Goal: Task Accomplishment & Management: Use online tool/utility

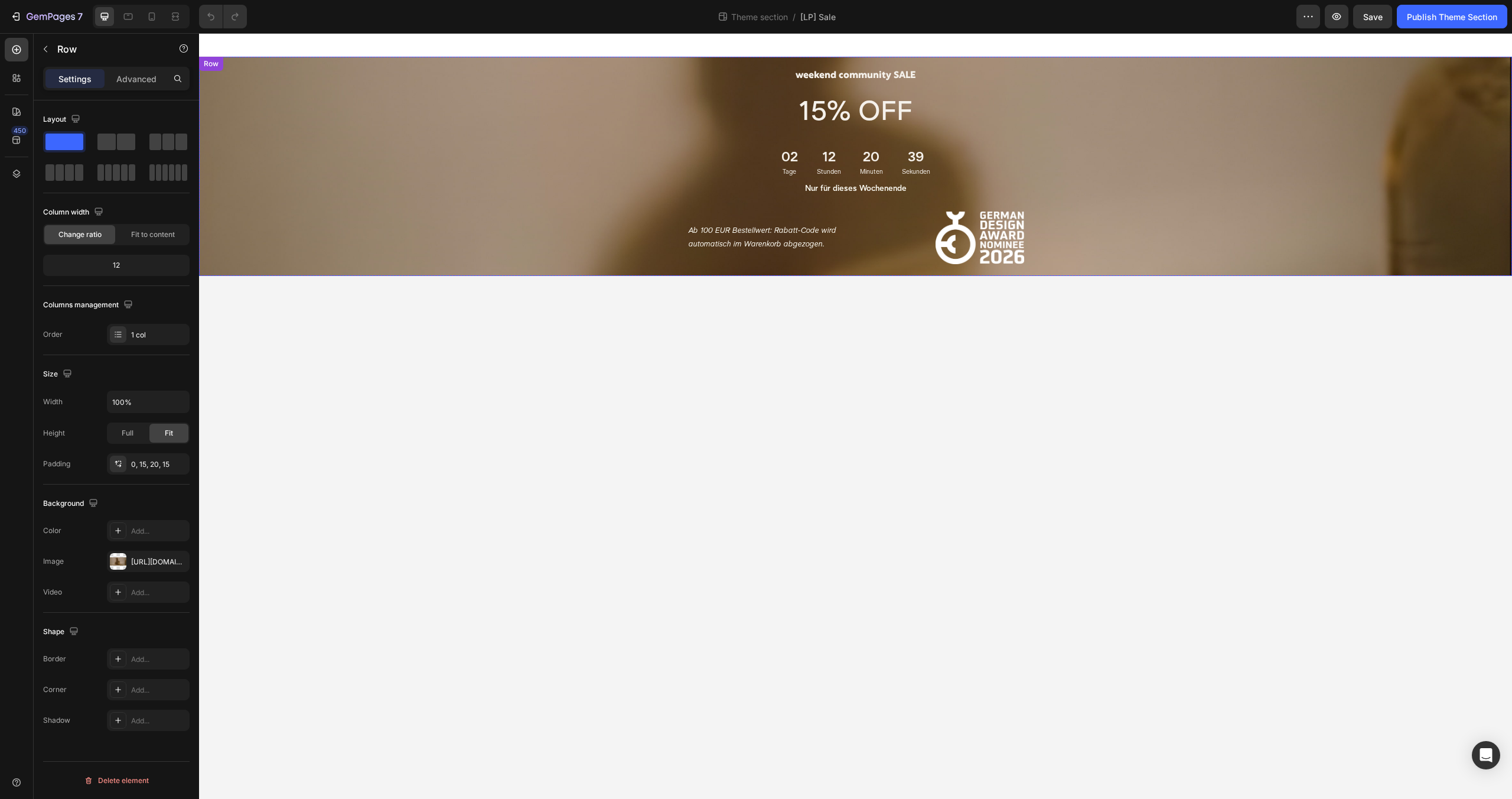
click at [421, 205] on div "weekend community SALE Heading 15% OFF Text Block 02 Tage 12 Stunden 20 Minuten…" at bounding box center [855, 160] width 1295 height 207
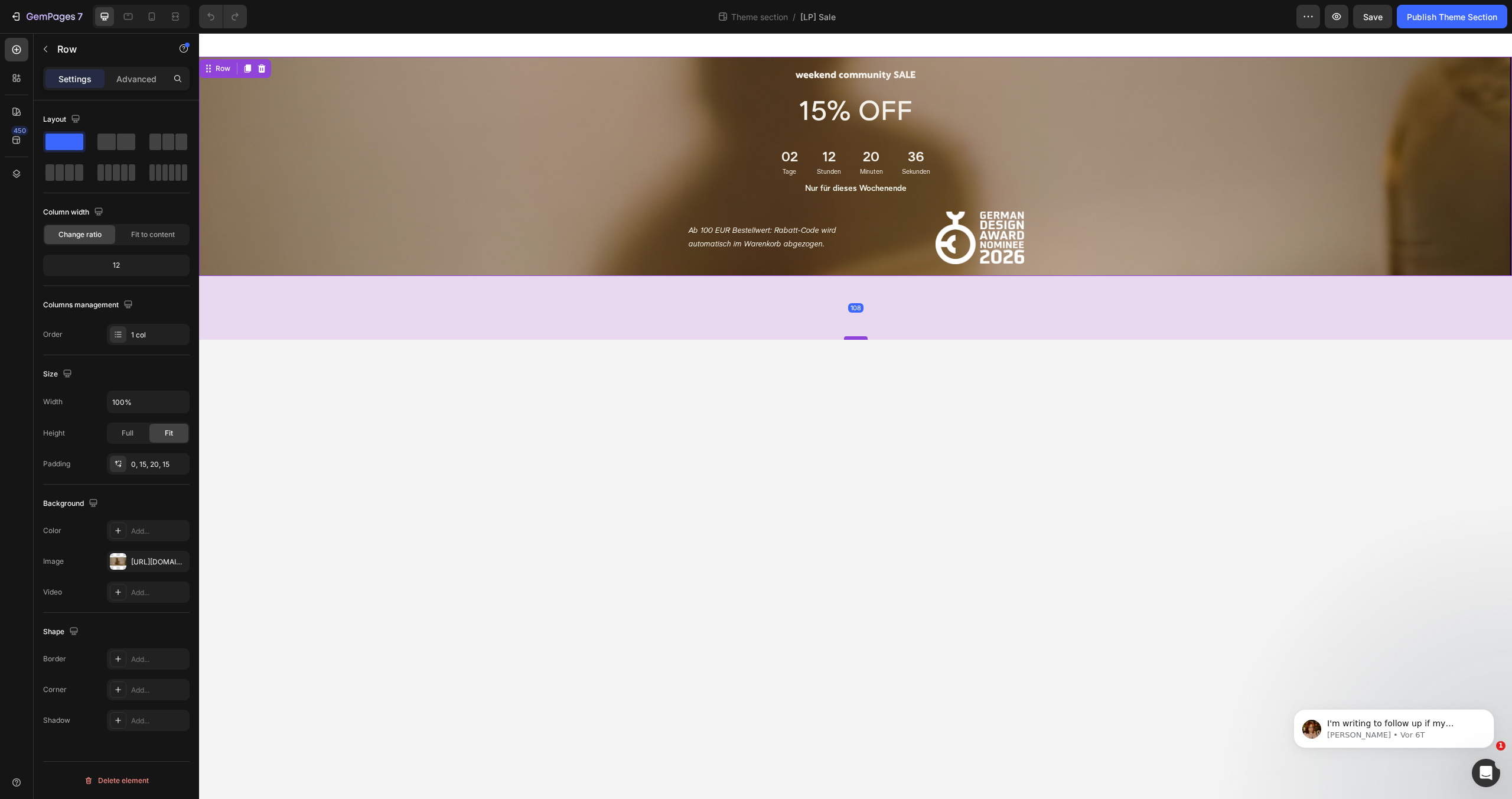
drag, startPoint x: 856, startPoint y: 274, endPoint x: 854, endPoint y: 338, distance: 64.0
click at [854, 338] on div at bounding box center [856, 338] width 24 height 4
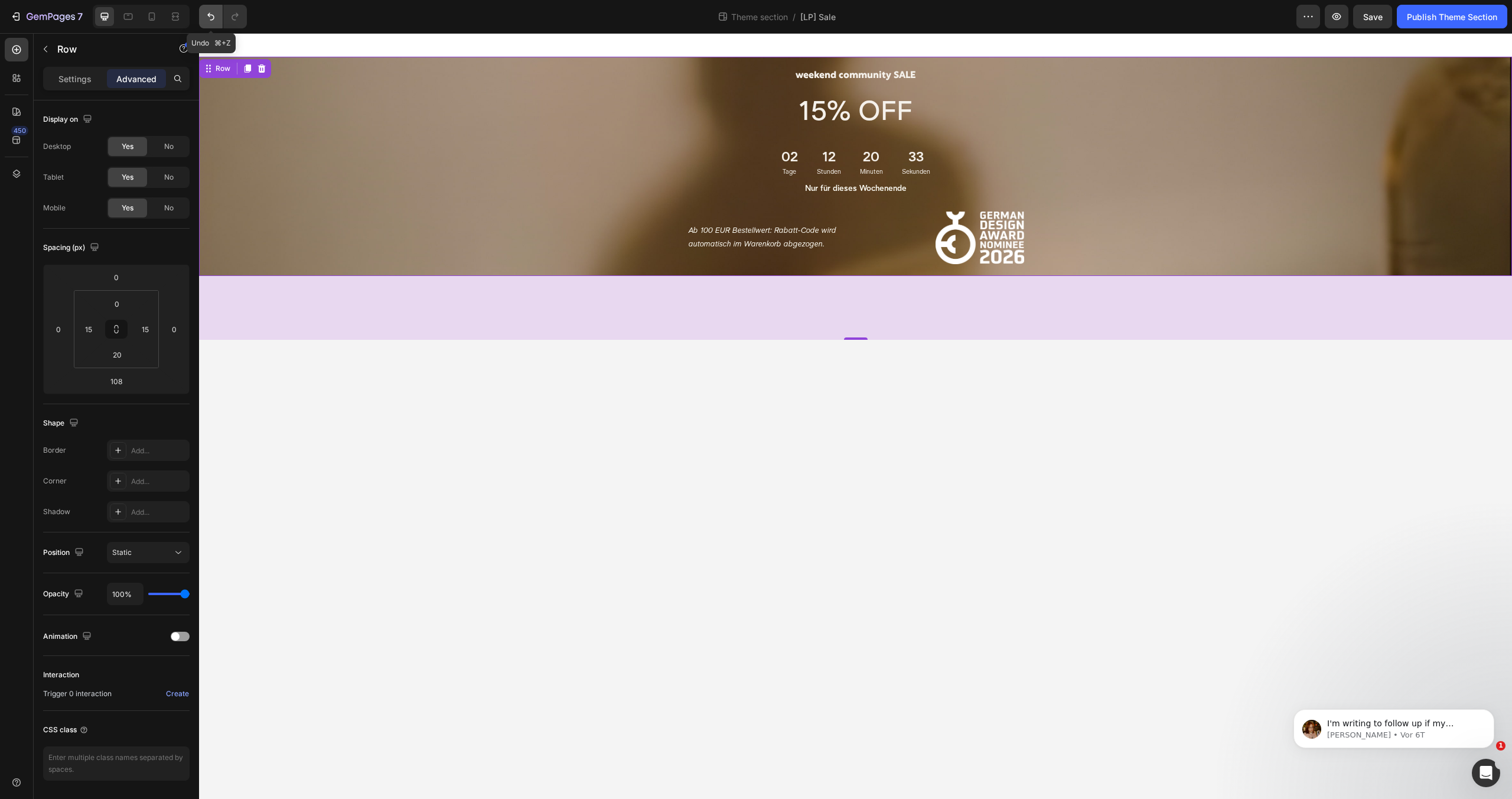
click at [204, 15] on button "Undo/Redo" at bounding box center [211, 16] width 24 height 24
click at [268, 115] on div "weekend community SALE Heading 15% OFF Text Block 02 Tage 12 Stunden 20 Minuten…" at bounding box center [855, 160] width 1295 height 207
click at [351, 407] on body "weekend community SALE Heading 15% OFF Text Block 02 Tage 12 Stunden 20 Minuten…" at bounding box center [856, 416] width 1313 height 766
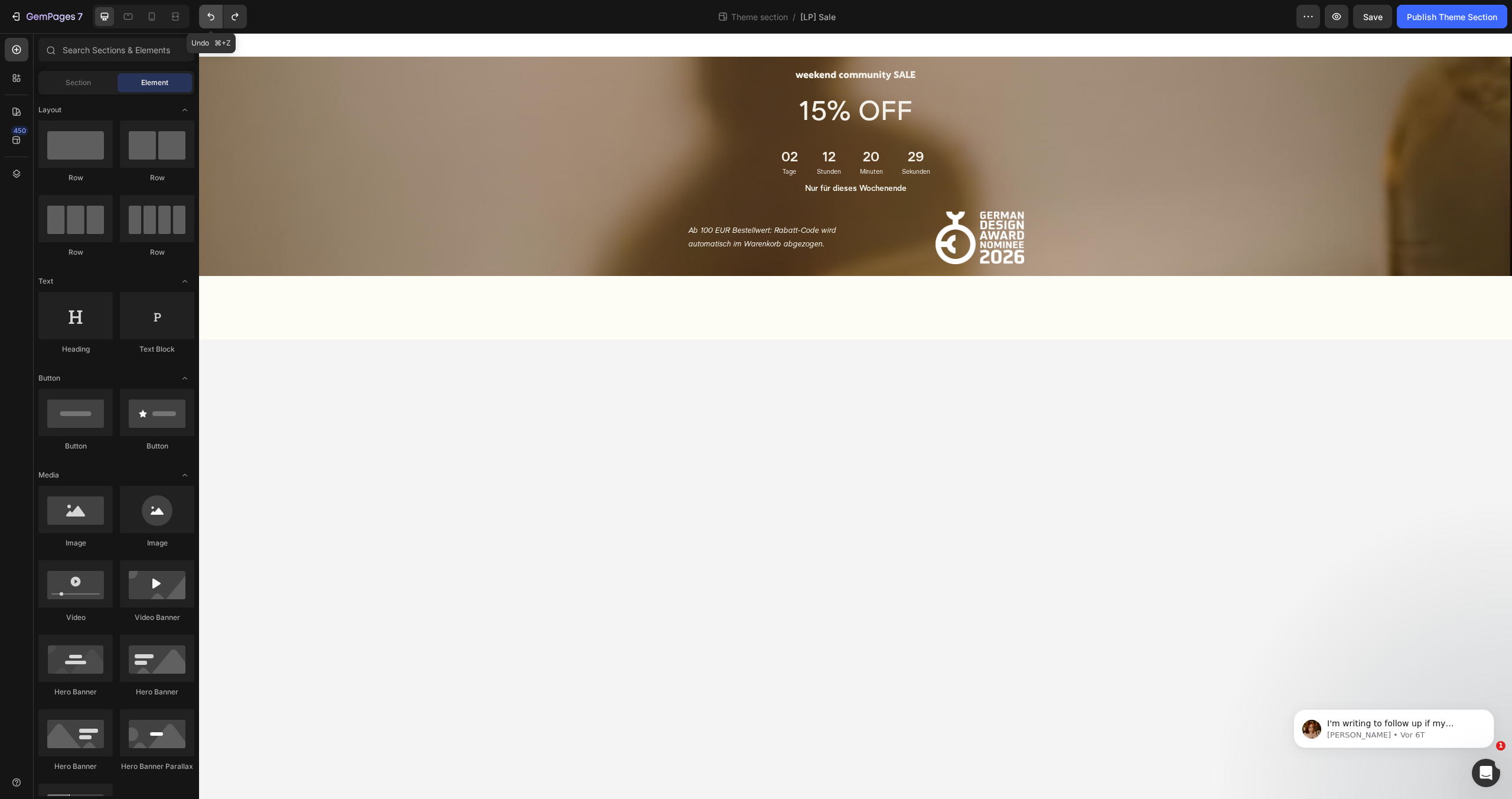
click at [212, 16] on icon "Undo/Redo" at bounding box center [210, 16] width 12 height 12
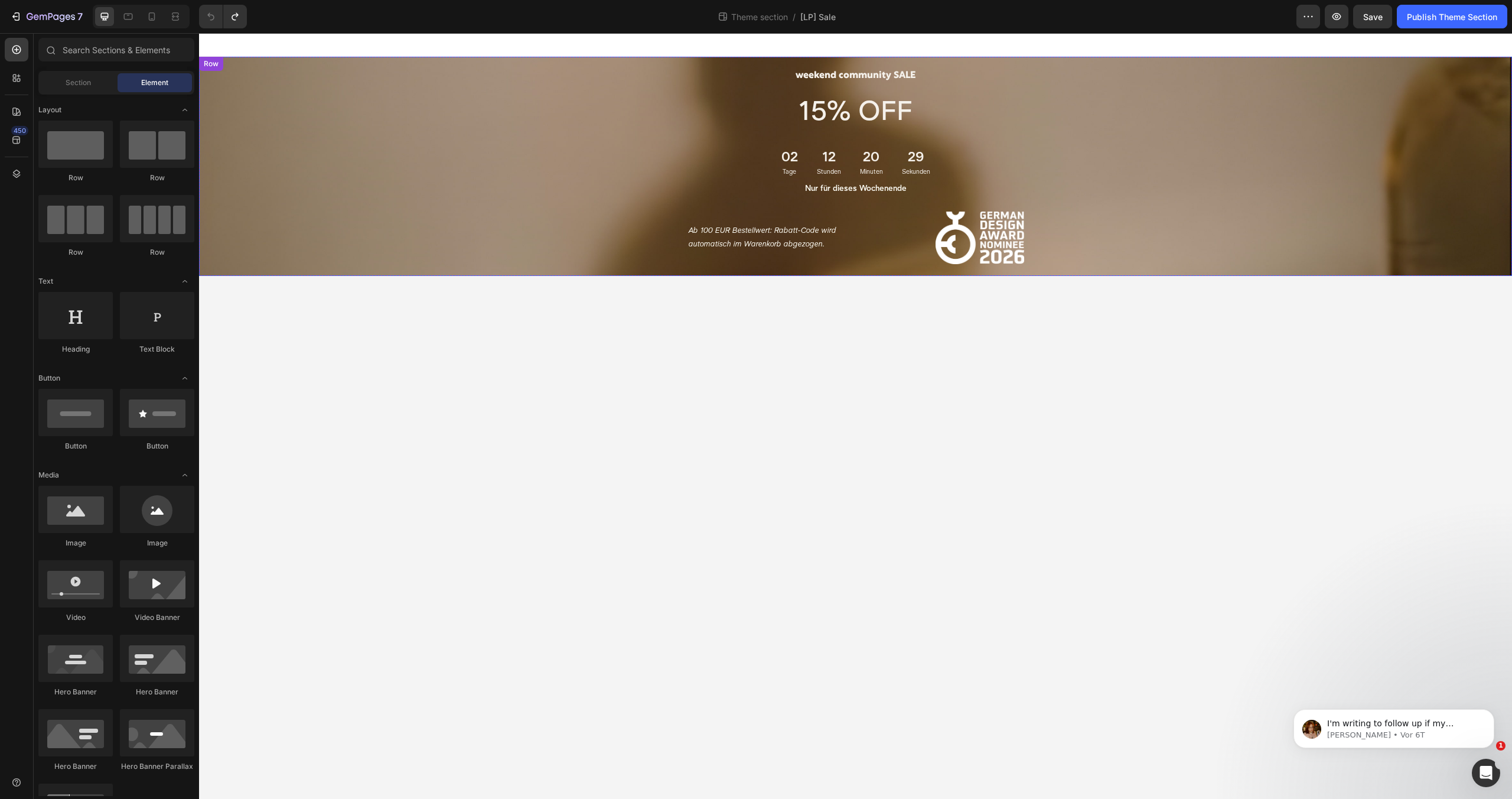
click at [305, 121] on div "weekend community SALE Heading 15% OFF Text Block 02 Tage 12 Stunden 20 Minuten…" at bounding box center [855, 160] width 1295 height 207
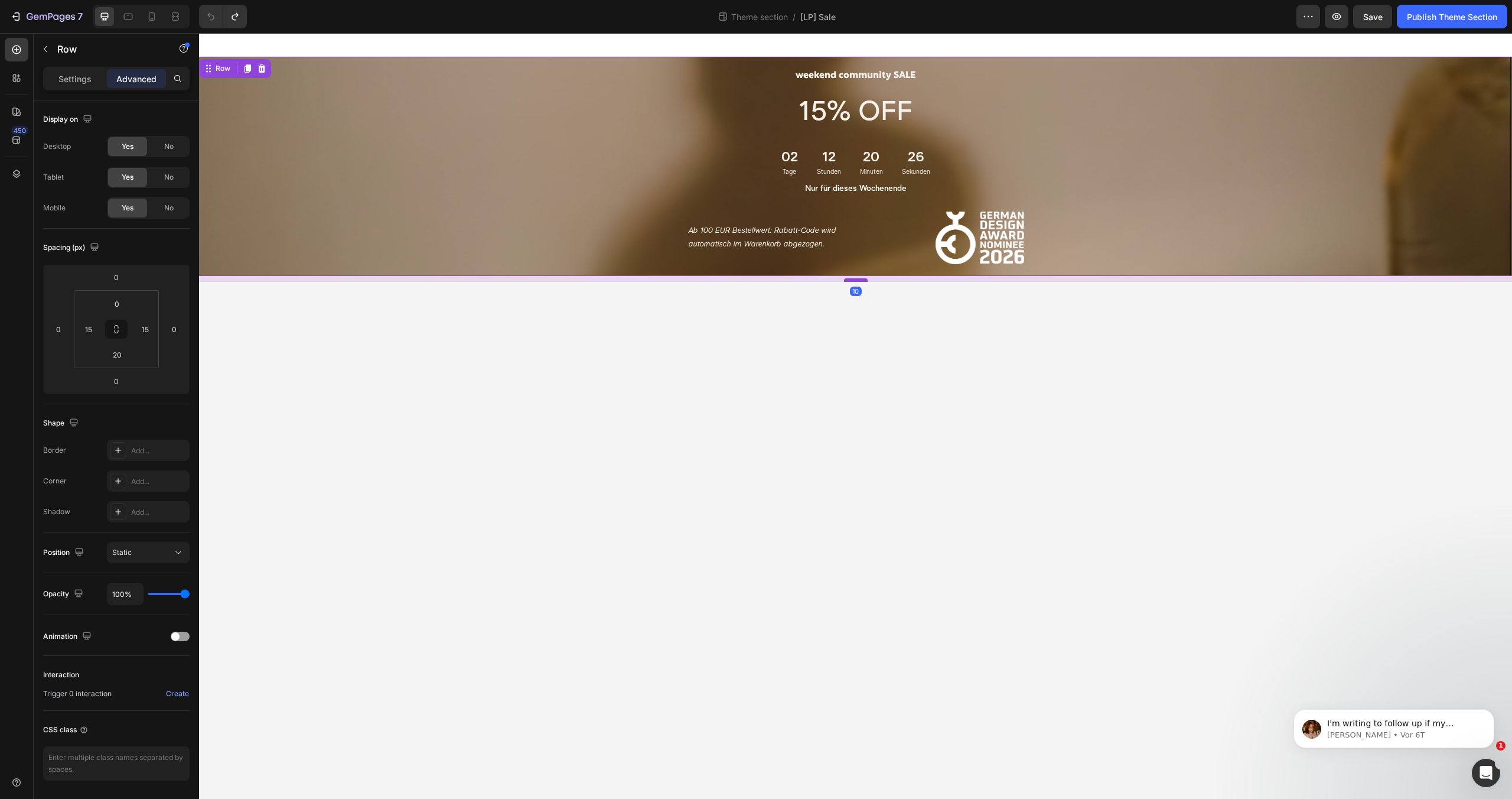
drag, startPoint x: 860, startPoint y: 273, endPoint x: 861, endPoint y: 280, distance: 7.1
click at [861, 280] on div at bounding box center [856, 279] width 24 height 4
type input "11"
click at [518, 405] on body "weekend community SALE Heading 15% OFF Text Block 02 Tage 12 Stunden 20 Minuten…" at bounding box center [856, 416] width 1313 height 766
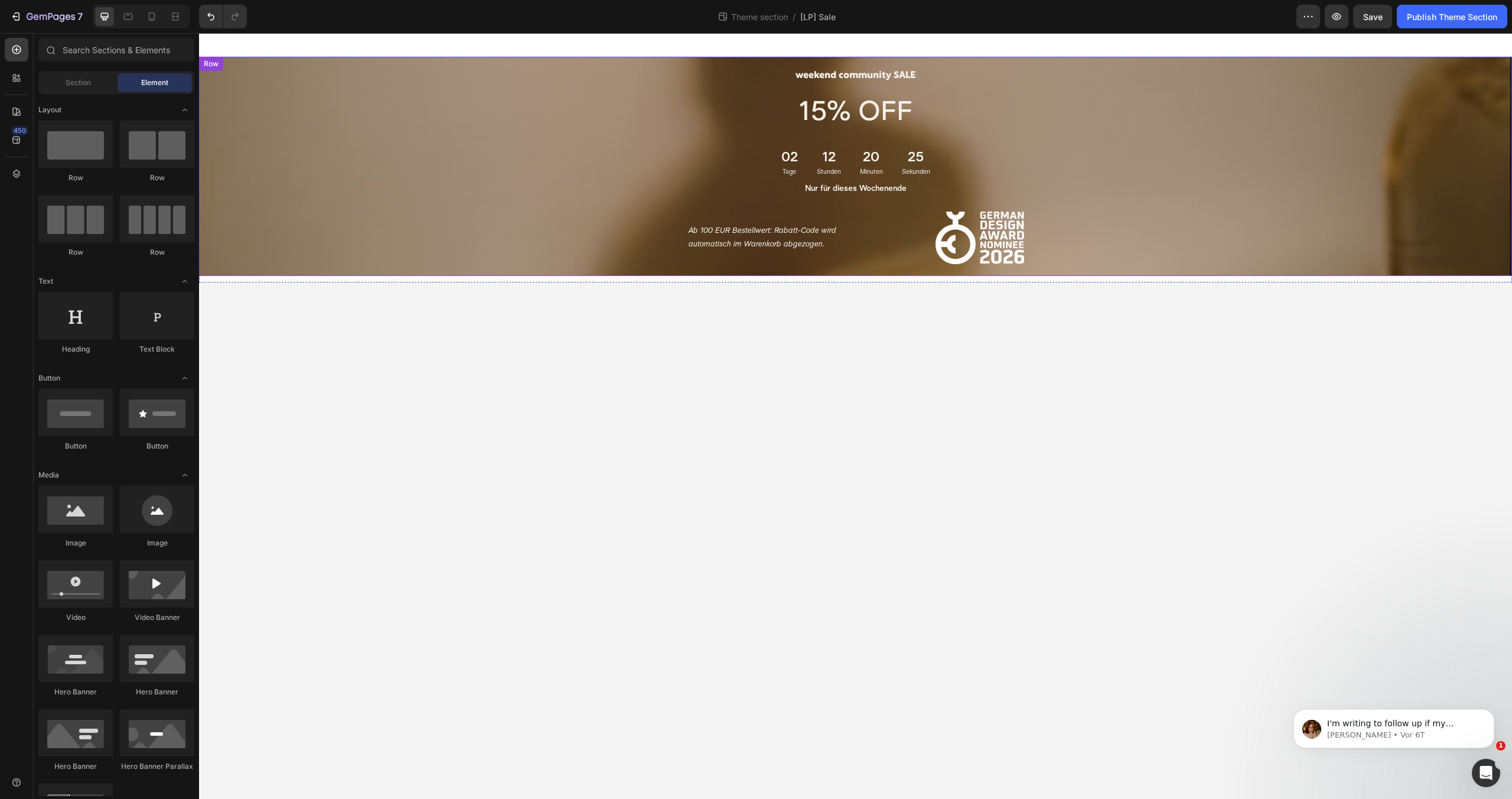
click at [516, 161] on div "weekend community SALE Heading 15% OFF Text Block 02 Tage 12 Stunden 20 Minuten…" at bounding box center [855, 160] width 1295 height 207
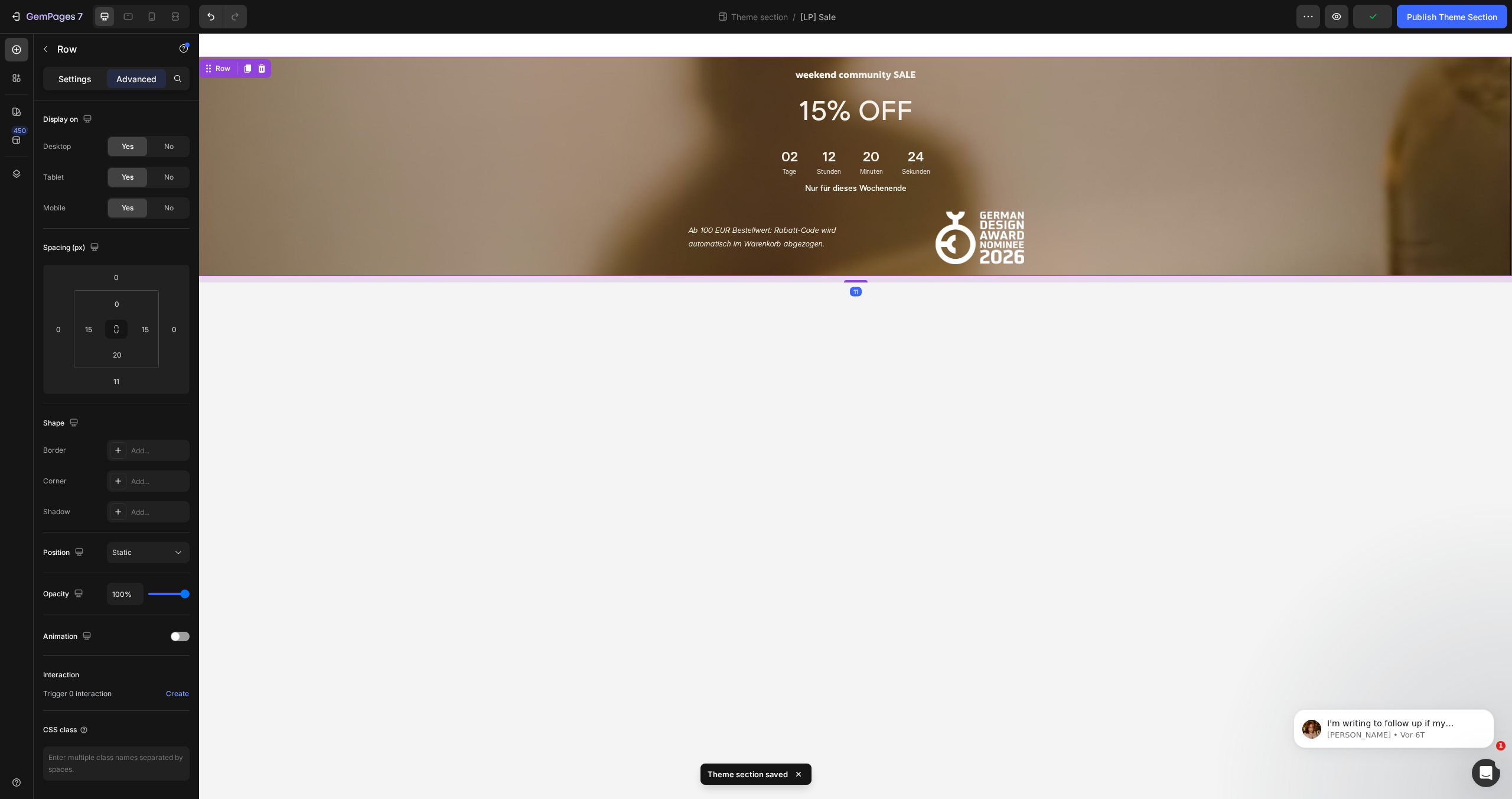
click at [78, 80] on p "Settings" at bounding box center [75, 79] width 33 height 12
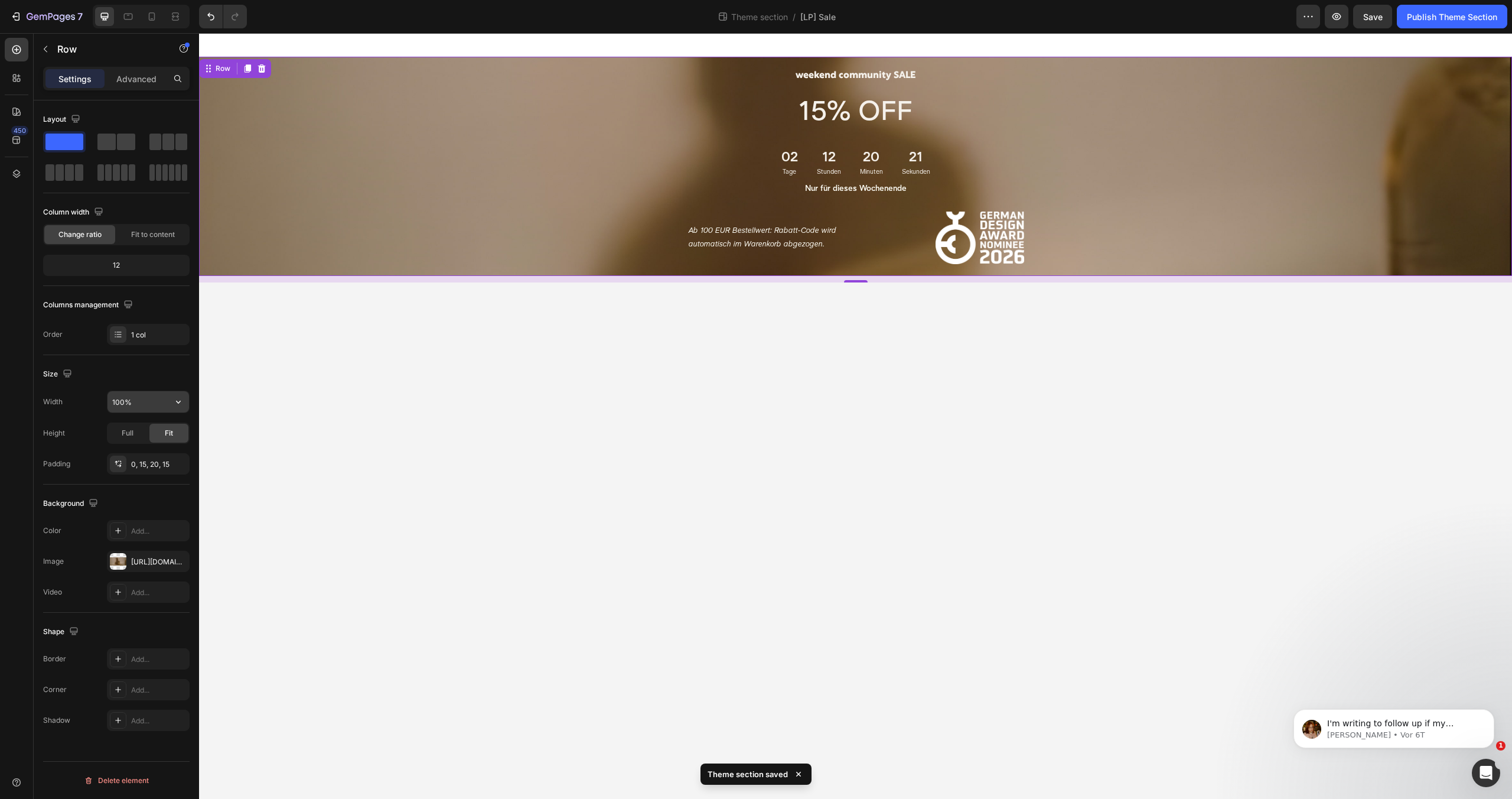
click at [149, 403] on input "100%" at bounding box center [149, 402] width 82 height 22
click at [125, 431] on span "Full" at bounding box center [127, 433] width 12 height 11
click at [447, 202] on div "weekend community SALE Heading 15% OFF Text Block 02 Tage 12 Stunden 20 Minuten…" at bounding box center [855, 160] width 1295 height 207
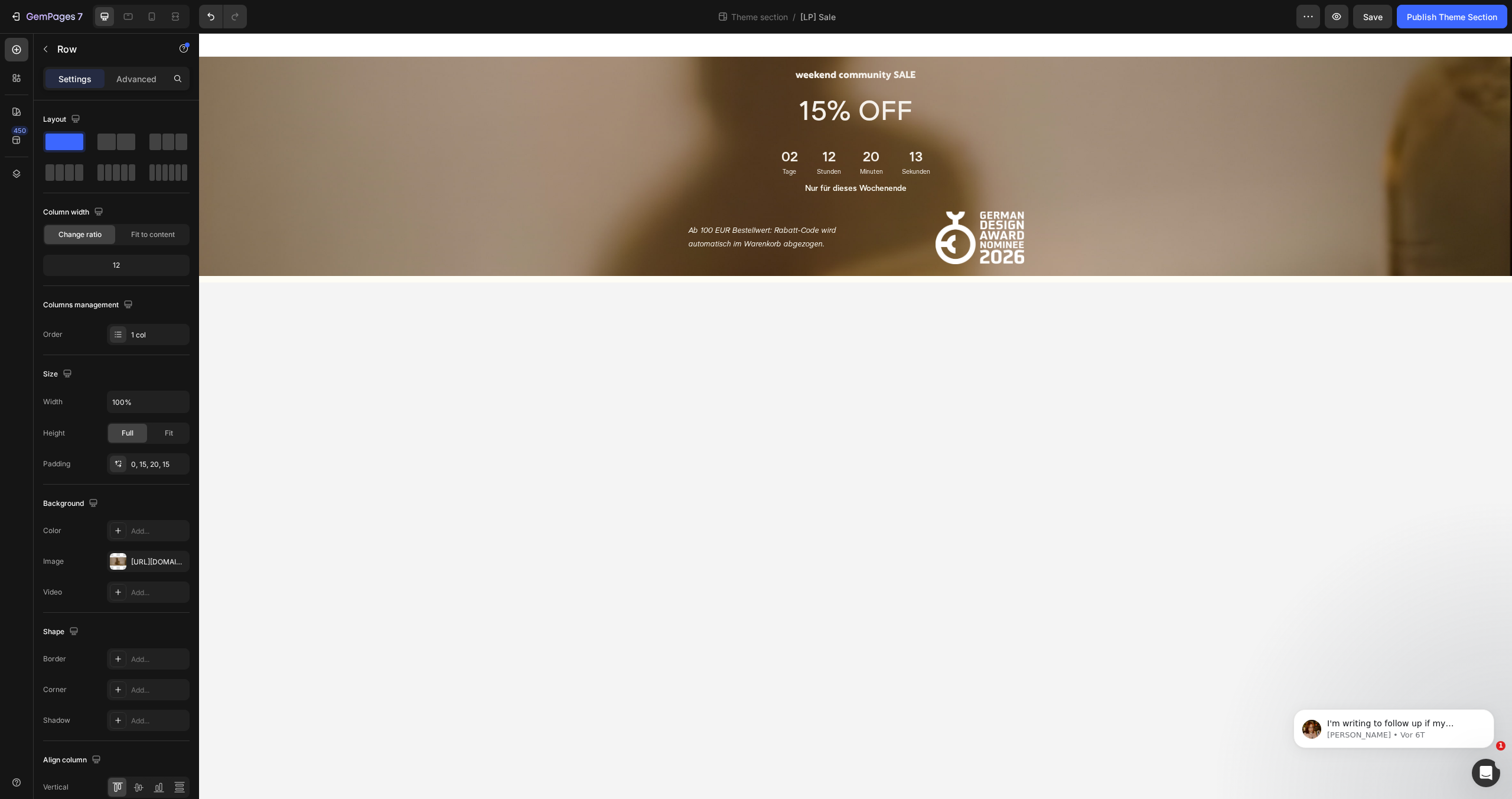
click at [425, 406] on body "weekend community SALE Heading 15% OFF Text Block 02 Tage 12 Stunden 20 Minuten…" at bounding box center [856, 416] width 1313 height 766
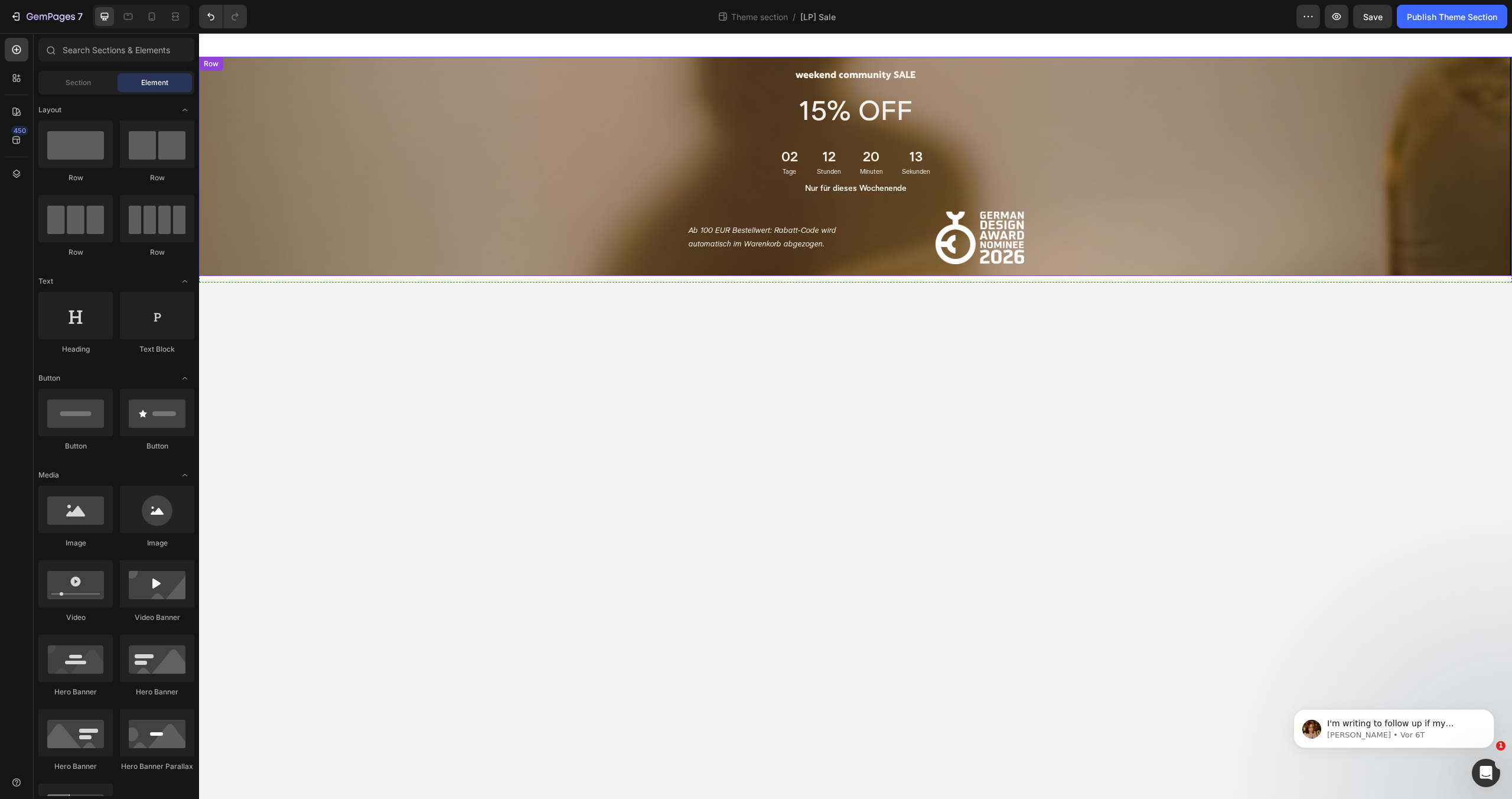
click at [476, 177] on div "weekend community SALE Heading 15% OFF Text Block 02 Tage 12 Stunden 20 Minuten…" at bounding box center [855, 160] width 1295 height 207
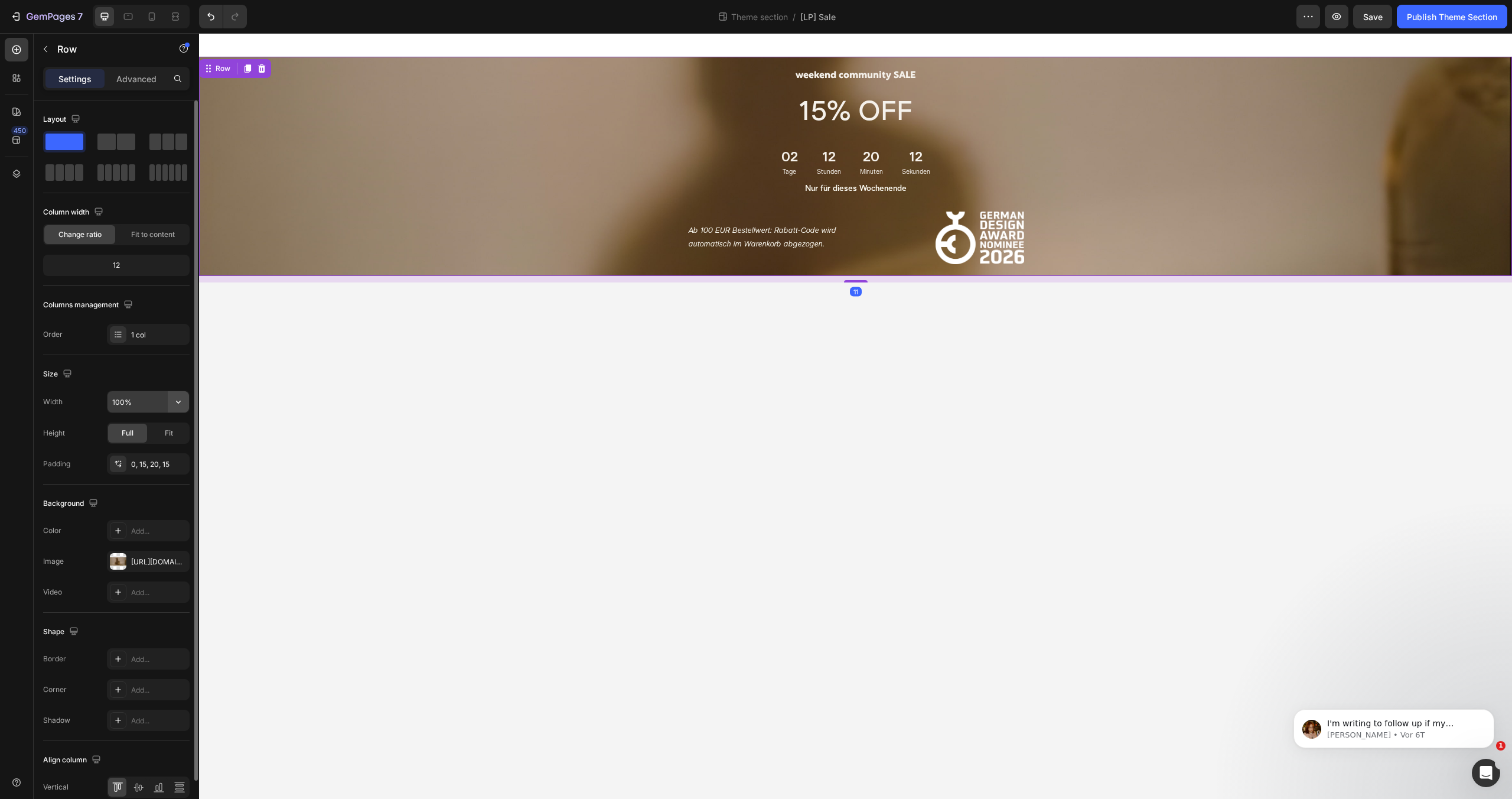
click at [176, 400] on icon "button" at bounding box center [179, 402] width 5 height 3
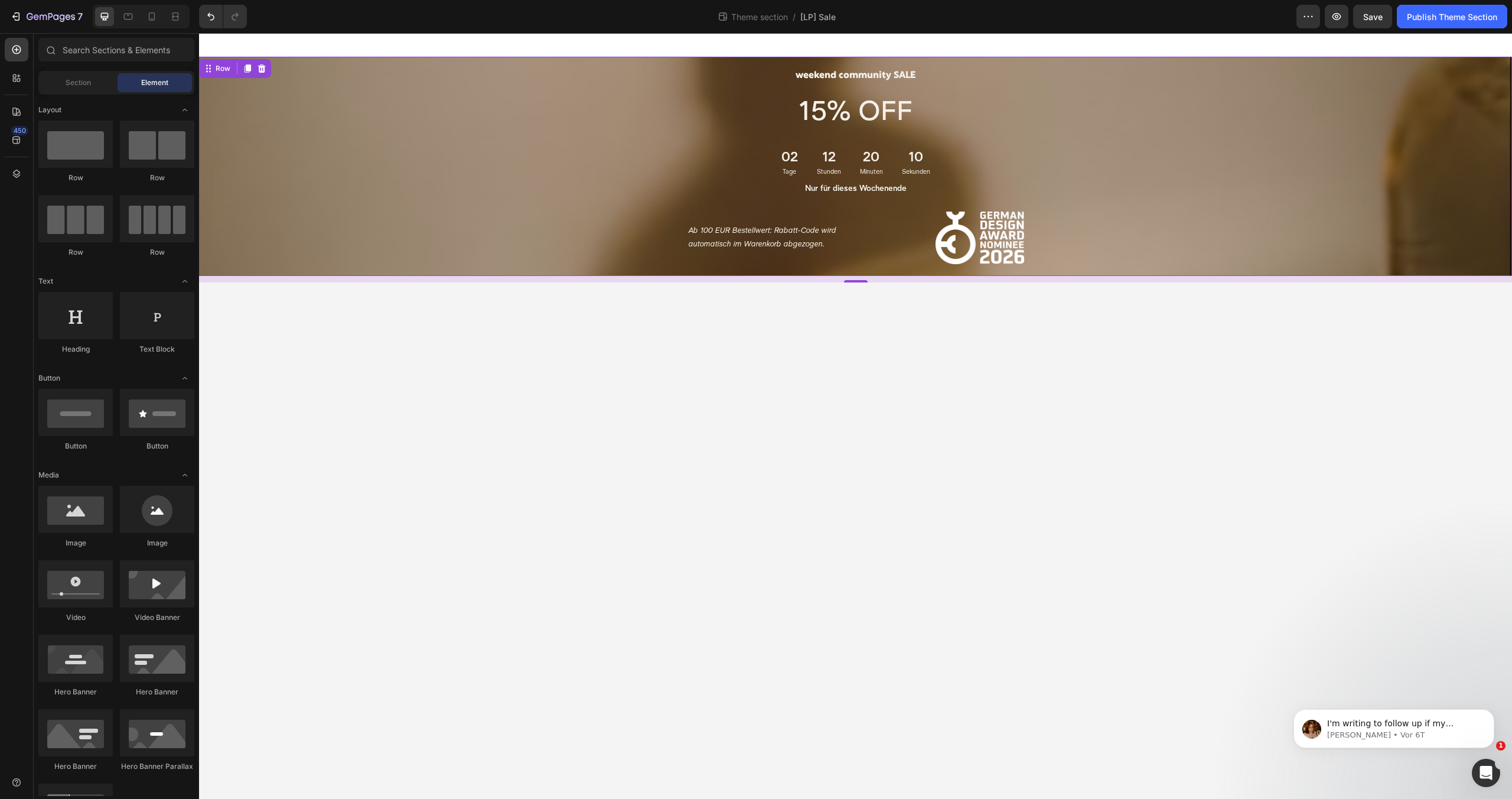
click at [219, 423] on body "weekend community SALE Heading 15% OFF Text Block 02 Tage 12 Stunden 20 Minuten…" at bounding box center [856, 416] width 1313 height 766
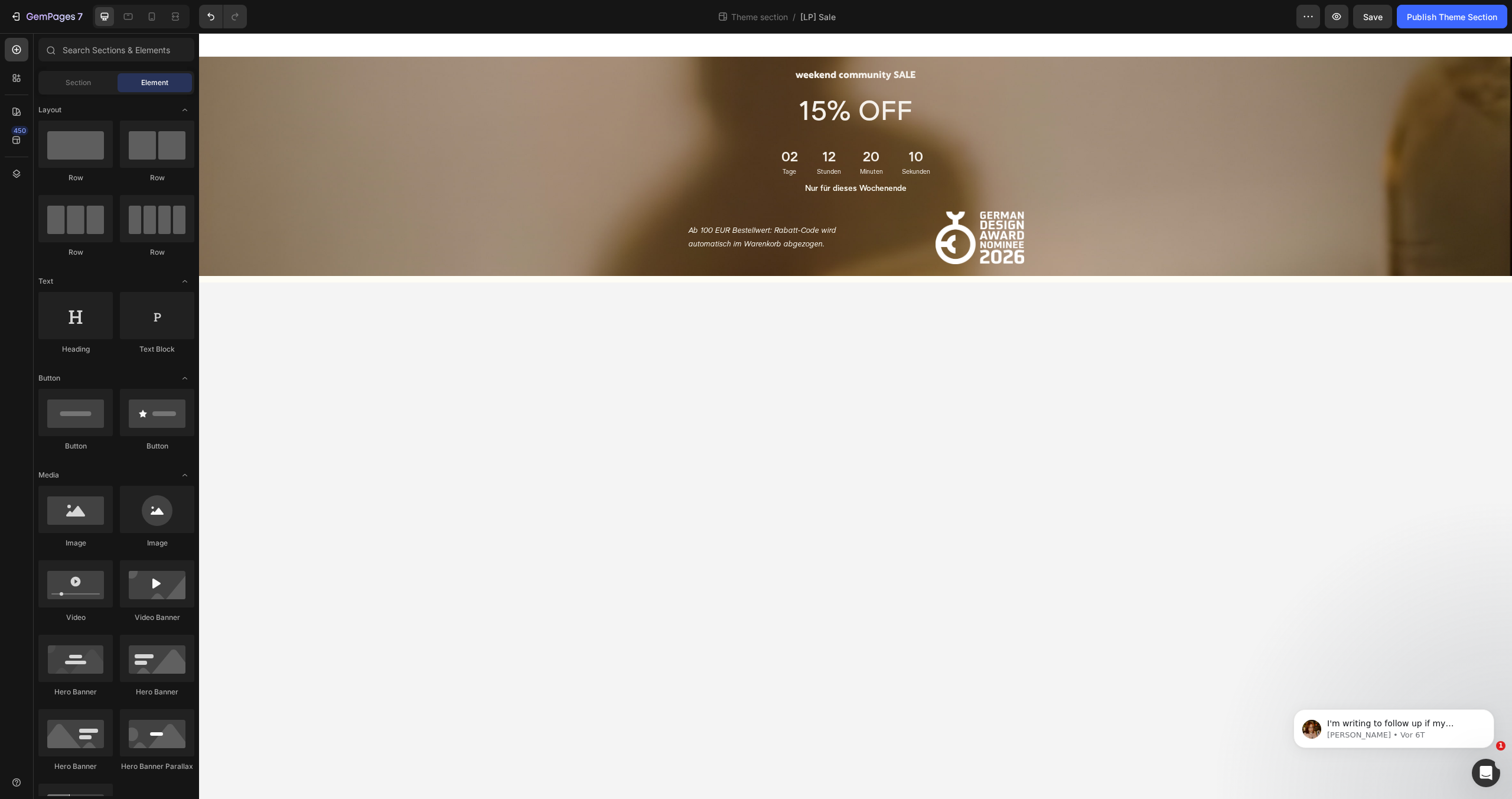
click at [363, 220] on div "weekend community SALE Heading 15% OFF Text Block 02 Tage 12 Stunden 20 Minuten…" at bounding box center [855, 160] width 1295 height 207
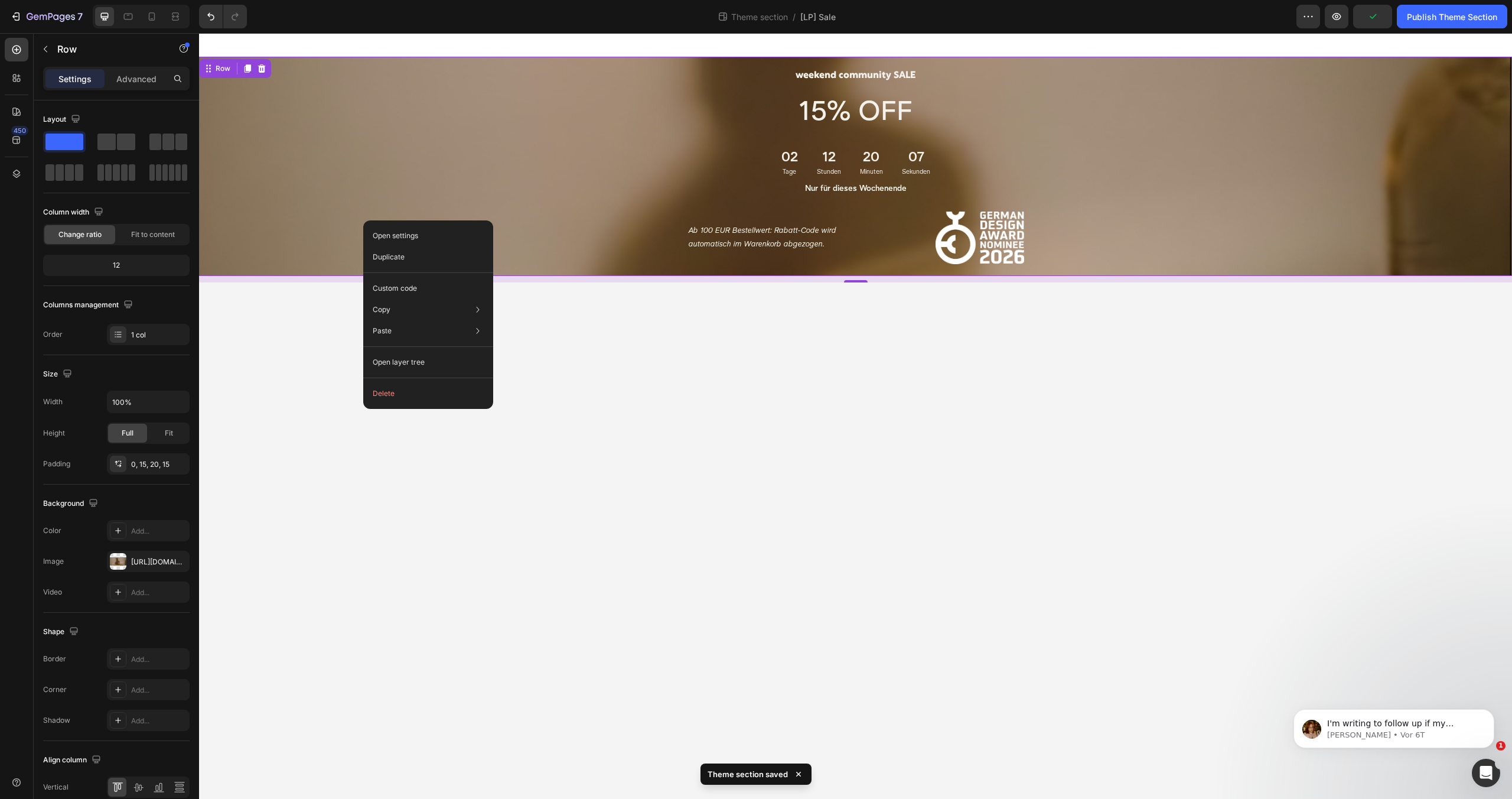
drag, startPoint x: 896, startPoint y: 399, endPoint x: 888, endPoint y: 387, distance: 14.4
click at [895, 396] on body "weekend community SALE Heading 15% OFF Text Block 02 Tage 12 Stunden 20 Minuten…" at bounding box center [856, 416] width 1313 height 766
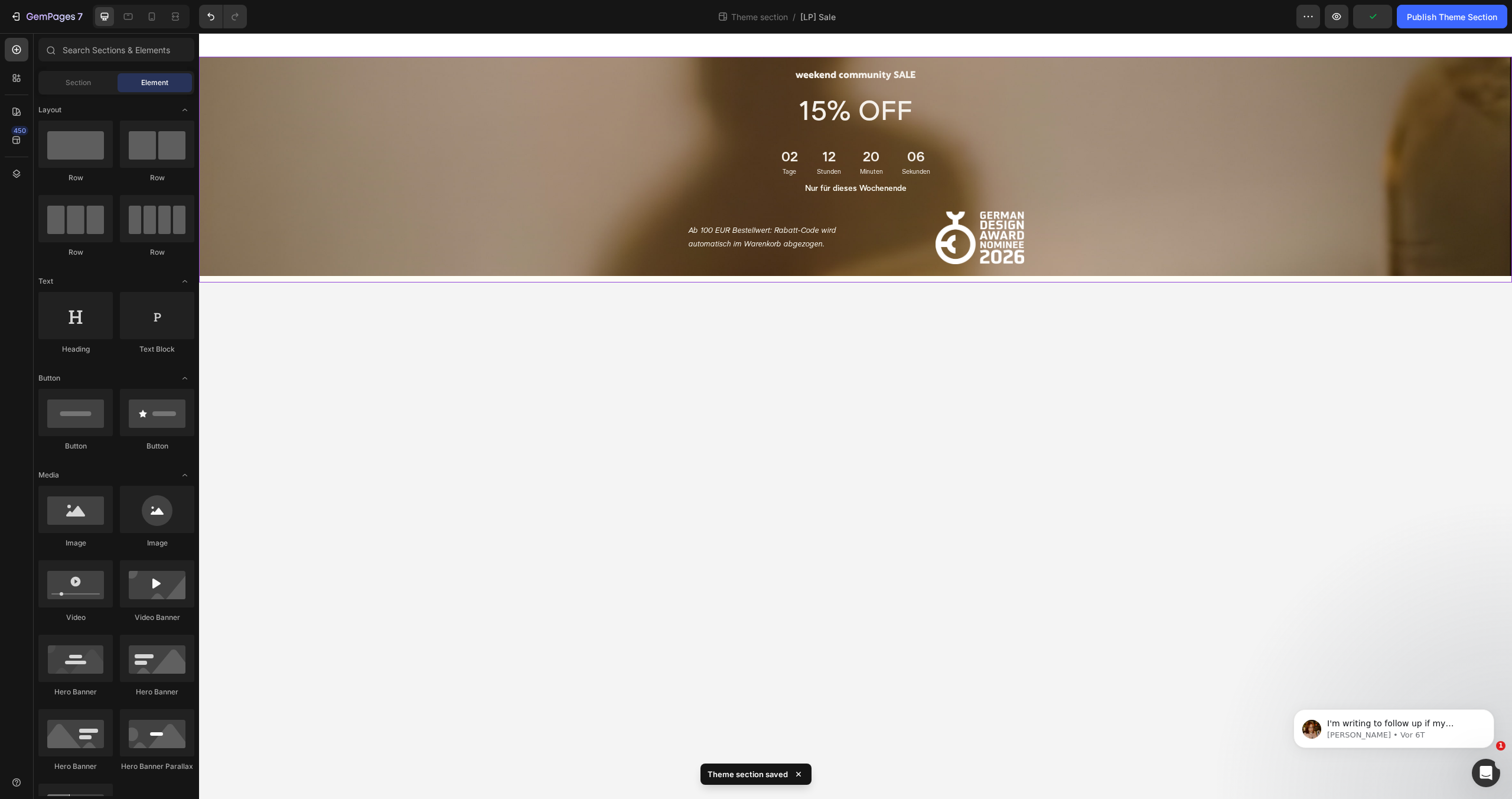
click at [819, 281] on div "weekend community SALE Heading 15% OFF Text Block 02 Tage 12 Stunden 20 Minuten…" at bounding box center [856, 169] width 1313 height 226
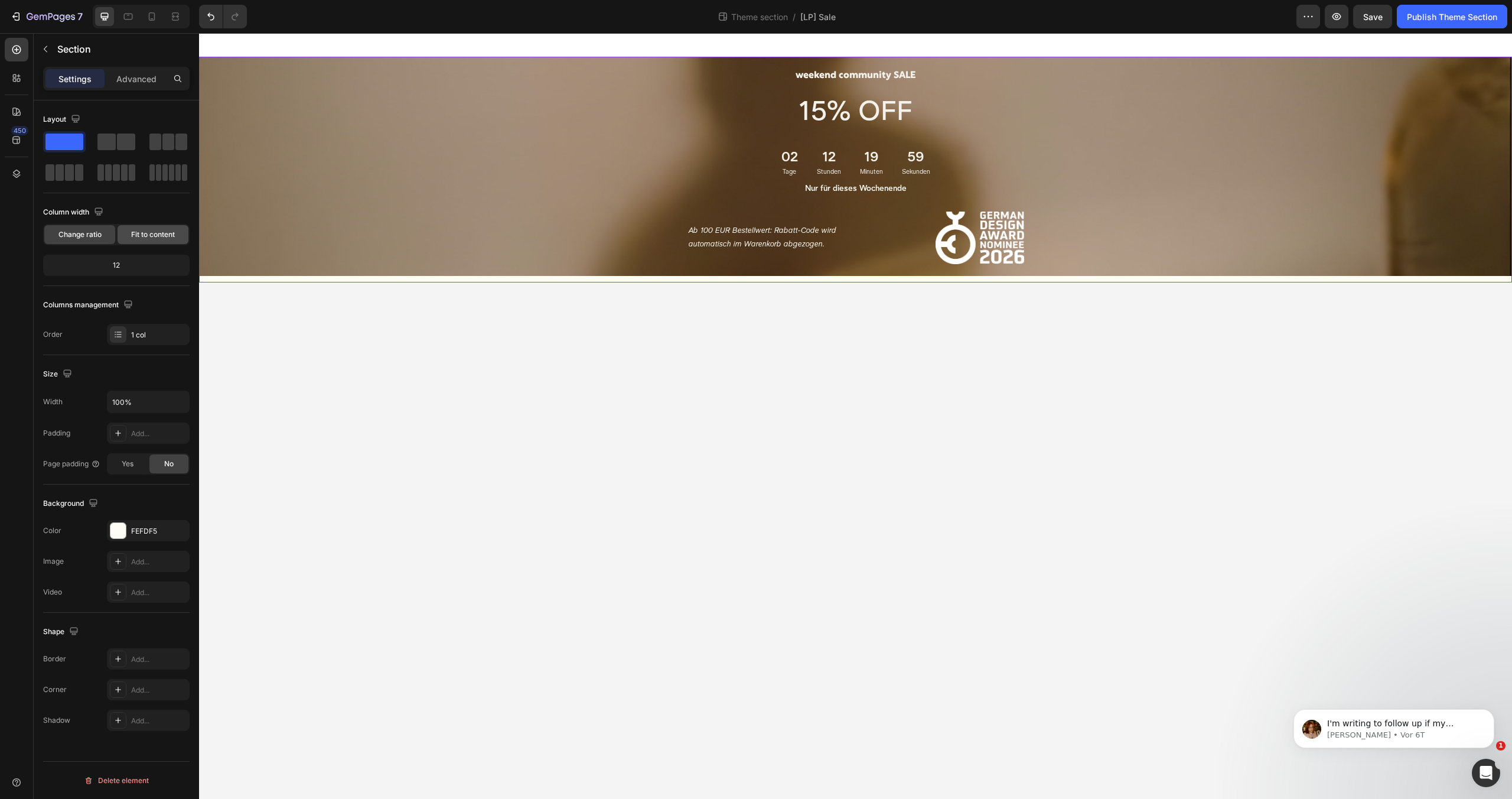
click at [134, 238] on span "Fit to content" at bounding box center [152, 235] width 44 height 11
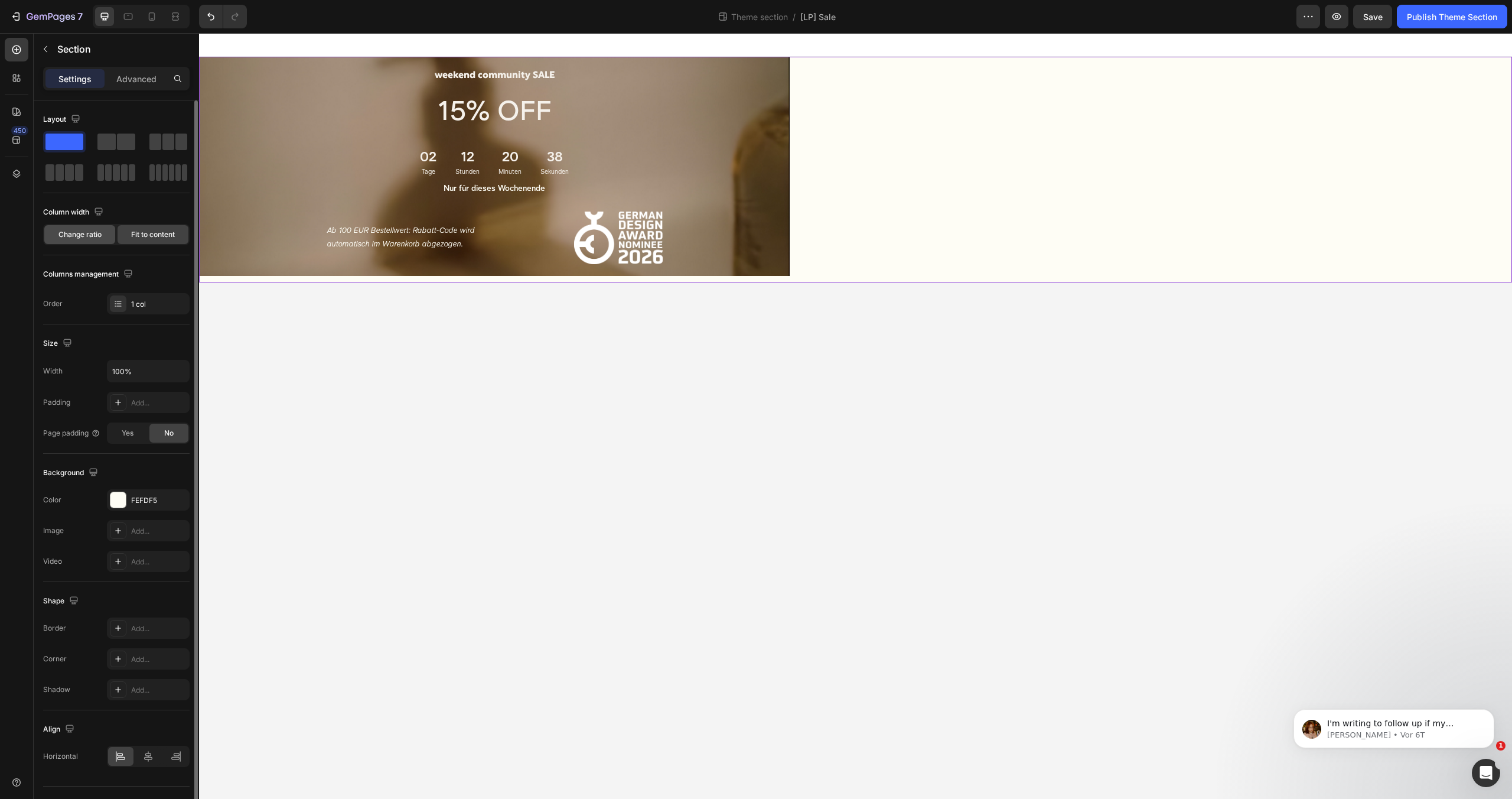
click at [70, 233] on span "Change ratio" at bounding box center [80, 235] width 43 height 11
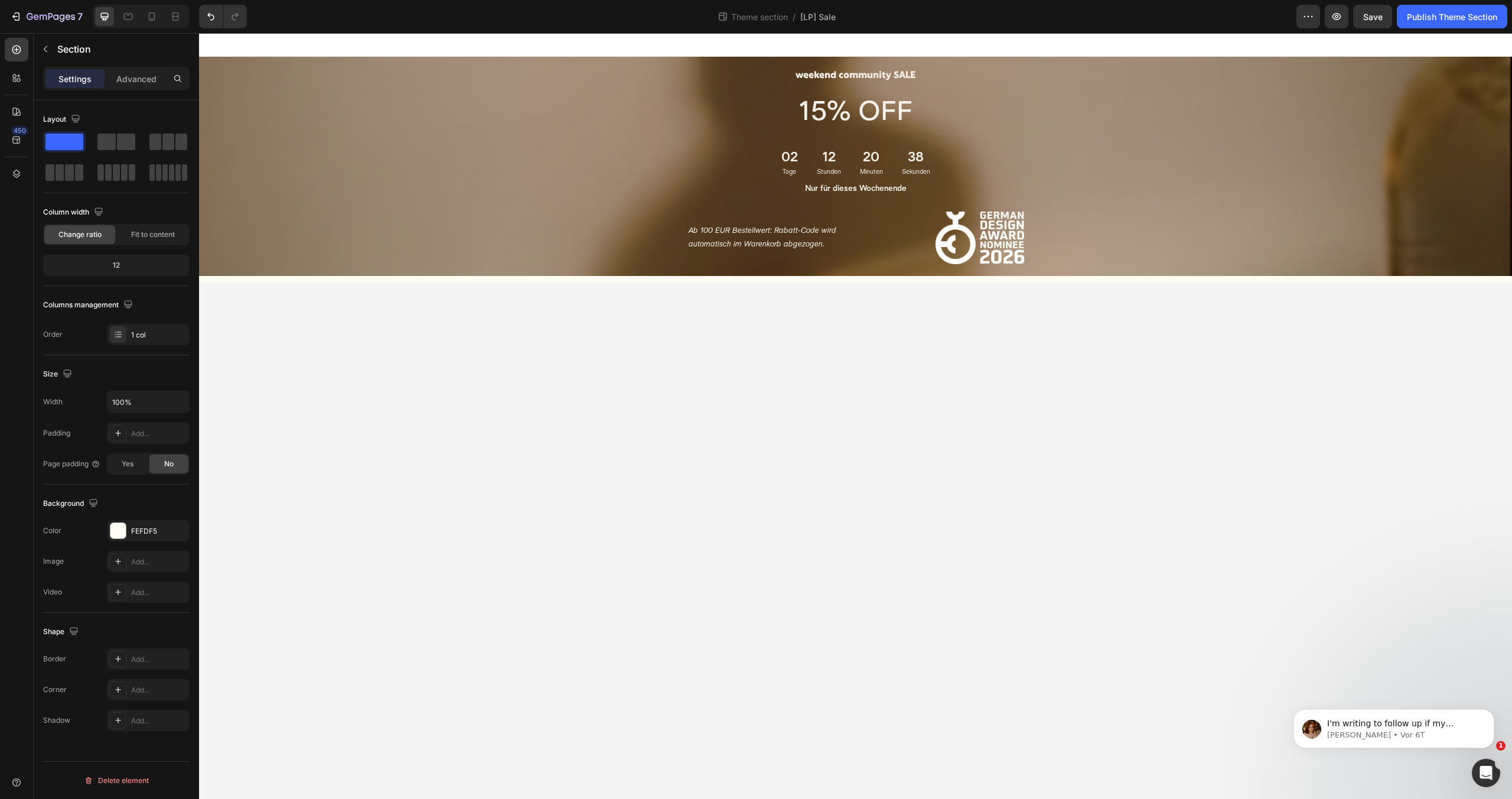
drag, startPoint x: 431, startPoint y: 336, endPoint x: 426, endPoint y: 309, distance: 27.5
click at [431, 335] on body "weekend community SALE Heading 15% OFF Text Block 02 Tage 12 Stunden 20 Minuten…" at bounding box center [856, 416] width 1313 height 766
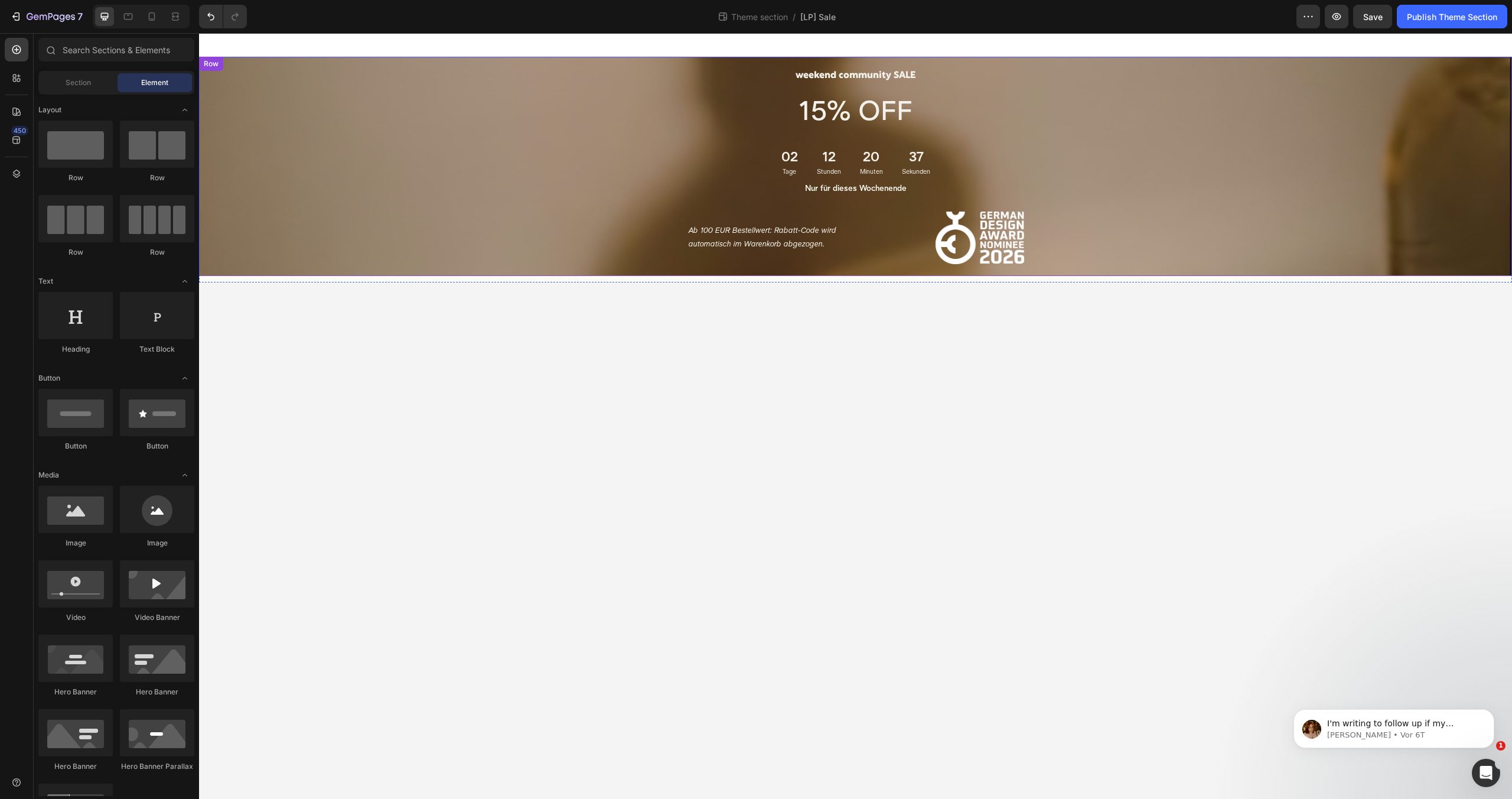
click at [420, 174] on div "weekend community SALE Heading 15% OFF Text Block 02 Tage 12 Stunden 20 Minuten…" at bounding box center [855, 160] width 1295 height 207
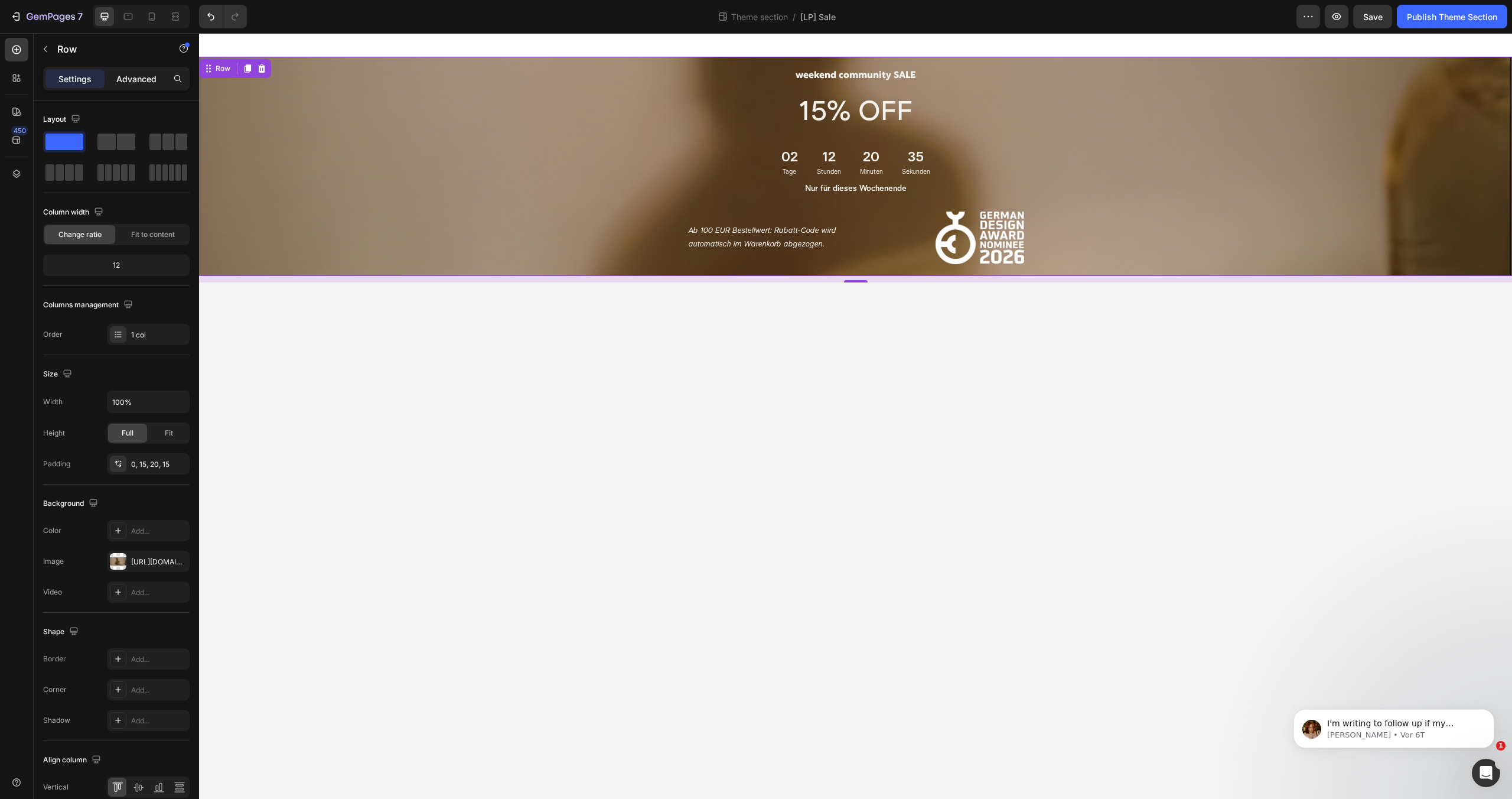
click at [123, 79] on p "Advanced" at bounding box center [136, 79] width 40 height 12
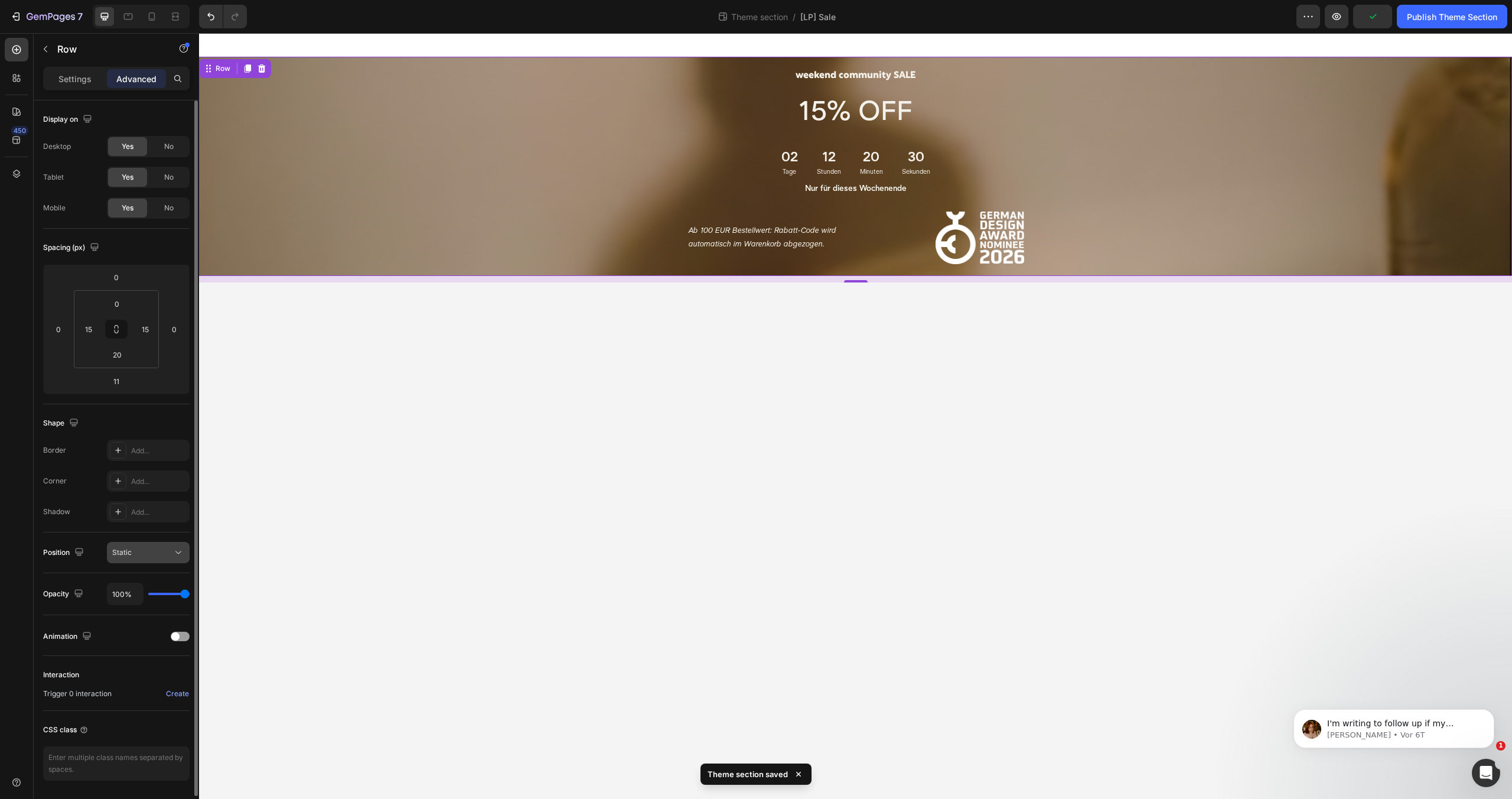
click at [152, 548] on div "Static" at bounding box center [142, 553] width 60 height 11
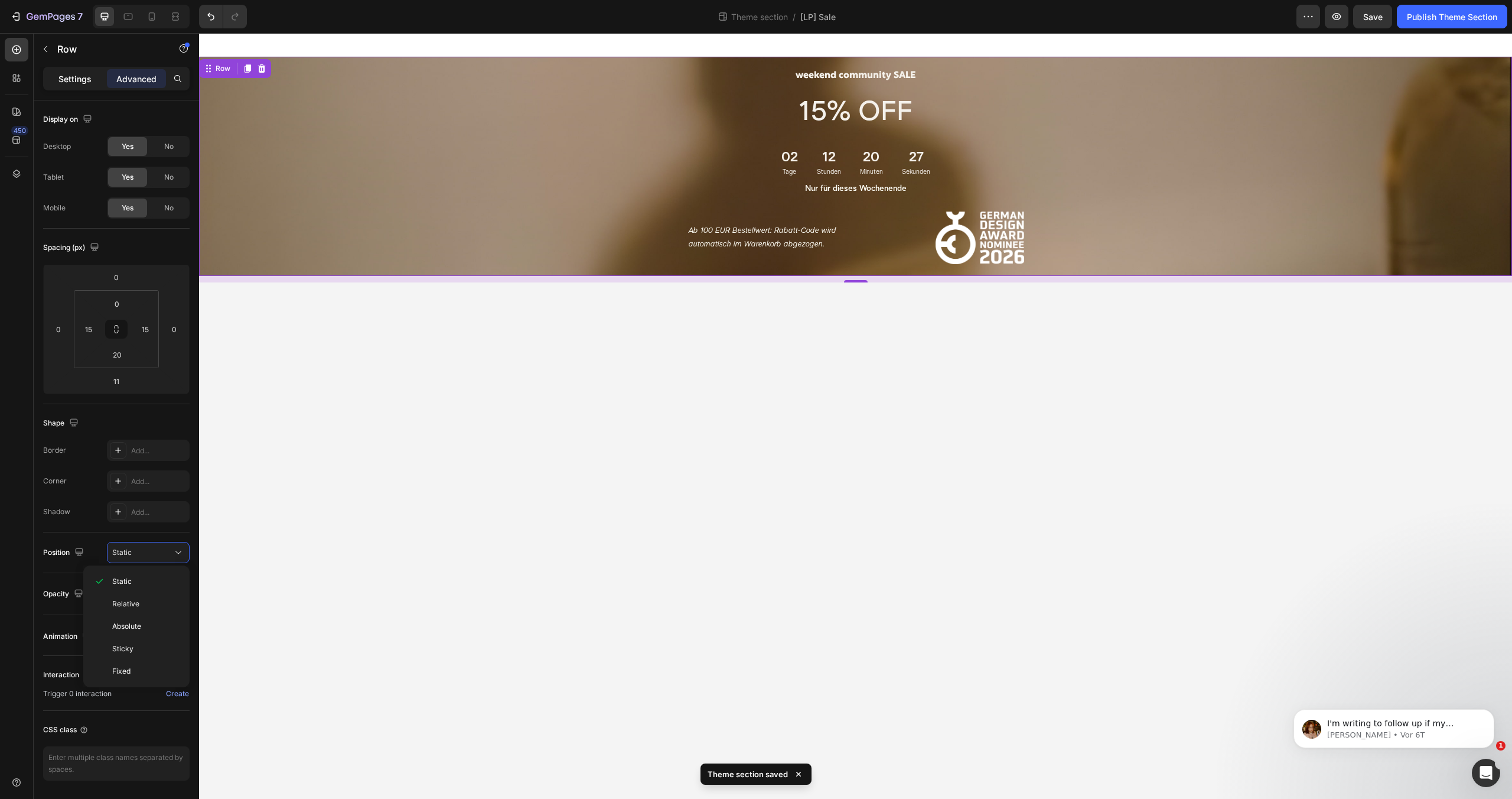
click at [90, 78] on p "Settings" at bounding box center [75, 79] width 33 height 12
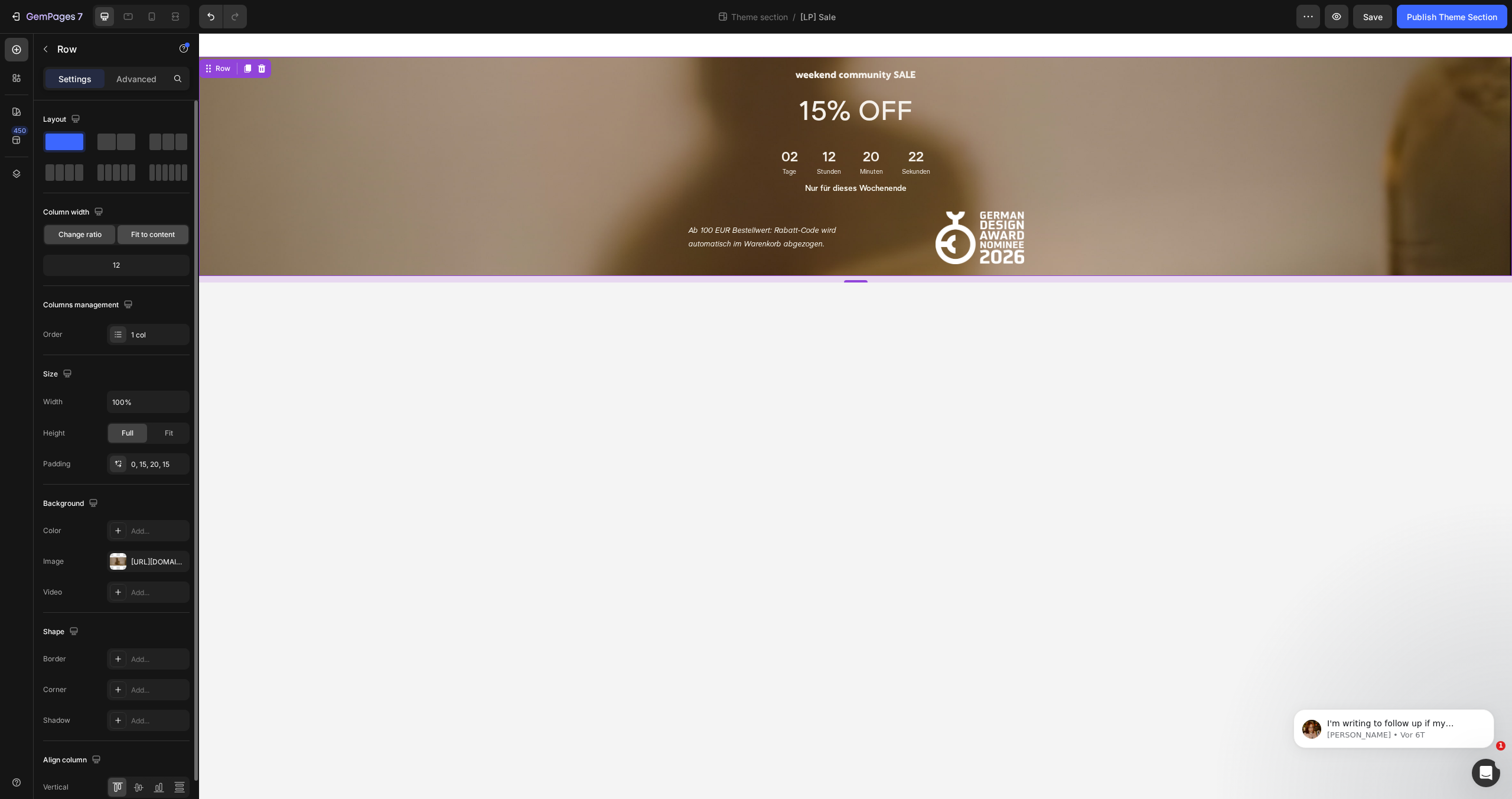
click at [165, 231] on span "Fit to content" at bounding box center [152, 235] width 44 height 11
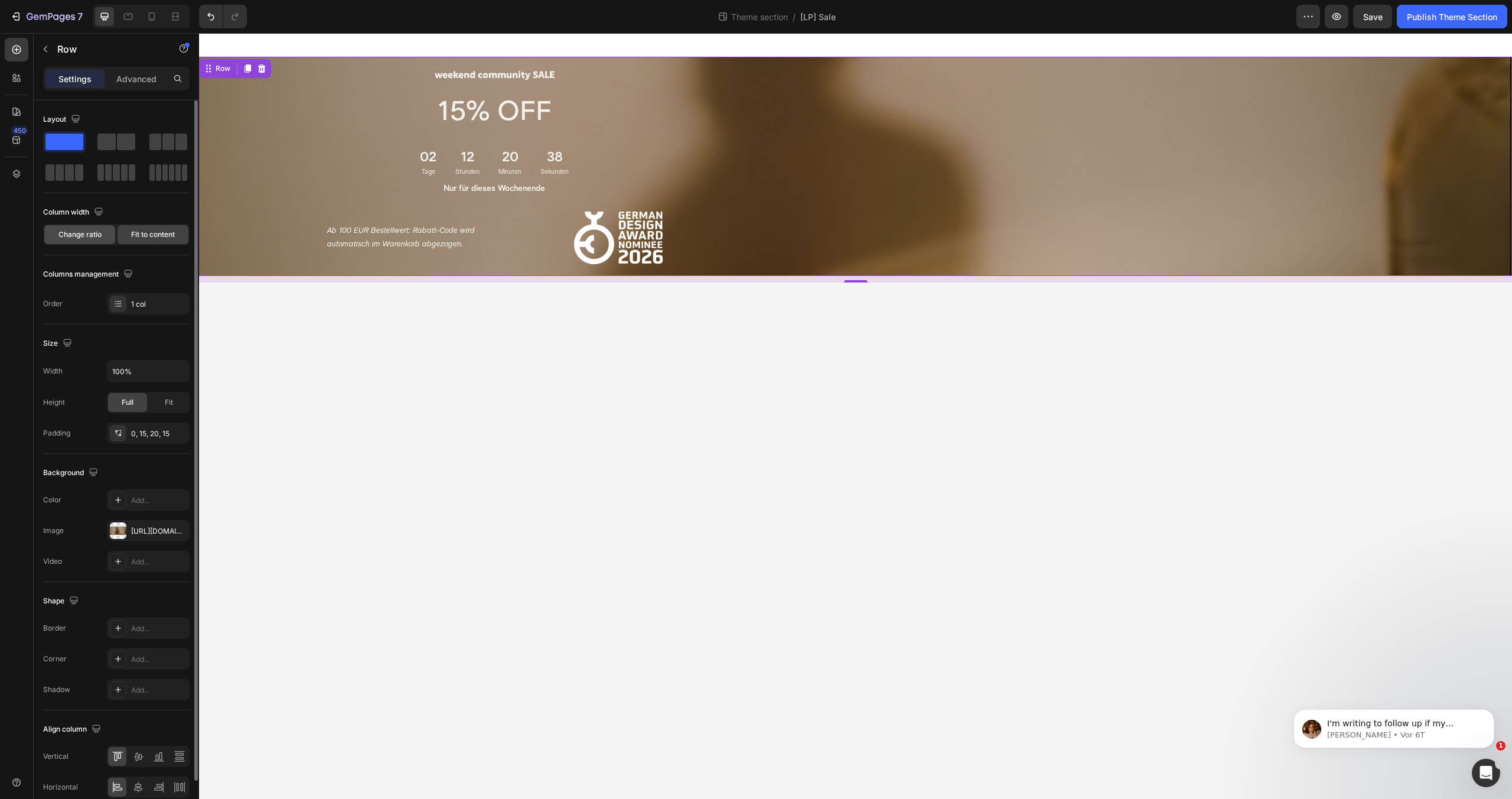
click at [92, 235] on span "Change ratio" at bounding box center [80, 235] width 43 height 11
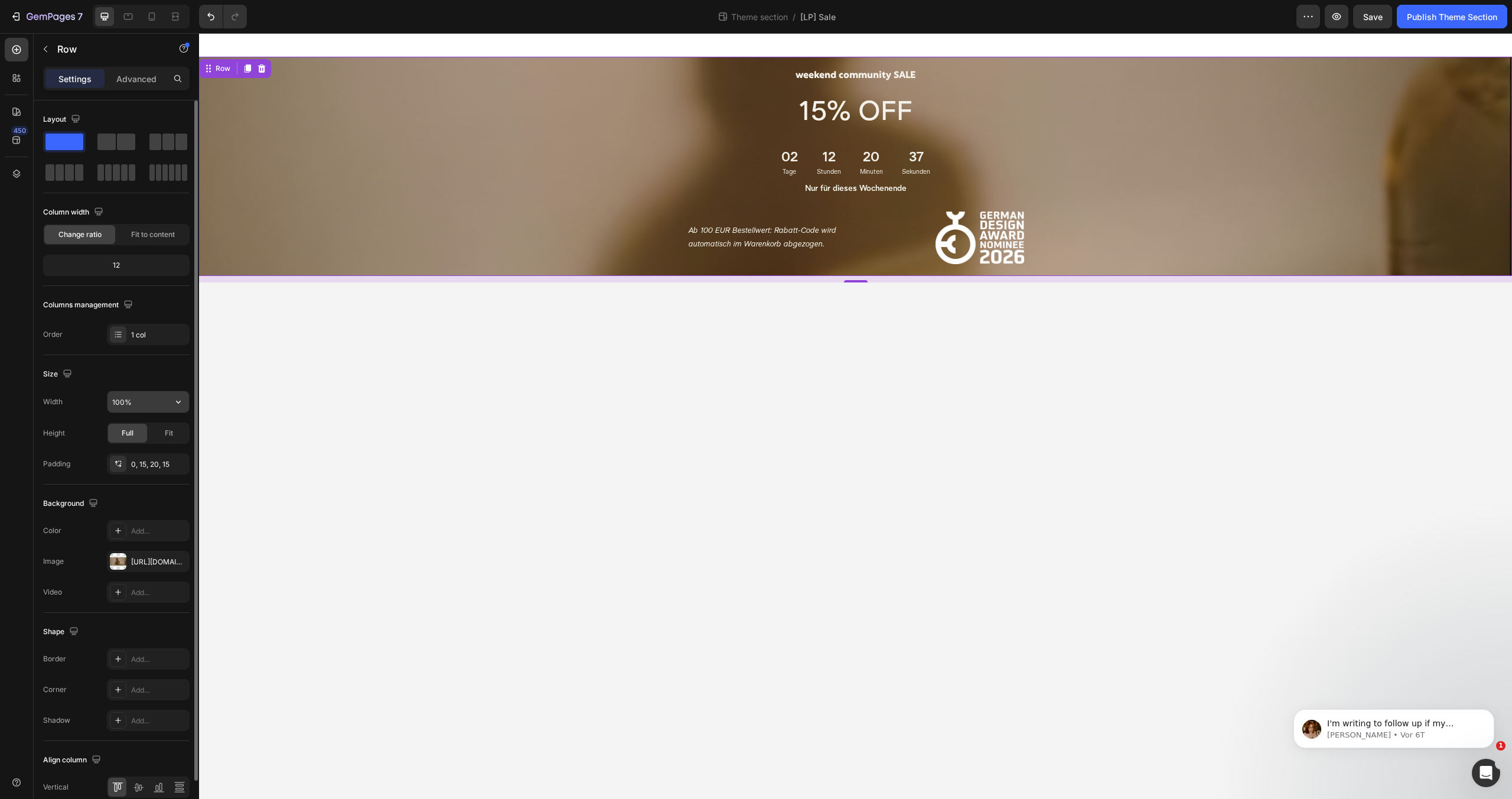
click at [152, 397] on input "100%" at bounding box center [149, 402] width 82 height 22
click at [174, 398] on icon "button" at bounding box center [178, 401] width 12 height 12
click at [143, 430] on p "Default 1200px" at bounding box center [145, 432] width 67 height 11
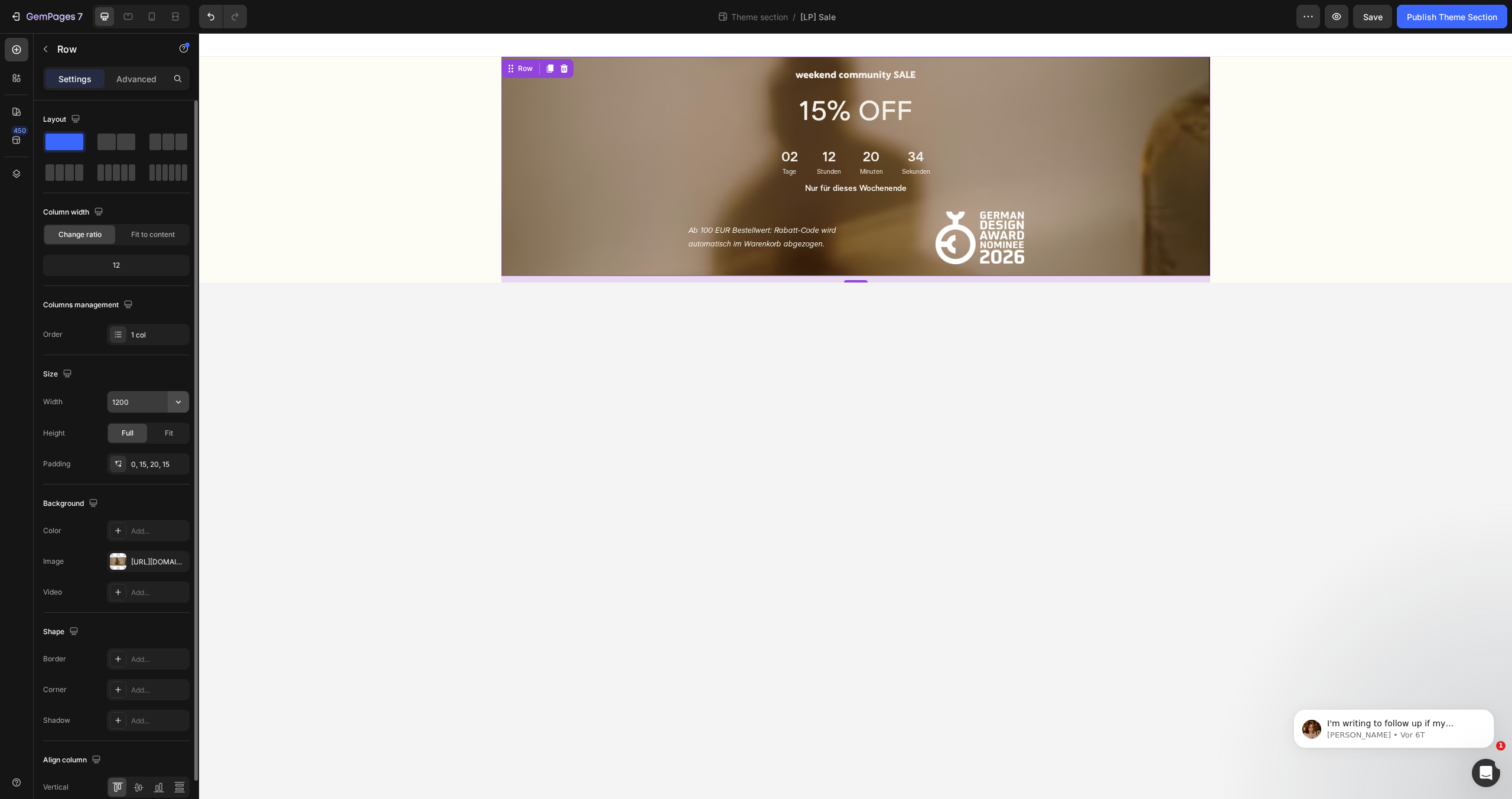
click at [175, 403] on icon "button" at bounding box center [178, 401] width 12 height 12
click at [143, 449] on p "Full 100%" at bounding box center [145, 454] width 67 height 11
type input "100%"
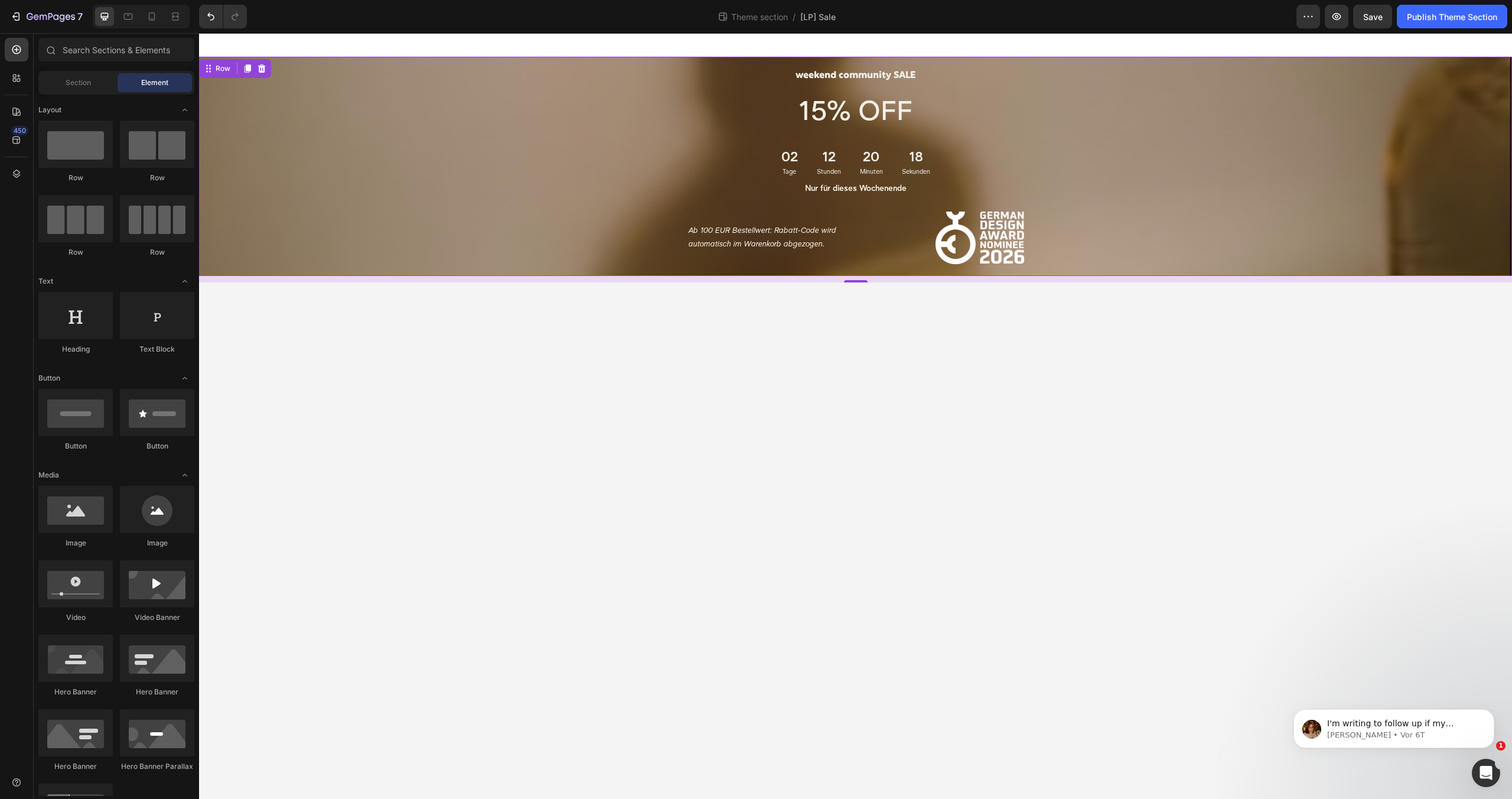
click at [417, 401] on body "weekend community SALE Heading 15% OFF Text Block 02 Tage 12 Stunden 20 Minuten…" at bounding box center [856, 416] width 1313 height 766
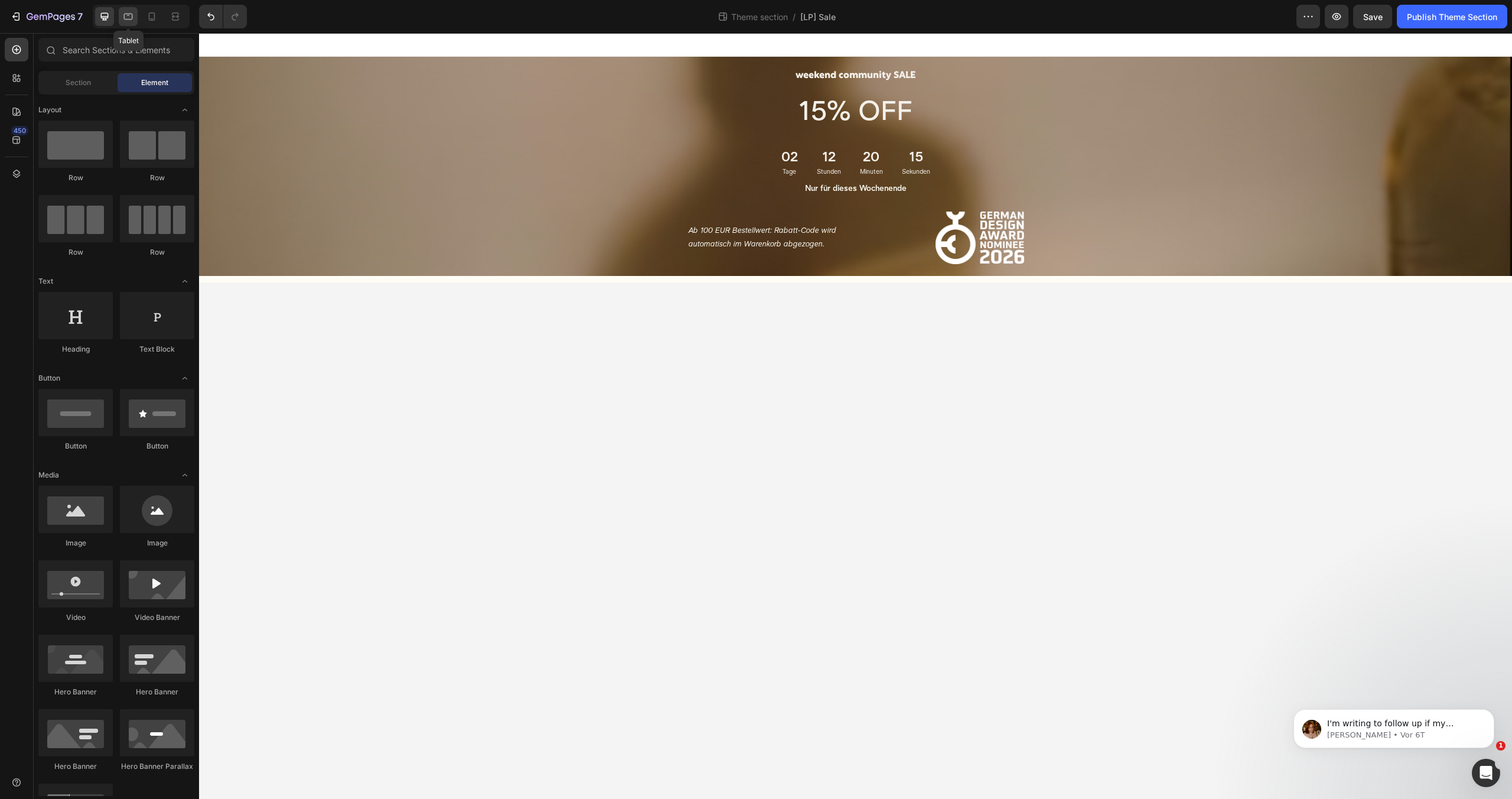
click at [124, 18] on icon at bounding box center [129, 17] width 9 height 6
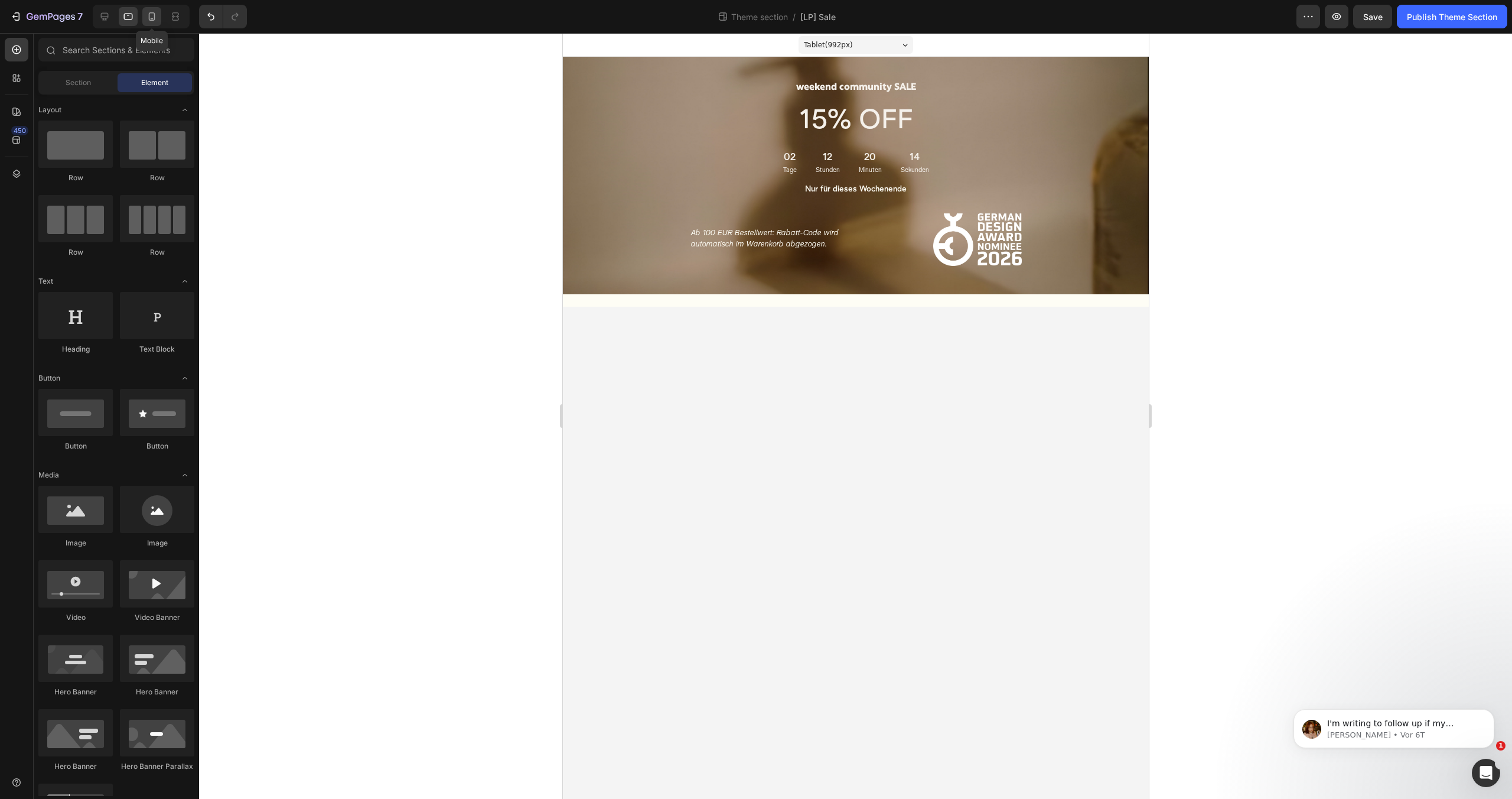
click at [146, 14] on icon at bounding box center [152, 16] width 12 height 12
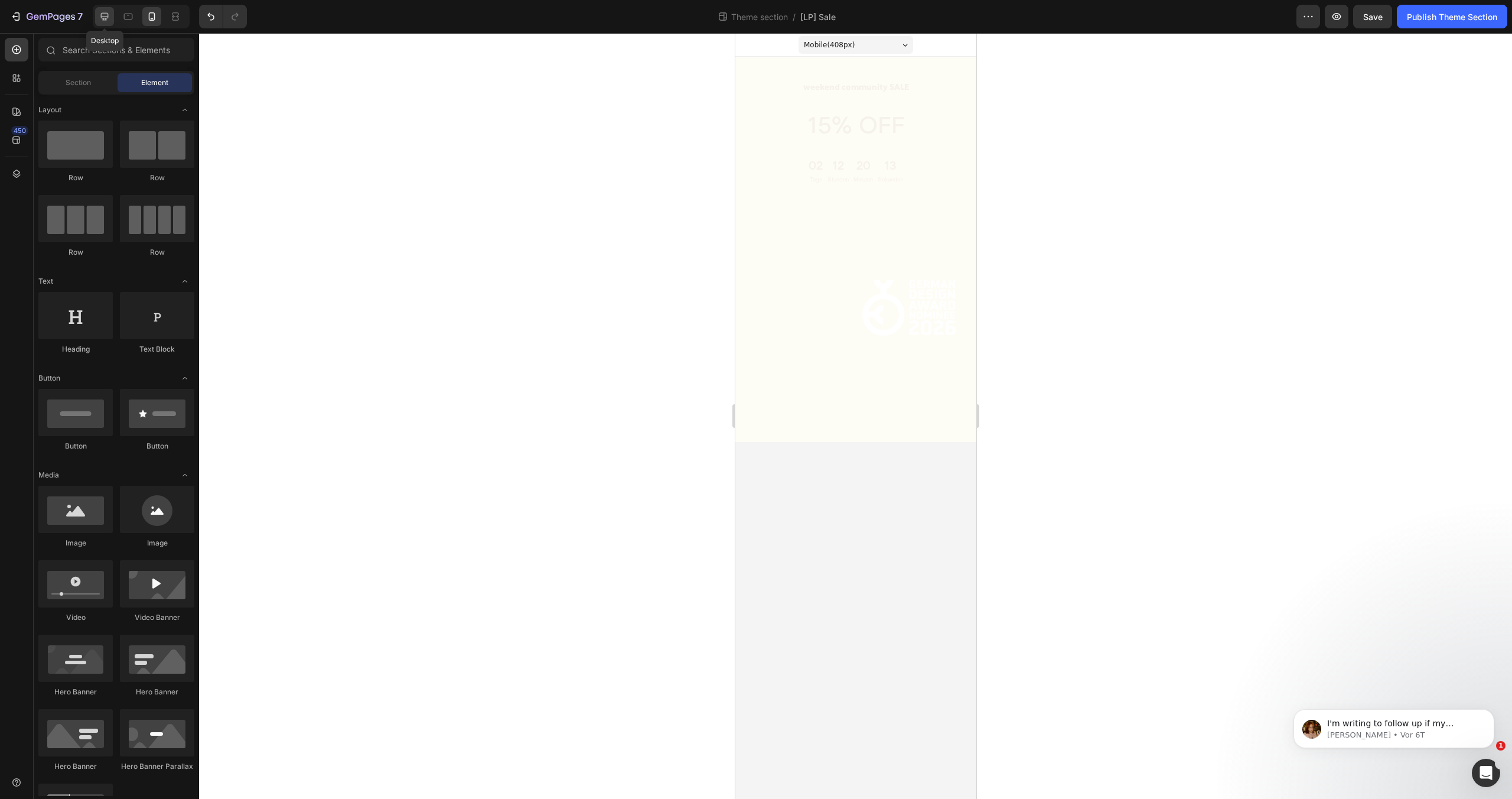
click at [102, 15] on icon at bounding box center [104, 16] width 12 height 12
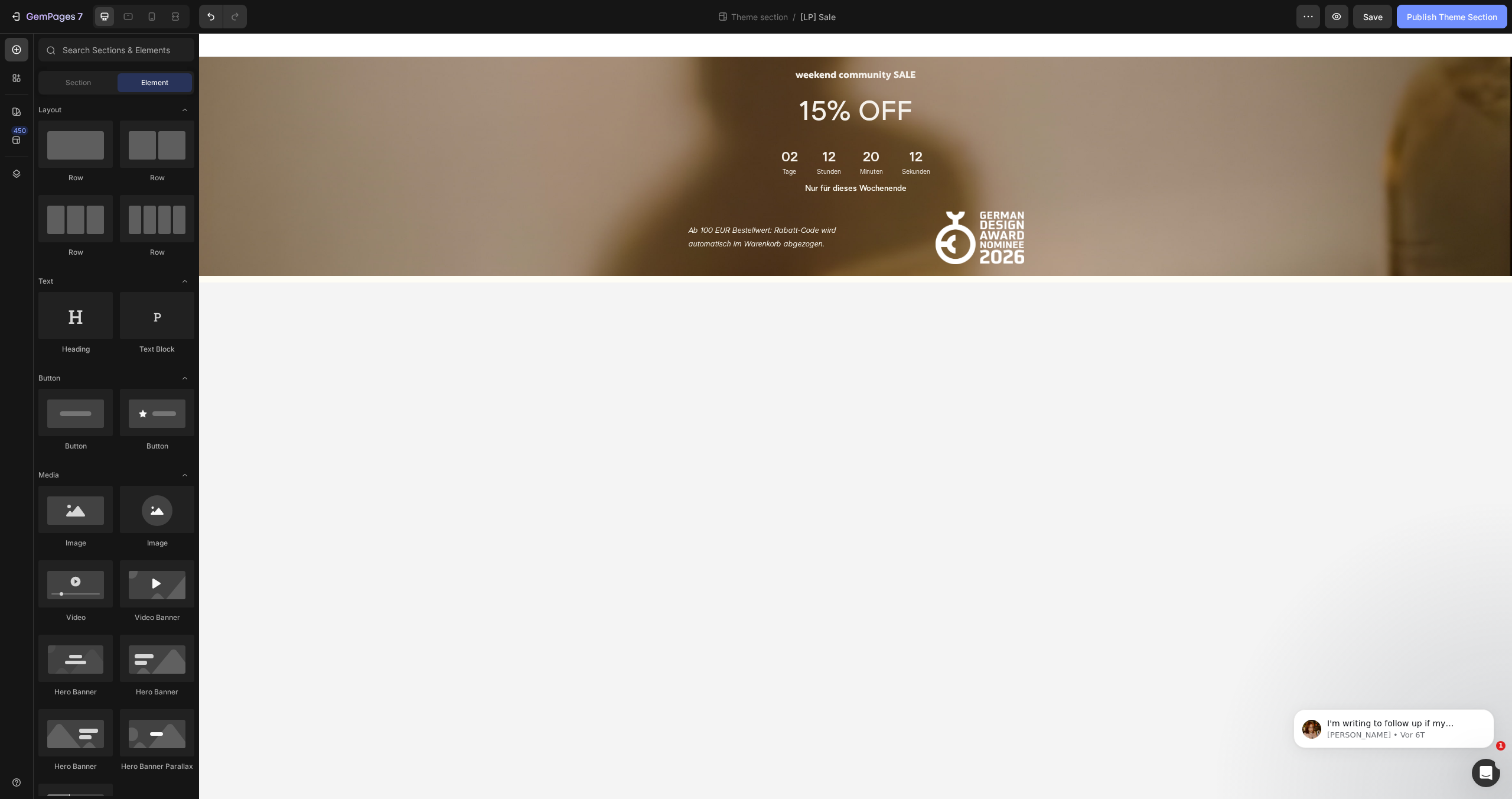
click at [1414, 14] on div "Publish Theme Section" at bounding box center [1451, 17] width 90 height 12
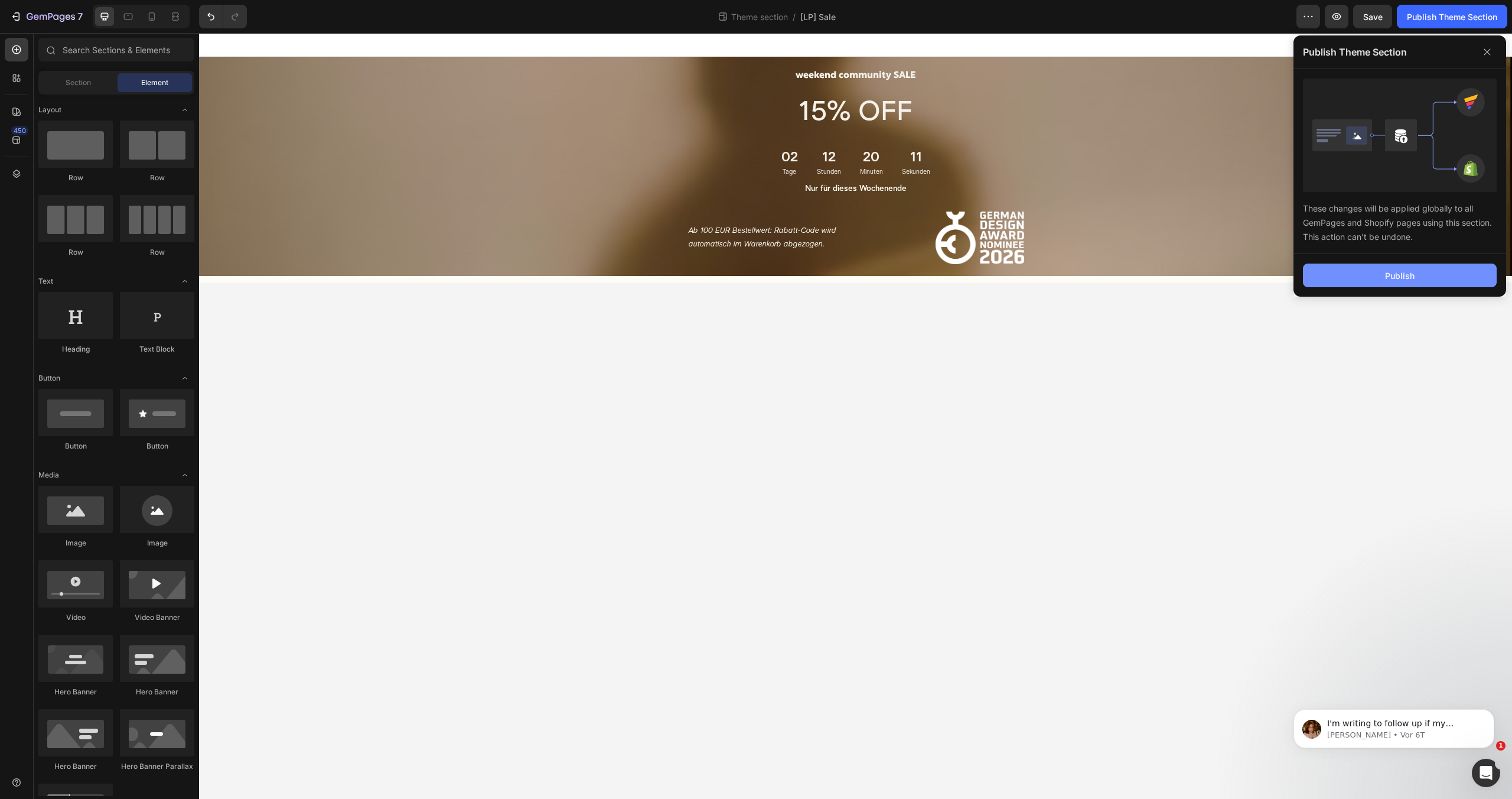
click at [1417, 266] on button "Publish" at bounding box center [1400, 275] width 194 height 24
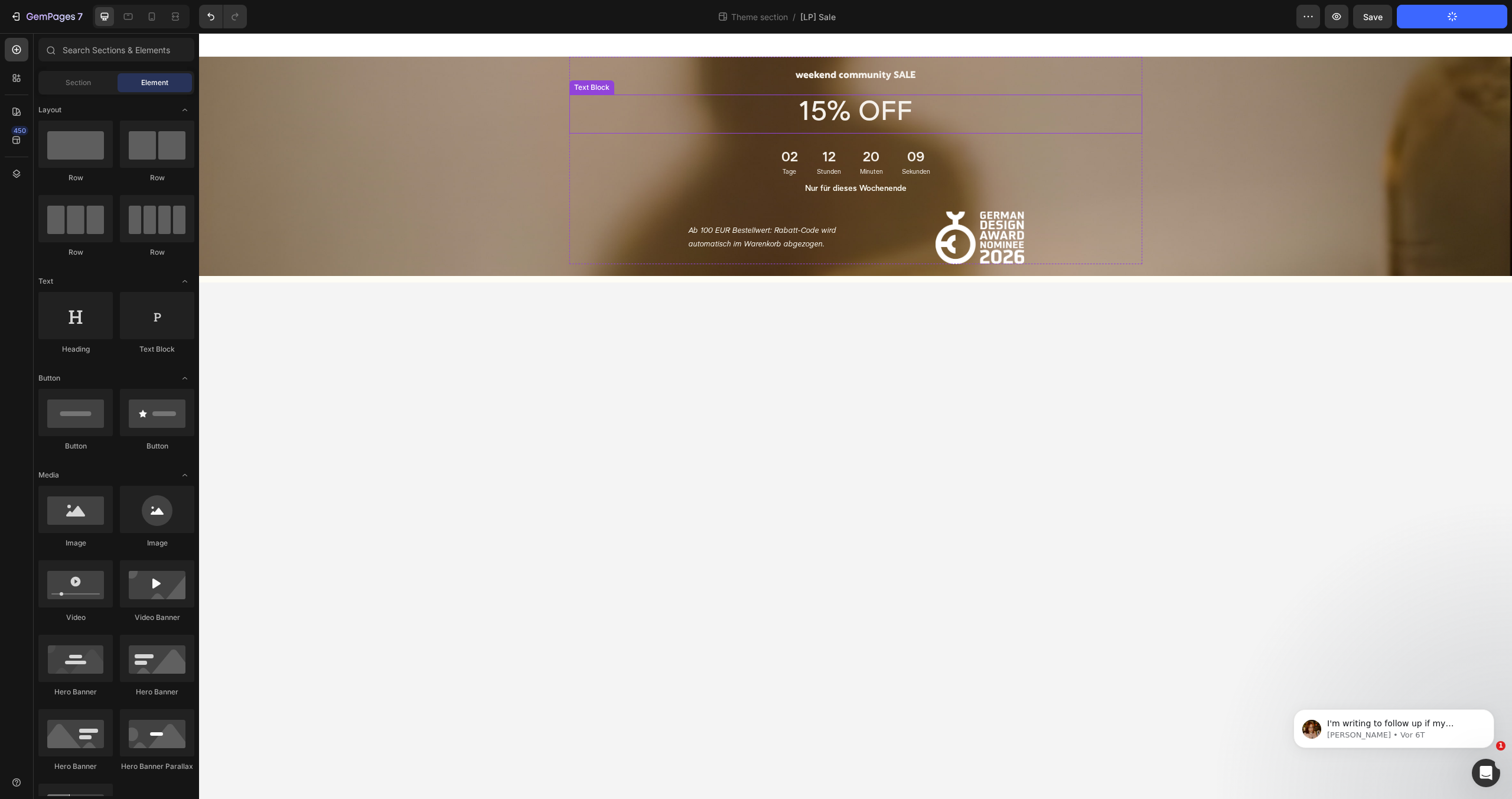
click at [597, 125] on p "15% OFF" at bounding box center [855, 114] width 570 height 37
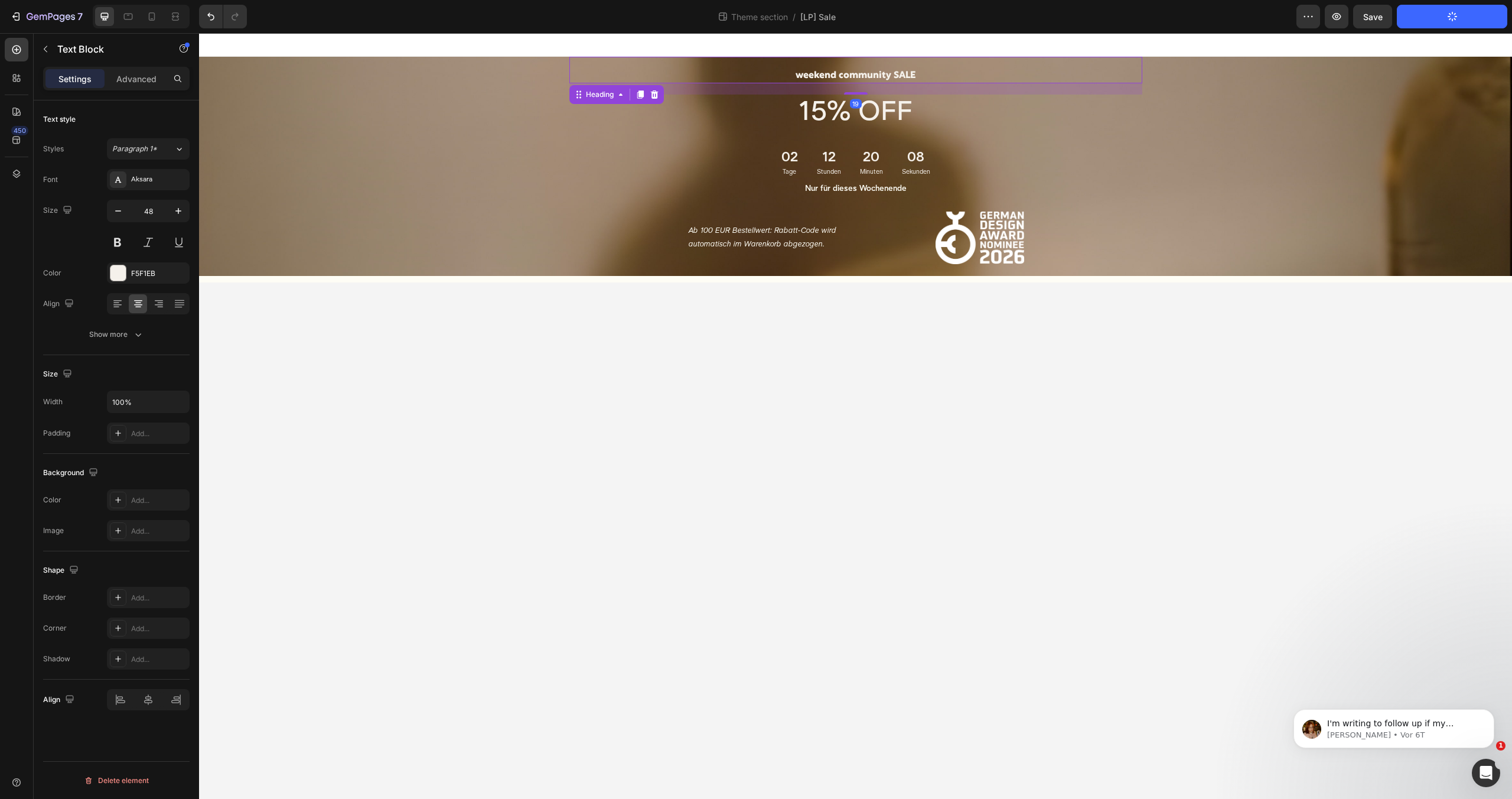
click at [642, 63] on div "weekend community SALE Heading 19" at bounding box center [856, 70] width 572 height 27
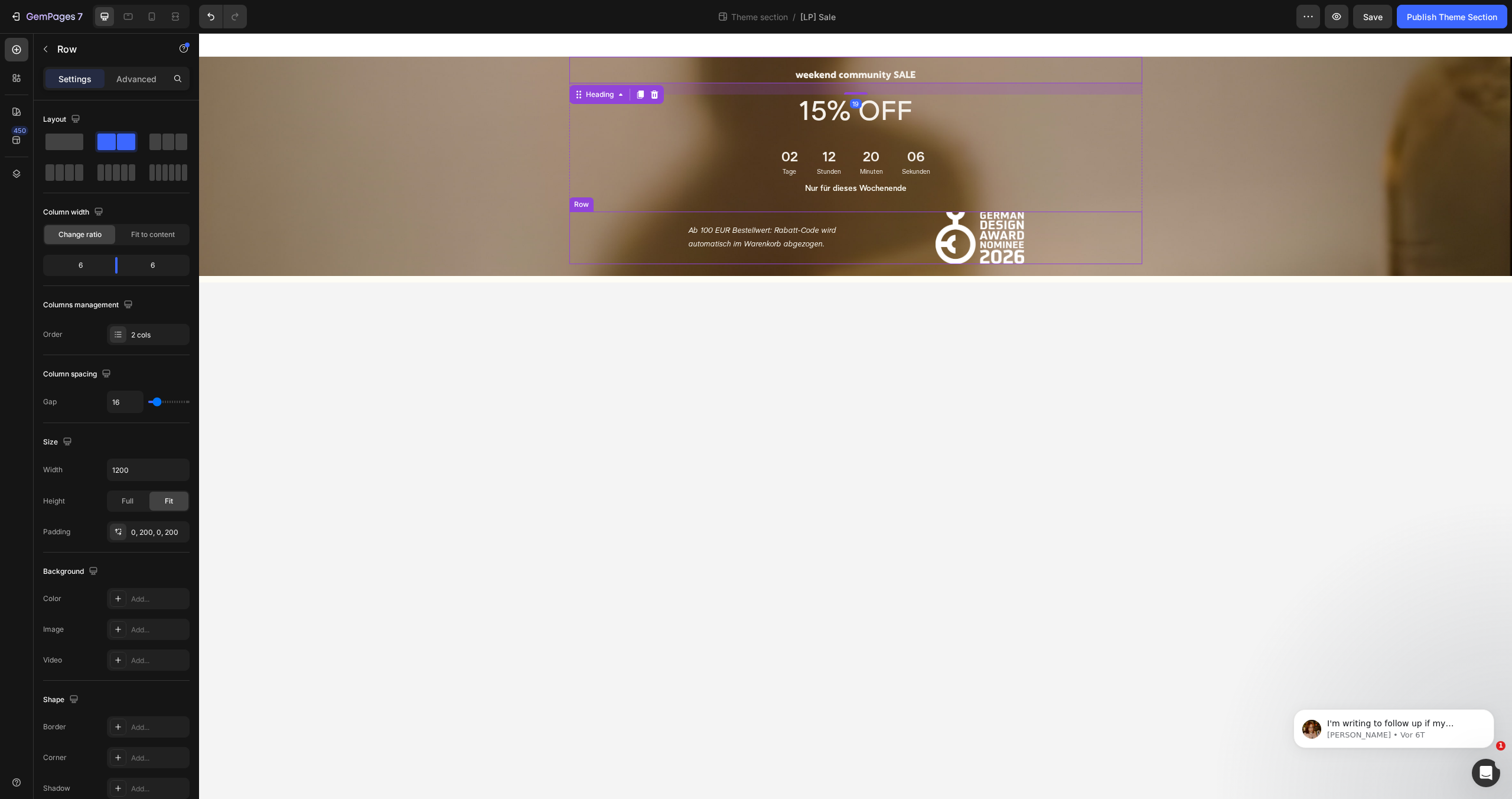
click at [636, 219] on div "Ab 100 EUR Bestellwert: Rabatt-Code wird automatisch im Warenkorb abgezogen. Te…" at bounding box center [856, 238] width 572 height 52
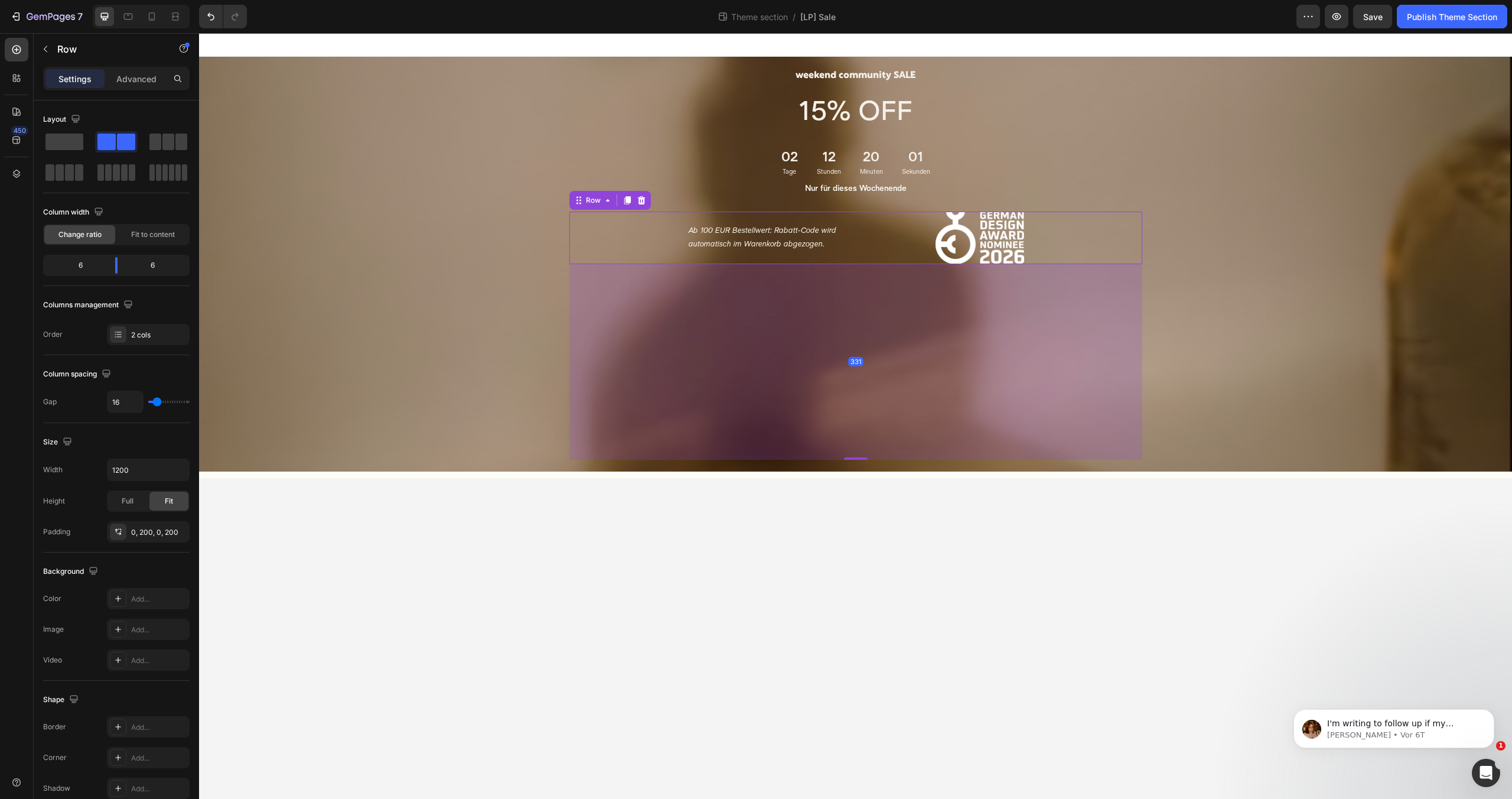
drag, startPoint x: 855, startPoint y: 262, endPoint x: 836, endPoint y: 456, distance: 194.9
click at [836, 264] on div "331" at bounding box center [856, 264] width 572 height 0
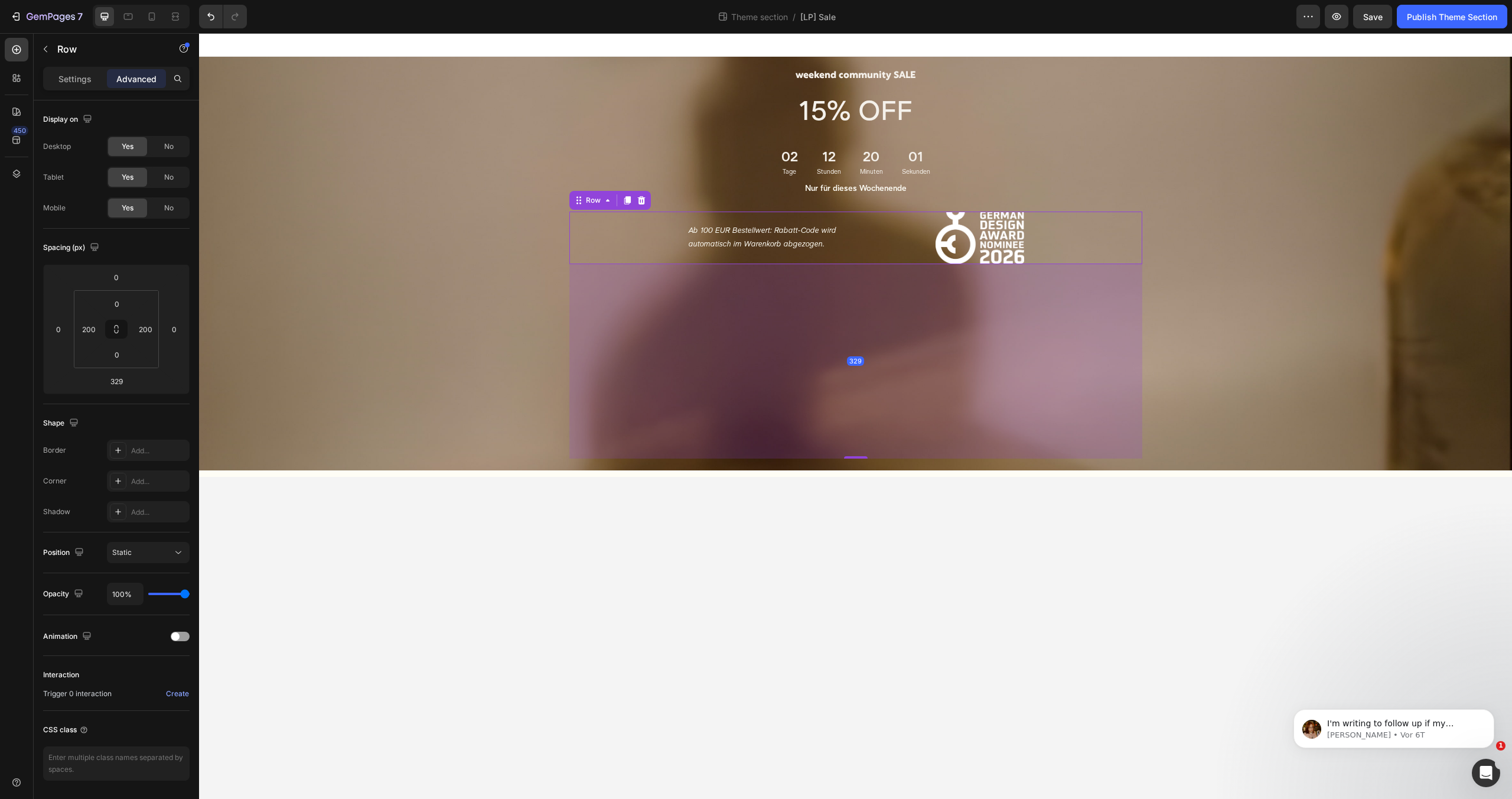
click at [866, 517] on body "weekend community SALE Heading 15% OFF Text Block 02 Tage 12 Stunden 20 Minuten…" at bounding box center [856, 416] width 1313 height 766
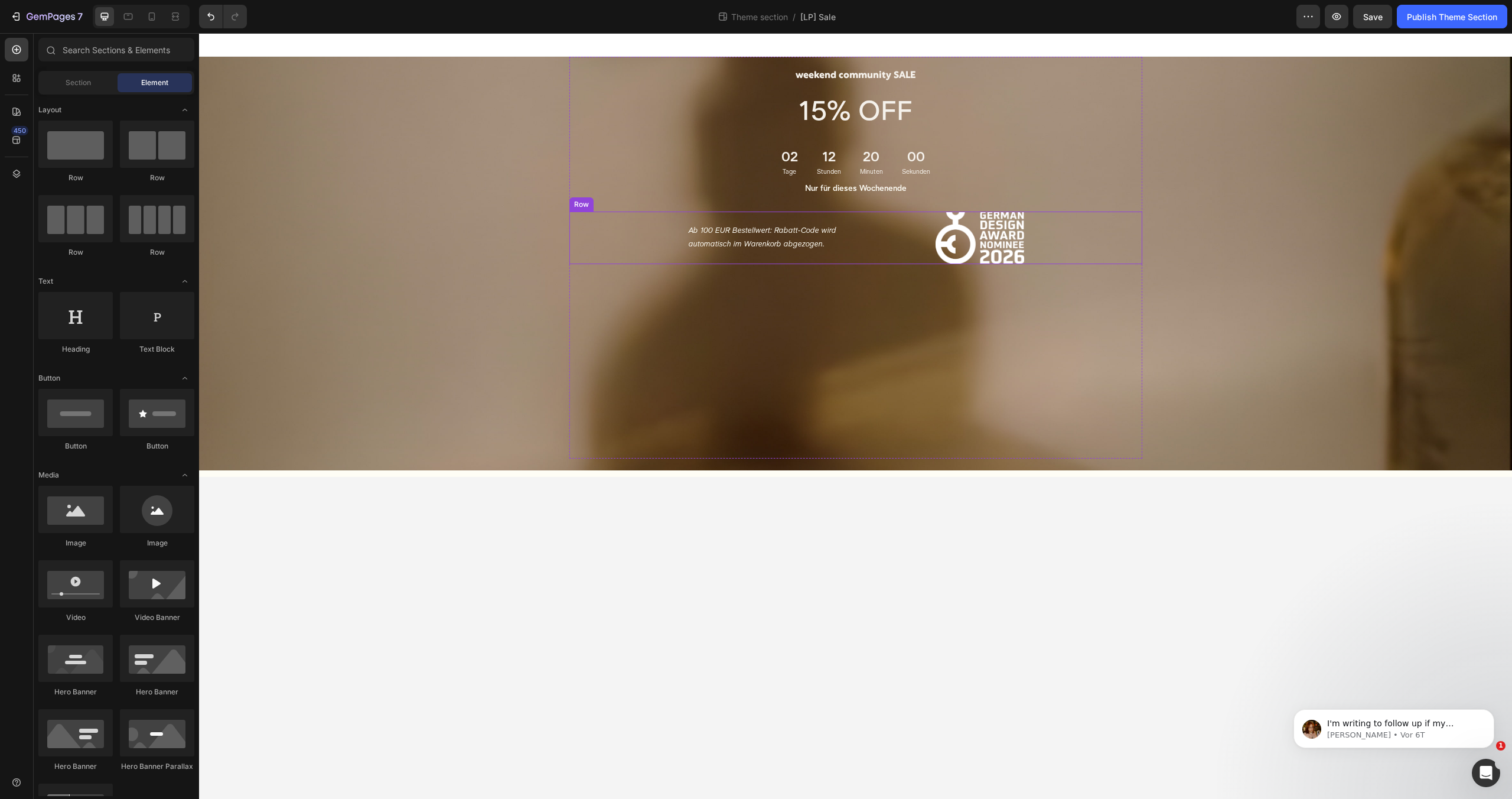
click at [588, 235] on div "Ab 100 EUR Bestellwert: Rabatt-Code wird automatisch im Warenkorb abgezogen. Te…" at bounding box center [856, 238] width 572 height 52
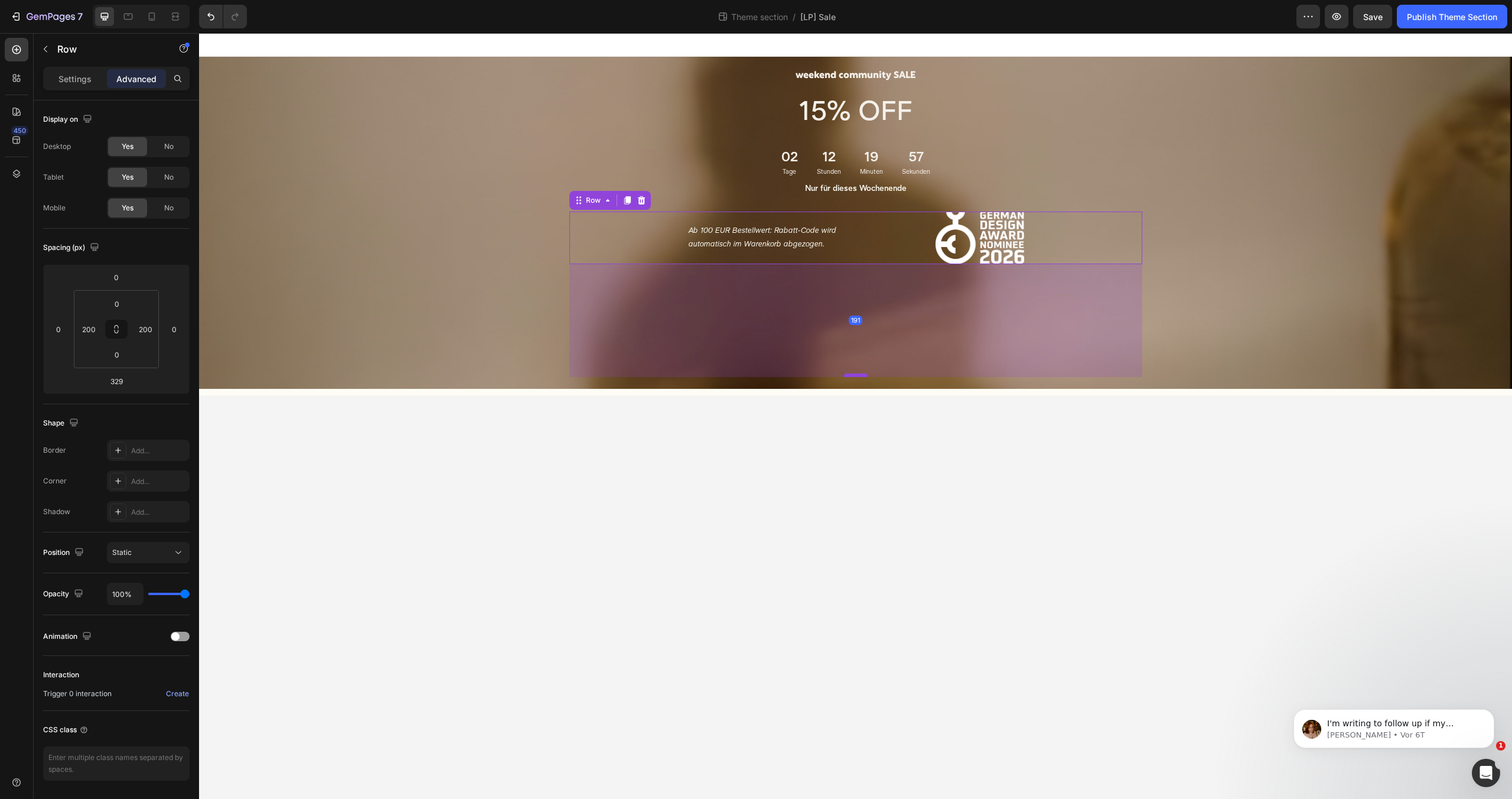
drag, startPoint x: 848, startPoint y: 450, endPoint x: 863, endPoint y: 375, distance: 76.5
click at [863, 375] on div at bounding box center [856, 375] width 24 height 4
type input "191"
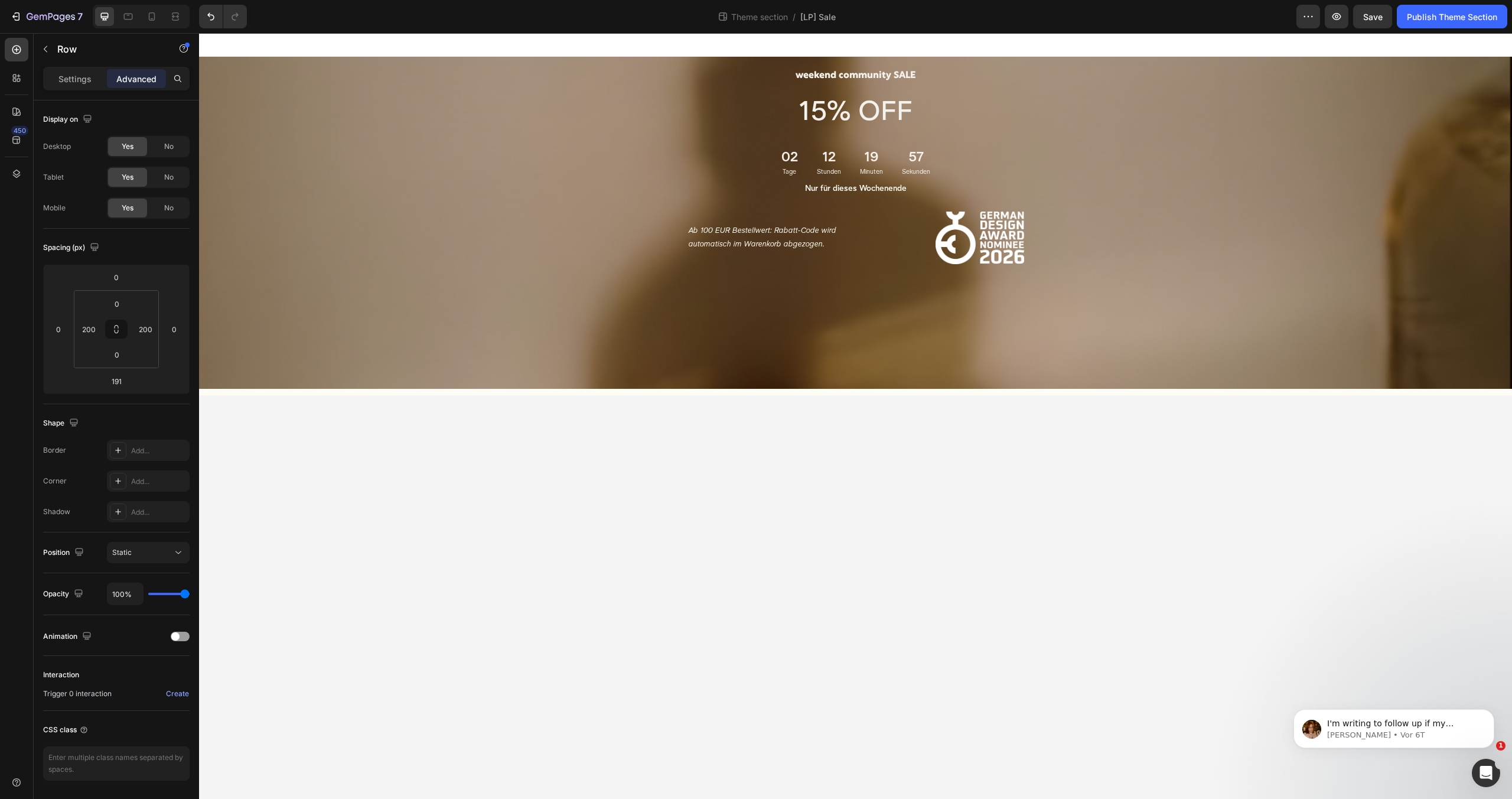
click at [886, 487] on body "weekend community SALE Heading 15% OFF Text Block 02 Tage 12 Stunden 19 Minuten…" at bounding box center [856, 416] width 1313 height 766
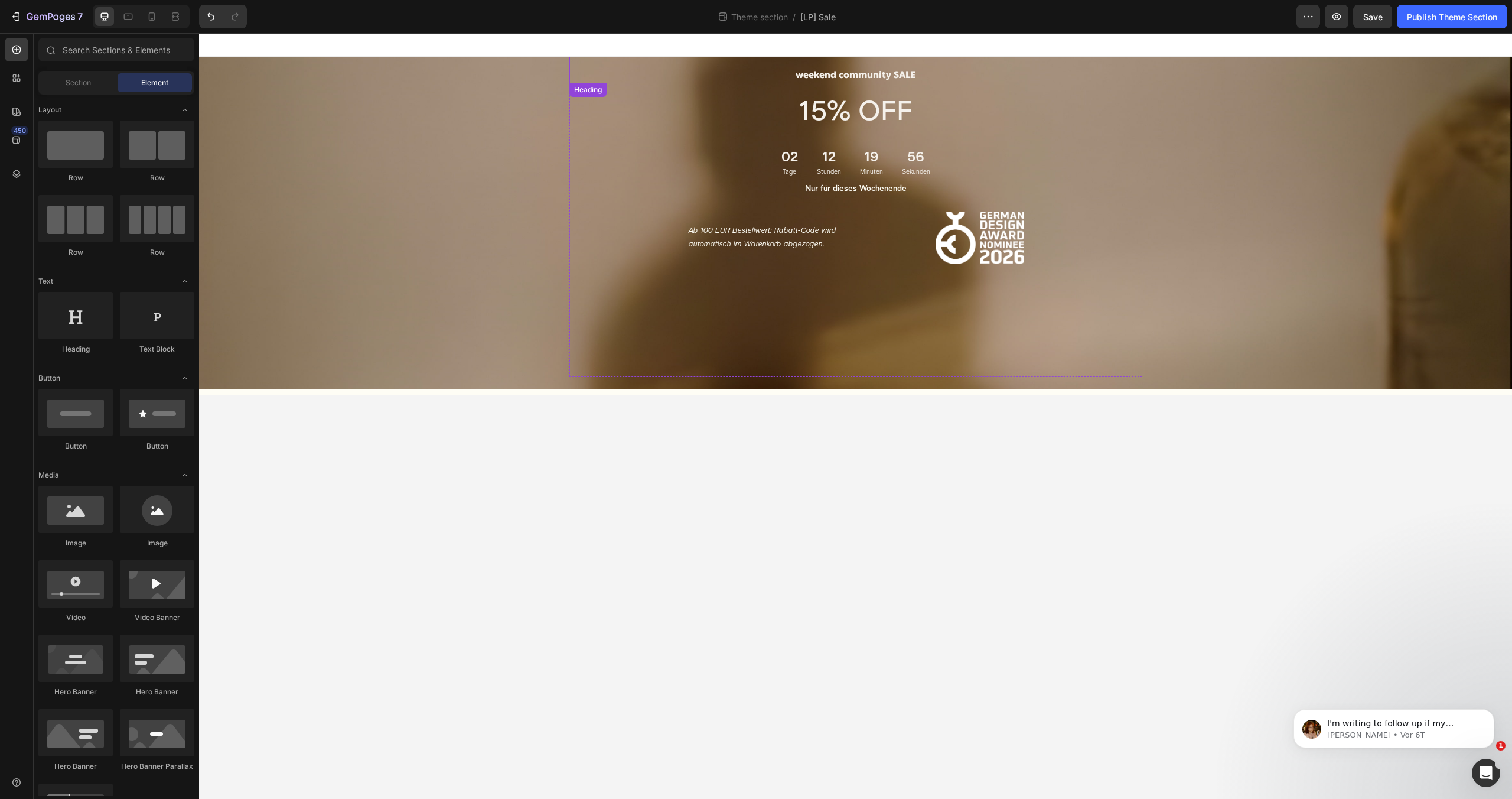
click at [856, 75] on h2 "weekend community SALE" at bounding box center [856, 75] width 572 height 15
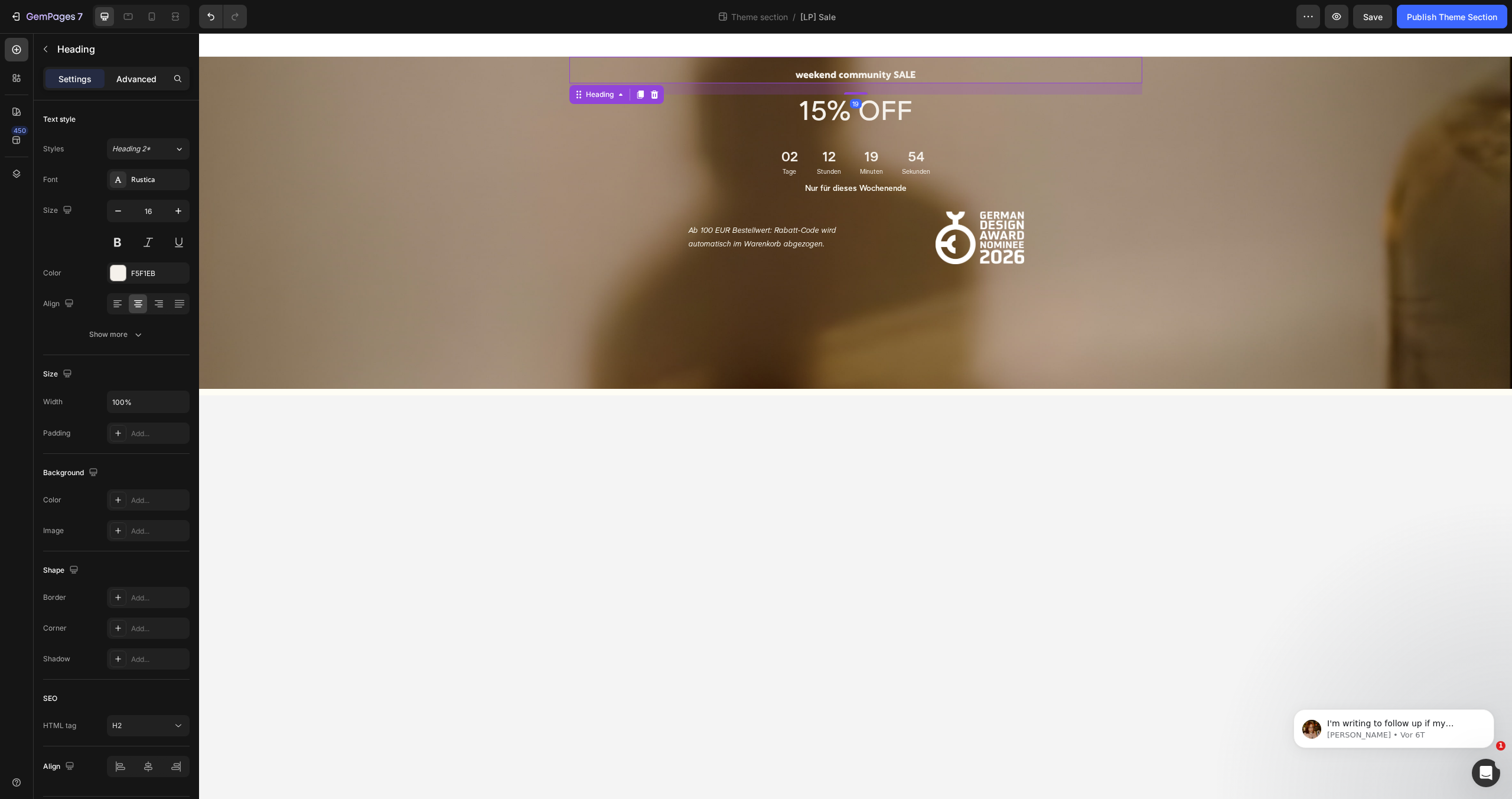
click at [120, 72] on p "Advanced" at bounding box center [136, 79] width 40 height 12
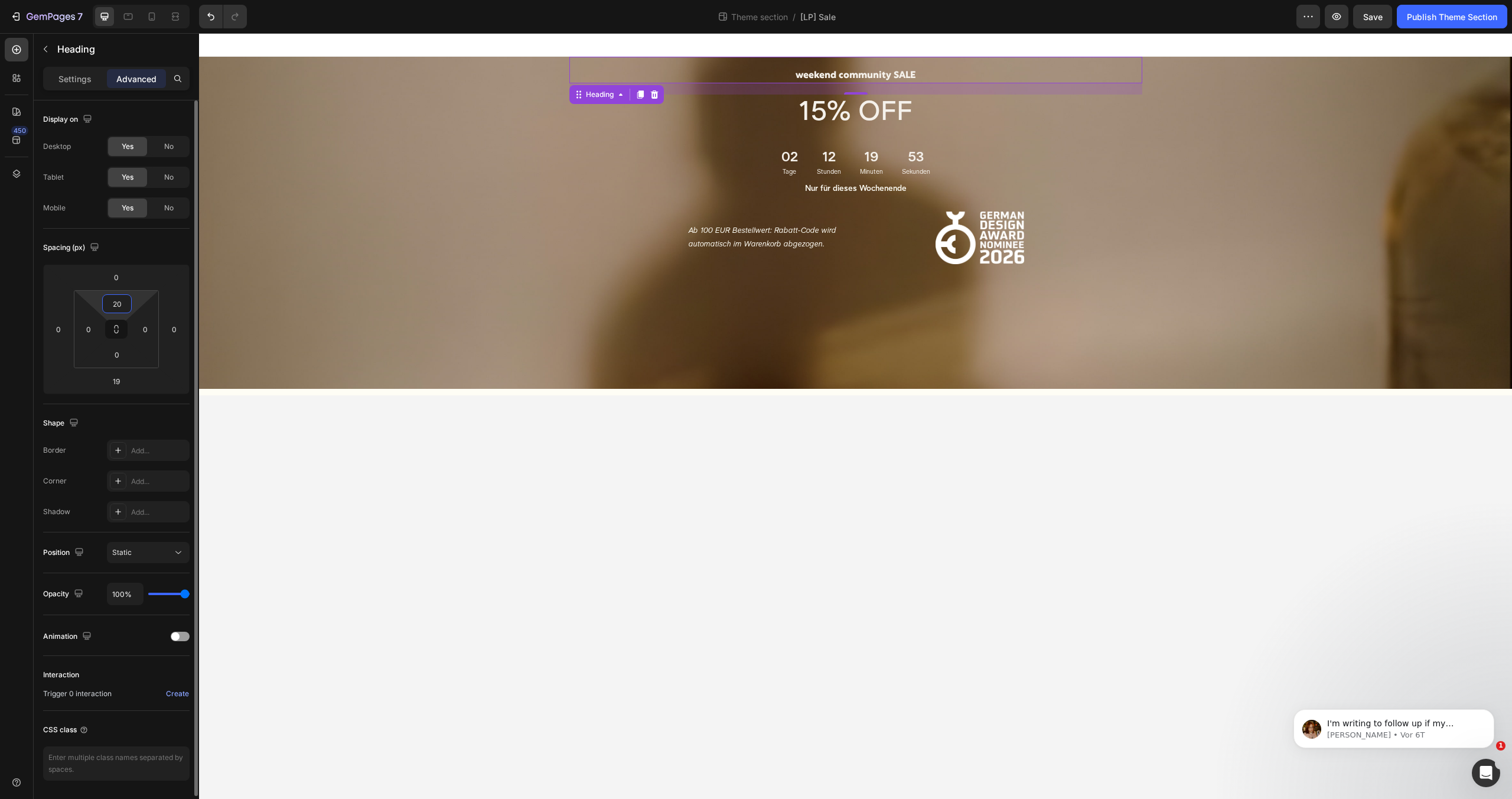
click at [124, 298] on input "20" at bounding box center [117, 303] width 24 height 18
click at [126, 276] on input "0" at bounding box center [116, 276] width 24 height 18
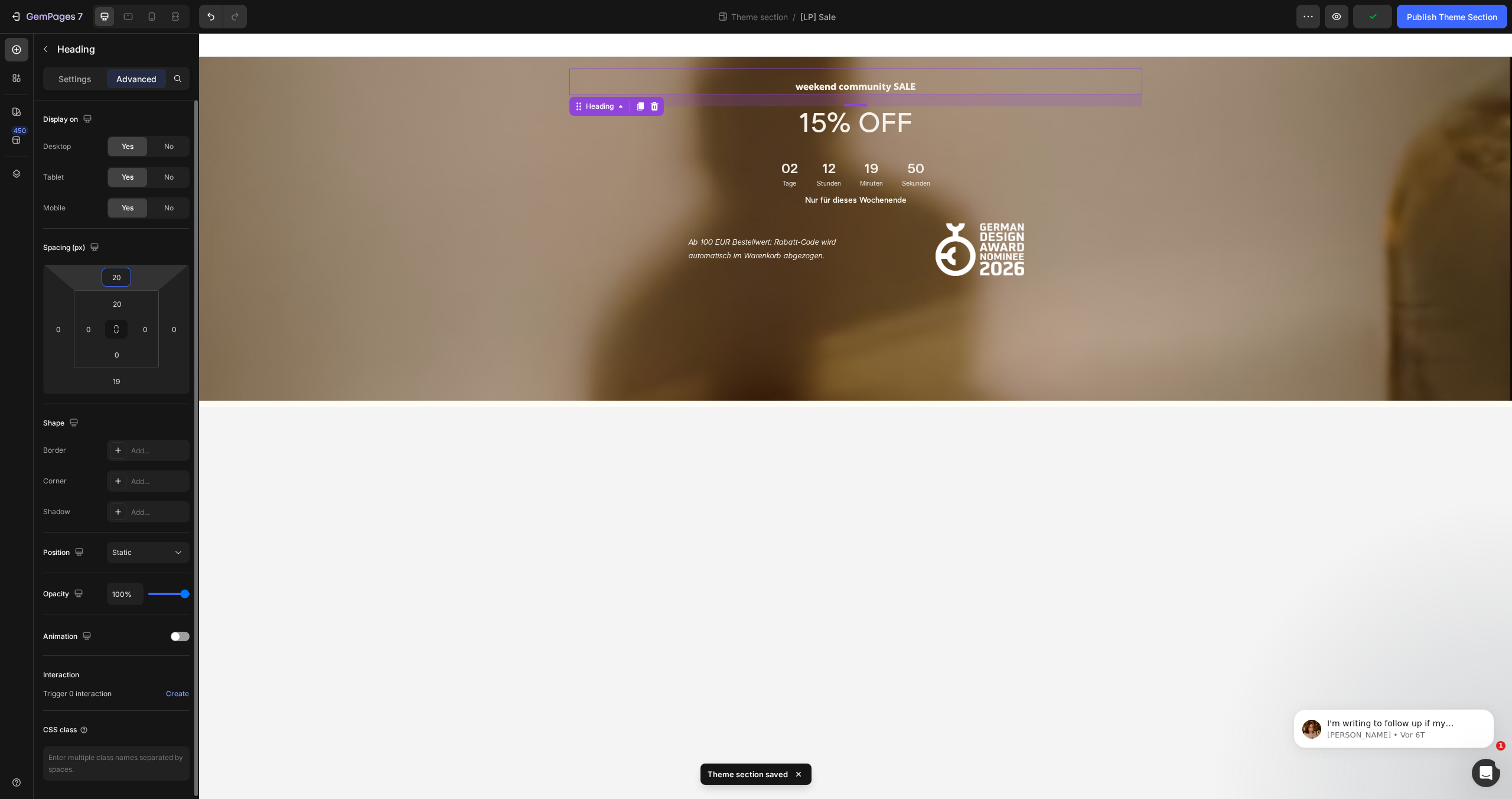
type input "200"
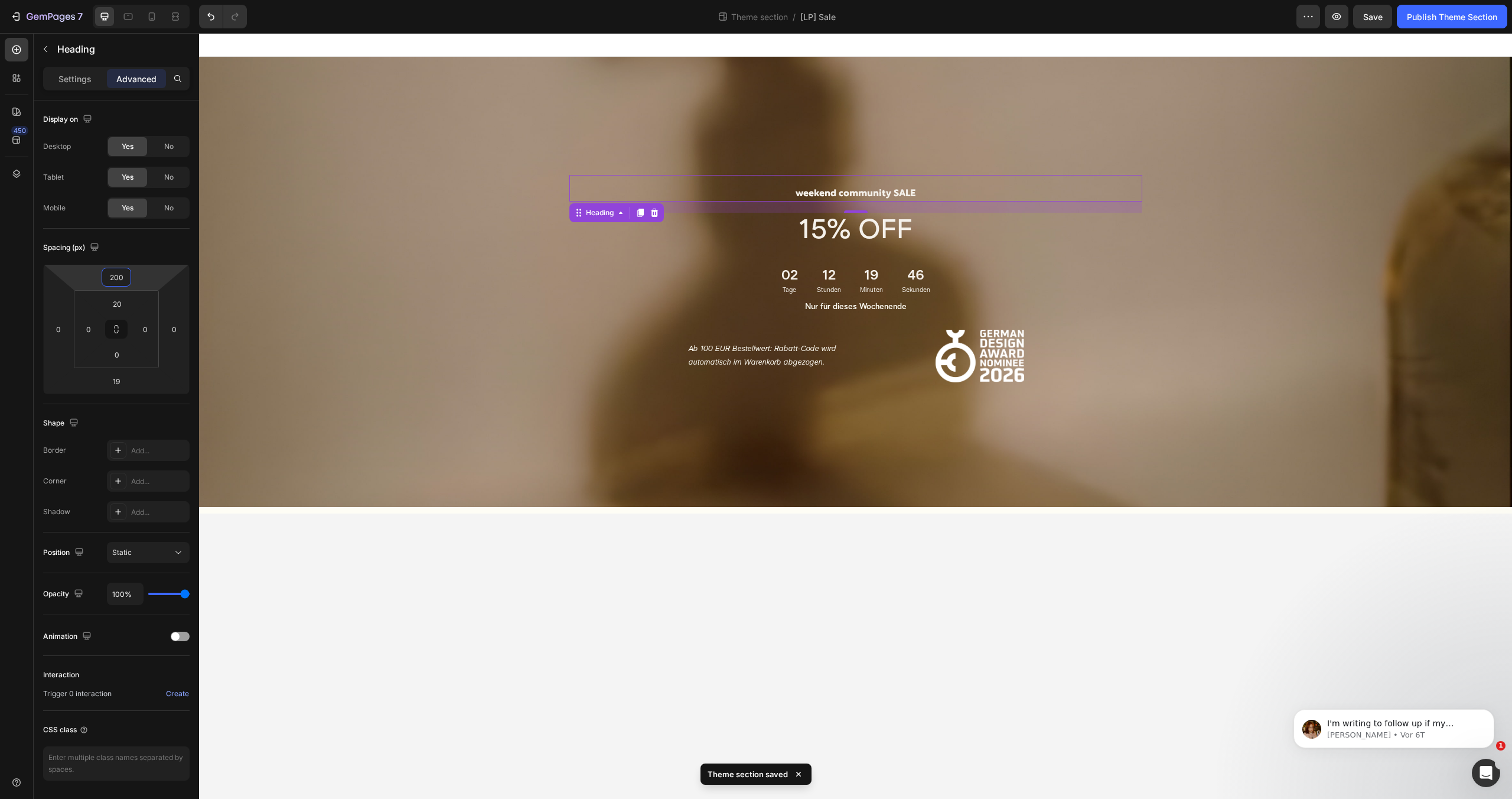
click at [662, 642] on body "weekend community SALE Heading 19 15% OFF Text Block 02 Tage 12 Stunden 19 Minu…" at bounding box center [856, 416] width 1313 height 766
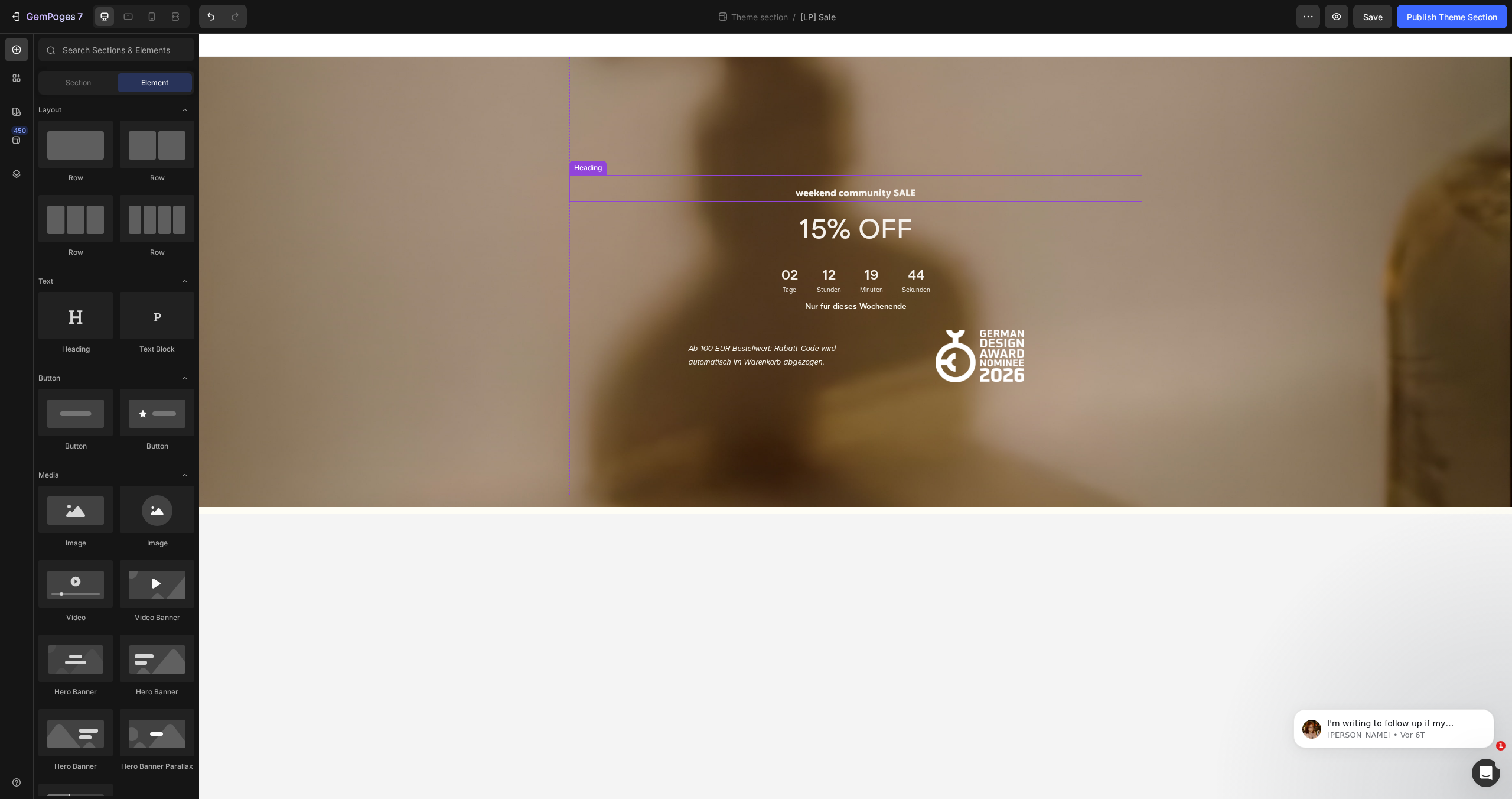
click at [879, 197] on h2 "weekend community SALE" at bounding box center [856, 194] width 572 height 15
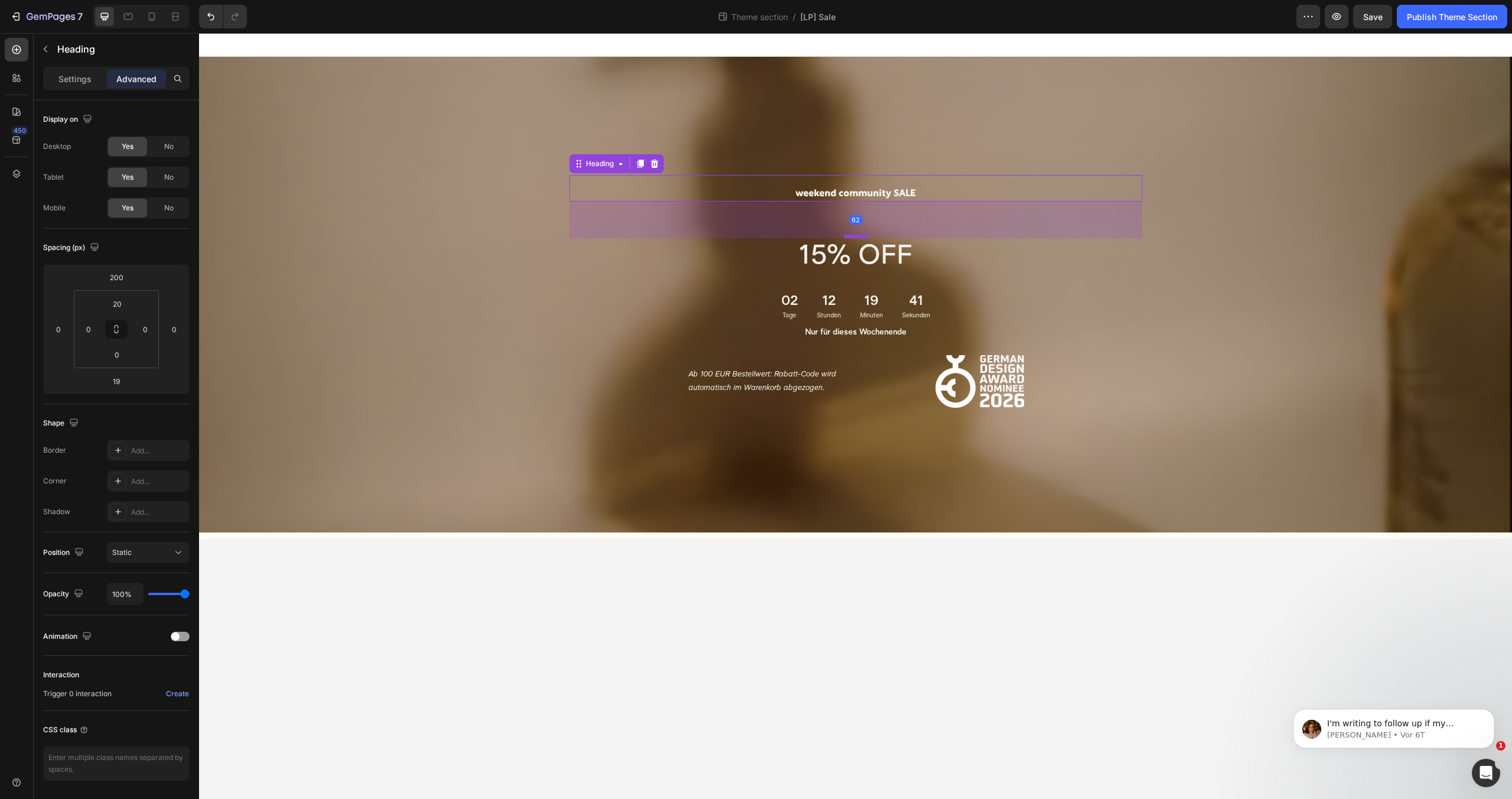
drag, startPoint x: 857, startPoint y: 211, endPoint x: 855, endPoint y: 236, distance: 25.1
click at [855, 236] on div at bounding box center [856, 236] width 24 height 4
type input "62"
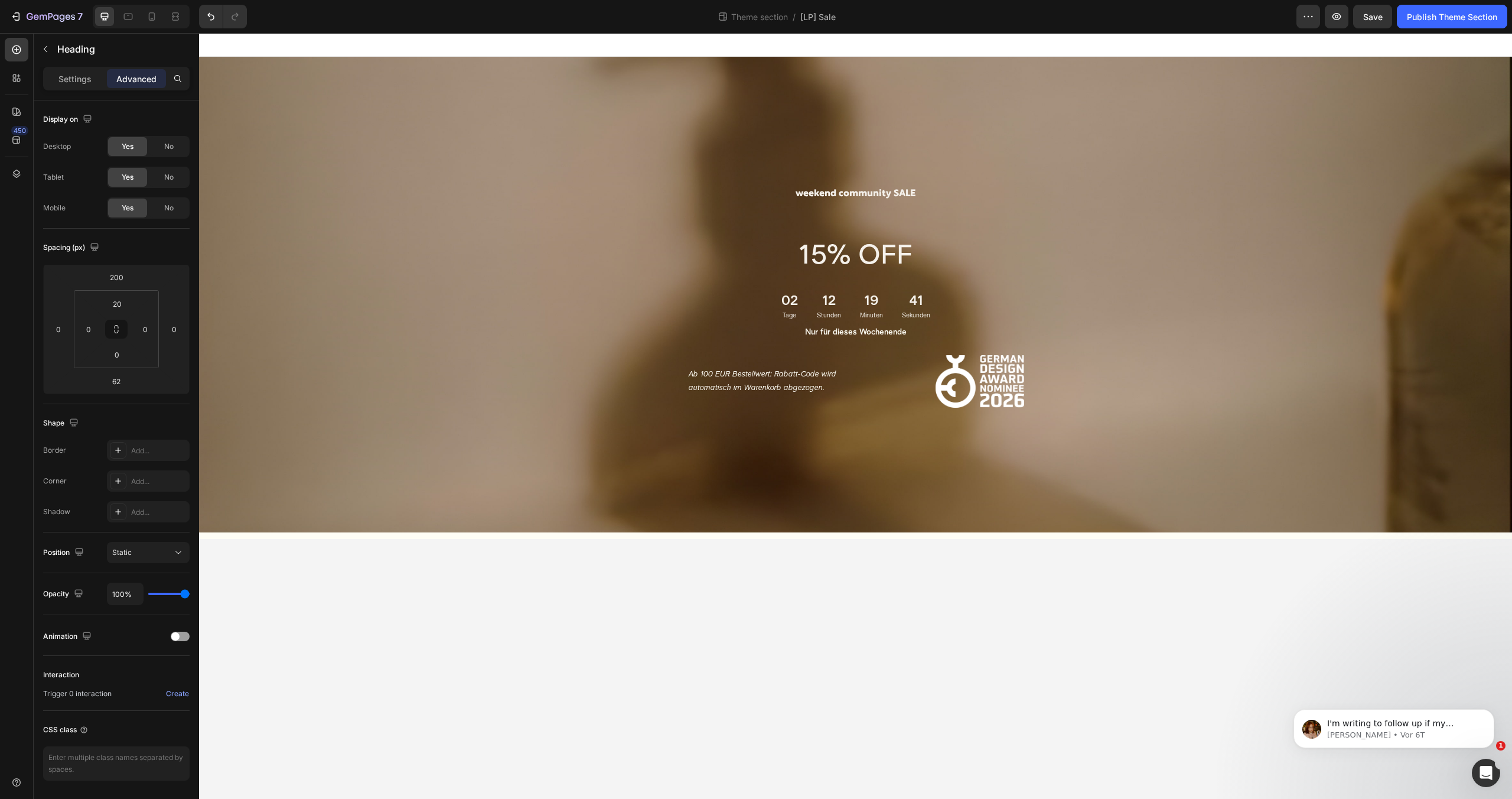
drag, startPoint x: 784, startPoint y: 555, endPoint x: 783, endPoint y: 547, distance: 8.1
click at [785, 554] on body "weekend community SALE Heading 15% OFF Text Block 02 Tage 12 Stunden 19 Minuten…" at bounding box center [856, 416] width 1313 height 766
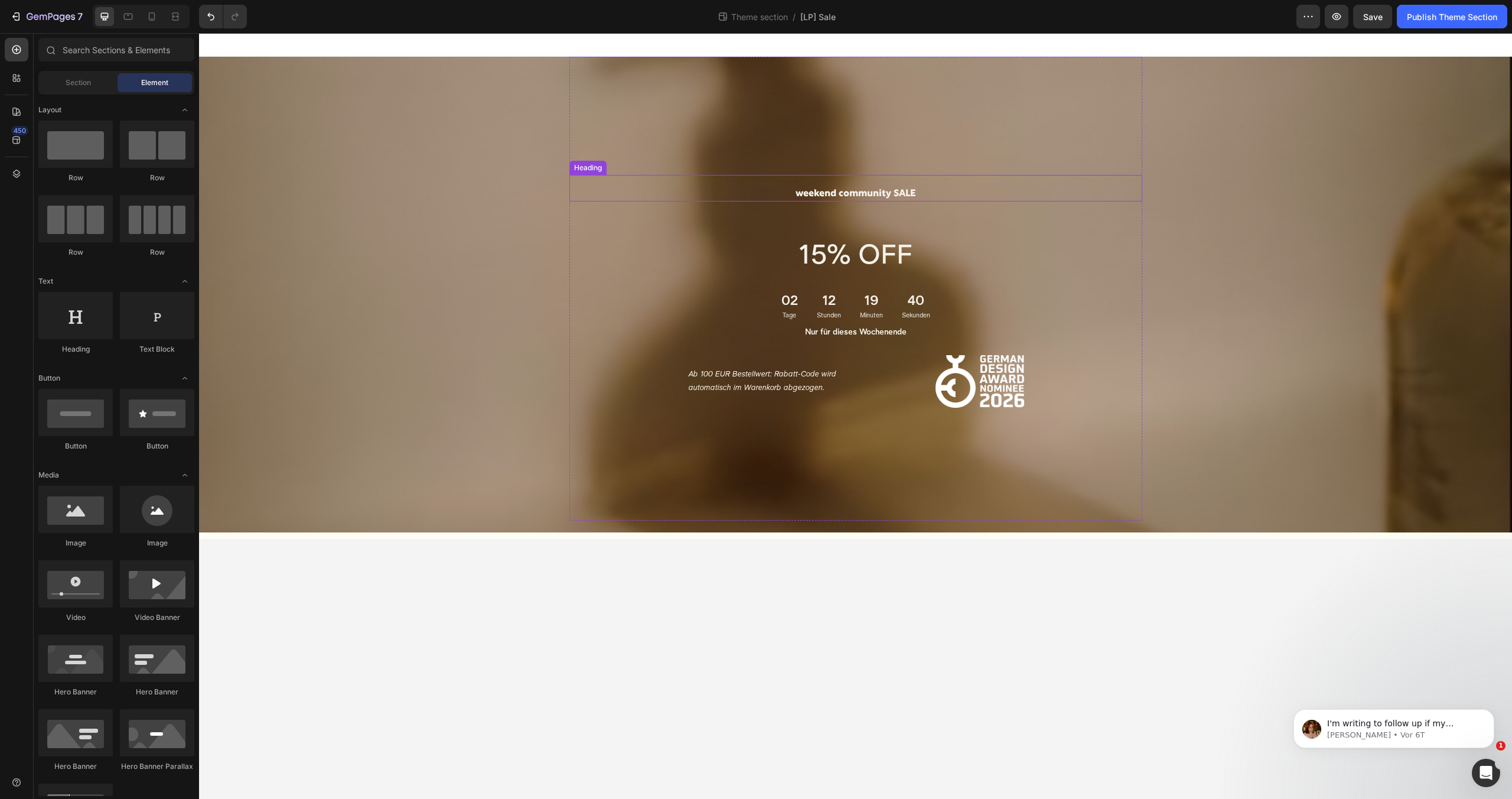
click at [896, 192] on h2 "weekend community SALE" at bounding box center [856, 194] width 572 height 15
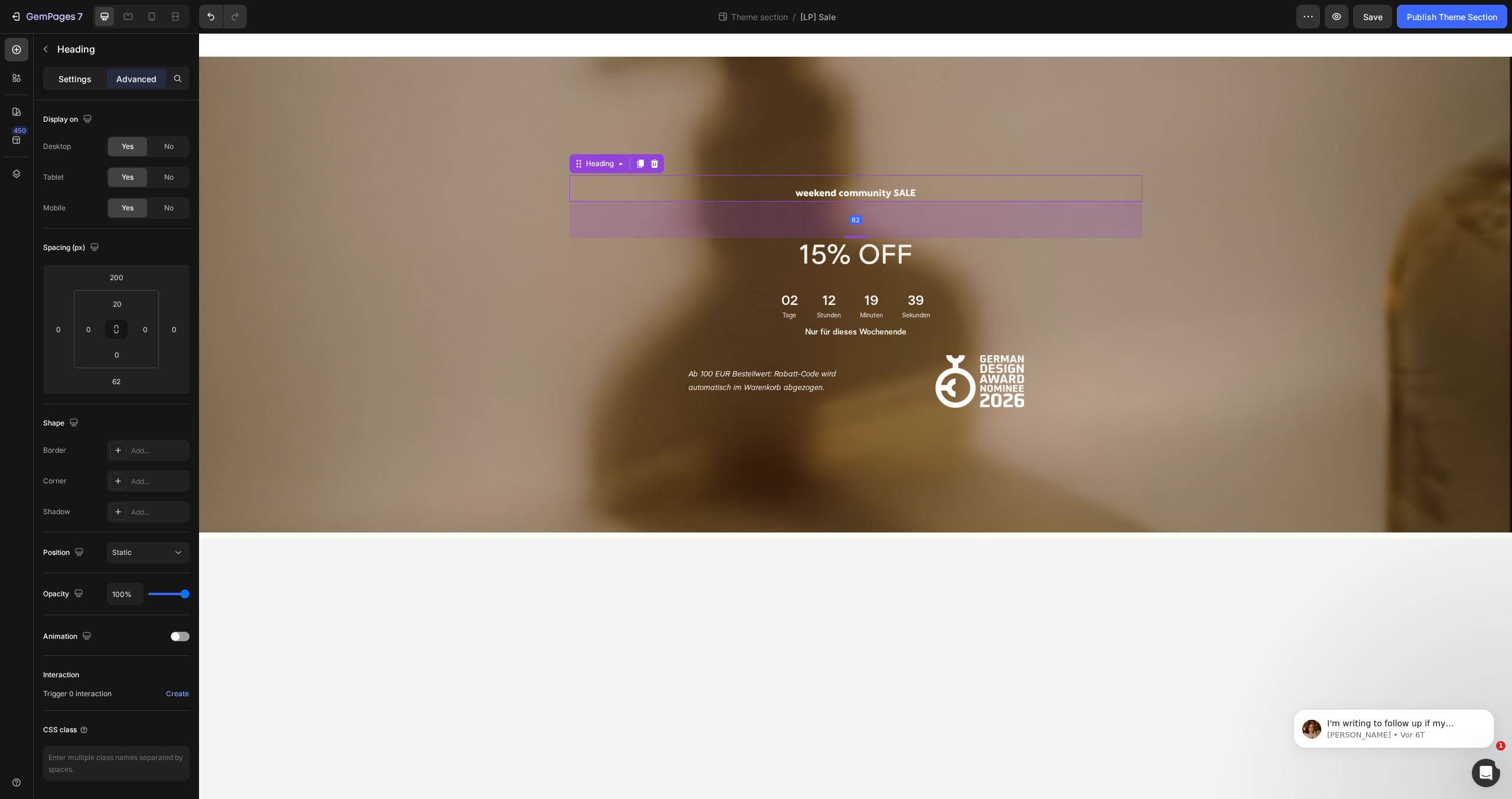
click at [57, 73] on div "Settings" at bounding box center [75, 79] width 59 height 19
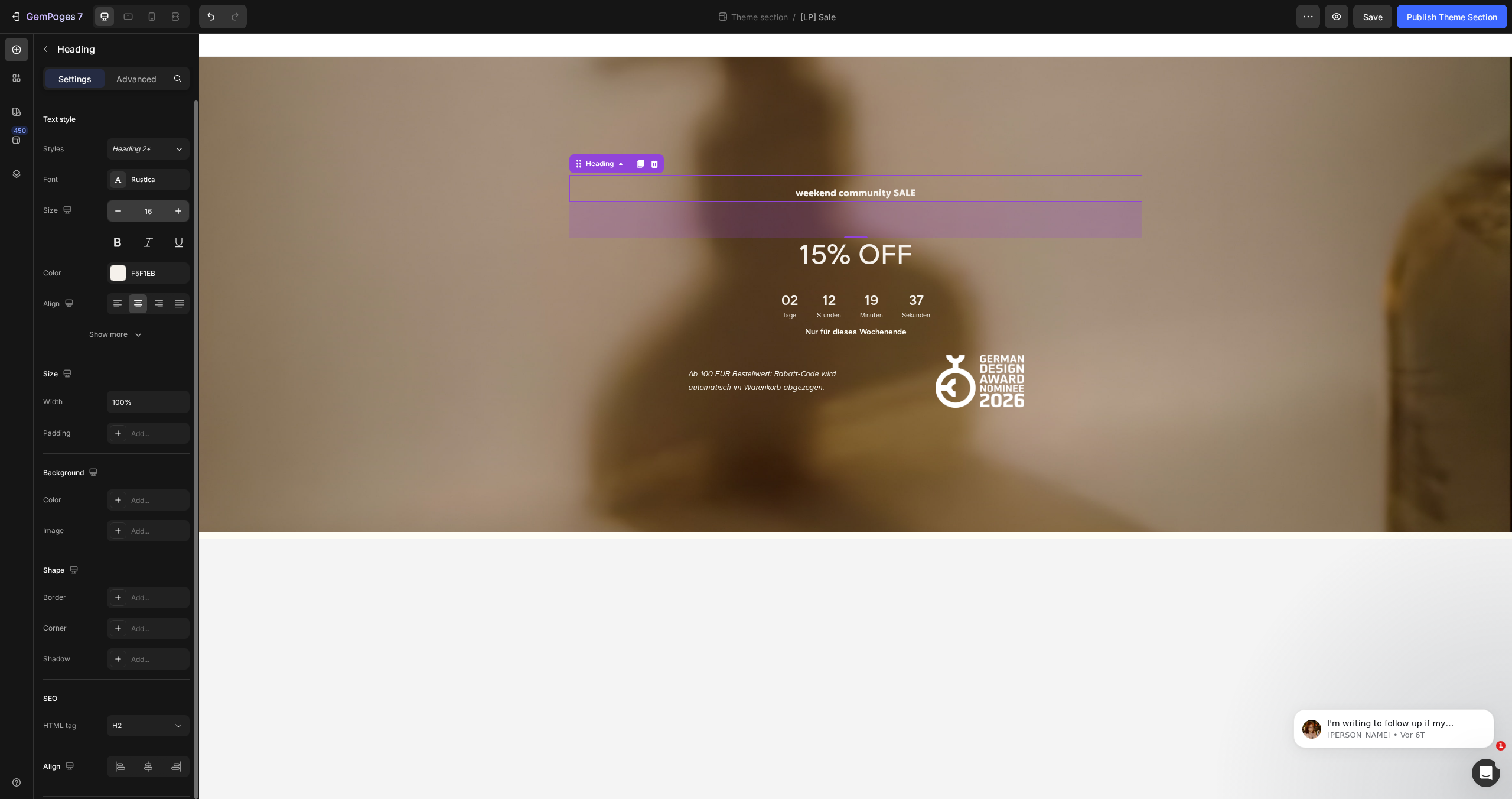
click at [139, 208] on input "16" at bounding box center [148, 211] width 39 height 22
type input "30"
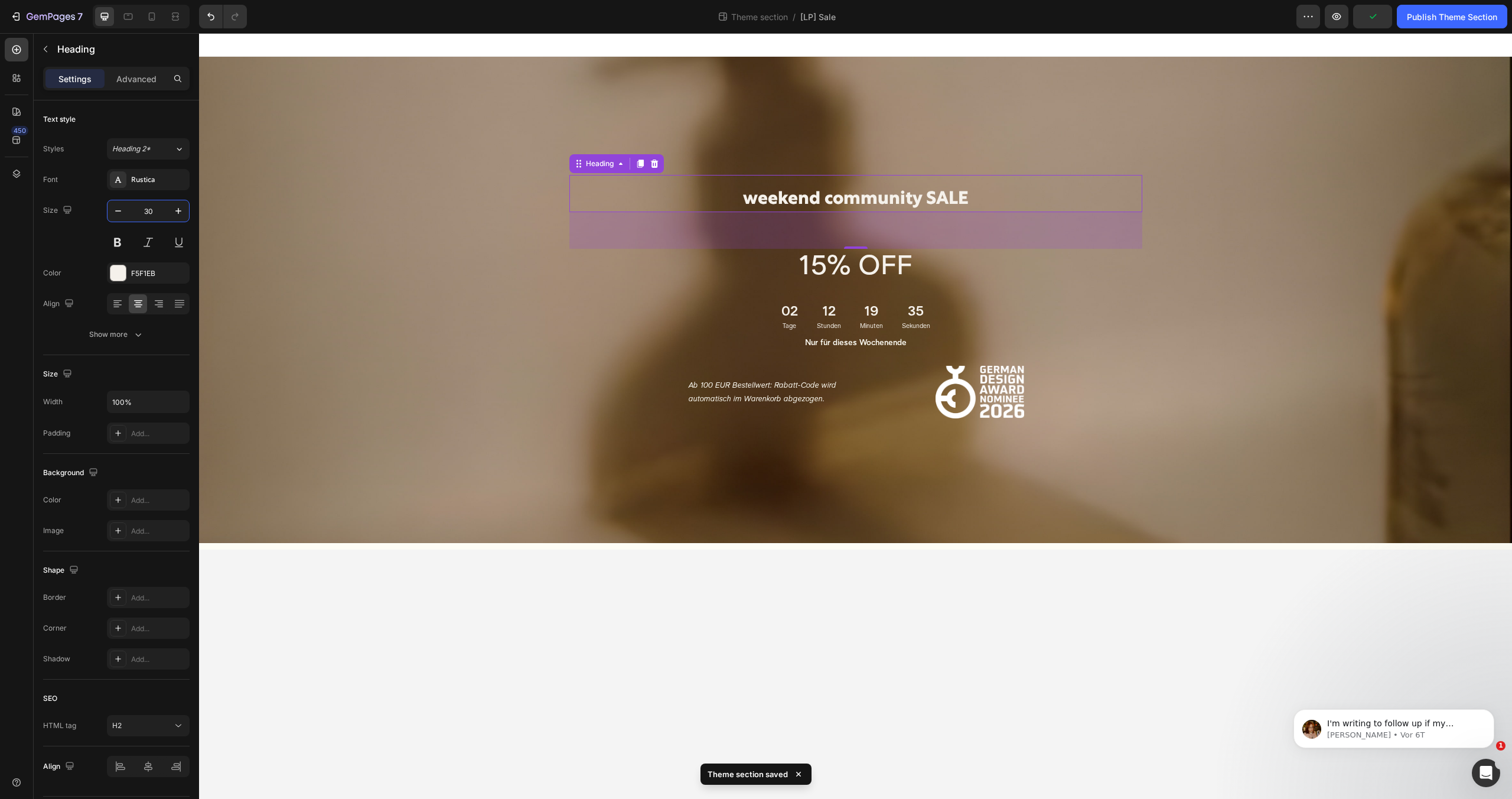
click at [1045, 639] on body "weekend community SALE Heading 62 15% OFF Text Block 02 Tage 12 Stunden 19 Minu…" at bounding box center [856, 416] width 1313 height 766
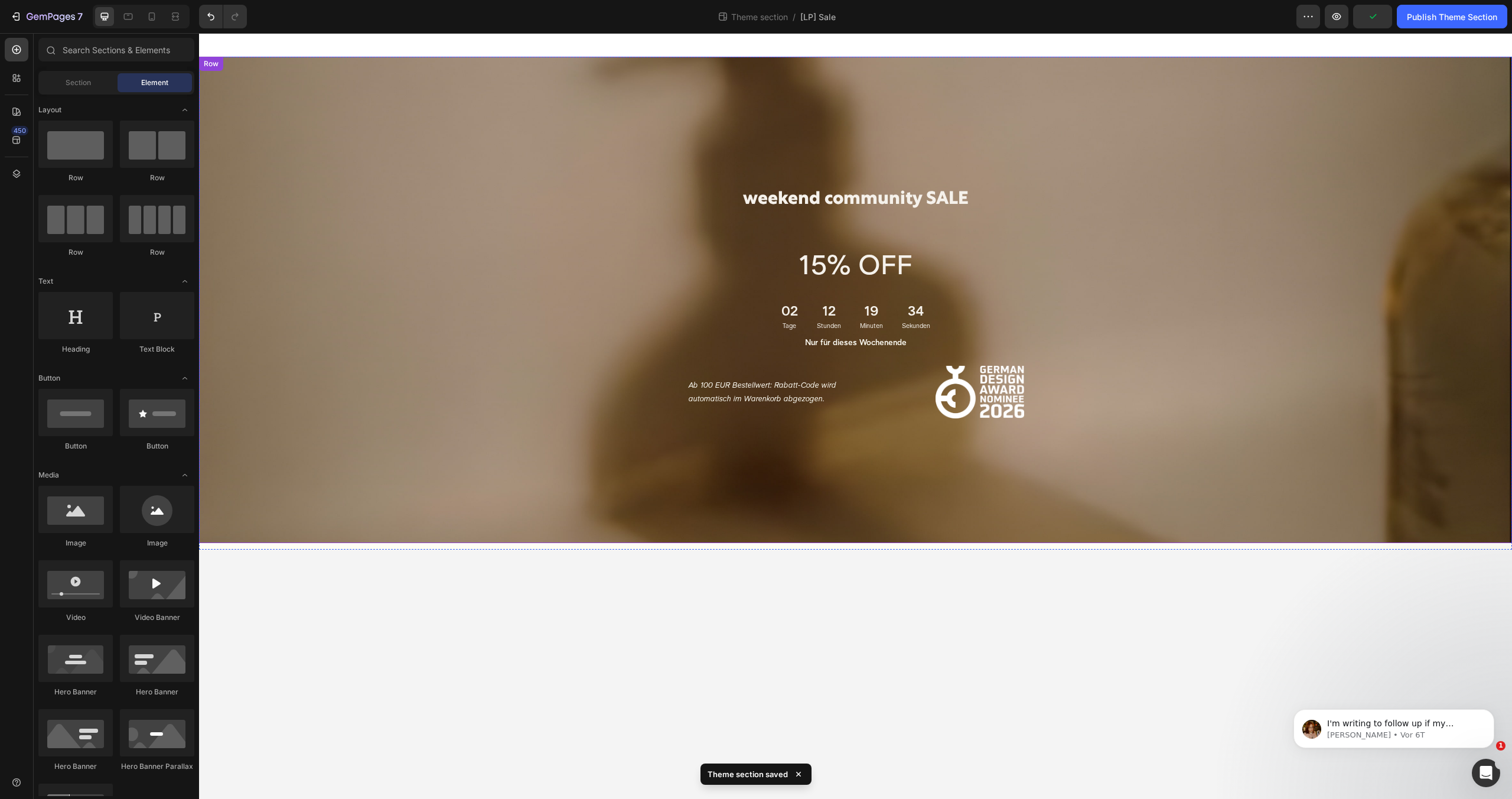
click at [446, 246] on div "weekend community SALE Heading 15% OFF Text Block 02 Tage 12 Stunden 19 Minuten…" at bounding box center [855, 294] width 1295 height 474
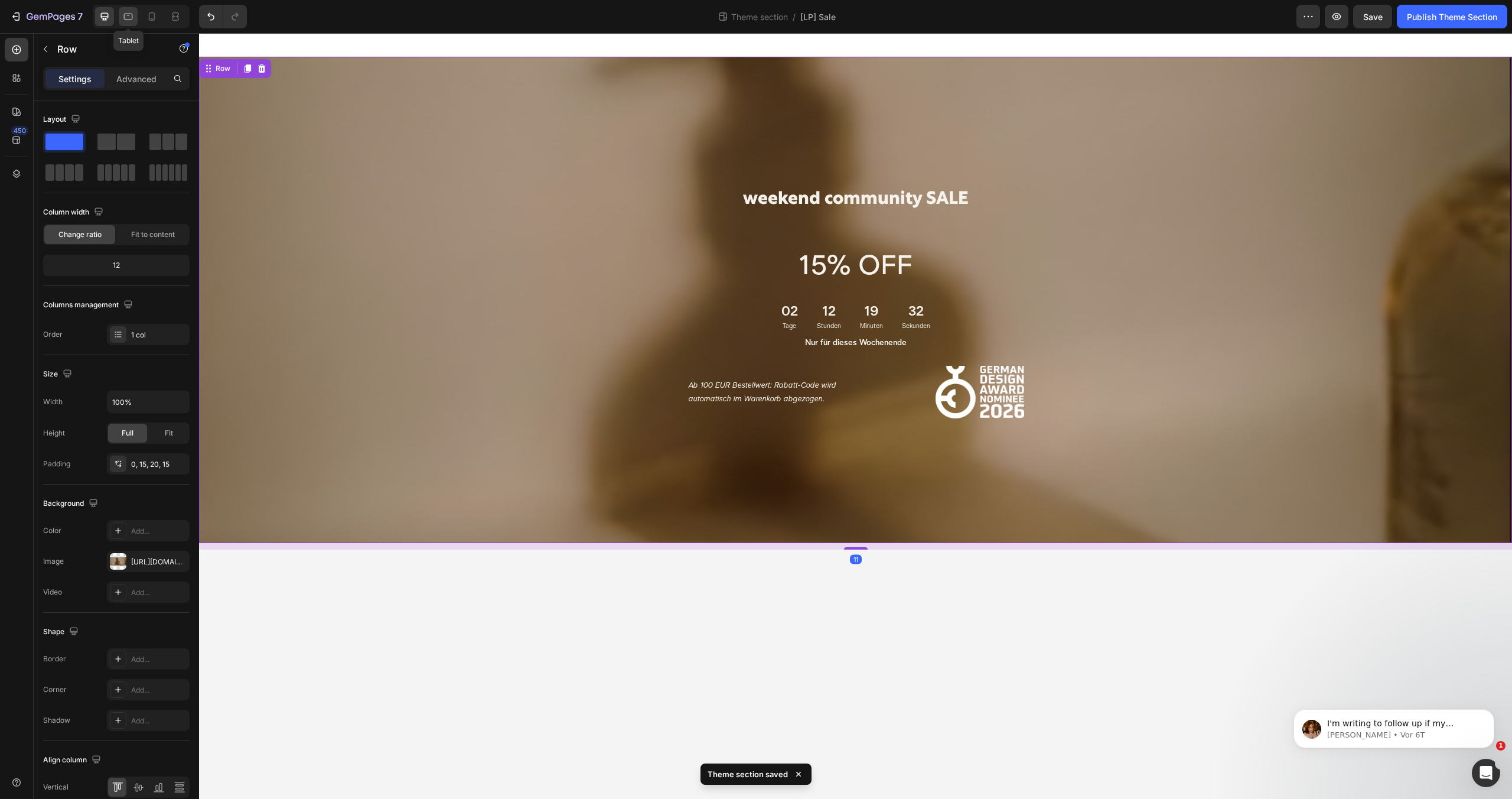
click at [125, 11] on icon at bounding box center [128, 16] width 12 height 12
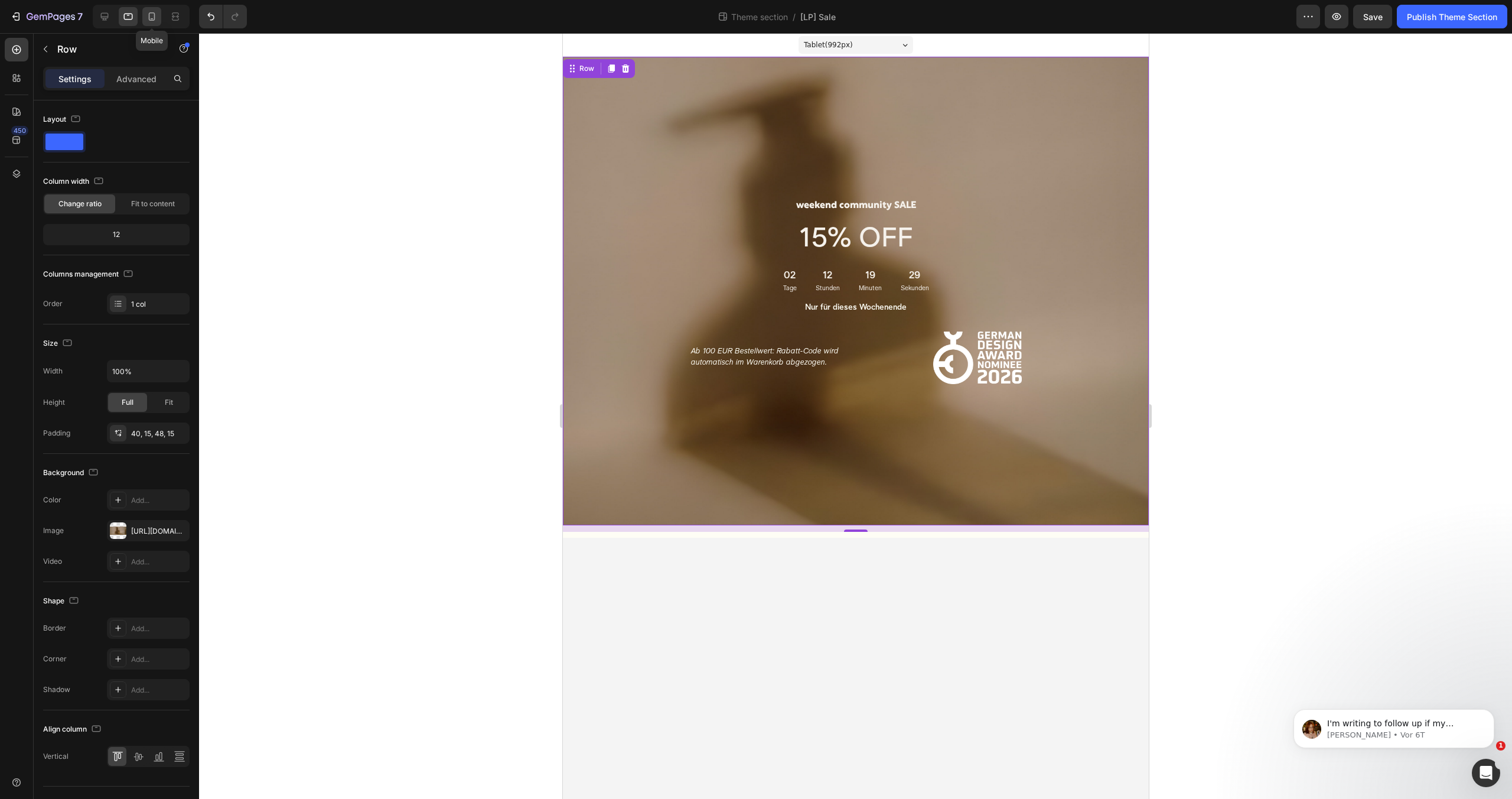
click at [152, 17] on icon at bounding box center [152, 16] width 12 height 12
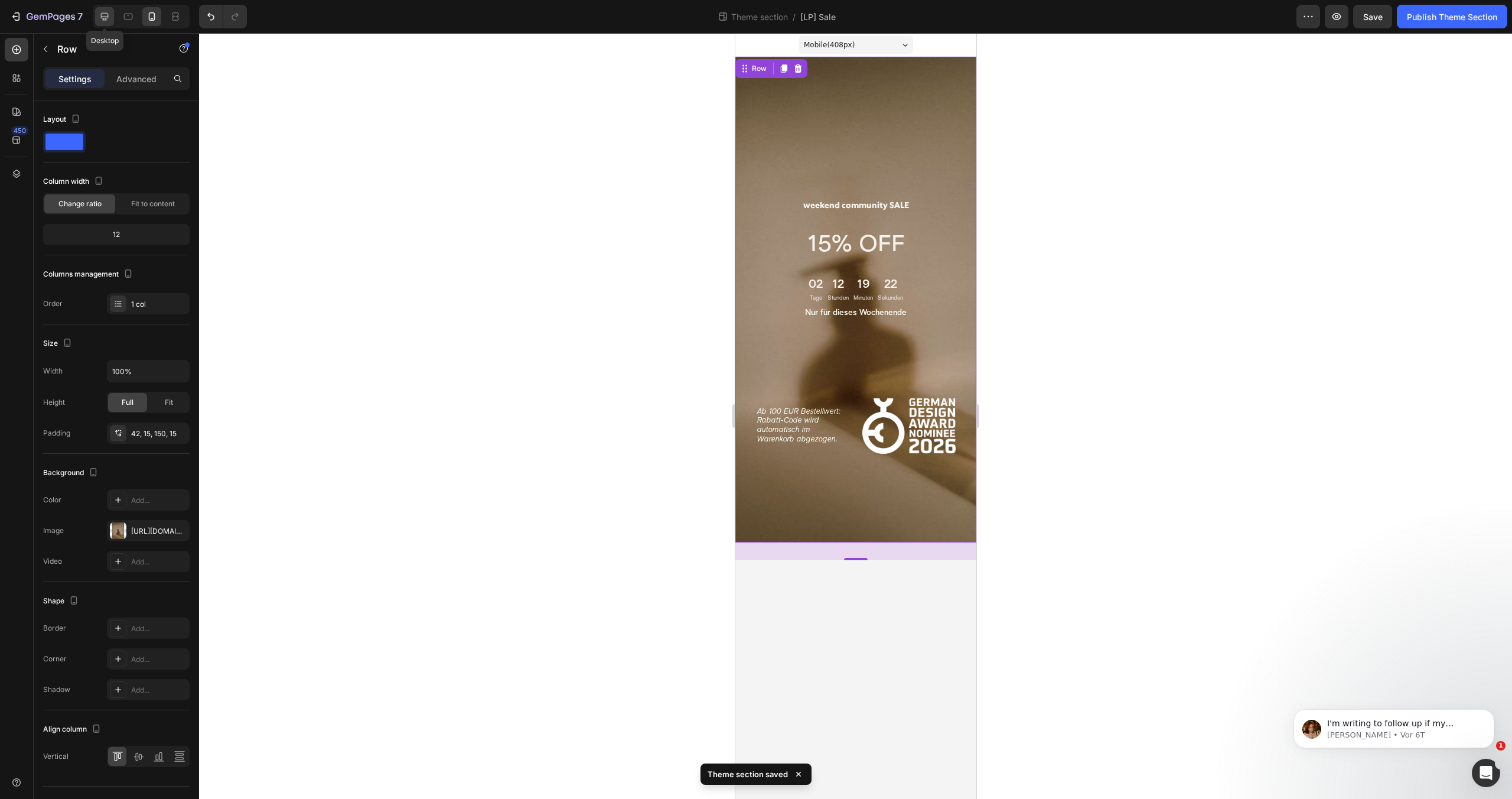
click at [112, 13] on div at bounding box center [105, 16] width 19 height 19
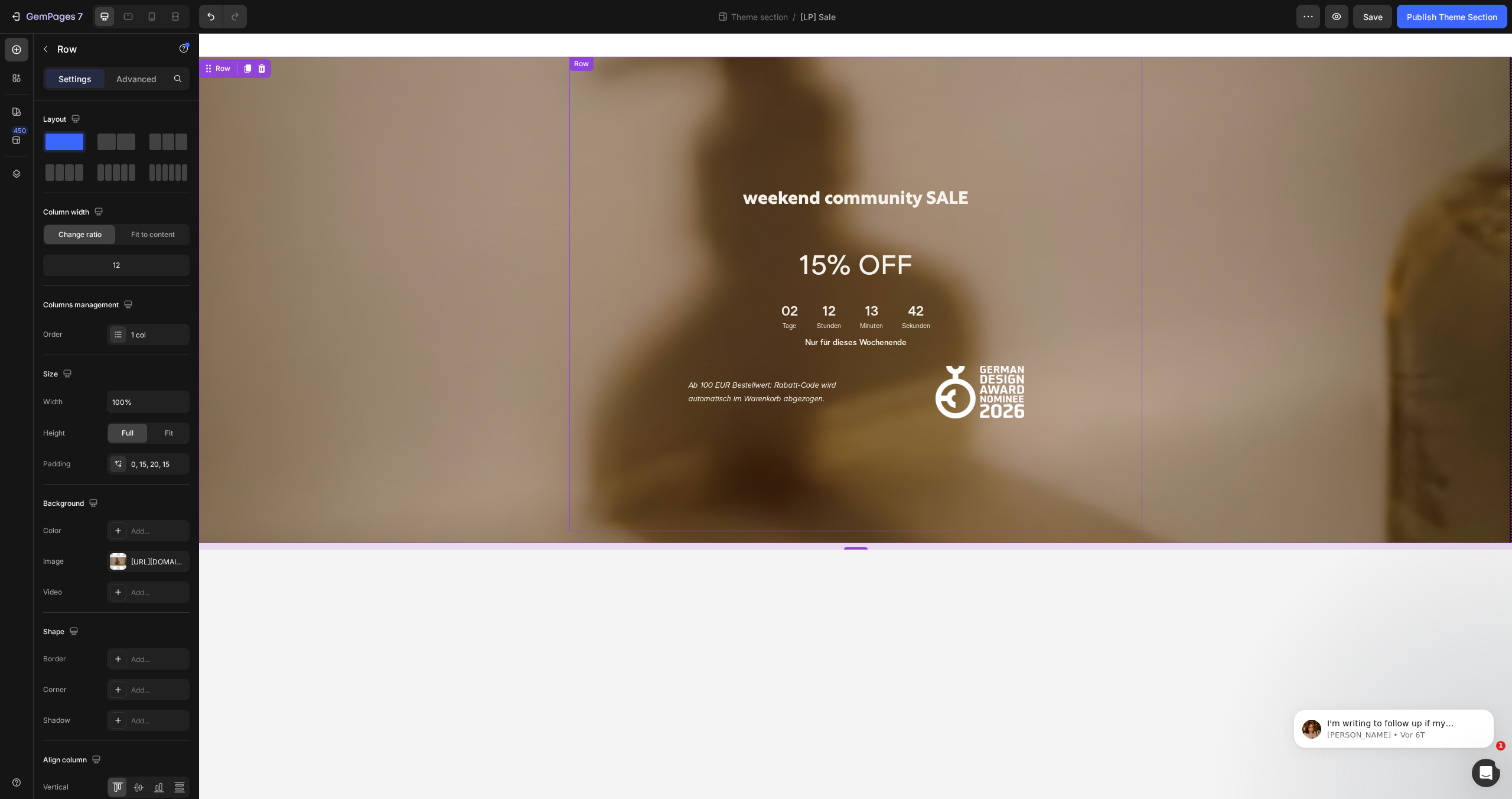
click at [608, 140] on div "weekend community SALE Heading 15% OFF Text Block 02 Tage 12 Stunden 13 Minuten…" at bounding box center [856, 294] width 572 height 474
click at [441, 151] on div "weekend community SALE Heading 15% OFF Text Block 02 Tage 12 Stunden 13 Minuten…" at bounding box center [855, 294] width 1295 height 474
click at [148, 568] on div "[URL][DOMAIN_NAME]" at bounding box center [148, 561] width 82 height 22
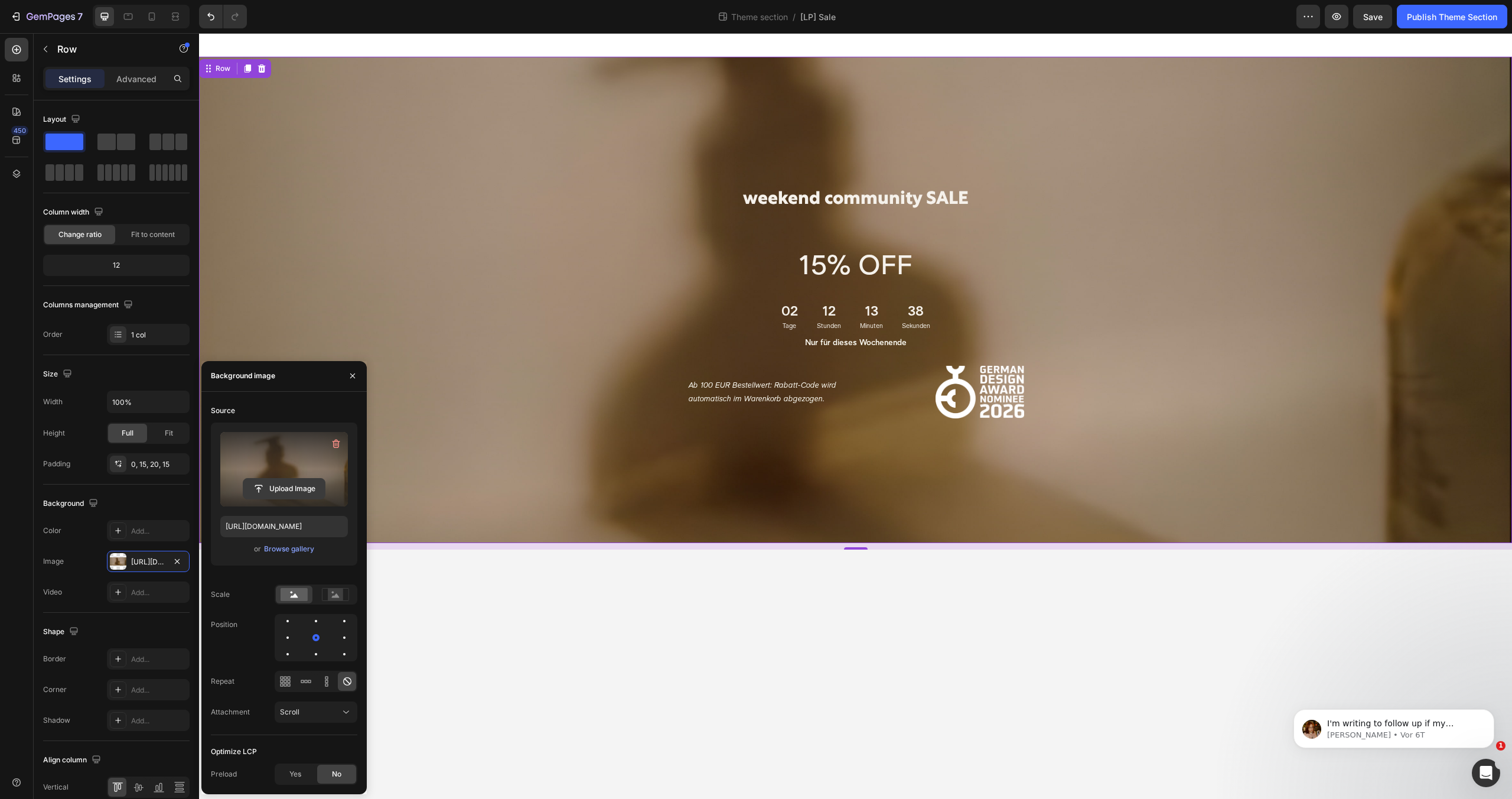
click at [279, 488] on input "file" at bounding box center [284, 489] width 82 height 20
type input "[URL][DOMAIN_NAME]"
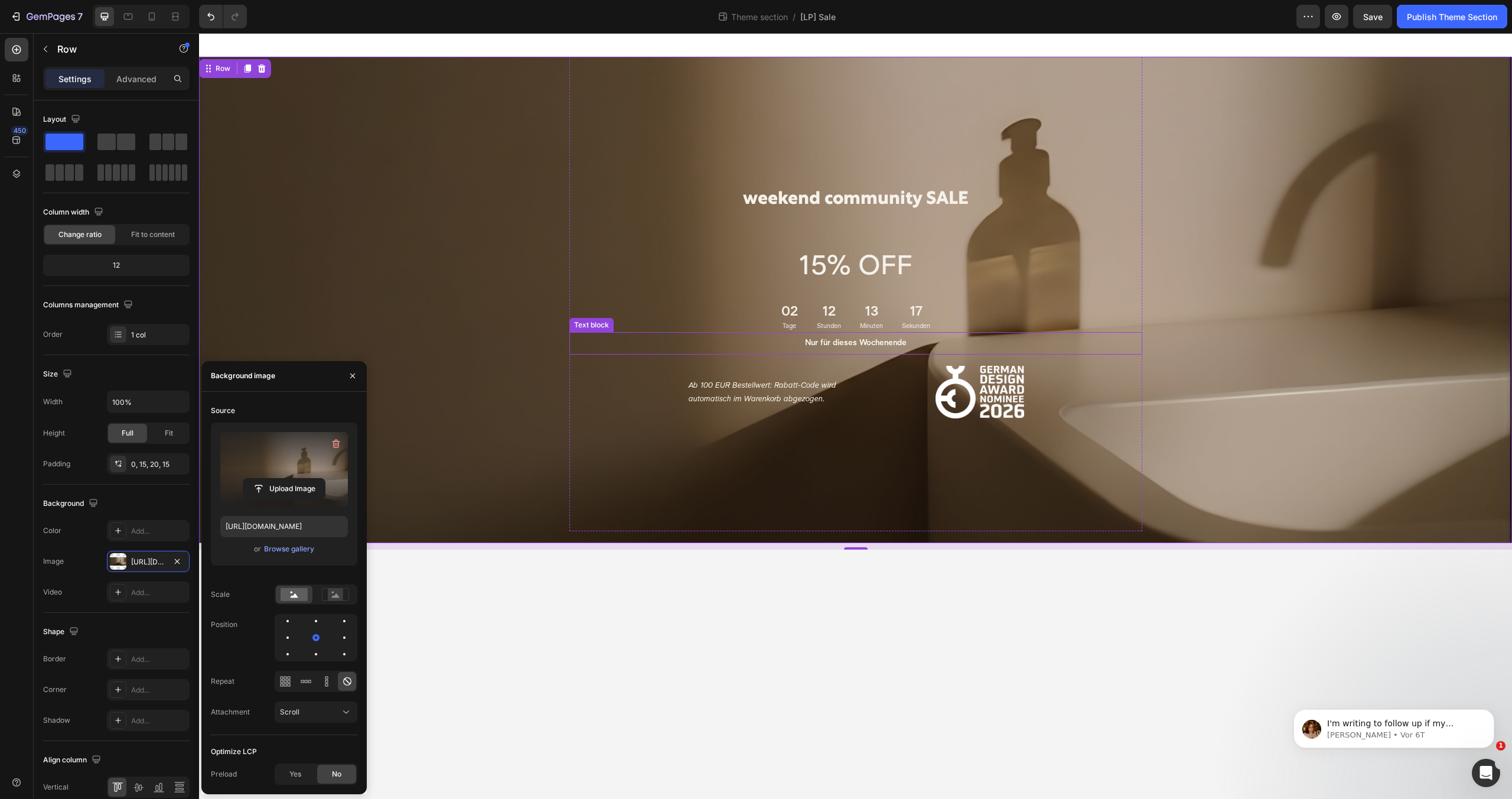
click at [863, 341] on strong "Nur für dieses Wochenende" at bounding box center [856, 343] width 102 height 8
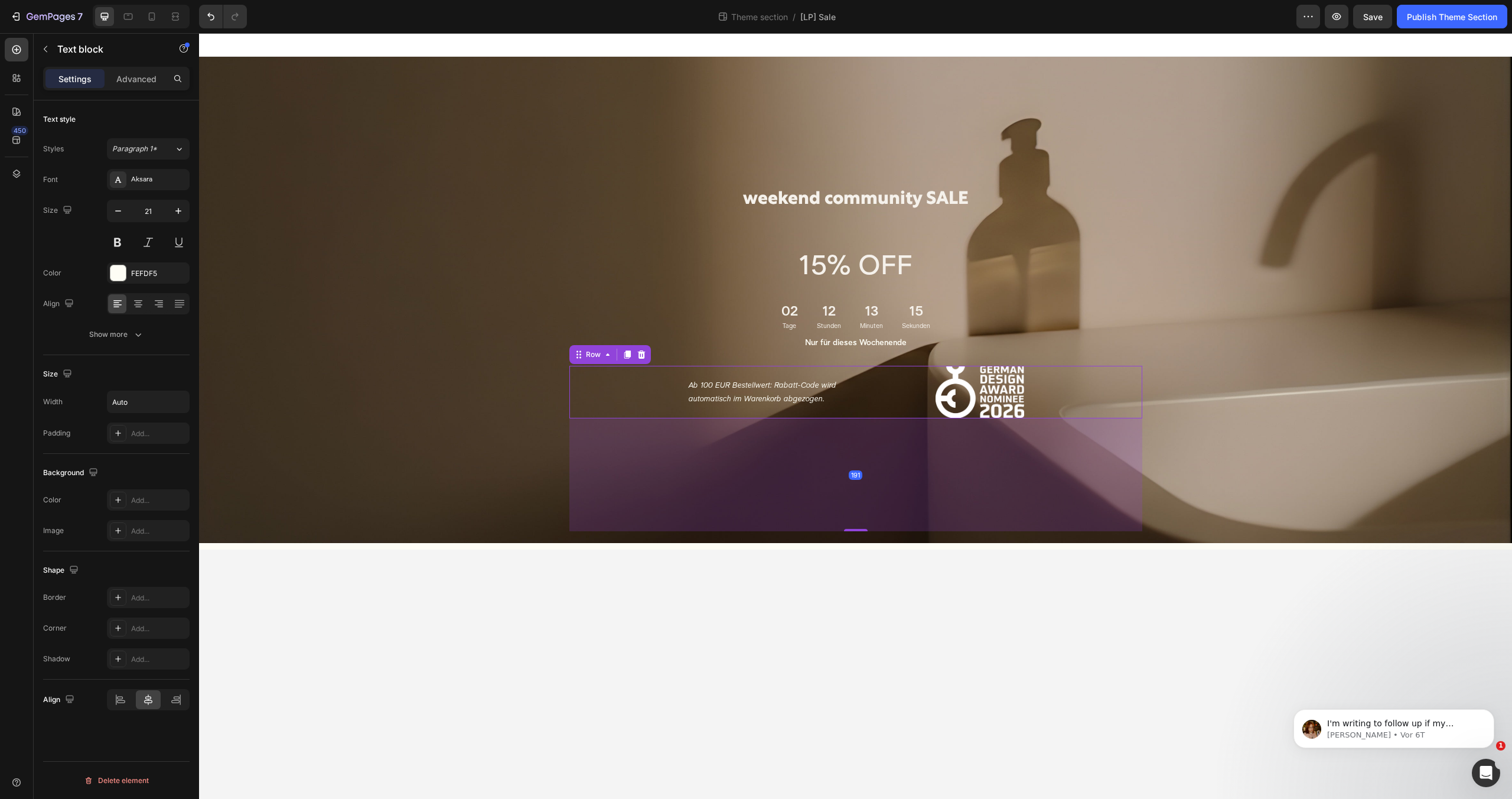
click at [857, 366] on div "Ab 100 EUR Bestellwert: Rabatt-Code wird automatisch im Warenkorb abgezogen. Te…" at bounding box center [856, 392] width 572 height 52
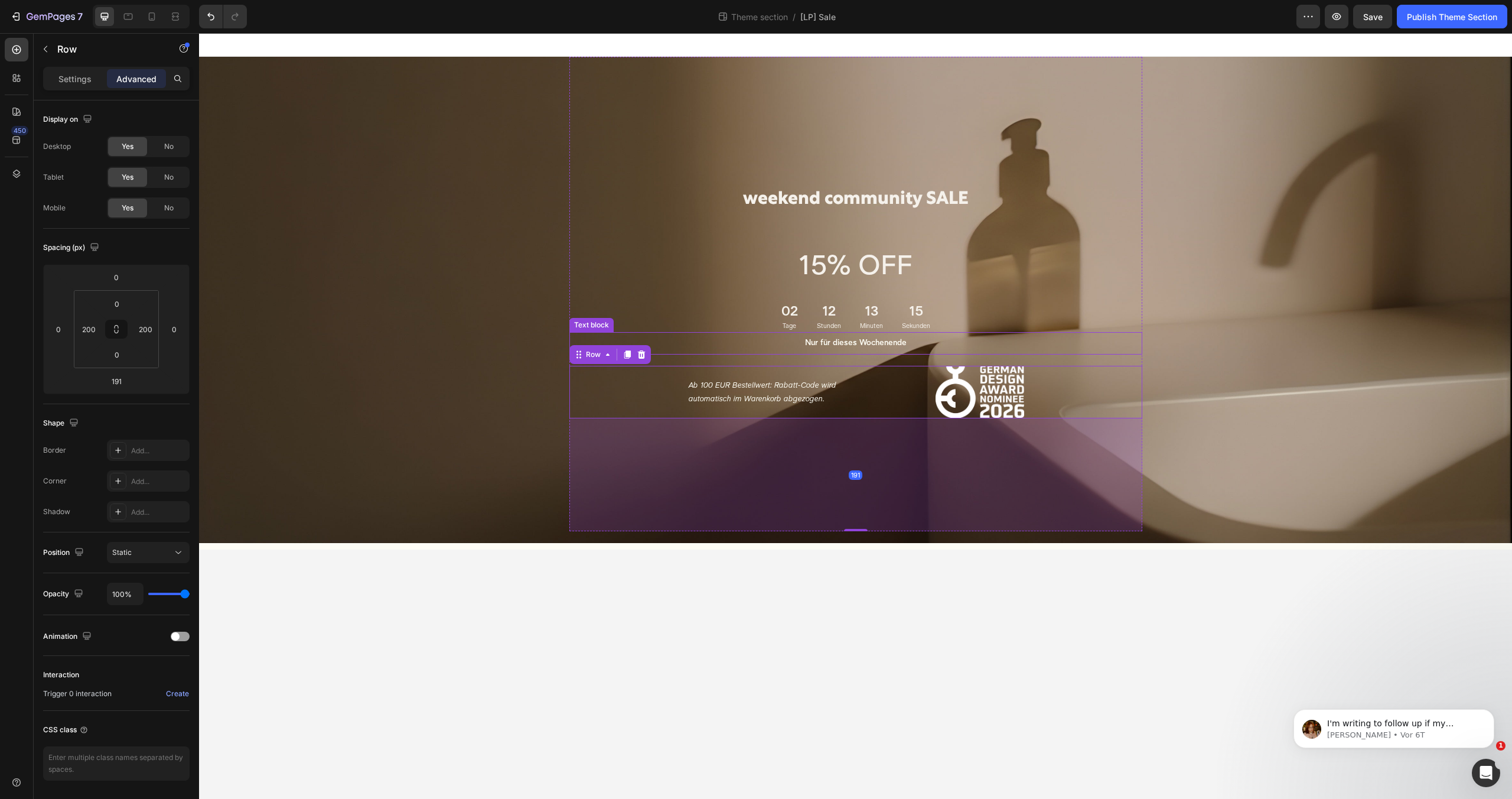
click at [861, 340] on strong "Nur für dieses Wochenende" at bounding box center [856, 343] width 102 height 8
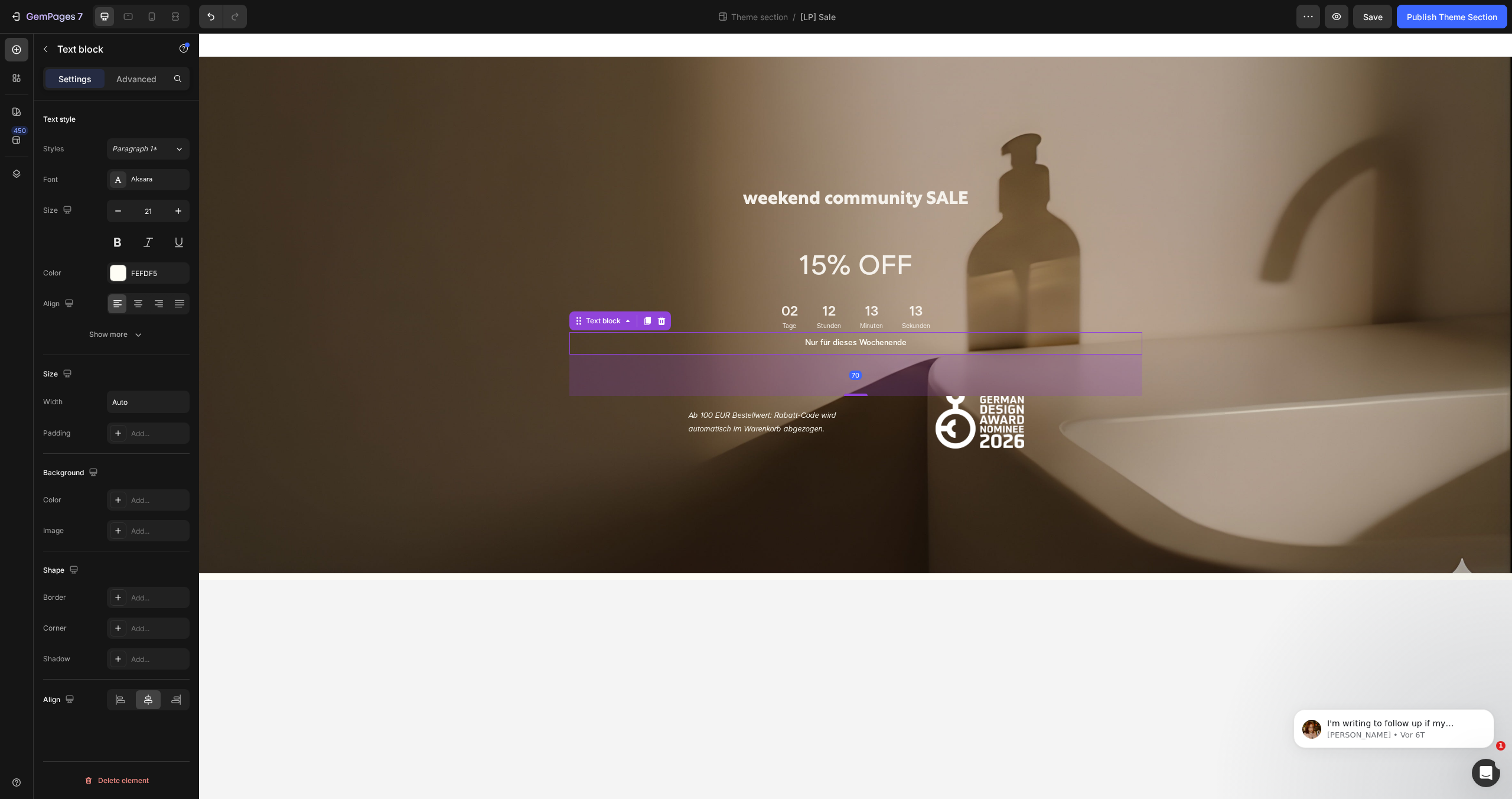
drag, startPoint x: 853, startPoint y: 364, endPoint x: 849, endPoint y: 413, distance: 49.2
click at [848, 395] on div at bounding box center [856, 394] width 24 height 2
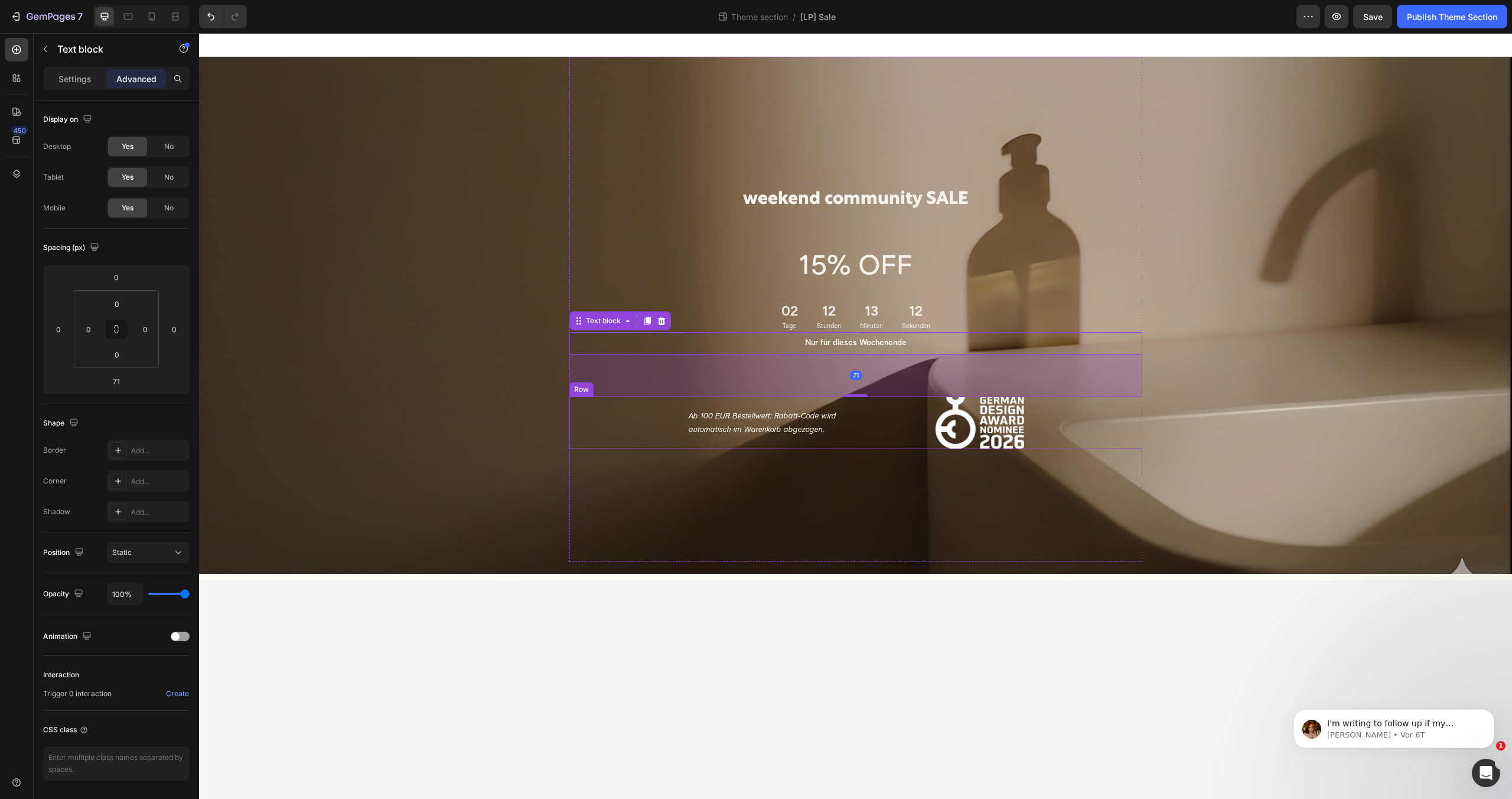
click at [852, 433] on div "Ab 100 EUR Bestellwert: Rabatt-Code wird automatisch im Warenkorb abgezogen. Te…" at bounding box center [856, 423] width 572 height 52
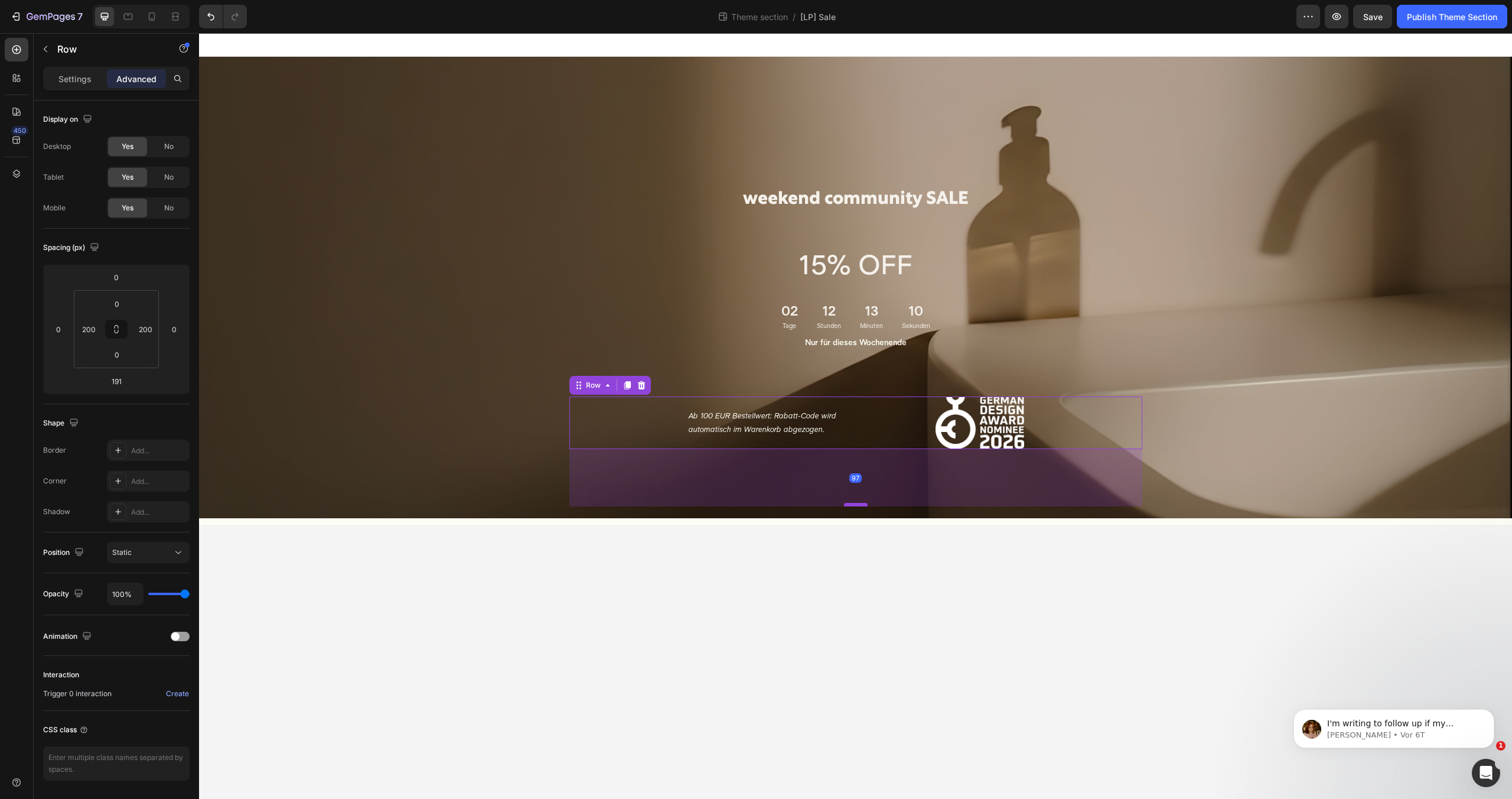
drag, startPoint x: 853, startPoint y: 558, endPoint x: 856, endPoint y: 503, distance: 55.1
click at [856, 503] on div at bounding box center [856, 504] width 24 height 4
type input "97"
drag, startPoint x: 901, startPoint y: 583, endPoint x: 898, endPoint y: 578, distance: 5.8
click at [901, 583] on body "weekend community SALE Heading 15% OFF Text Block 02 Tage 12 Stunden 13 Minuten…" at bounding box center [856, 416] width 1313 height 766
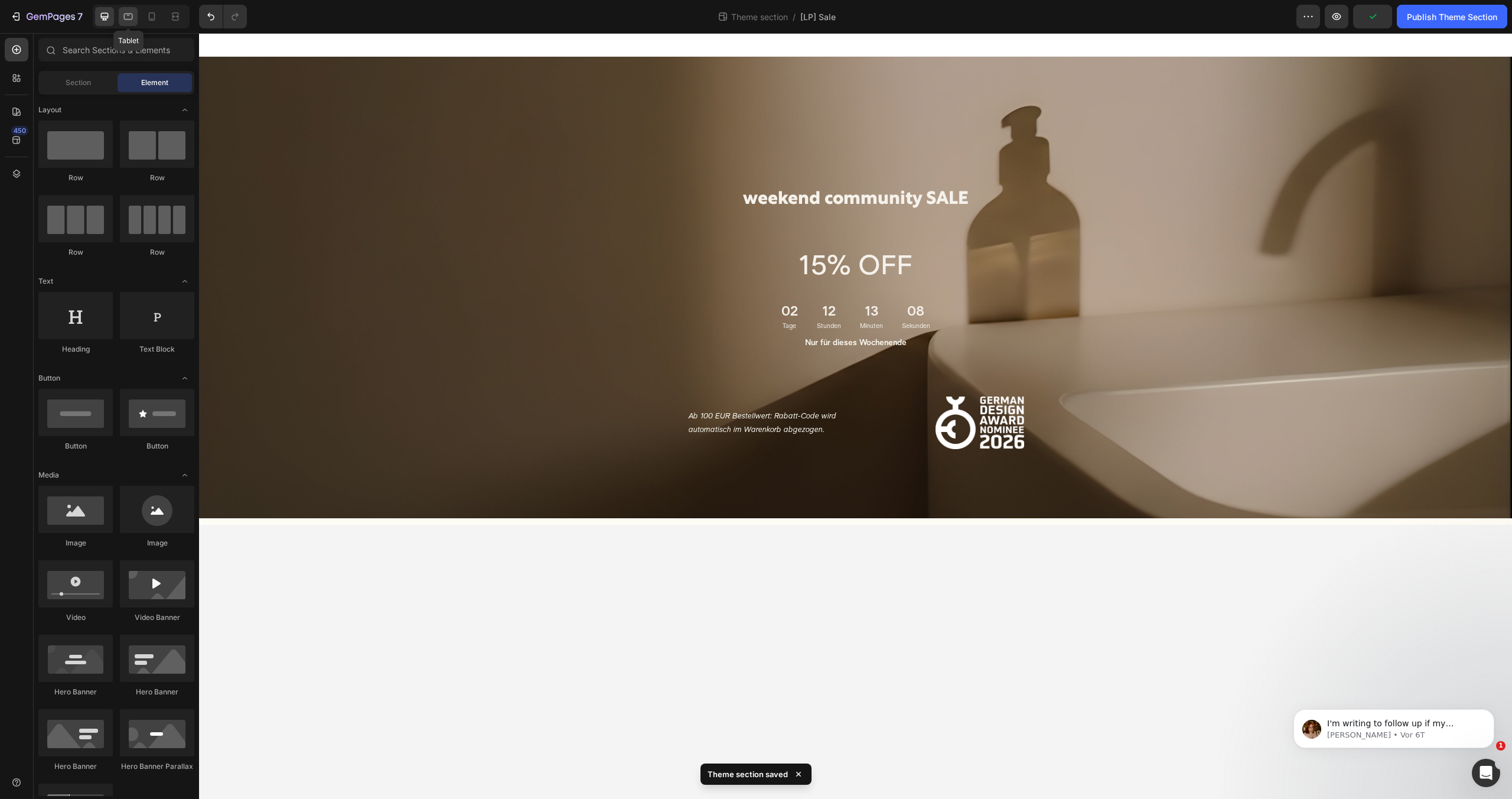
click at [129, 12] on icon at bounding box center [128, 16] width 12 height 12
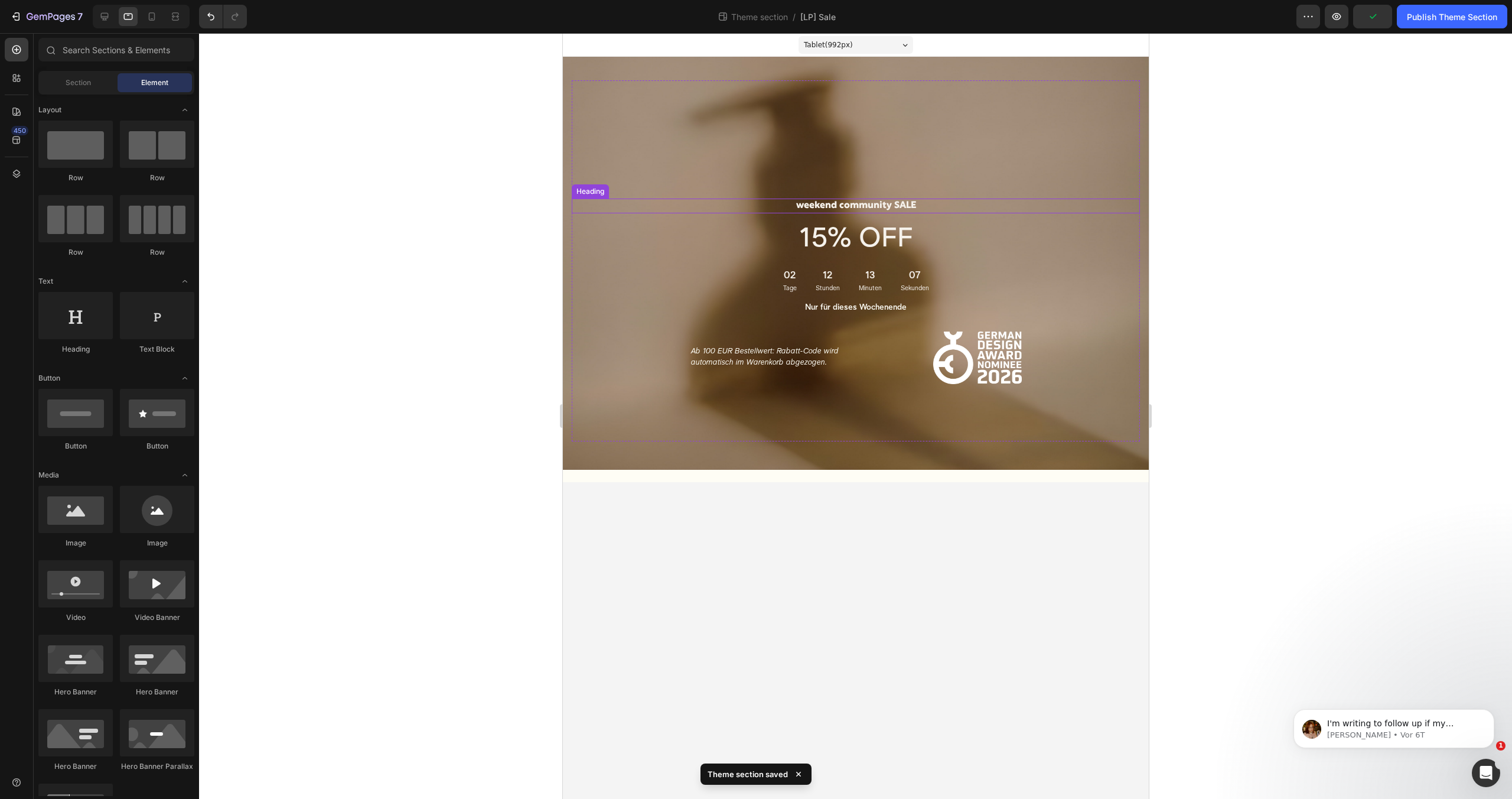
click at [621, 169] on div "weekend community SALE Heading 15% OFF Text Block 02 Tage 12 Stunden 13 Minuten…" at bounding box center [855, 260] width 568 height 361
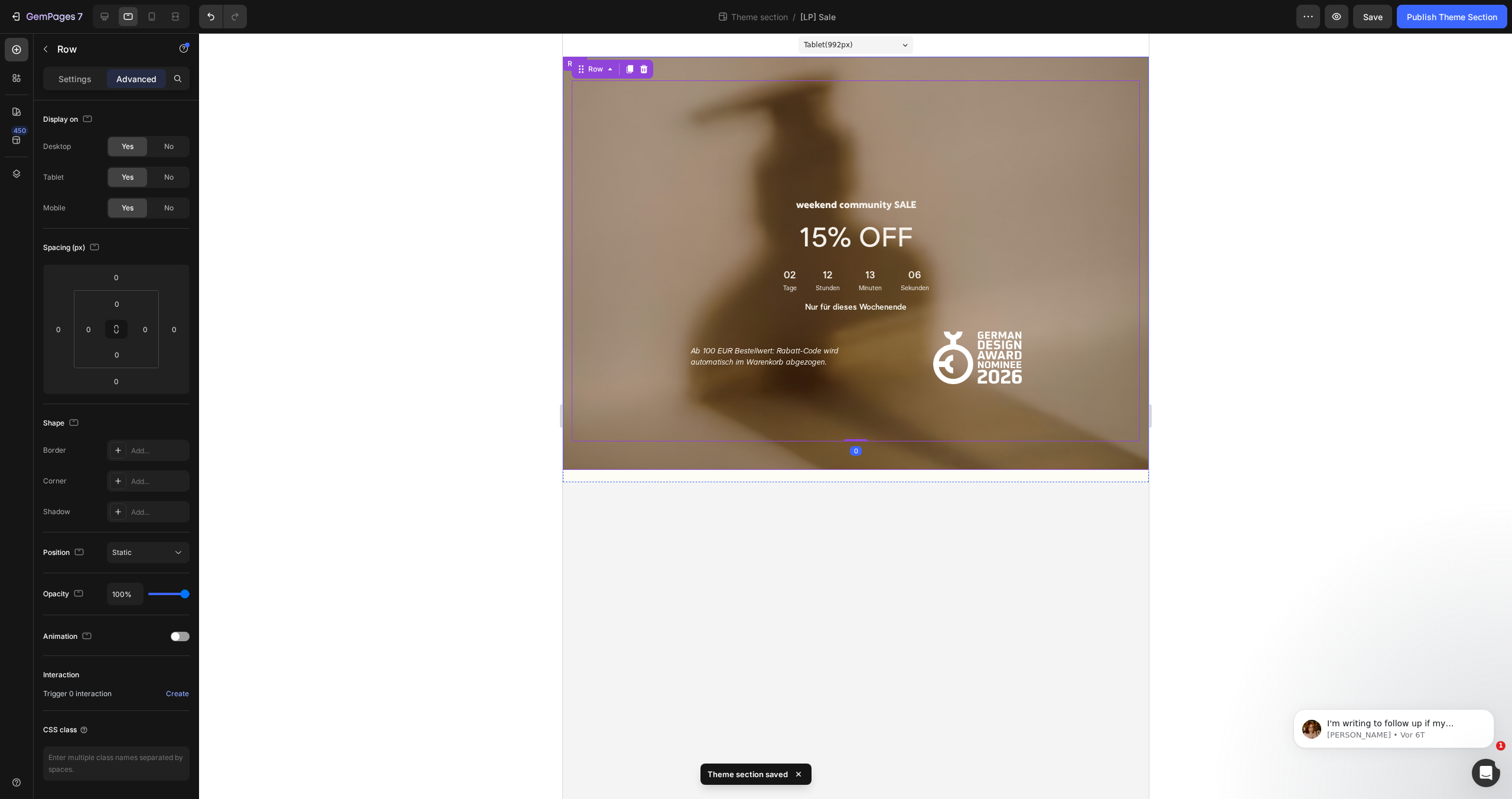
click at [566, 95] on div "weekend community SALE Heading 15% OFF Text Block 02 Tage 12 Stunden 13 Minuten…" at bounding box center [855, 263] width 586 height 413
click at [78, 76] on p "Settings" at bounding box center [75, 79] width 33 height 12
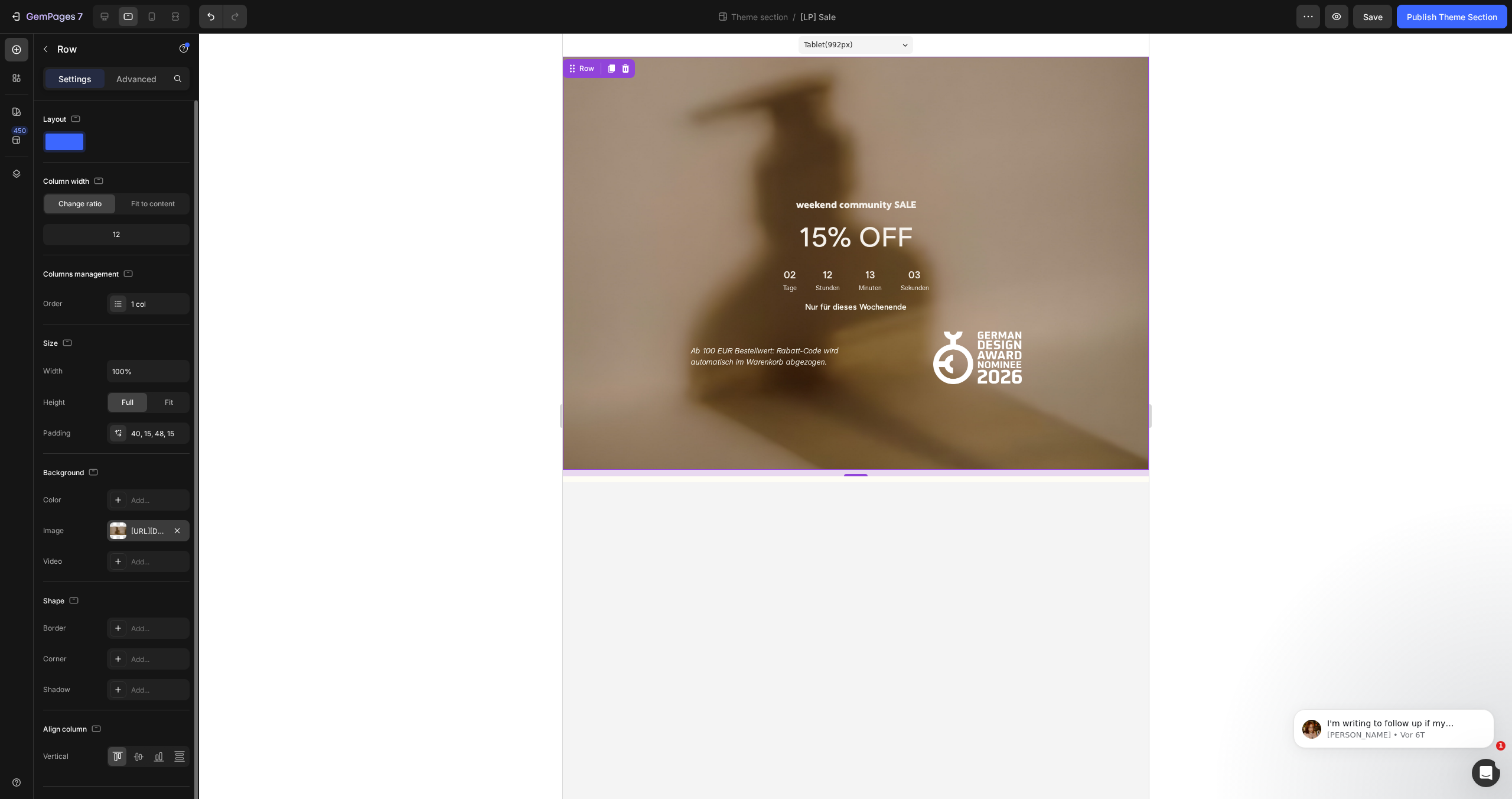
click at [144, 537] on div "[URL][DOMAIN_NAME]" at bounding box center [148, 530] width 82 height 22
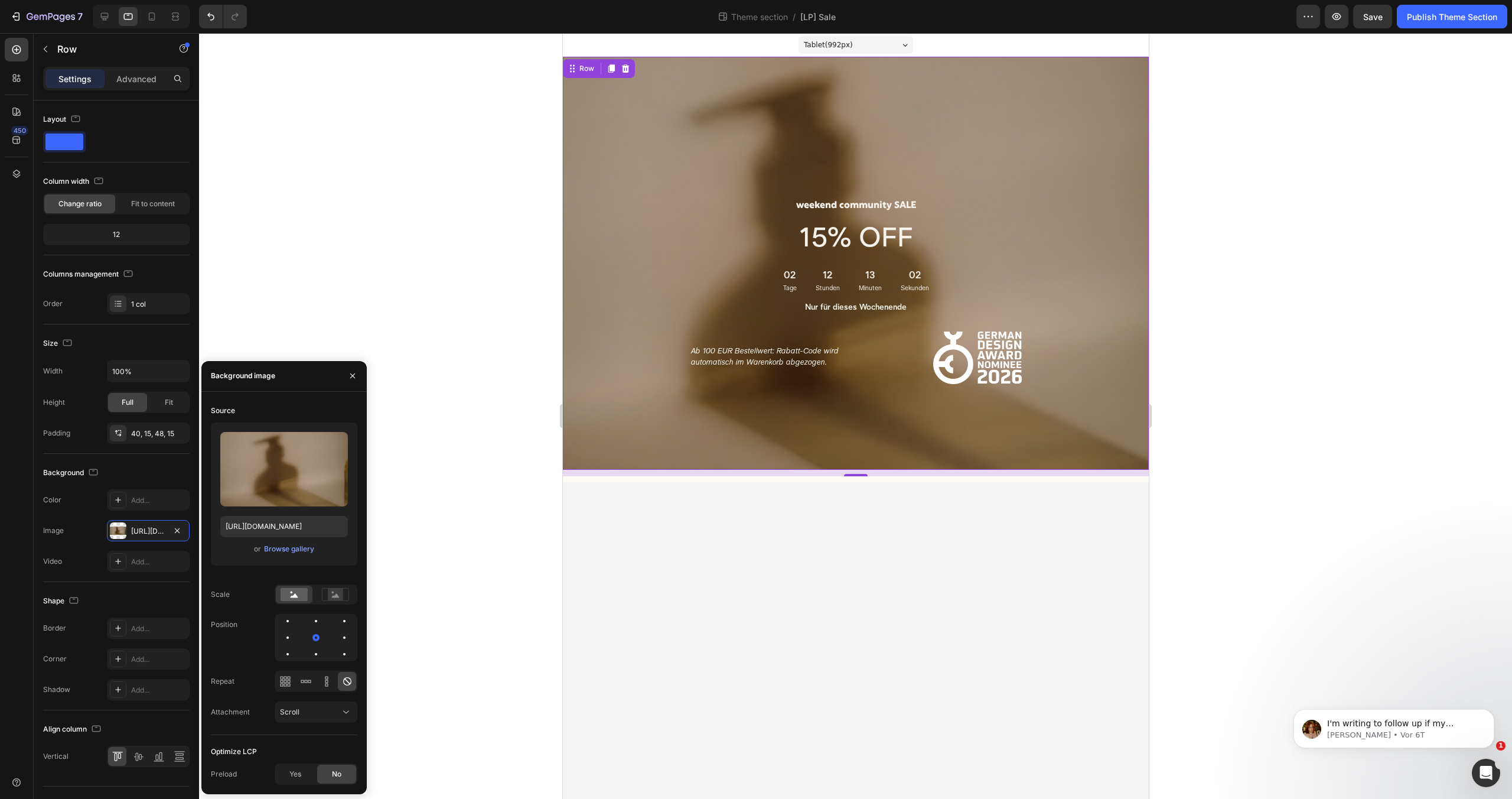
click at [295, 555] on div "Upload Image [URL][DOMAIN_NAME] or Browse gallery" at bounding box center [284, 494] width 146 height 143
click at [296, 545] on div "Browse gallery" at bounding box center [289, 549] width 50 height 11
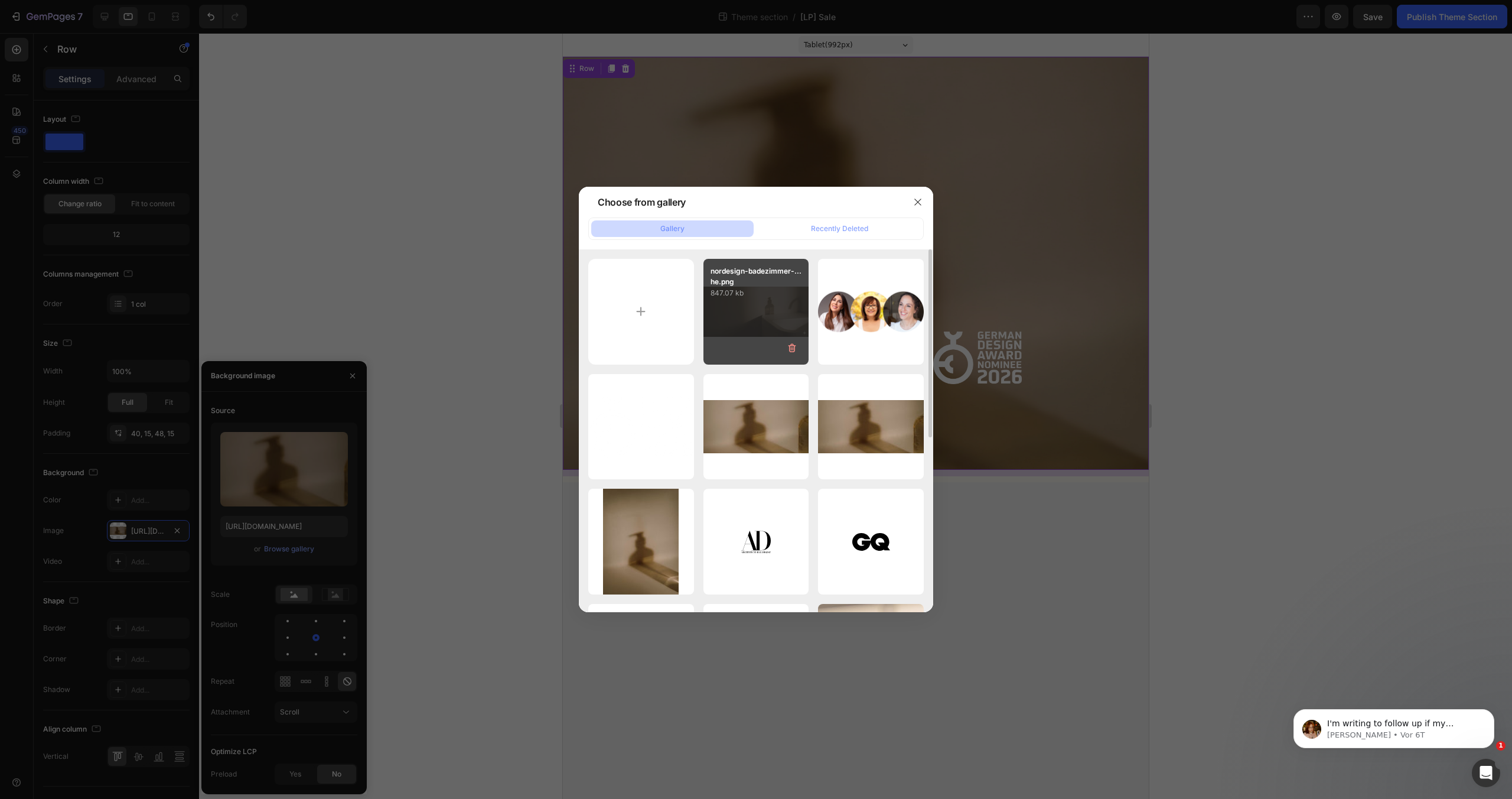
click at [759, 308] on div "nordesign-badezimmer-...he.png 847.07 kb" at bounding box center [756, 311] width 105 height 105
type input "[URL][DOMAIN_NAME]"
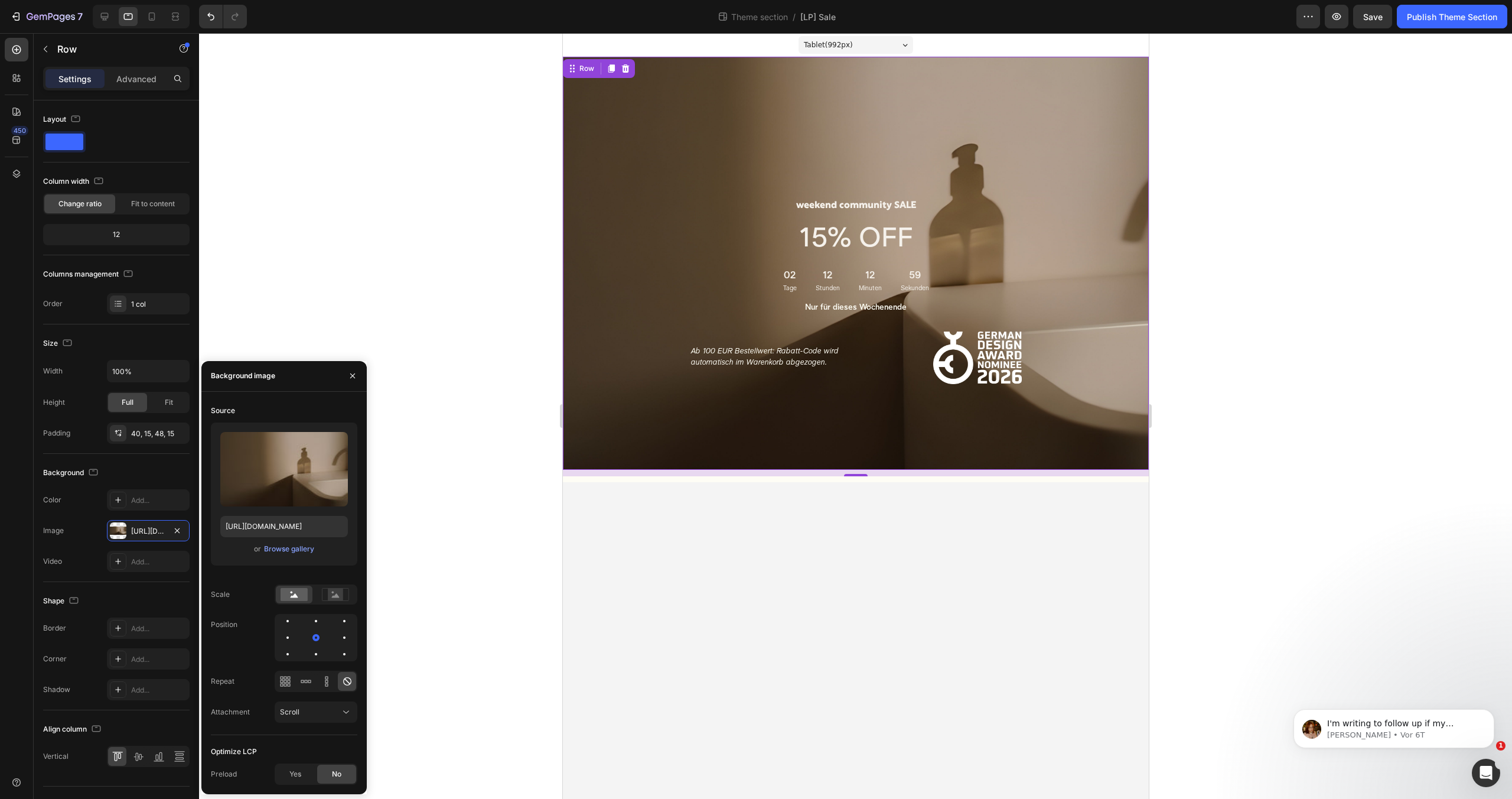
click at [323, 174] on div at bounding box center [856, 416] width 1313 height 766
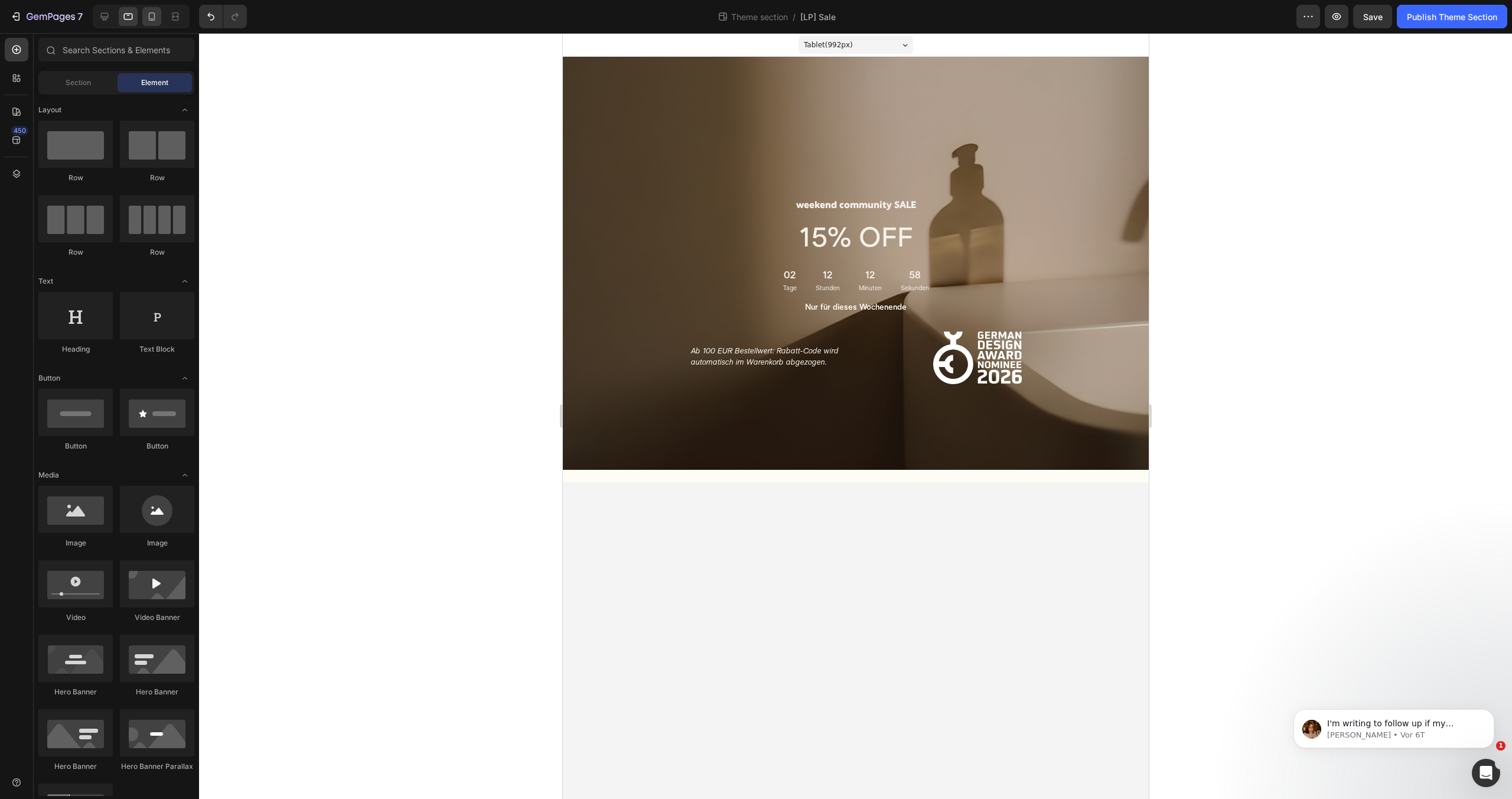
click at [152, 22] on div at bounding box center [152, 16] width 19 height 19
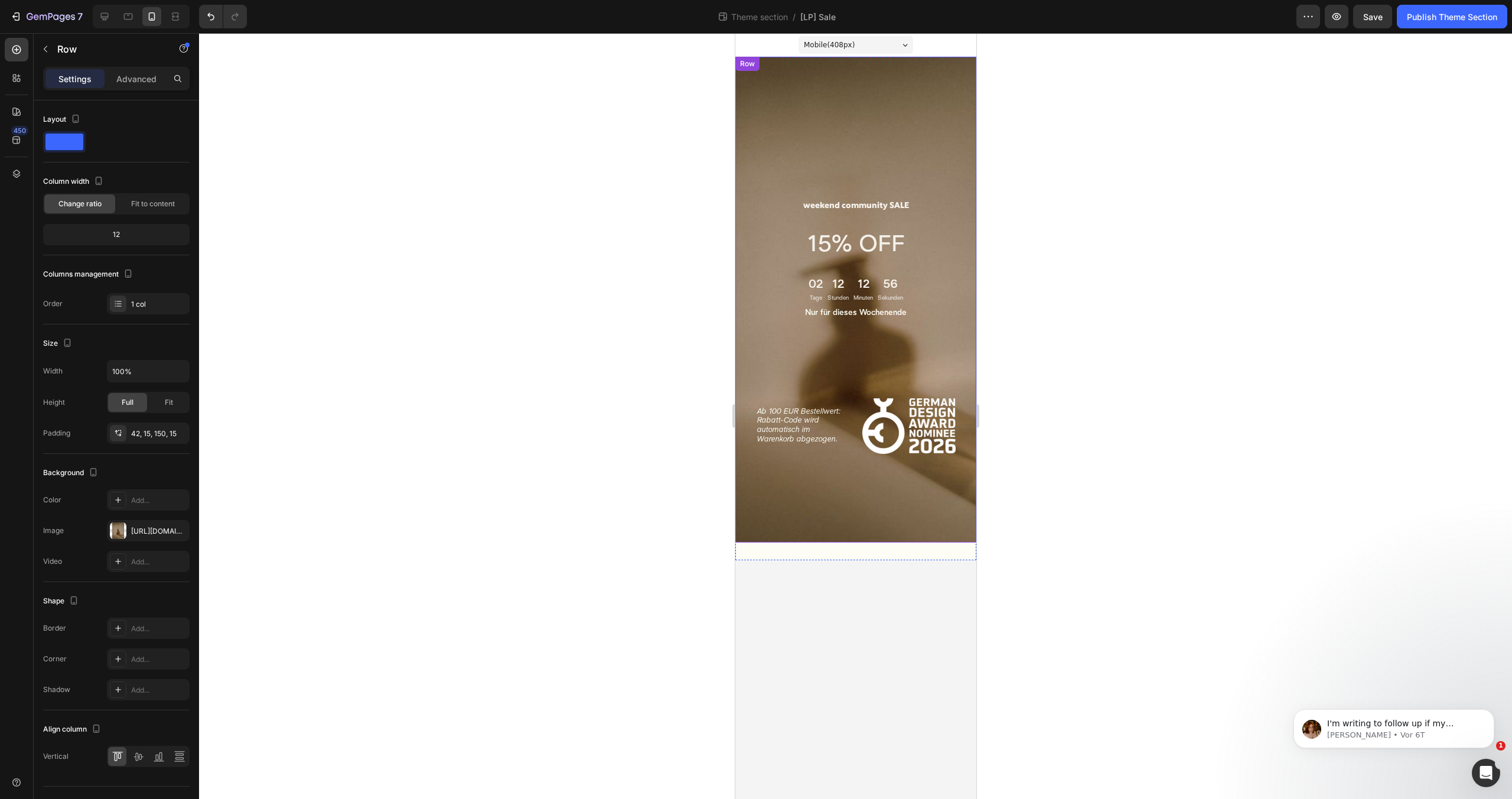
click at [739, 151] on div "weekend community SALE Heading 15% OFF Text Block 02 Tage 12 Stunden 12 Minuten…" at bounding box center [855, 299] width 241 height 486
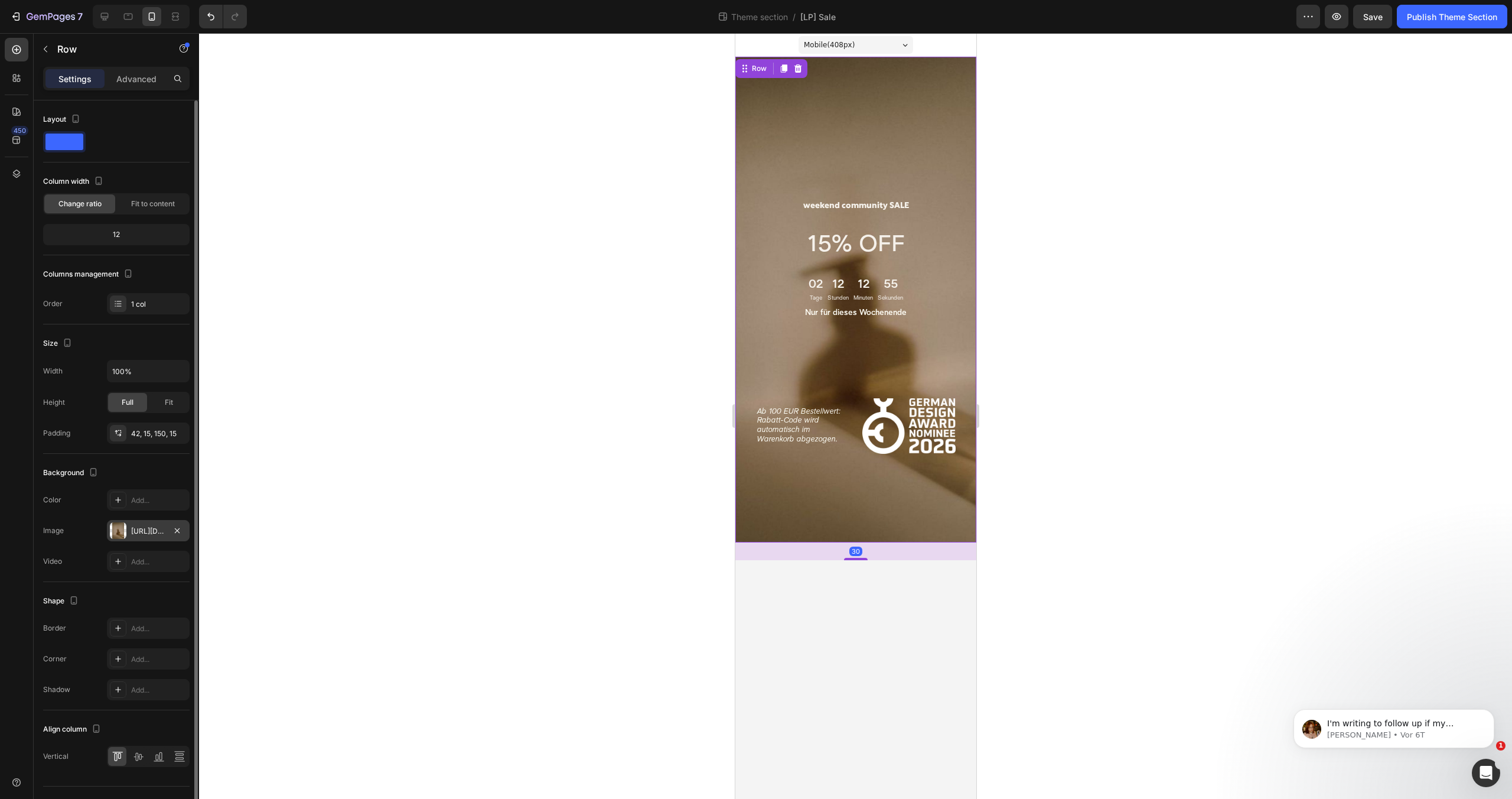
click at [149, 537] on div "[URL][DOMAIN_NAME]" at bounding box center [148, 530] width 82 height 22
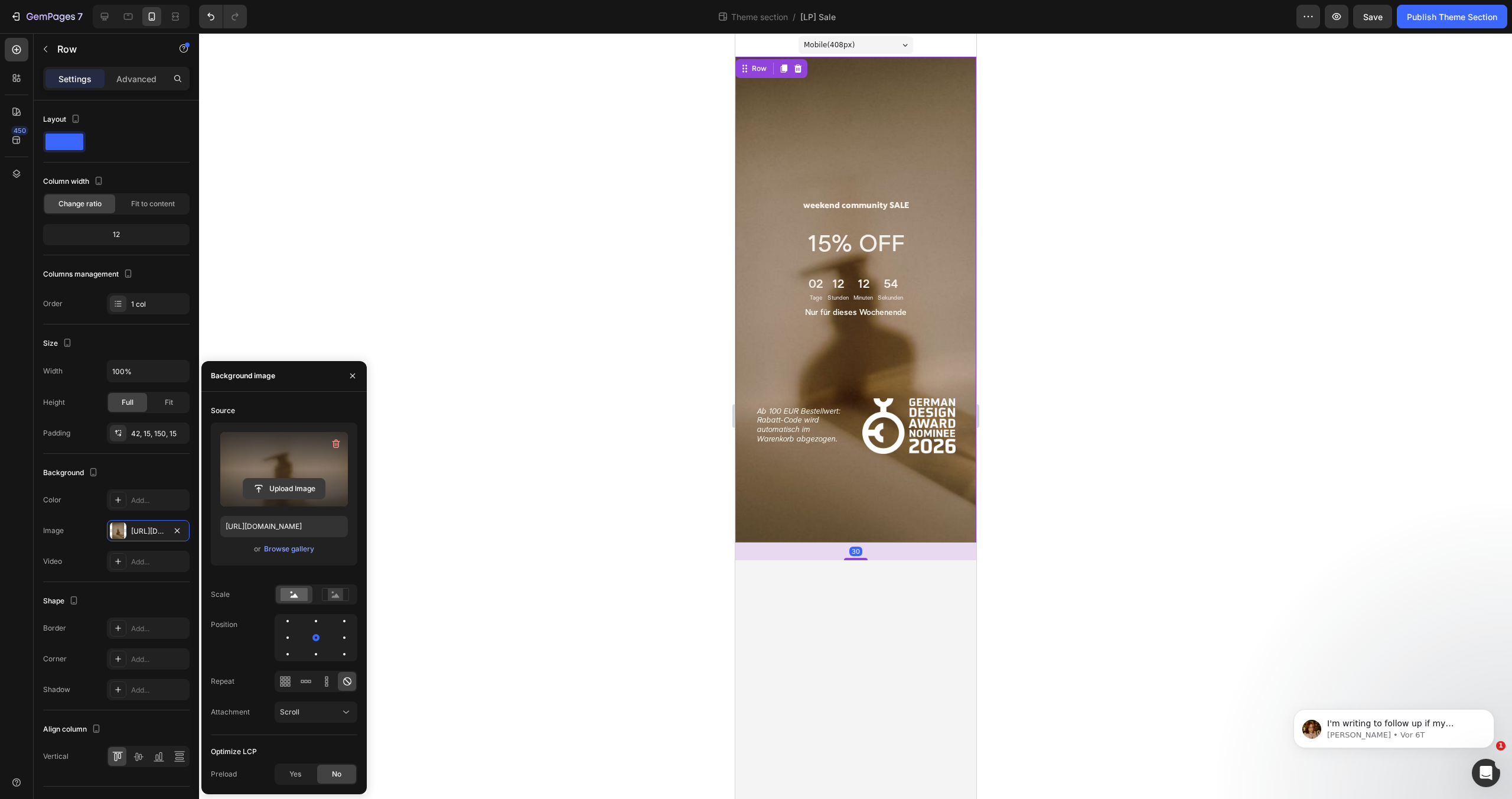
click at [282, 492] on input "file" at bounding box center [284, 489] width 82 height 20
click at [275, 550] on div "Browse gallery" at bounding box center [289, 549] width 50 height 11
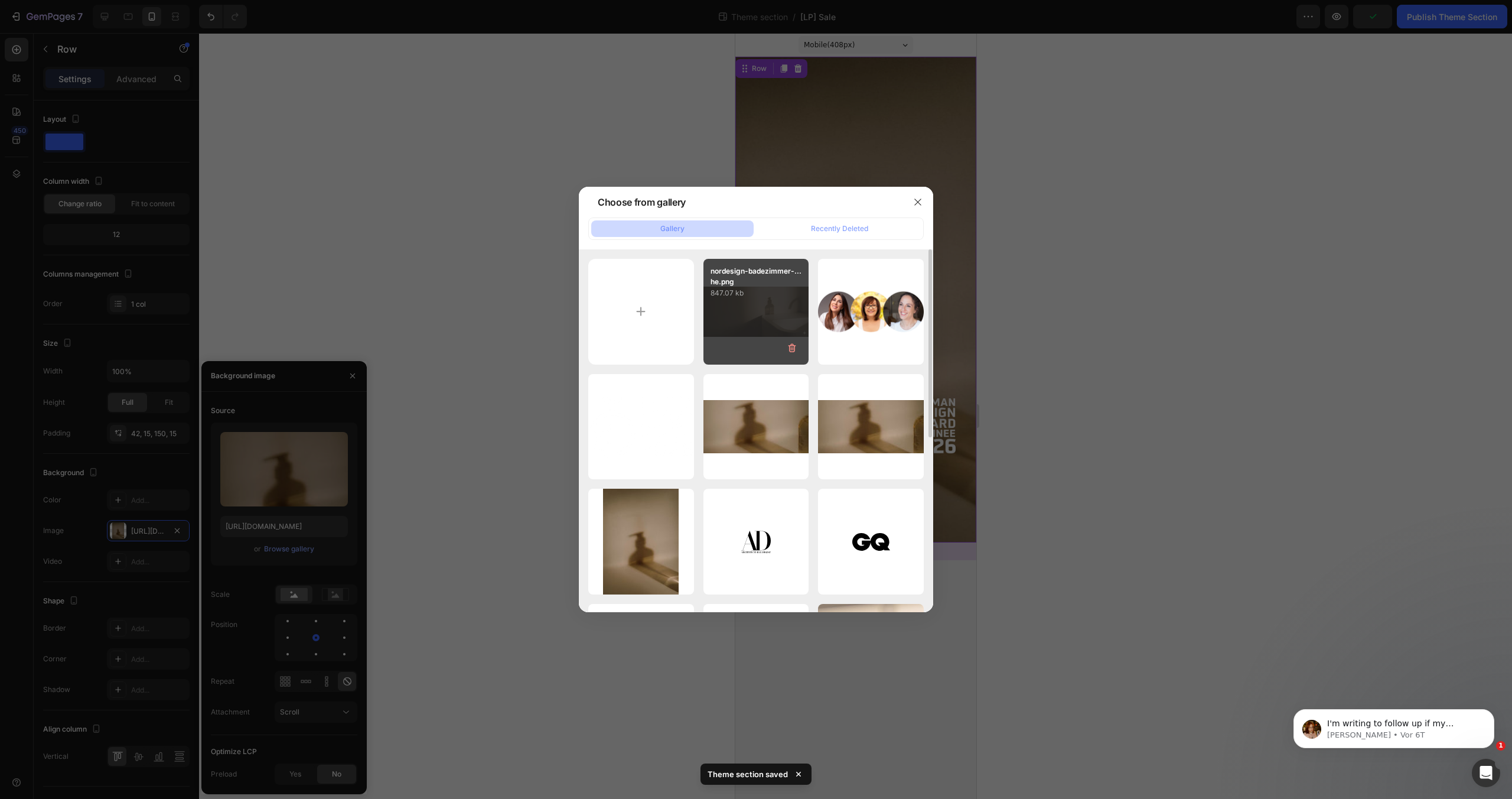
click at [769, 315] on div "nordesign-badezimmer-...he.png 847.07 kb" at bounding box center [756, 311] width 105 height 105
type input "[URL][DOMAIN_NAME]"
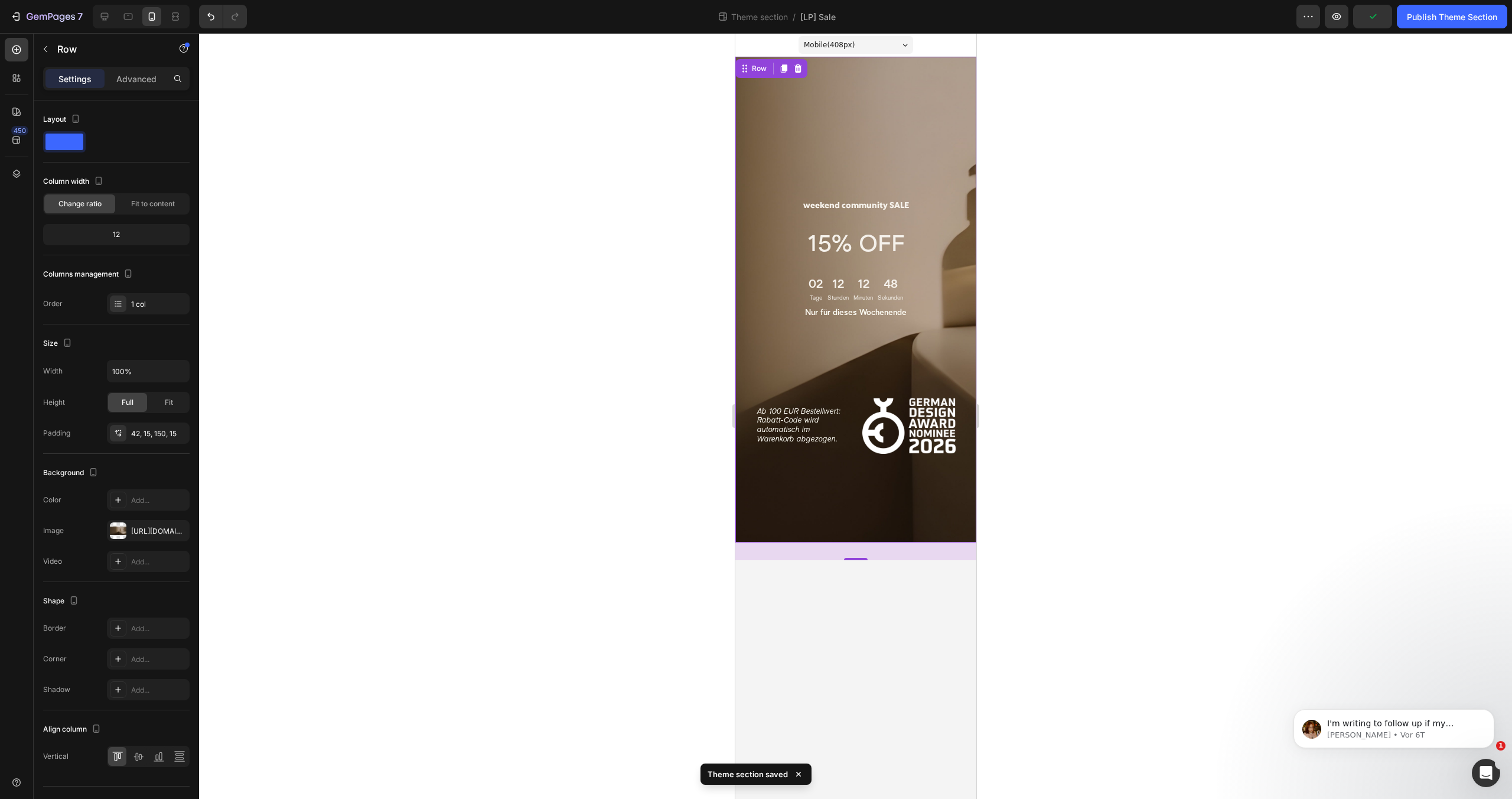
click at [1319, 309] on div at bounding box center [856, 416] width 1313 height 766
click at [920, 70] on div "weekend community SALE Heading 15% OFF Text Block 02 Tage 12 Stunden 12 Minuten…" at bounding box center [855, 299] width 241 height 486
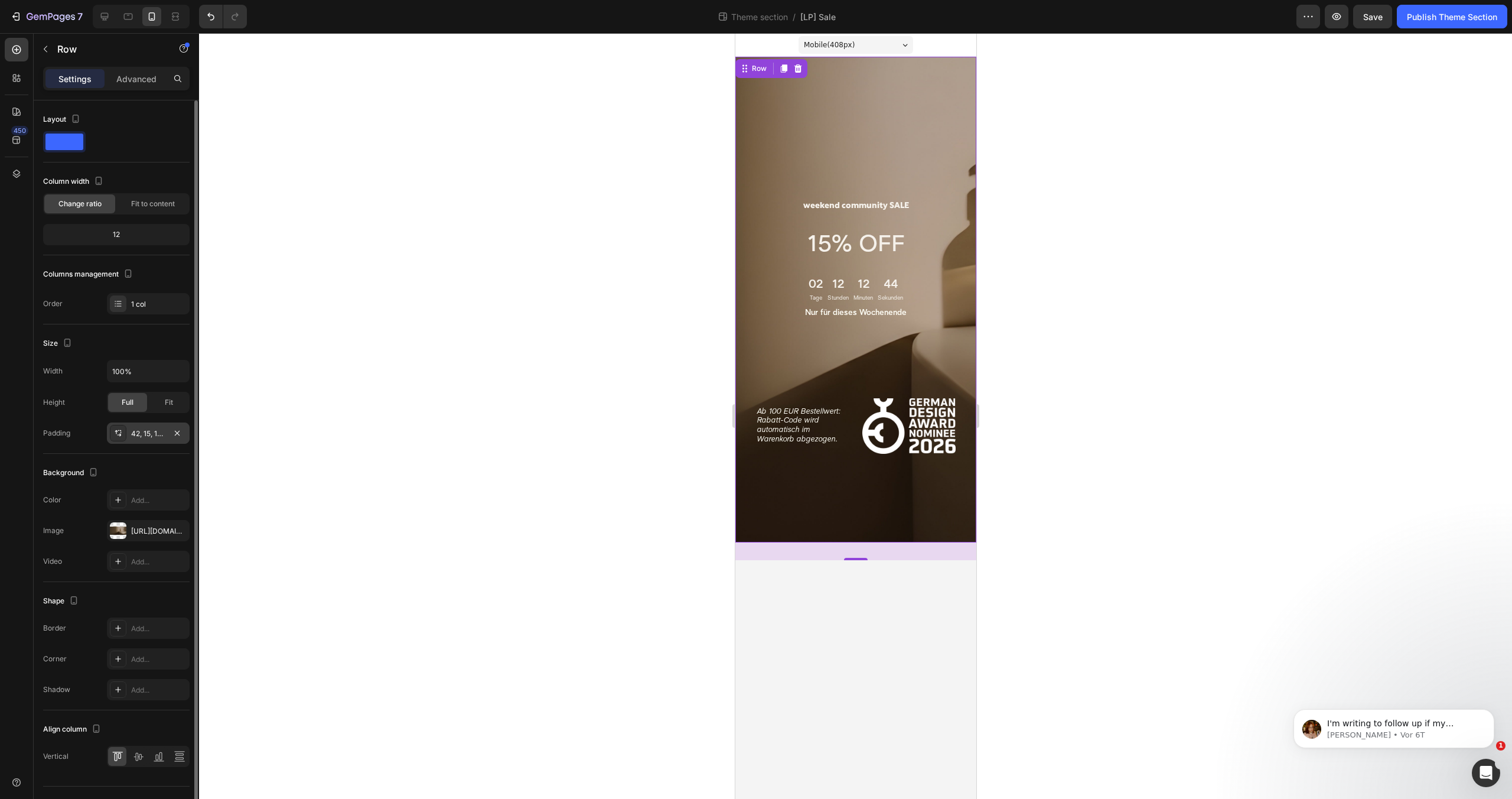
click at [139, 433] on div "42, 15, 150, 15" at bounding box center [148, 433] width 35 height 11
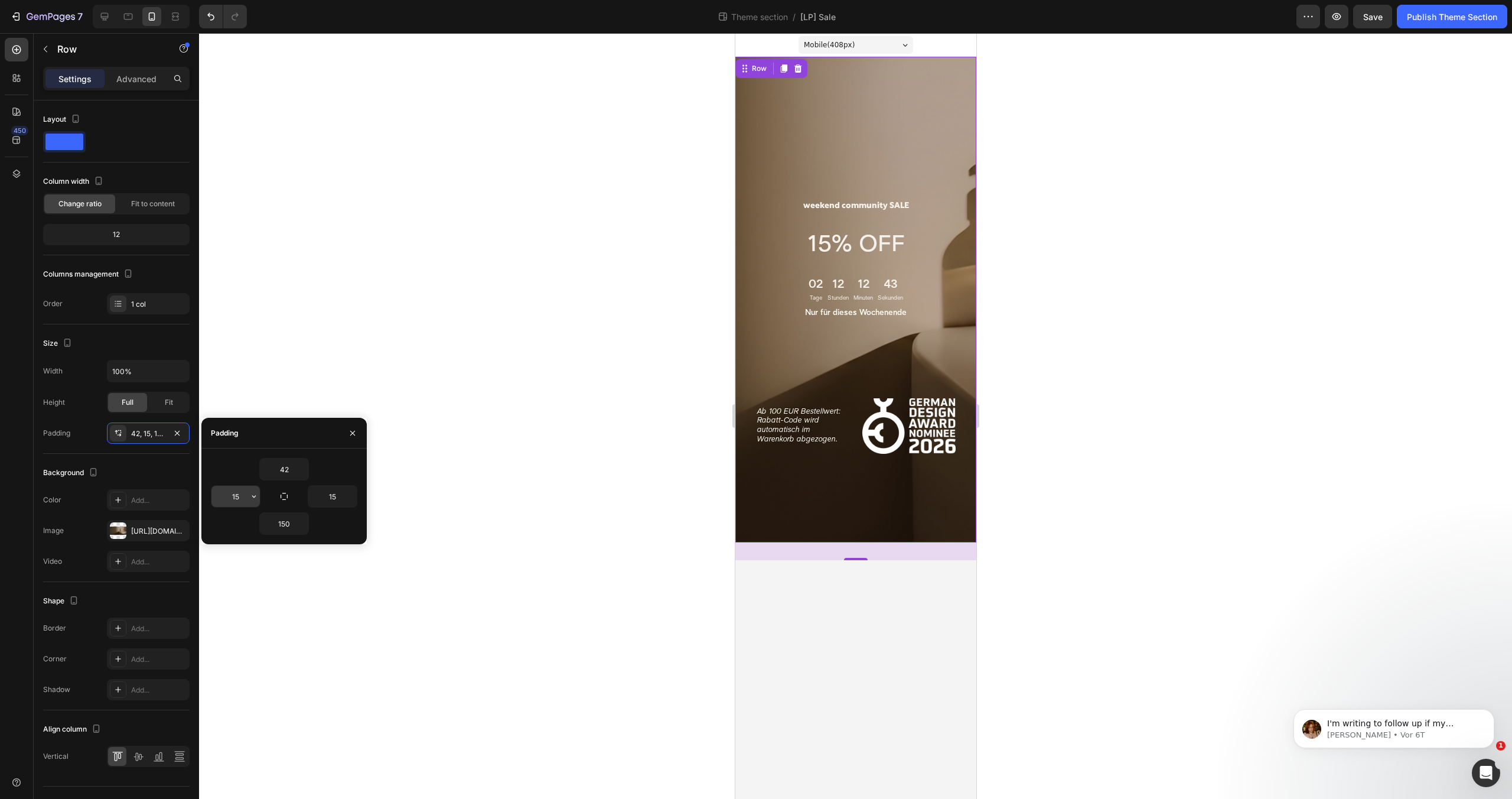
click at [245, 496] on input "15" at bounding box center [235, 496] width 48 height 22
type input "0"
type input "15"
click at [532, 194] on div at bounding box center [856, 416] width 1313 height 766
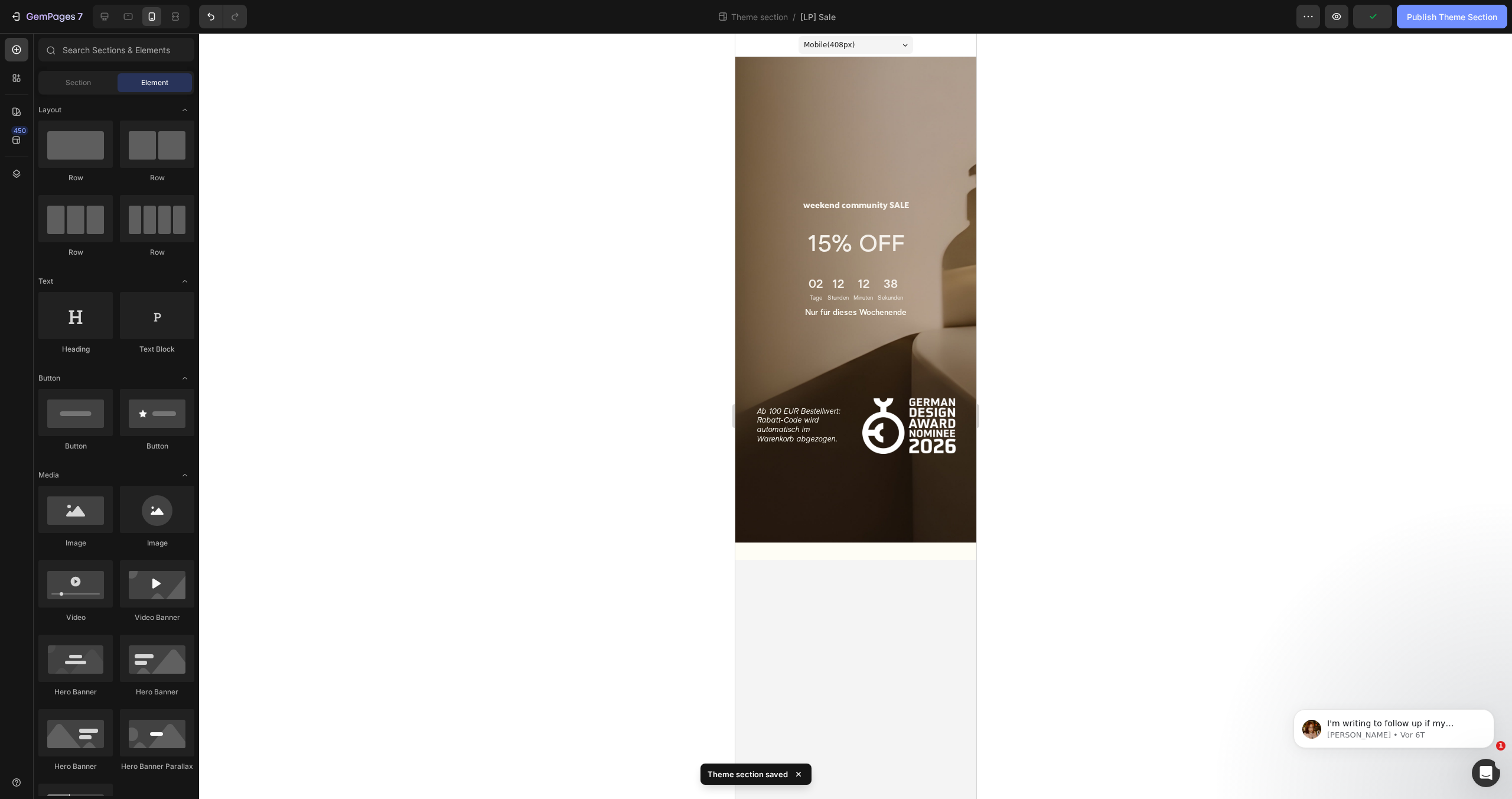
click at [1448, 14] on div "Publish Theme Section" at bounding box center [1451, 17] width 90 height 12
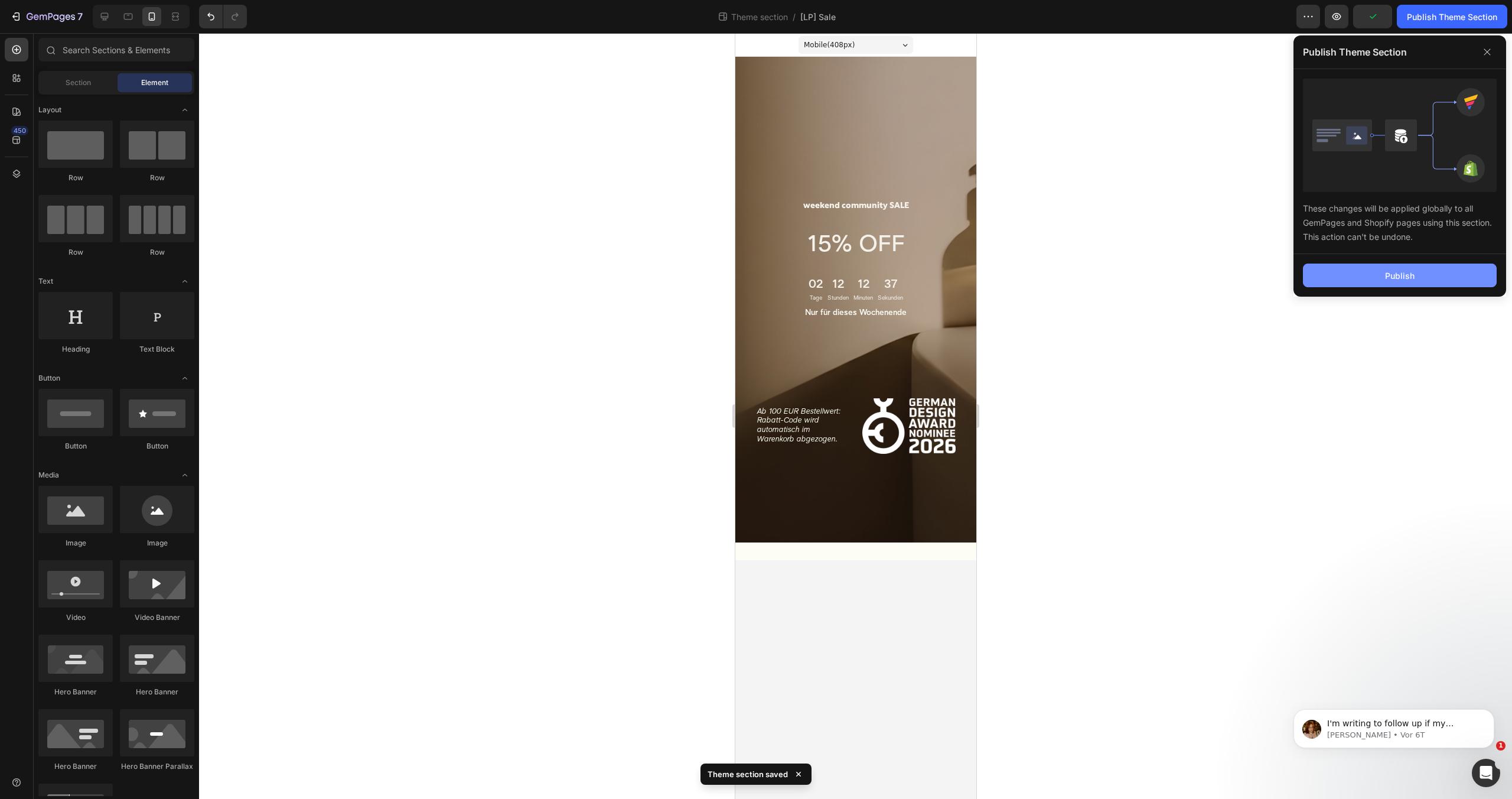
click at [1377, 269] on button "Publish" at bounding box center [1400, 275] width 194 height 24
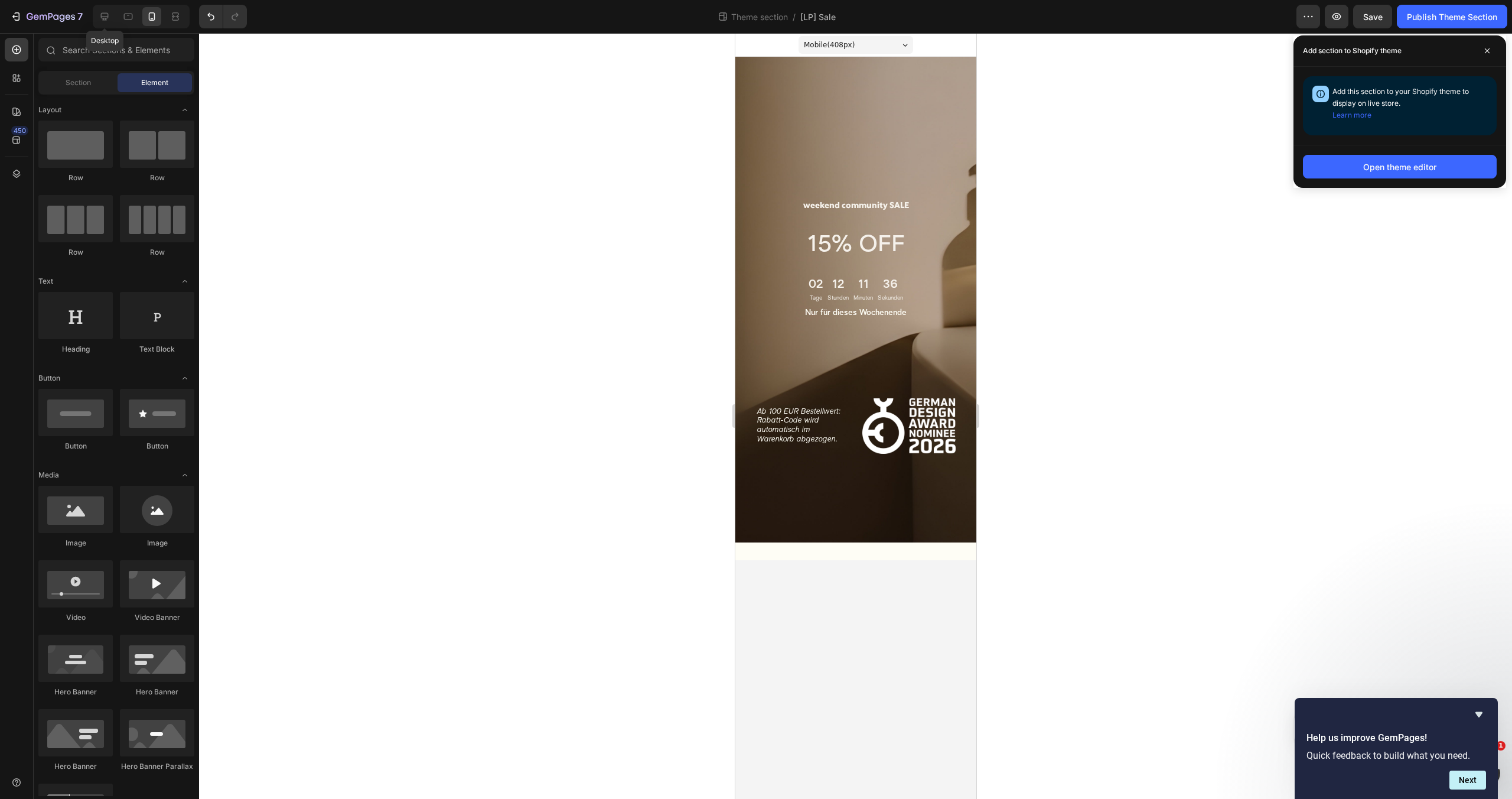
drag, startPoint x: 105, startPoint y: 16, endPoint x: 118, endPoint y: 18, distance: 13.2
click at [105, 16] on icon at bounding box center [105, 17] width 8 height 8
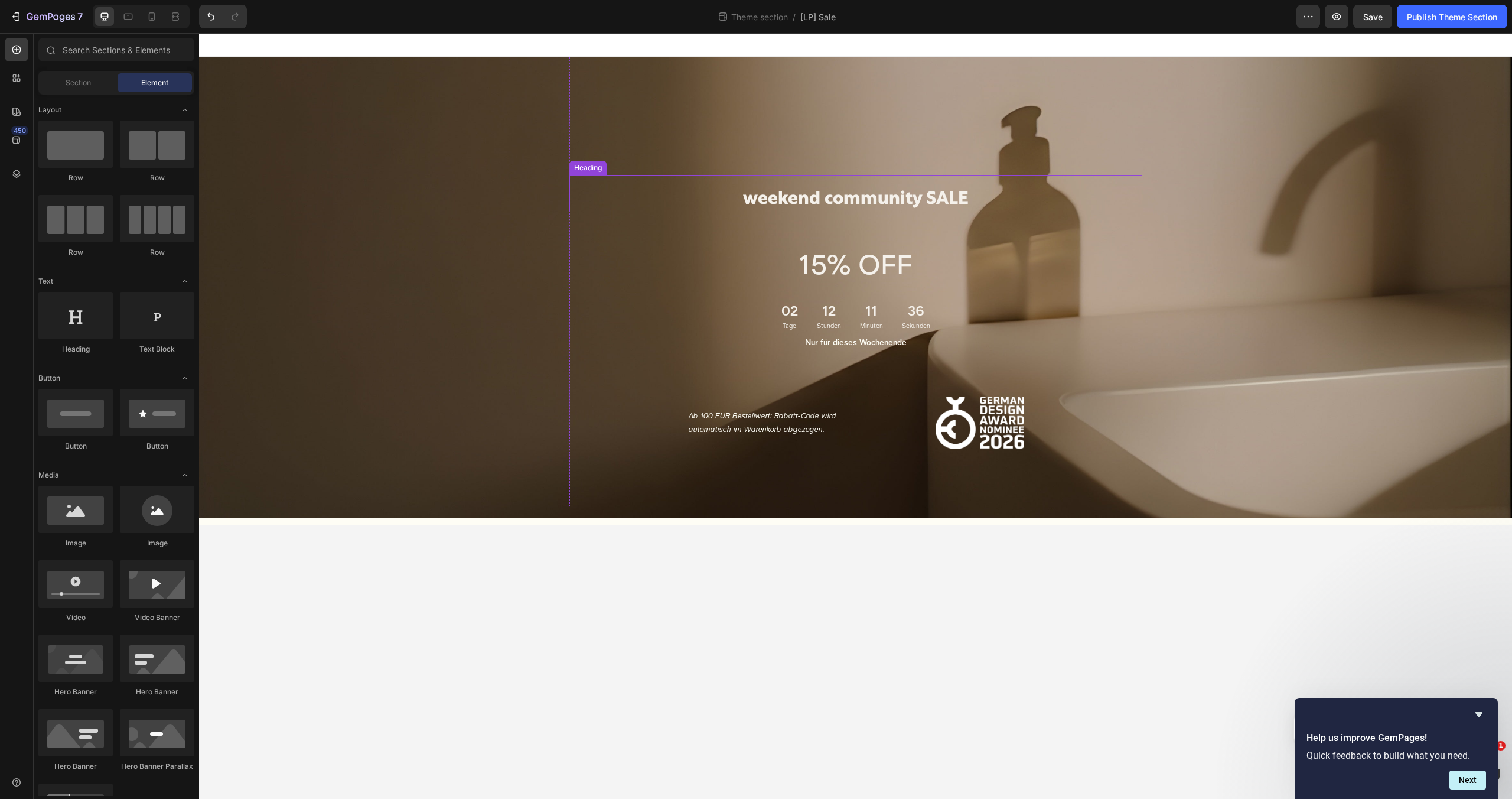
click at [792, 196] on h2 "weekend community SALE" at bounding box center [856, 199] width 572 height 25
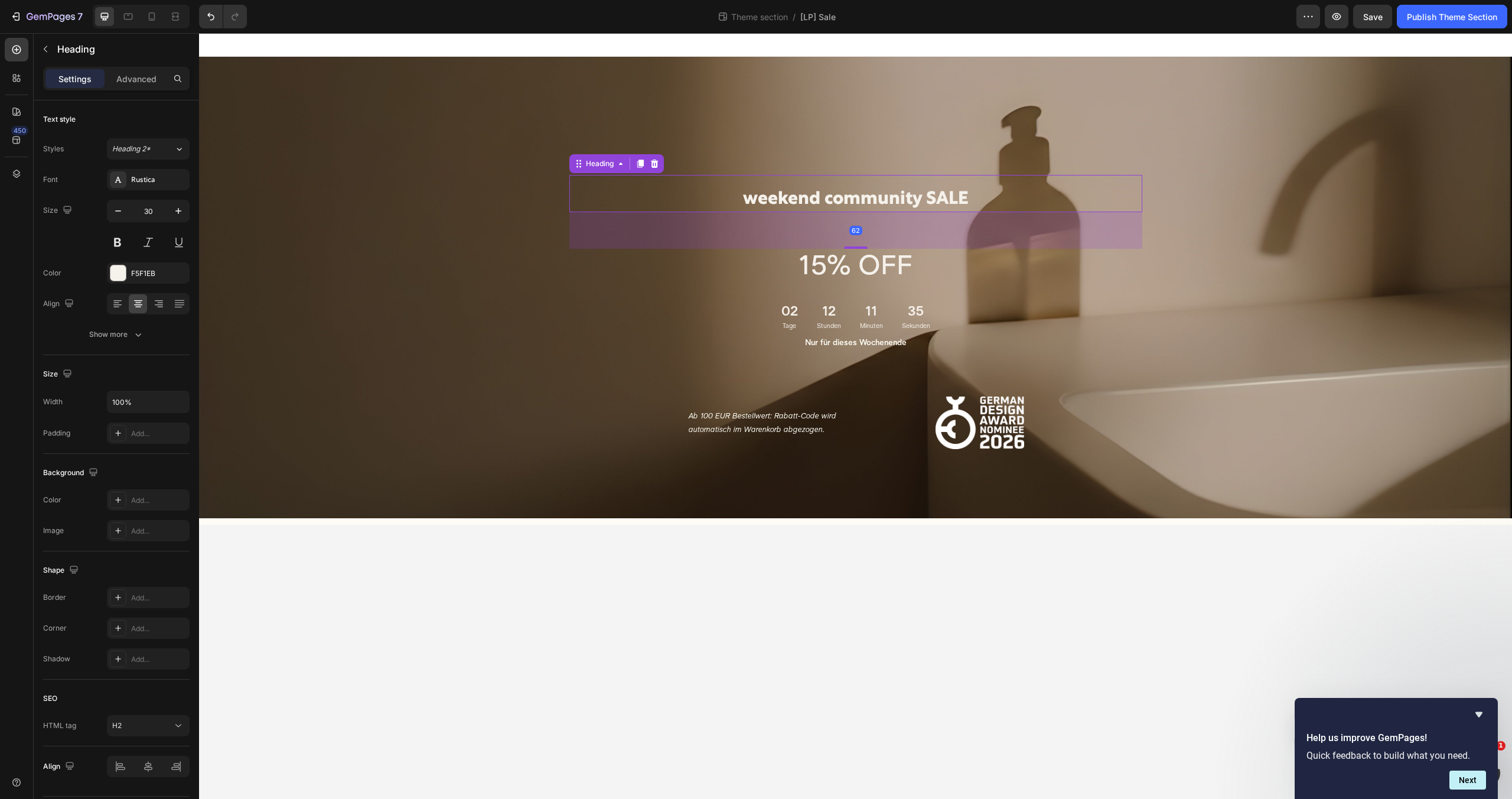
click at [792, 196] on h2 "weekend community SALE" at bounding box center [856, 199] width 572 height 25
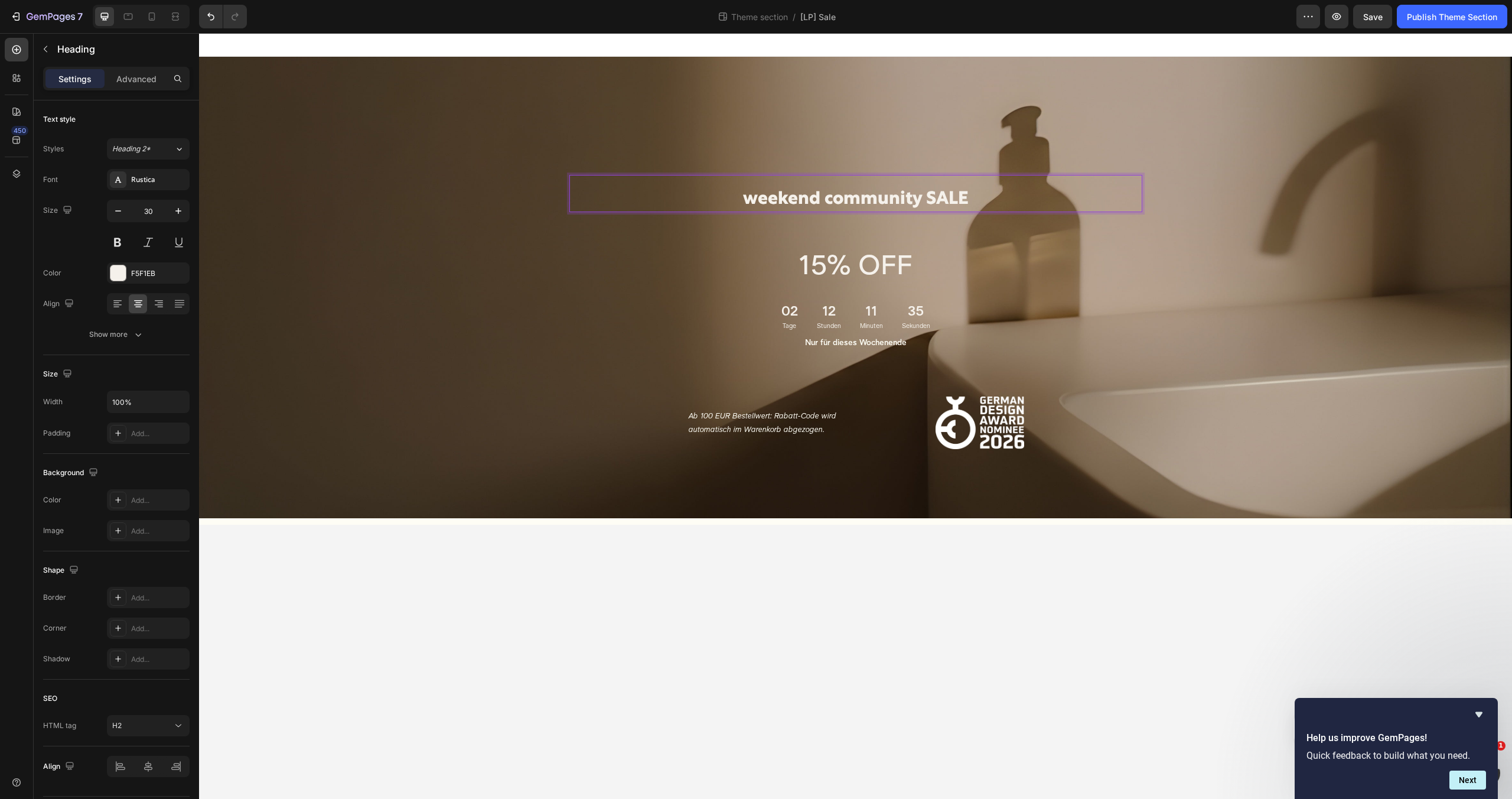
click at [792, 196] on p "weekend community SALE" at bounding box center [855, 199] width 570 height 23
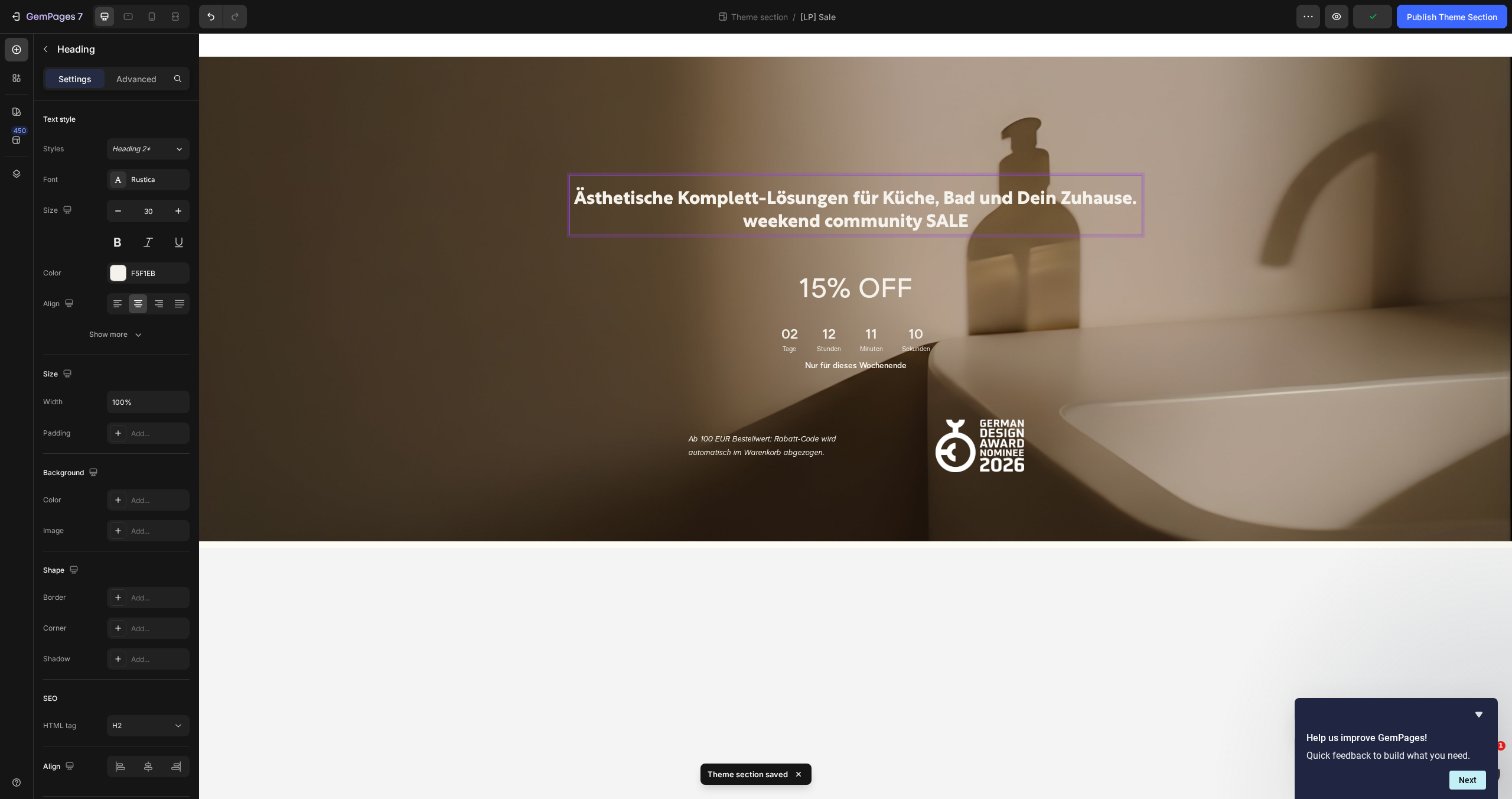
click at [743, 225] on p "Ästhetische Komplett-Lösungen für Küche, Bad und Dein Zuhause. weekend communit…" at bounding box center [855, 211] width 570 height 46
click at [612, 577] on body "Ästhetische Komplett-Lösungen für Küche, Bad und Dein Zuhause. JETZT im weekend…" at bounding box center [856, 416] width 1313 height 766
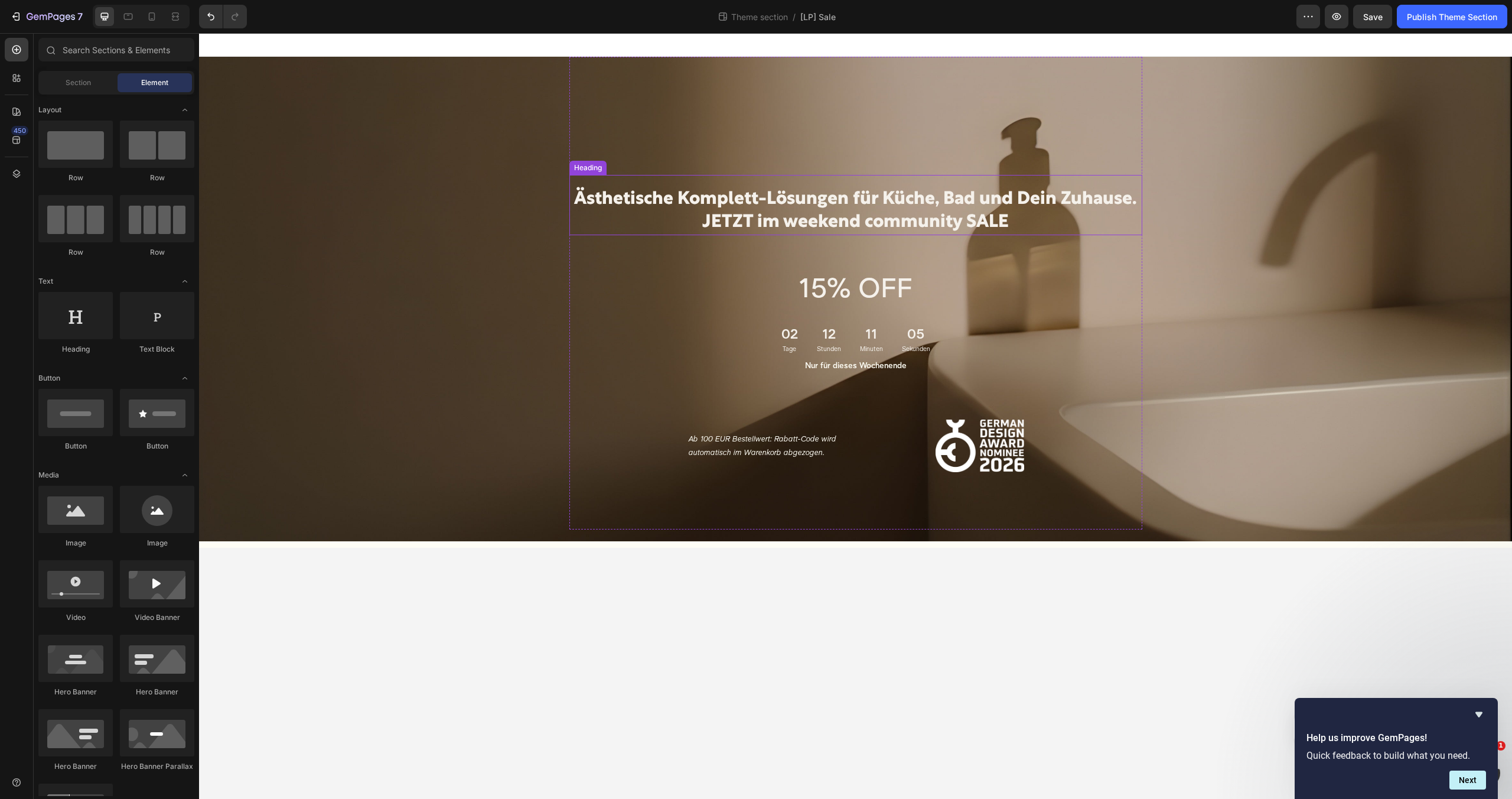
click at [1030, 199] on p "Ästhetische Komplett-Lösungen für Küche, Bad und Dein Zuhause. JETZT im weekend…" at bounding box center [855, 211] width 570 height 46
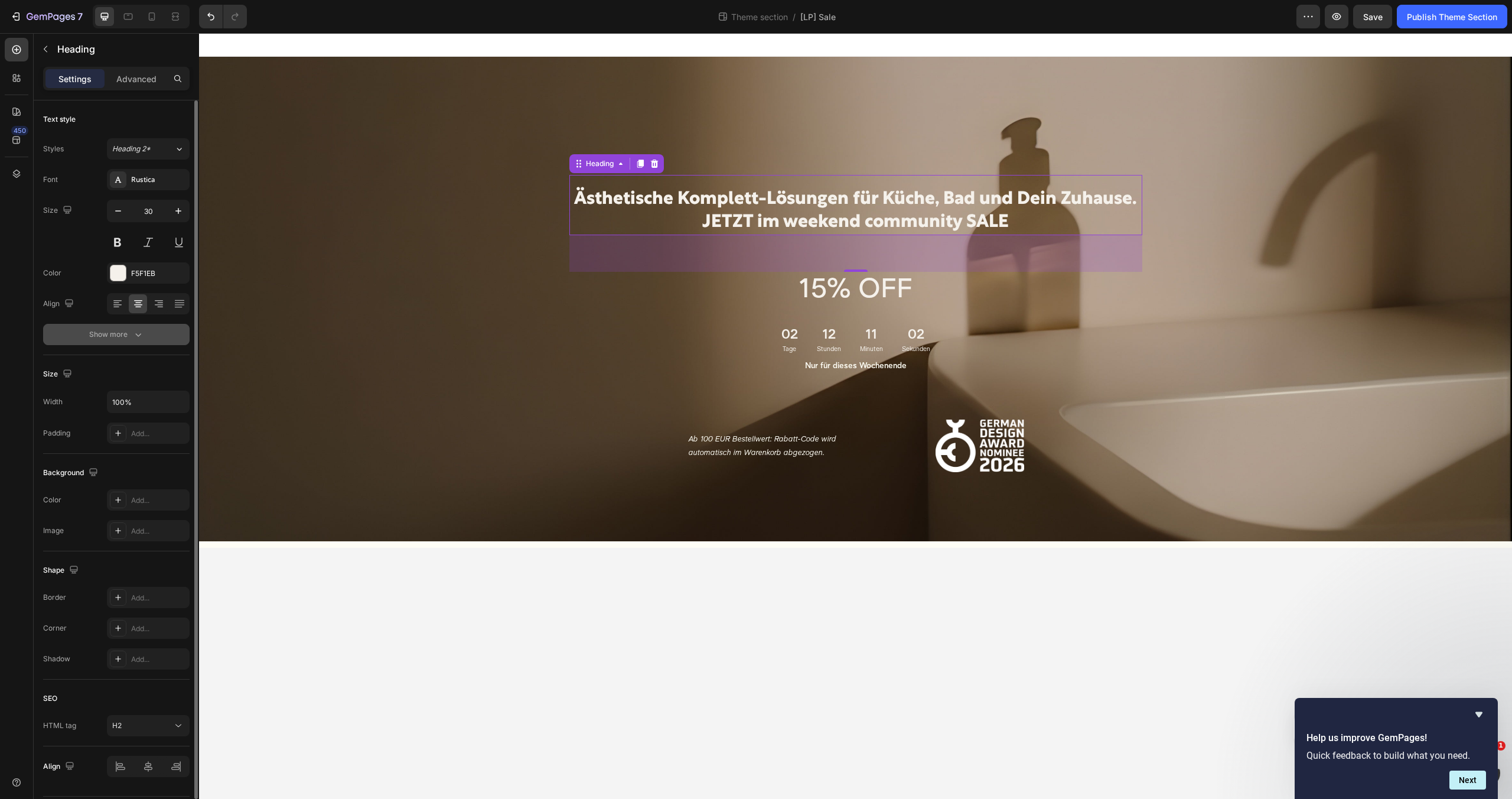
click at [110, 328] on button "Show more" at bounding box center [116, 335] width 146 height 22
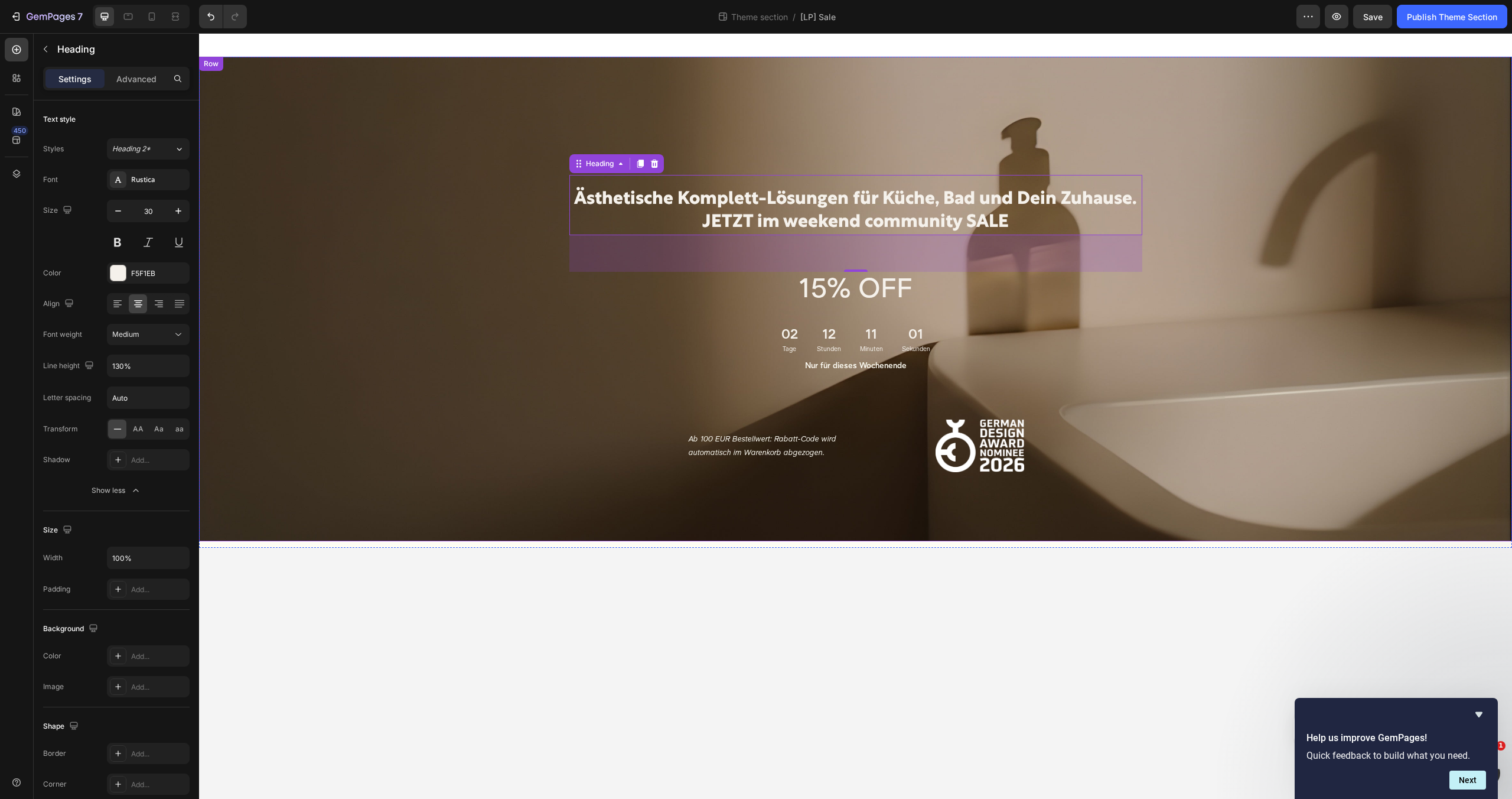
click at [203, 362] on div "Ästhetische Komplett-Lösungen für Küche, Bad und Dein Zuhause. JETZT im weekend…" at bounding box center [856, 299] width 1313 height 484
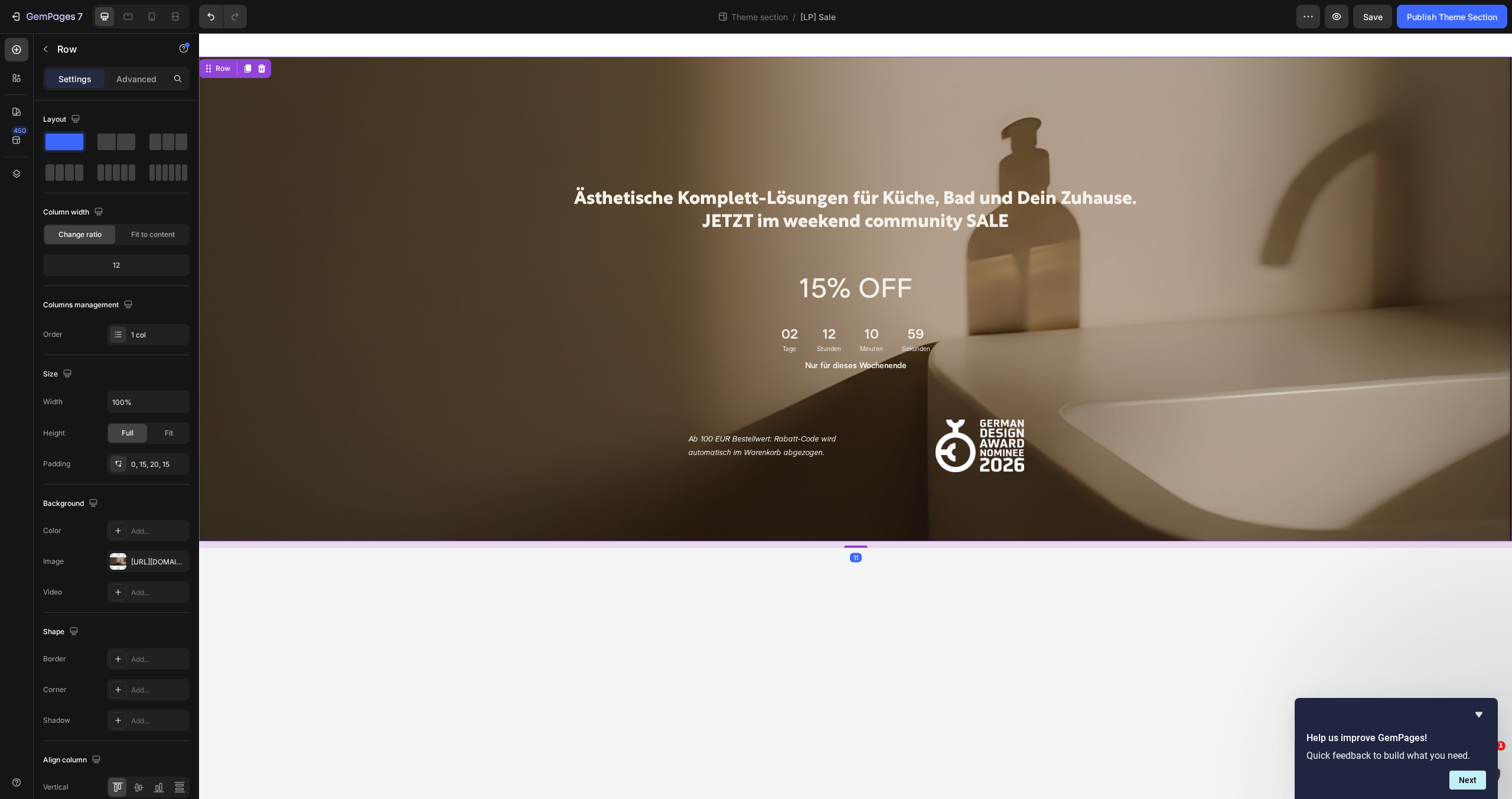
click at [94, 80] on div "Settings" at bounding box center [75, 79] width 59 height 19
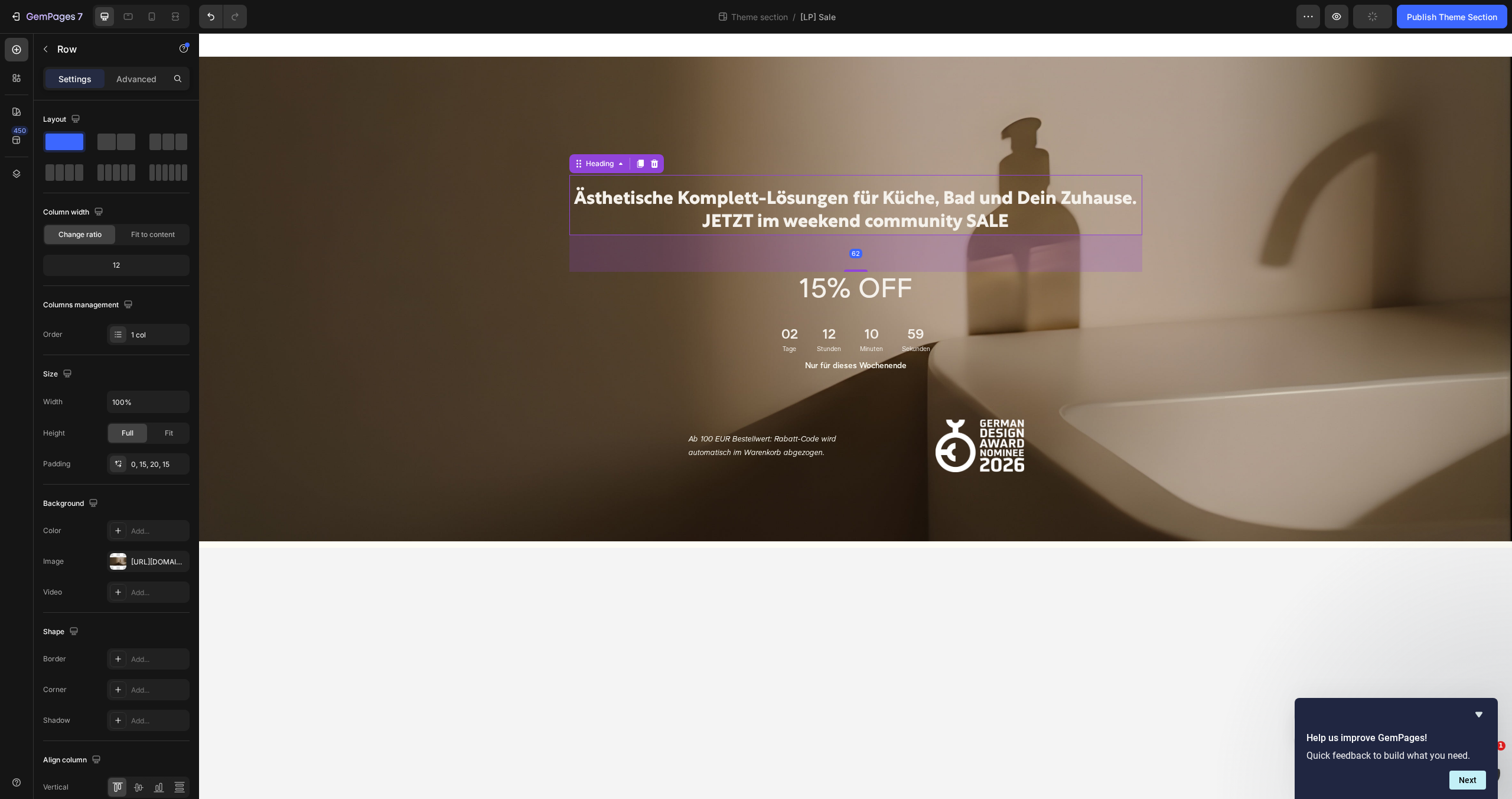
click at [694, 199] on p "Ästhetische Komplett-Lösungen für Küche, Bad und Dein Zuhause. JETZT im weekend…" at bounding box center [855, 211] width 570 height 46
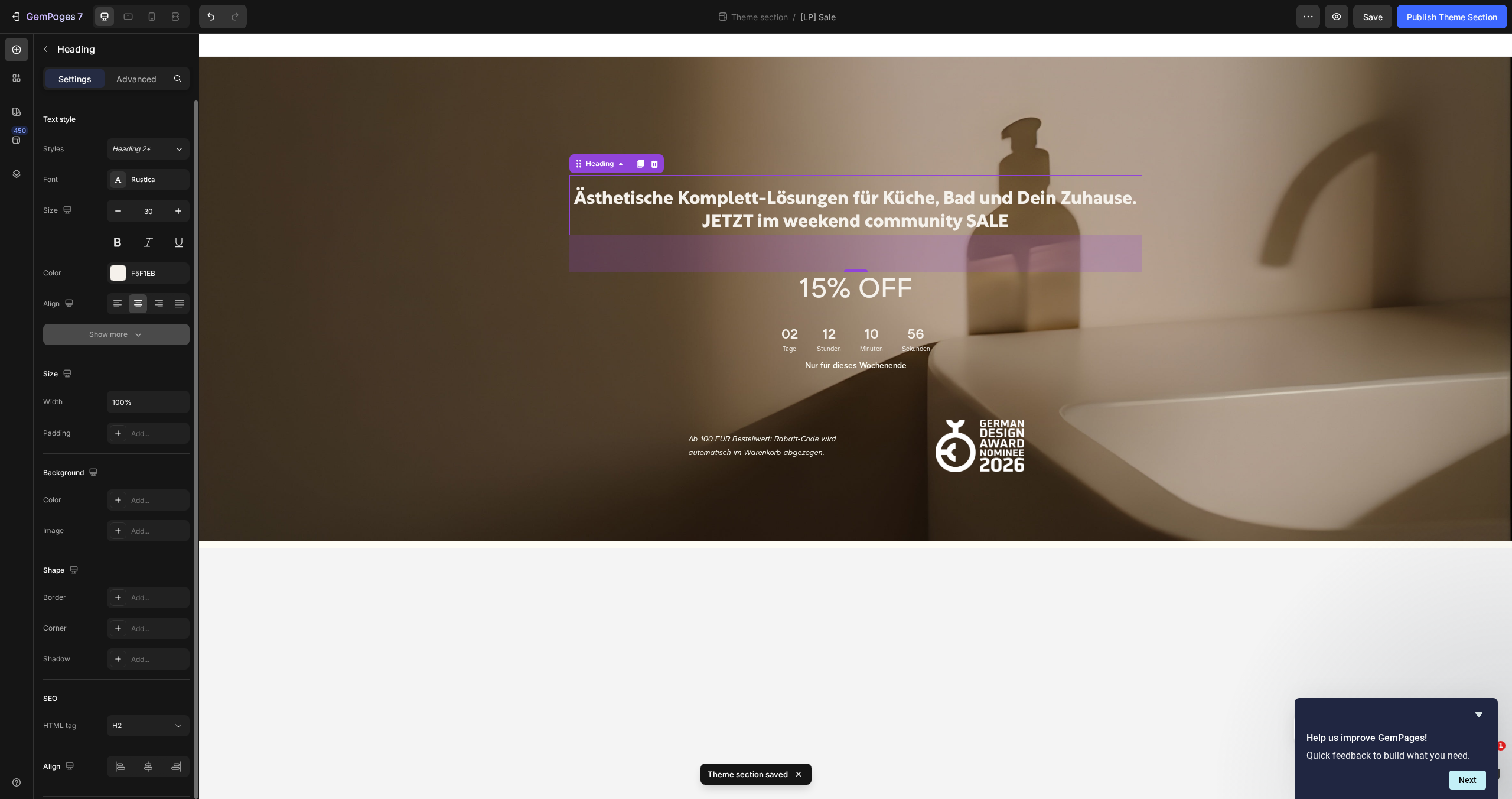
click at [123, 326] on button "Show more" at bounding box center [116, 335] width 146 height 22
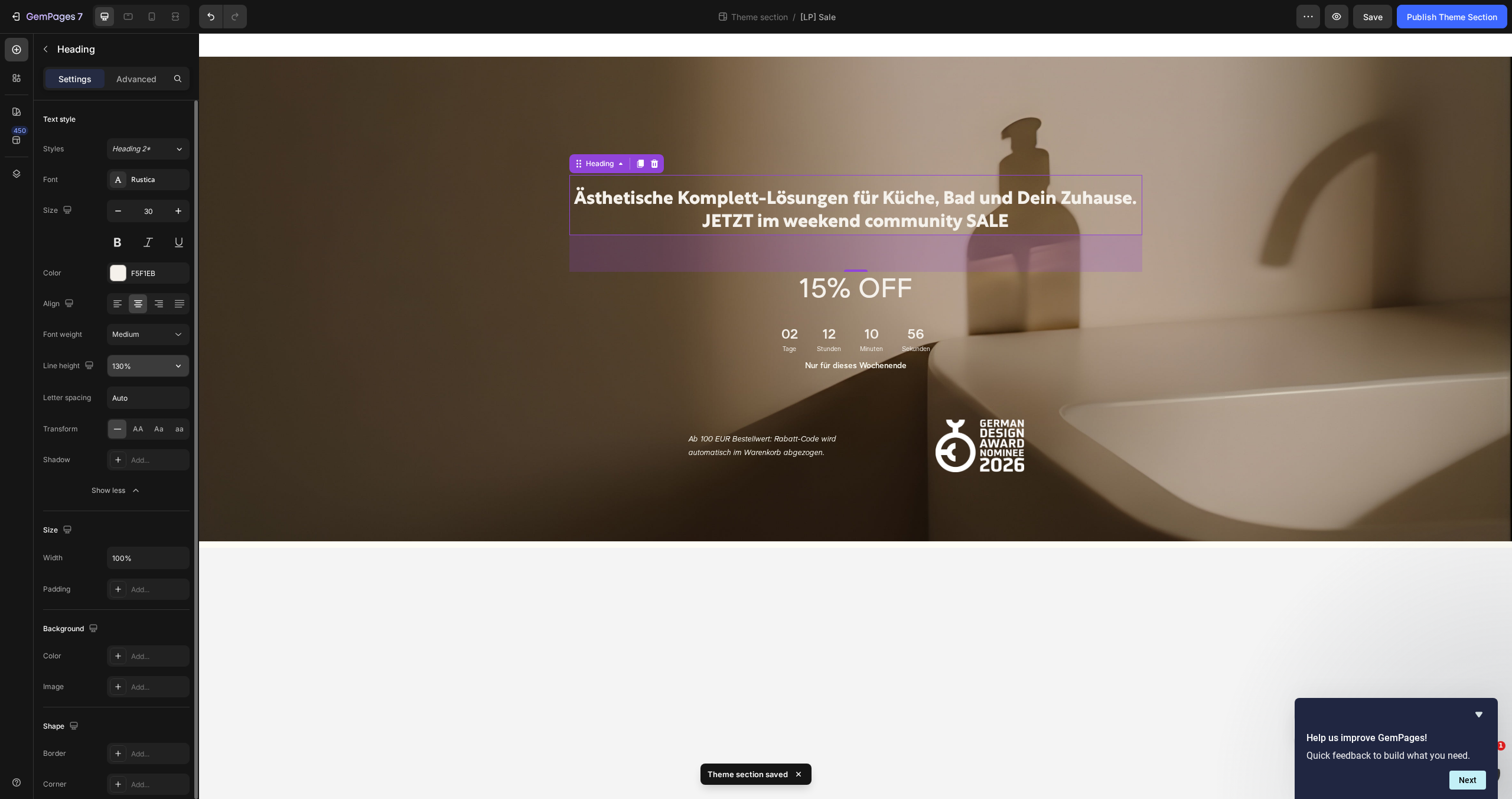
click at [125, 367] on input "130%" at bounding box center [149, 366] width 82 height 22
click at [178, 362] on icon "button" at bounding box center [178, 365] width 12 height 12
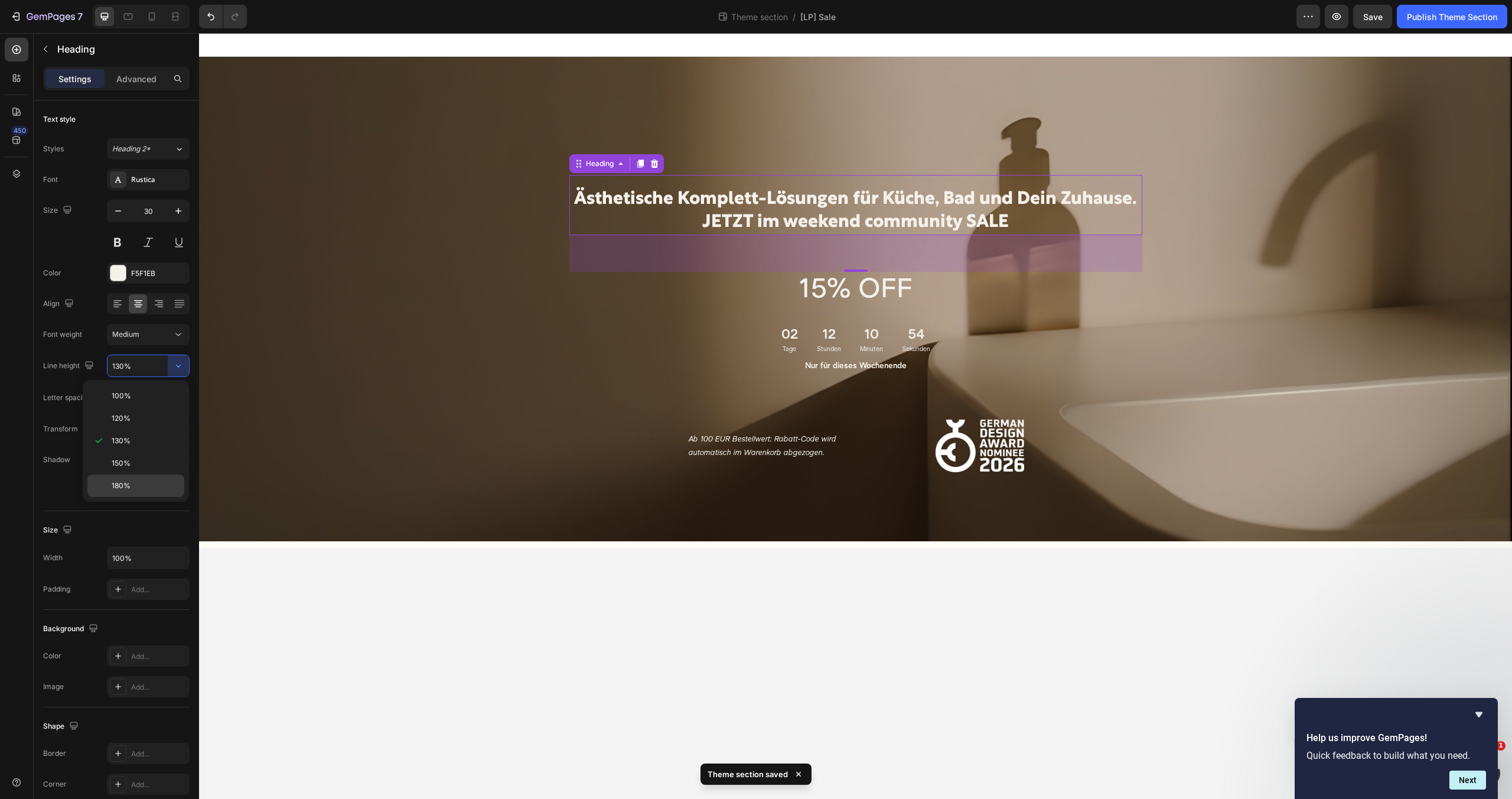
click at [117, 488] on span "180%" at bounding box center [121, 486] width 19 height 11
type input "180%"
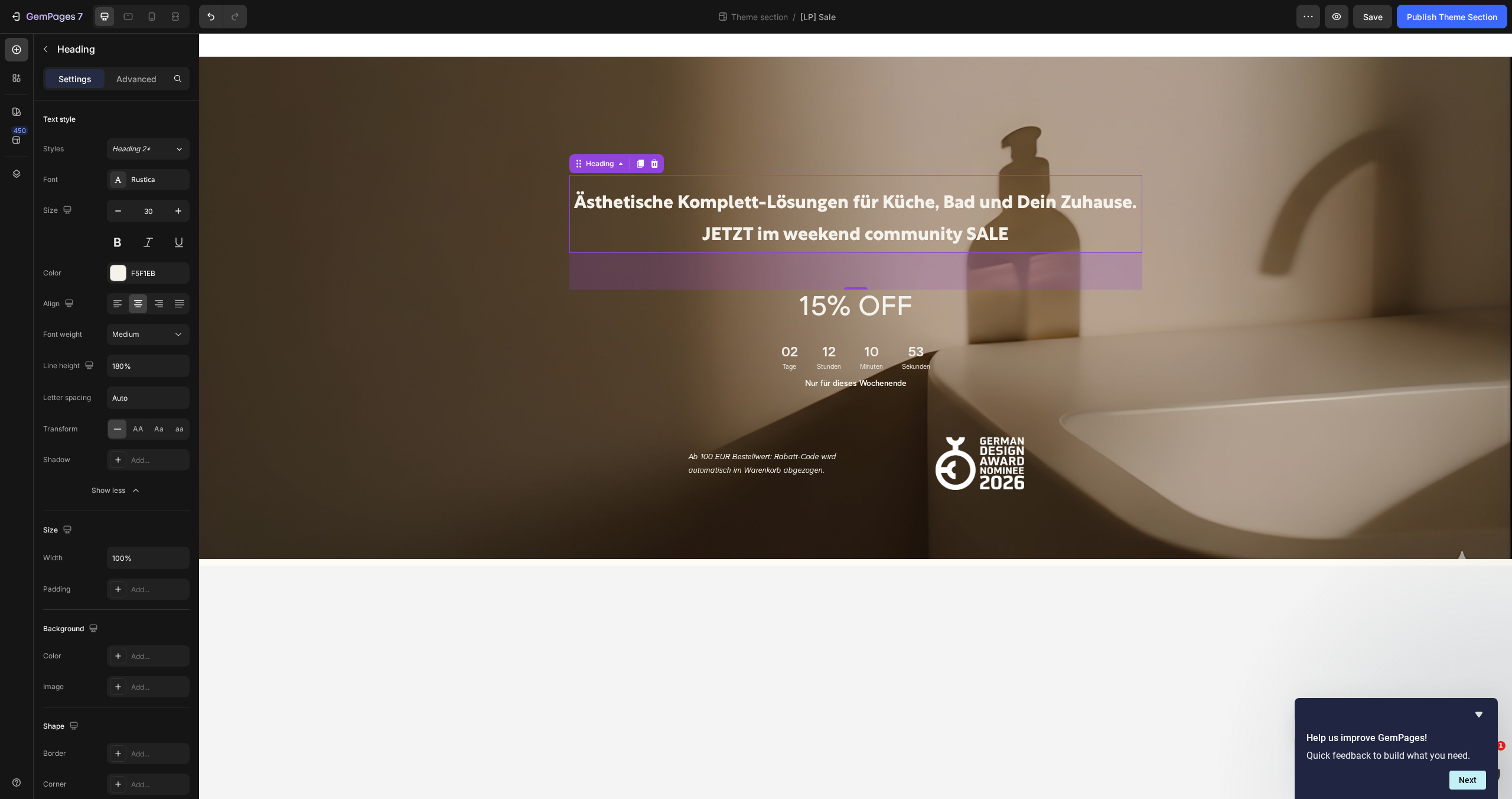
click at [685, 573] on body "Ästhetische Komplett-Lösungen für Küche, Bad und Dein Zuhause. JETZT im weekend…" at bounding box center [856, 416] width 1313 height 766
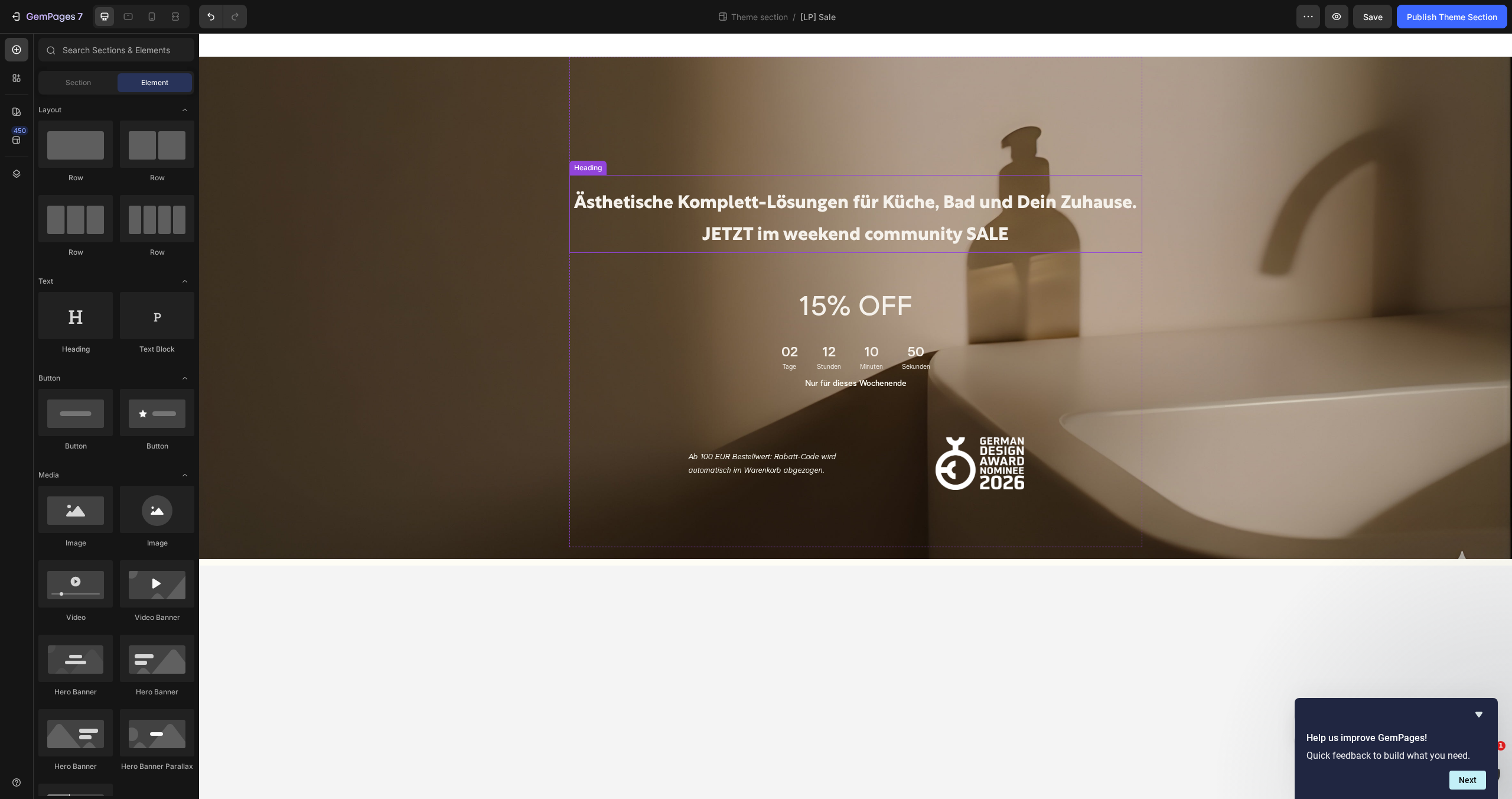
click at [765, 199] on p "Ästhetische Komplett-Lösungen für Küche, Bad und Dein Zuhause. JETZT im weekend…" at bounding box center [855, 219] width 570 height 64
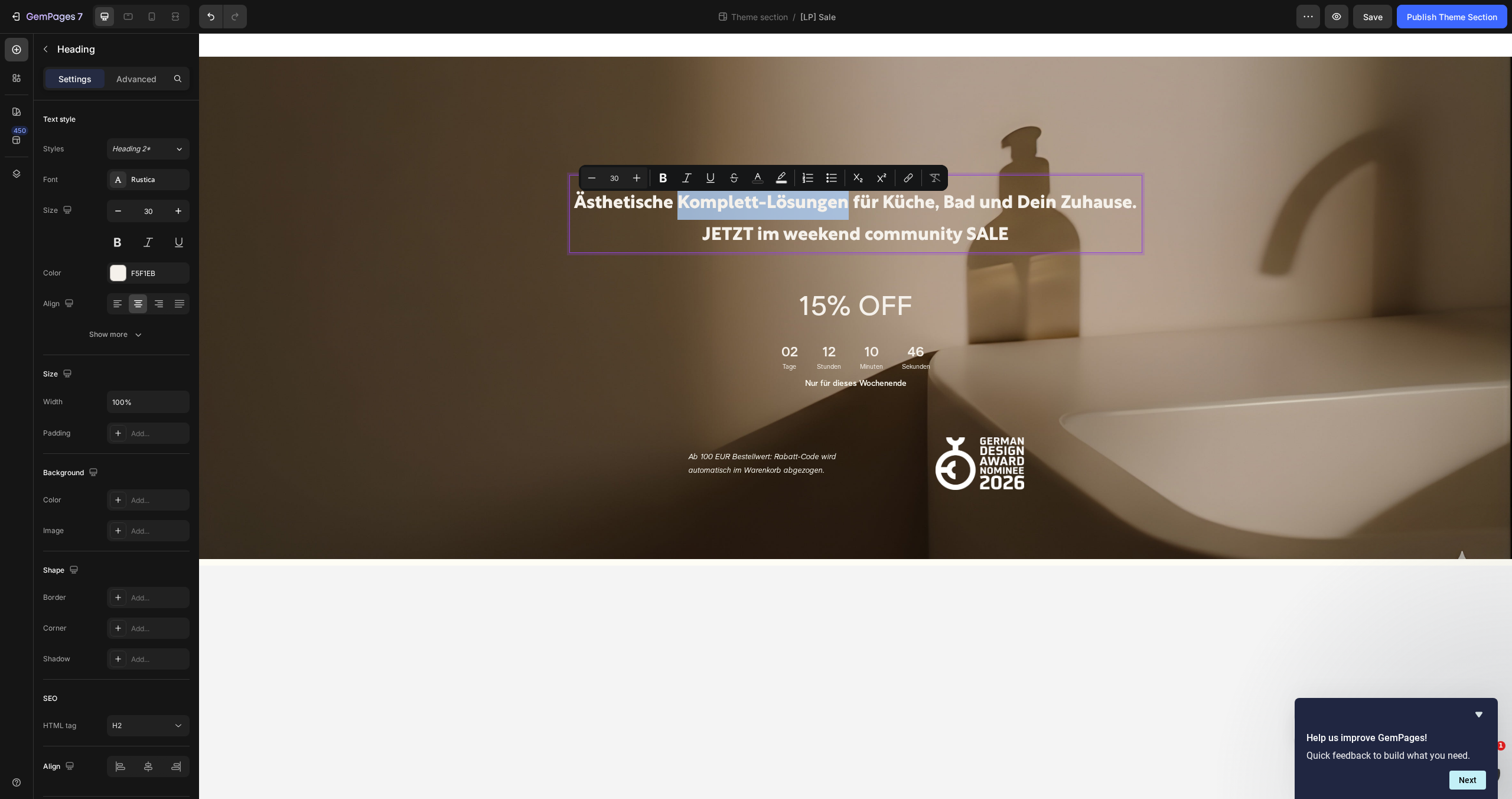
drag, startPoint x: 846, startPoint y: 204, endPoint x: 682, endPoint y: 197, distance: 164.1
click at [682, 197] on p "Ästhetische Komplett-Lösungen für Küche, Bad und Dein Zuhause. JETZT im weekend…" at bounding box center [855, 219] width 570 height 64
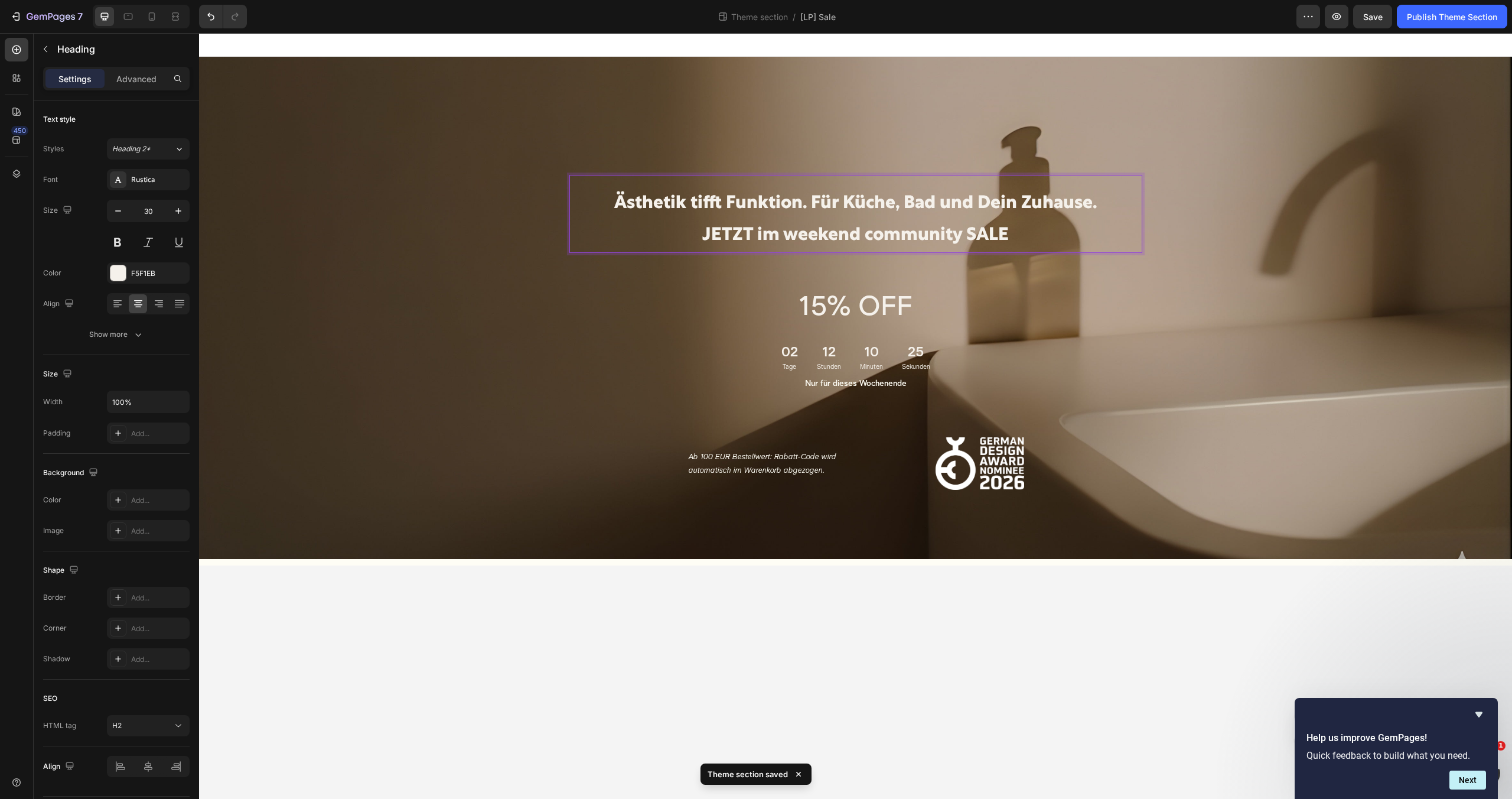
click at [893, 640] on body "Ästhetik tifft Funktion. Für Küche, Bad und Dein Zuhause. JETZT im weekend comm…" at bounding box center [856, 416] width 1313 height 766
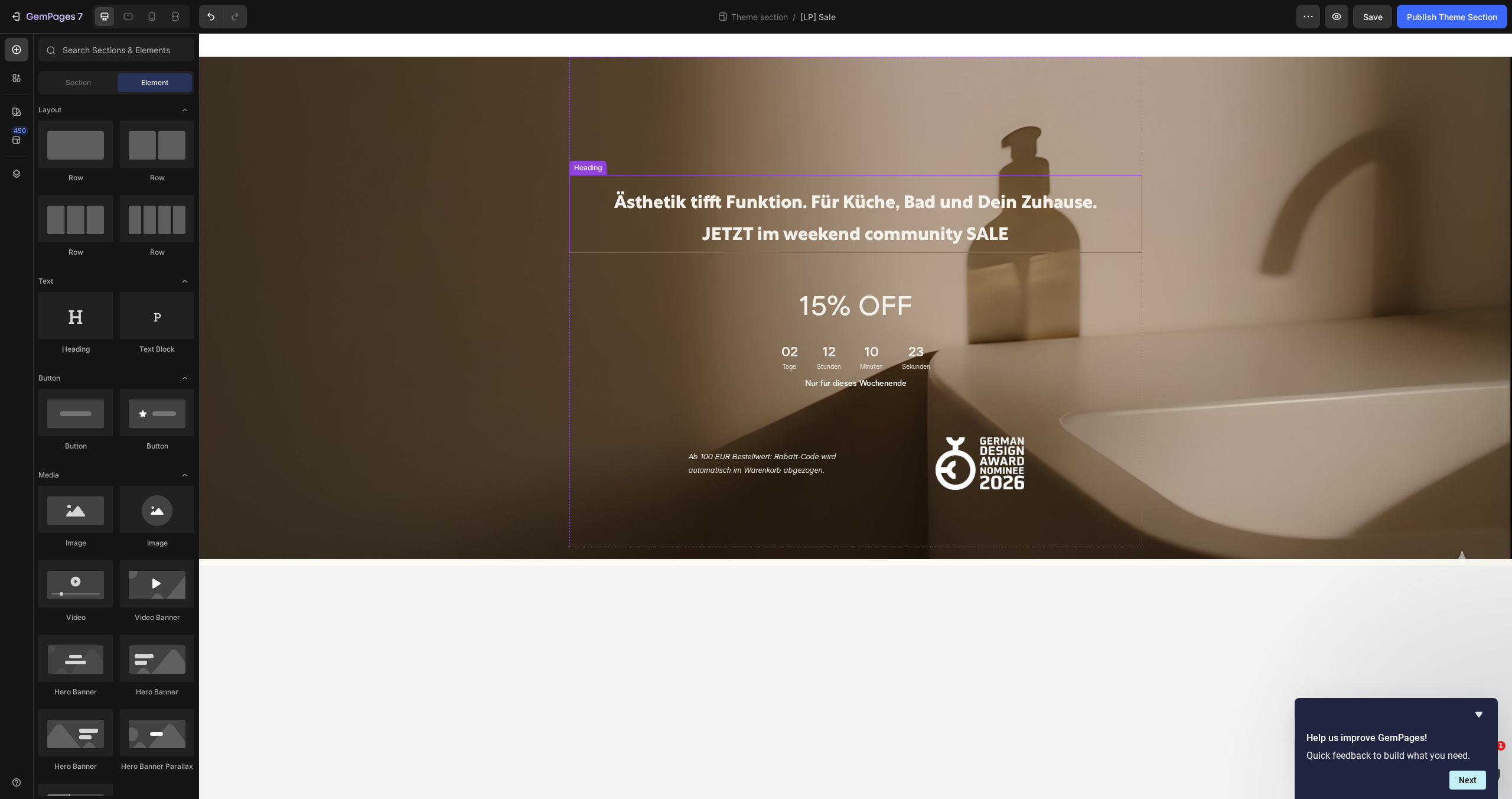
click at [910, 231] on p "Ästhetik tifft Funktion. Für Küche, Bad und Dein Zuhause. JETZT im weekend comm…" at bounding box center [855, 219] width 570 height 64
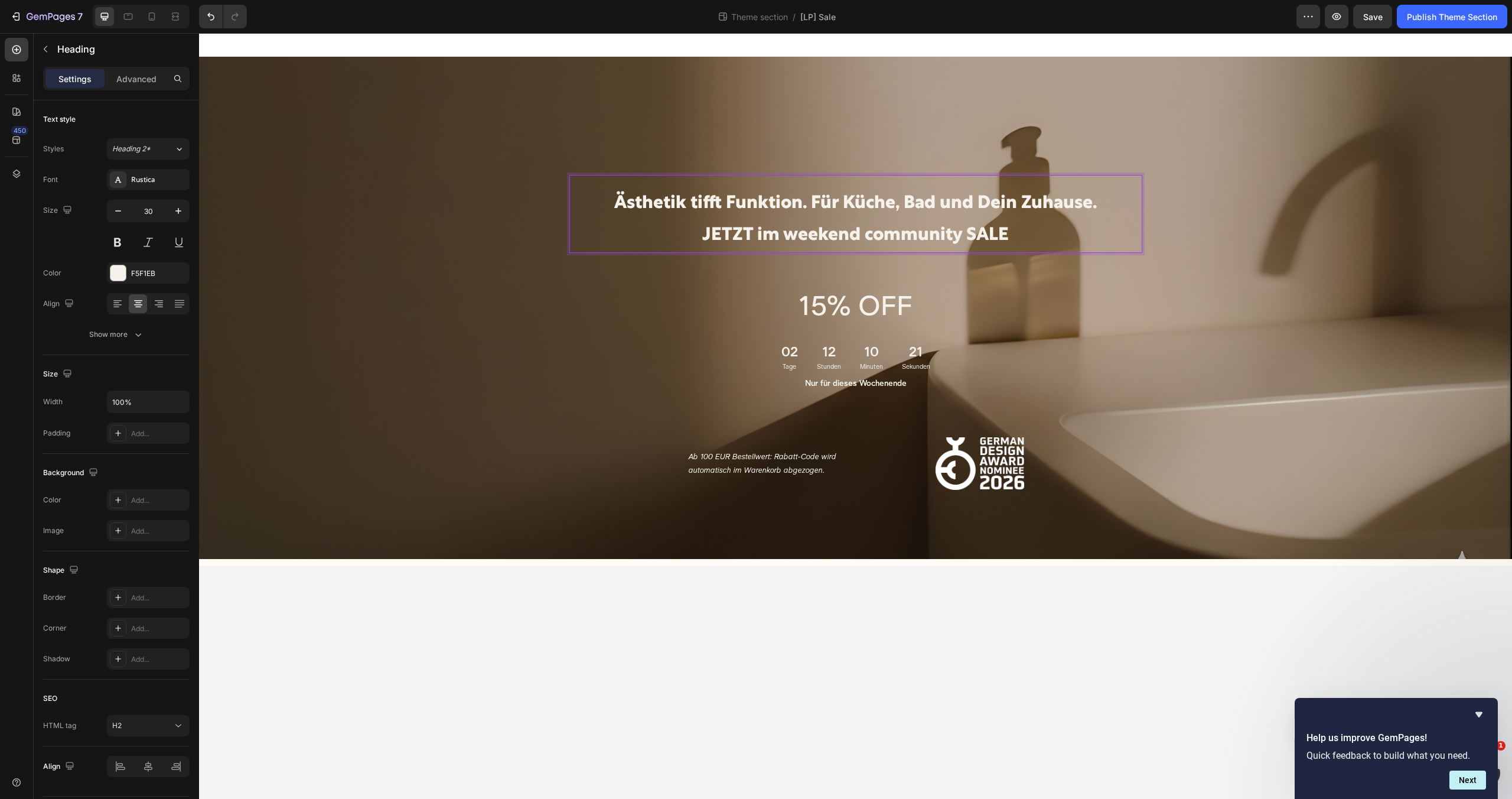
click at [706, 234] on p "Ästhetik tifft Funktion. Für Küche, Bad und Dein Zuhause. JETZT im weekend comm…" at bounding box center [855, 219] width 570 height 64
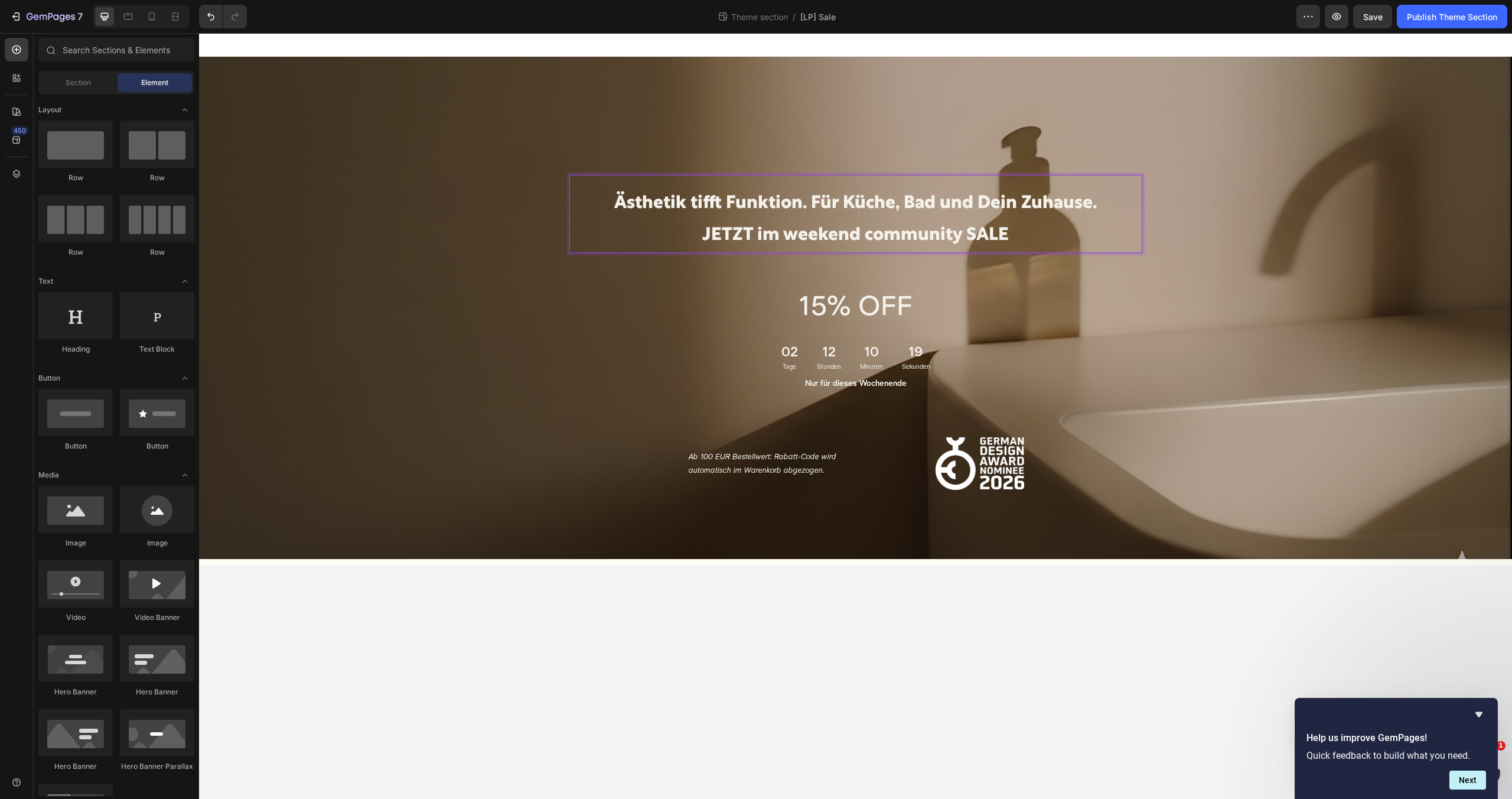
click at [943, 620] on body "Ästhetik tifft Funktion. Für Küche, Bad und Dein Zuhause. JETZT im weekend comm…" at bounding box center [856, 416] width 1313 height 766
click at [810, 204] on p "Ästhetik tifft Funktion. Für Küche, Bad und Dein Zuhause. JETZT im weekend comm…" at bounding box center [855, 219] width 570 height 64
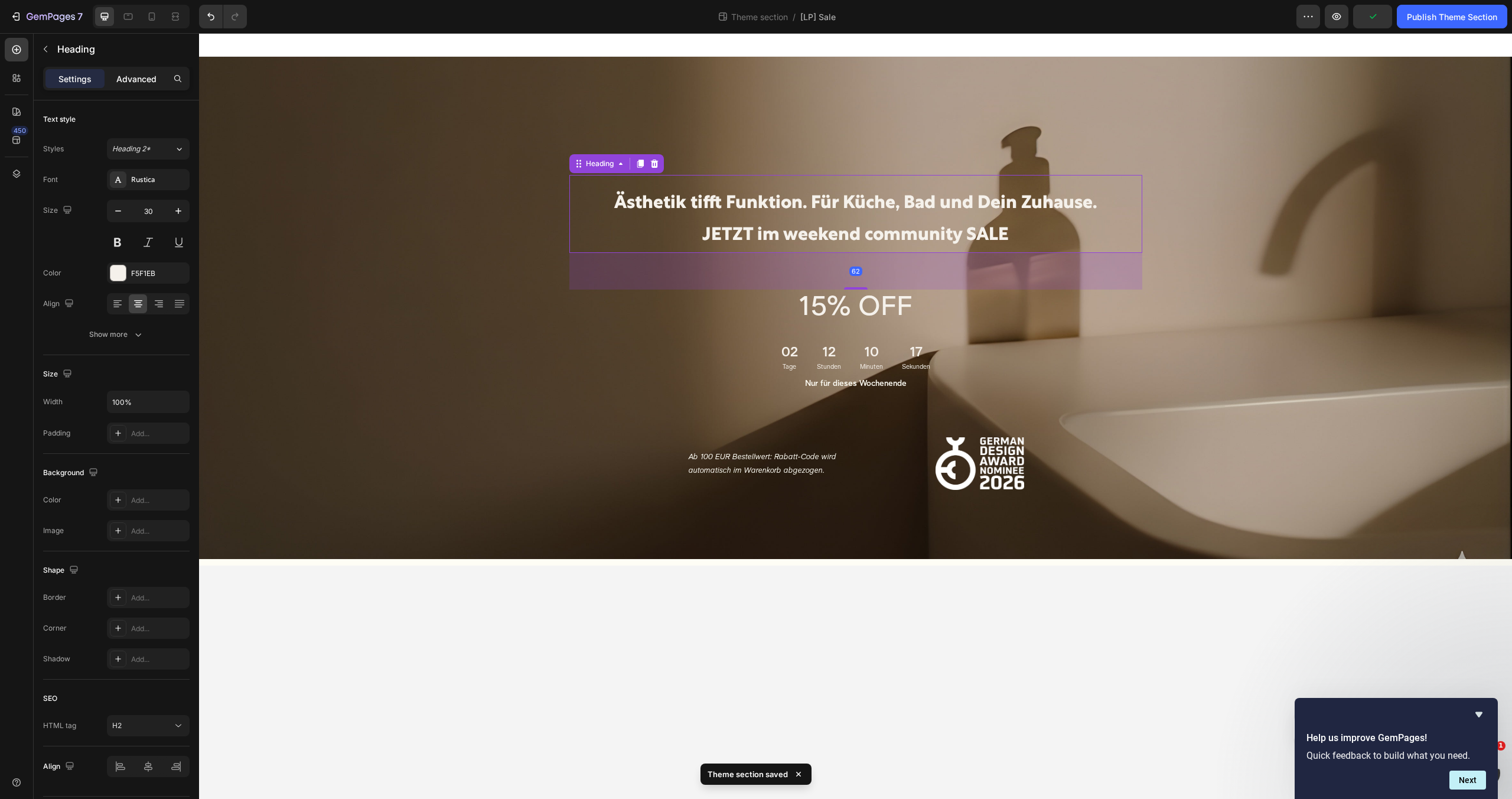
click at [135, 81] on p "Advanced" at bounding box center [136, 79] width 40 height 12
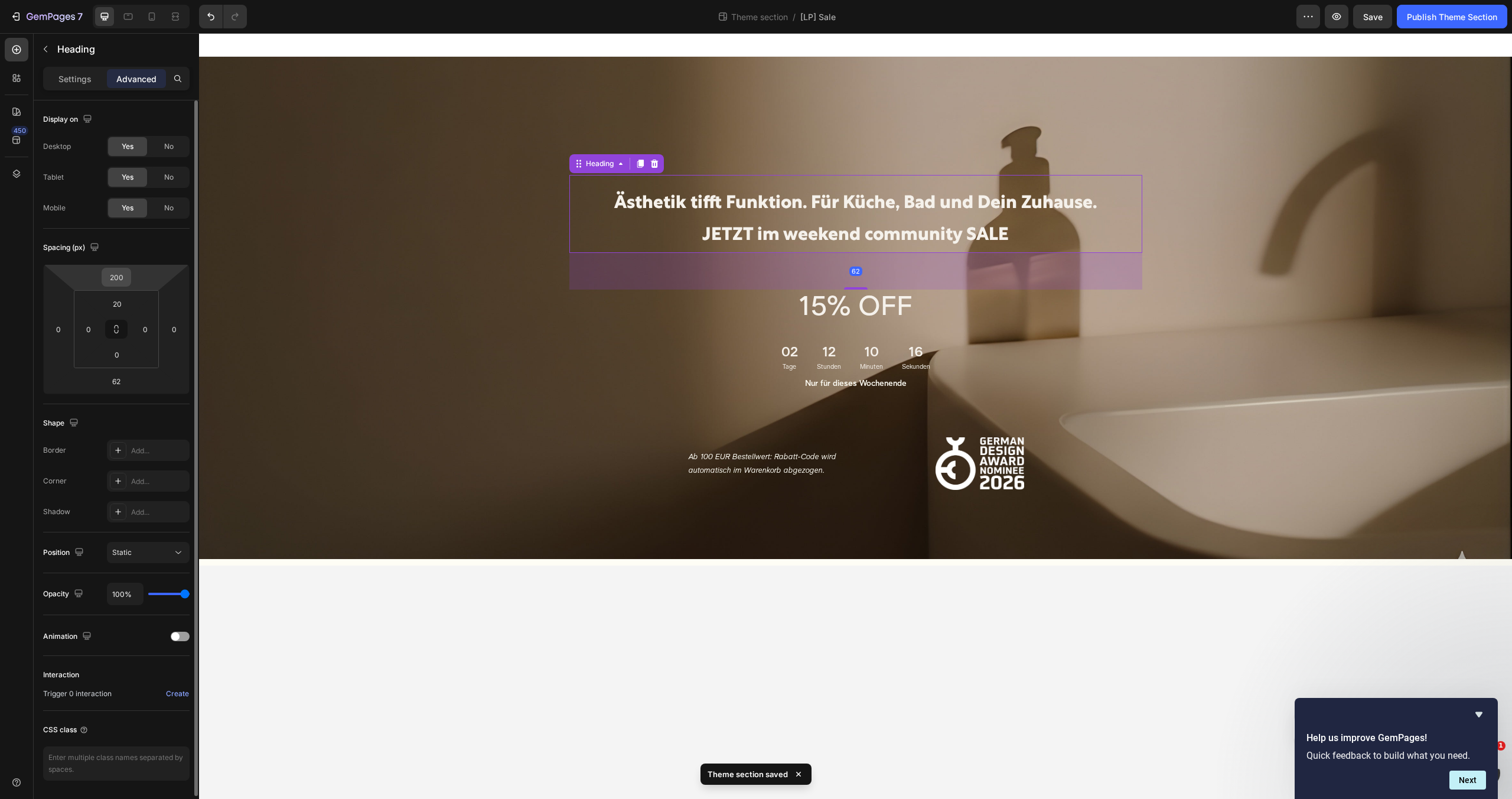
click at [123, 280] on input "200" at bounding box center [116, 276] width 24 height 18
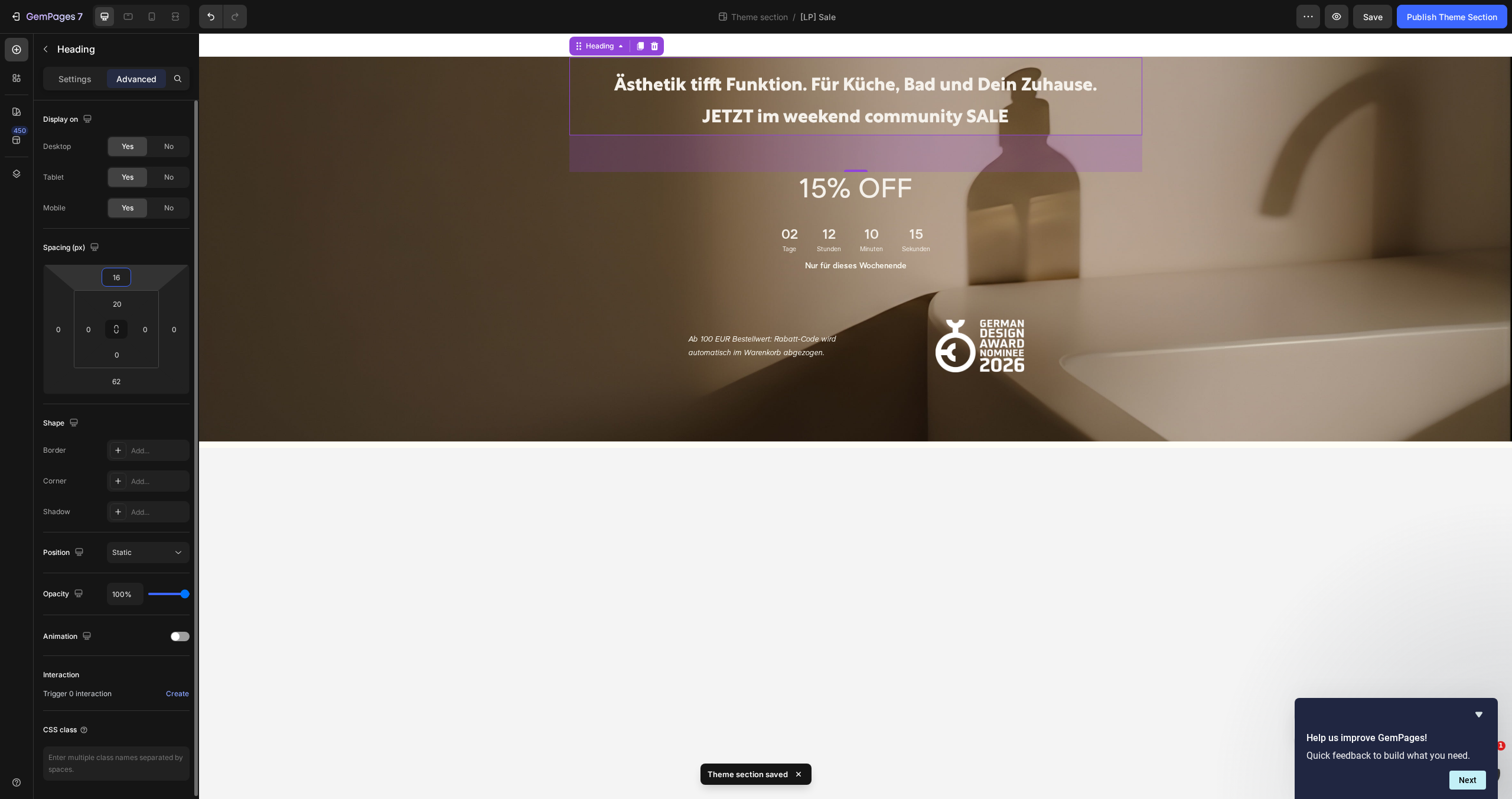
type input "160"
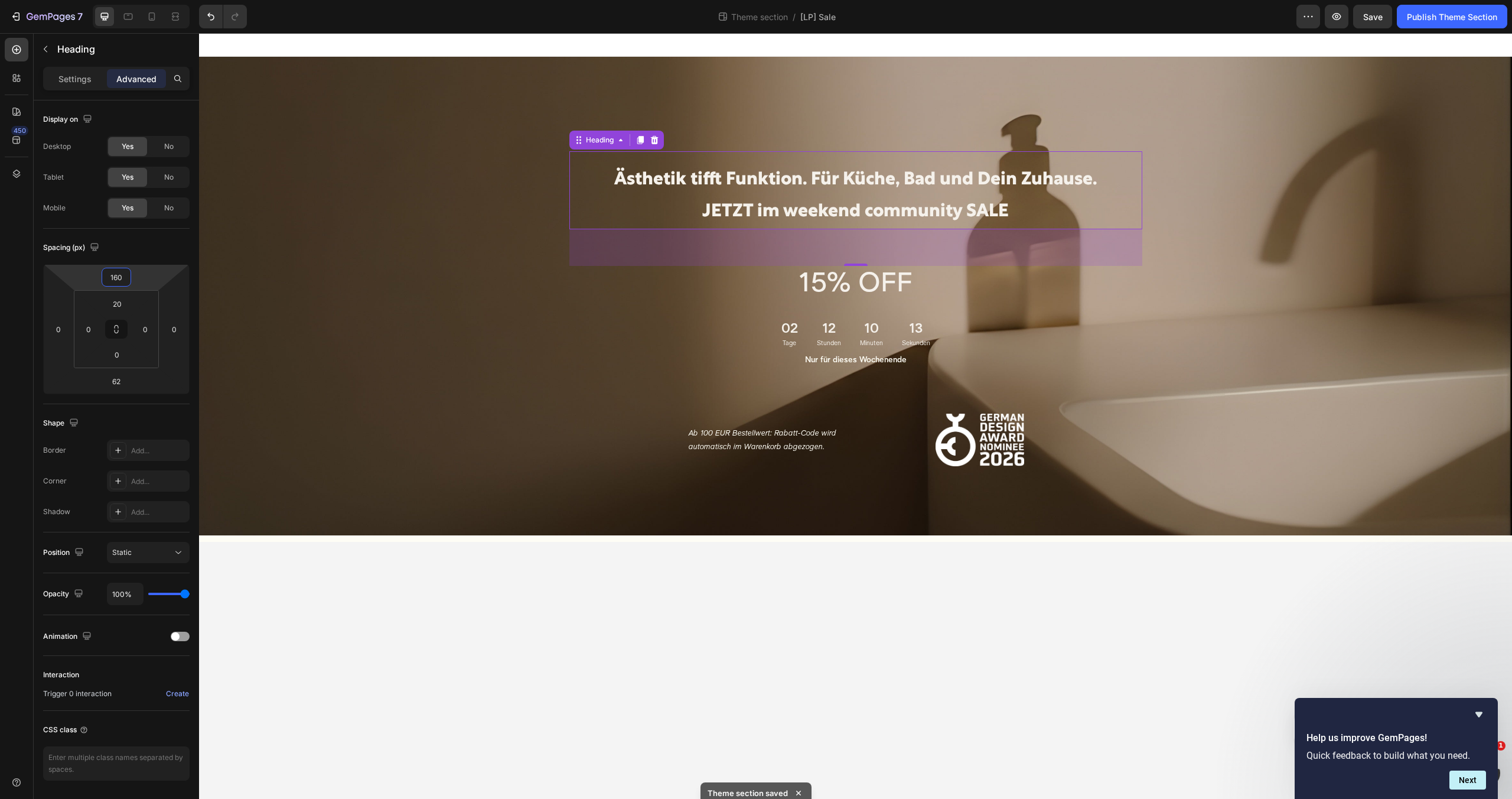
click at [639, 557] on body "Ästhetik tifft Funktion. Für Küche, Bad und Dein Zuhause. JETZT im weekend comm…" at bounding box center [856, 416] width 1313 height 766
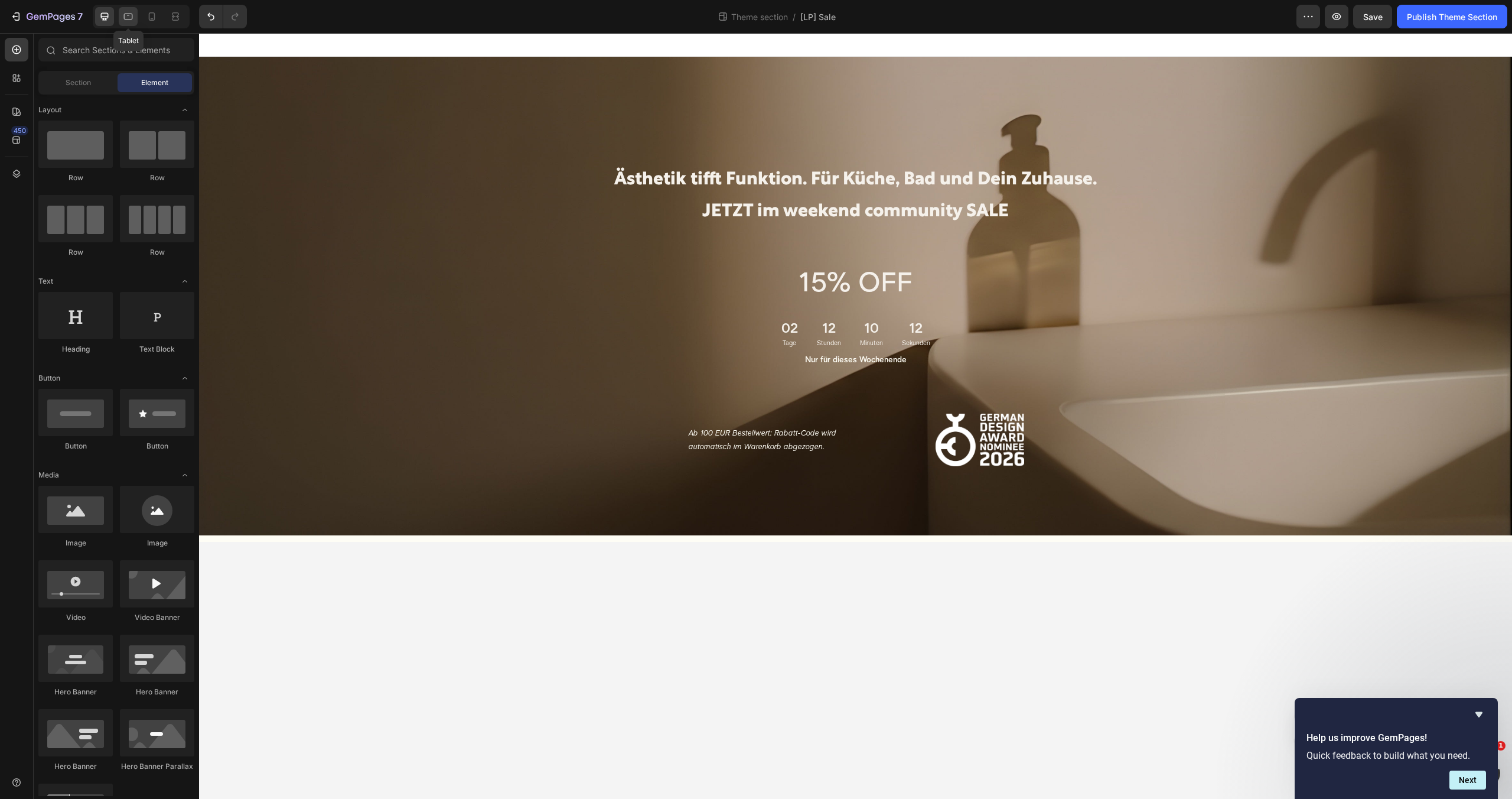
click at [131, 17] on icon at bounding box center [128, 16] width 12 height 12
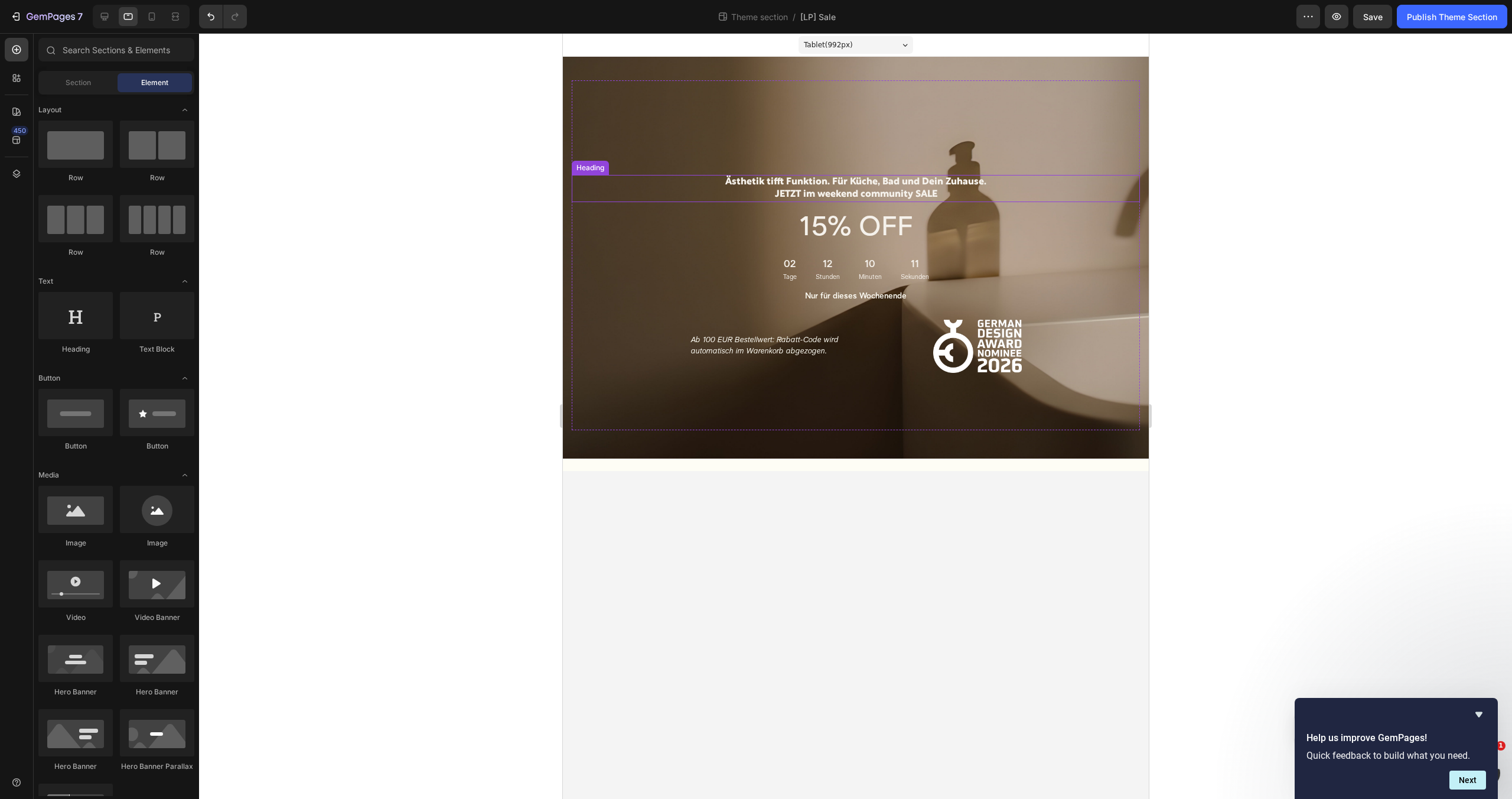
click at [837, 190] on p "Ästhetik tifft Funktion. Für Küche, Bad und Dein Zuhause. JETZT im weekend comm…" at bounding box center [855, 189] width 566 height 25
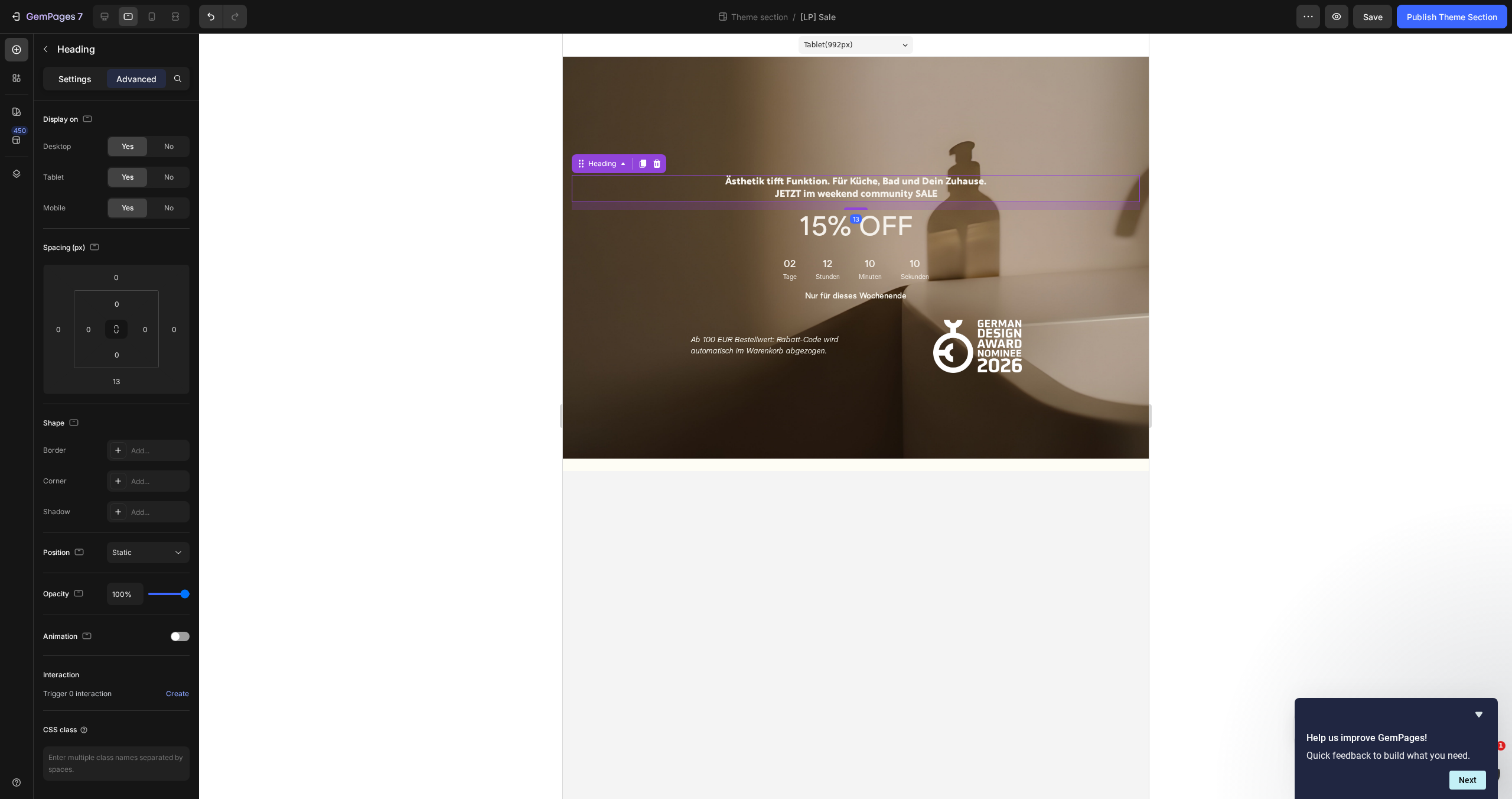
click at [62, 72] on p "Settings" at bounding box center [75, 79] width 33 height 12
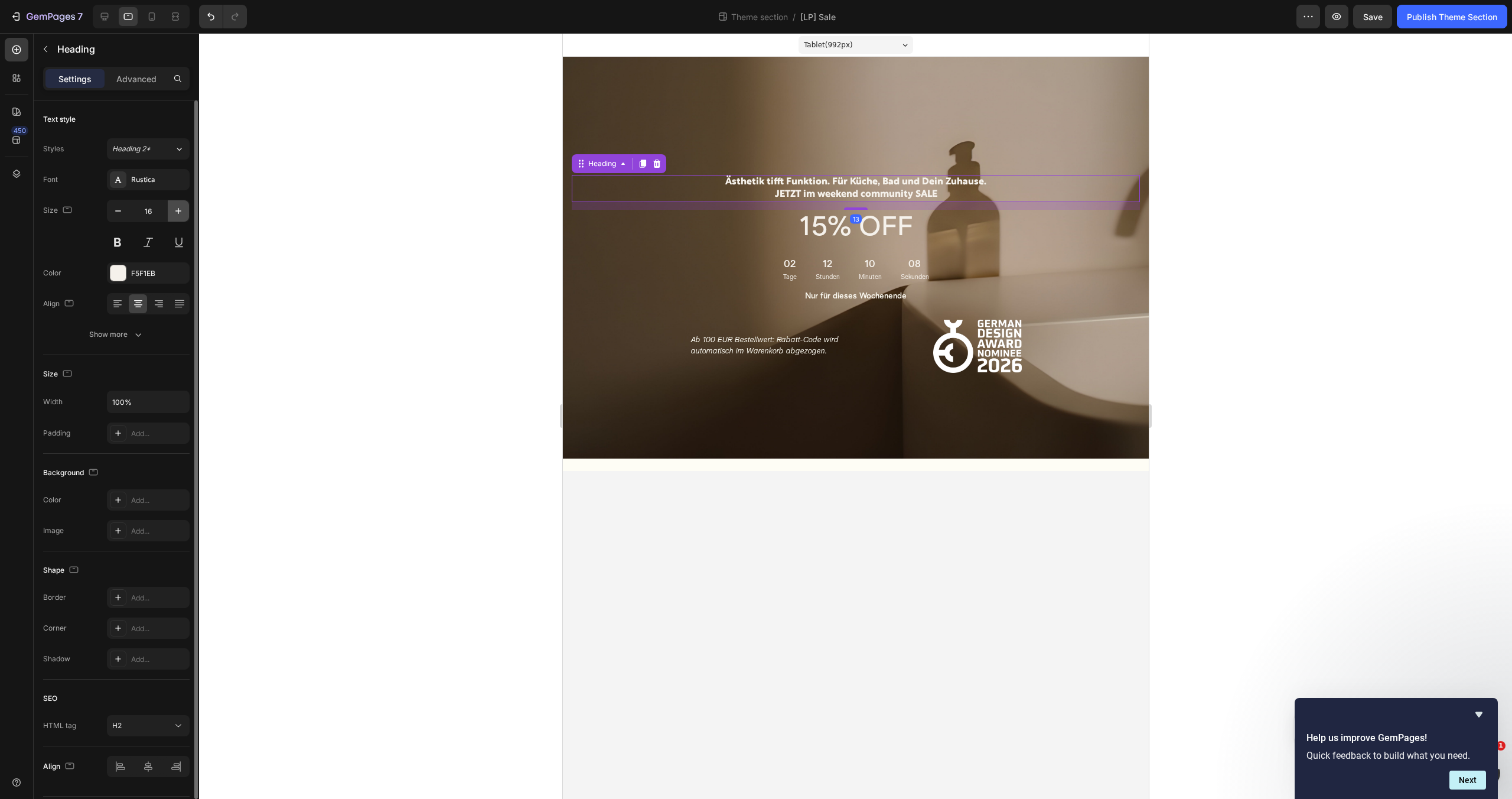
click at [179, 206] on icon "button" at bounding box center [178, 210] width 12 height 12
click at [179, 207] on icon "button" at bounding box center [178, 210] width 12 height 12
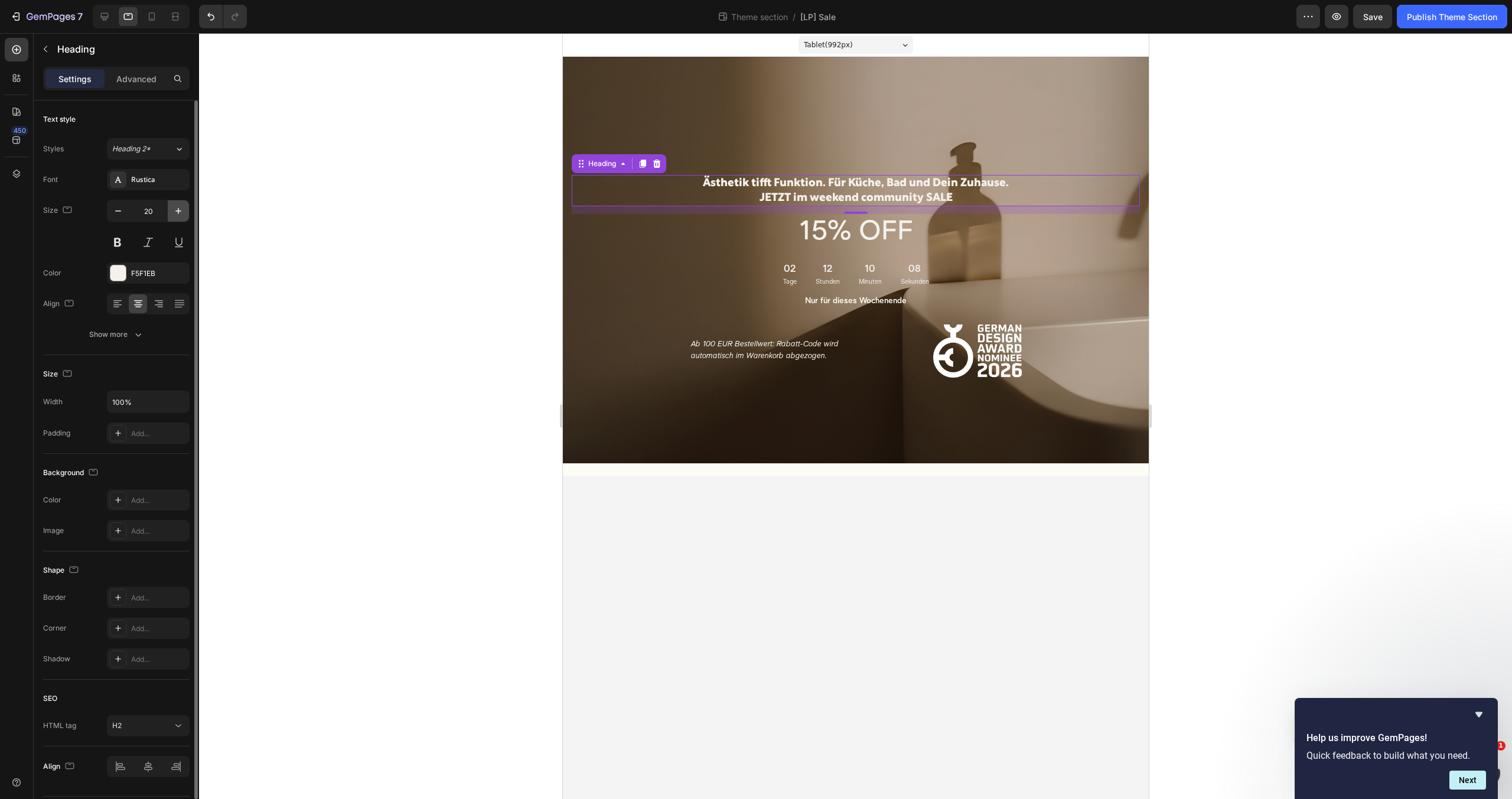
click at [179, 207] on icon "button" at bounding box center [178, 210] width 12 height 12
click at [123, 212] on icon "button" at bounding box center [118, 210] width 12 height 12
type input "20"
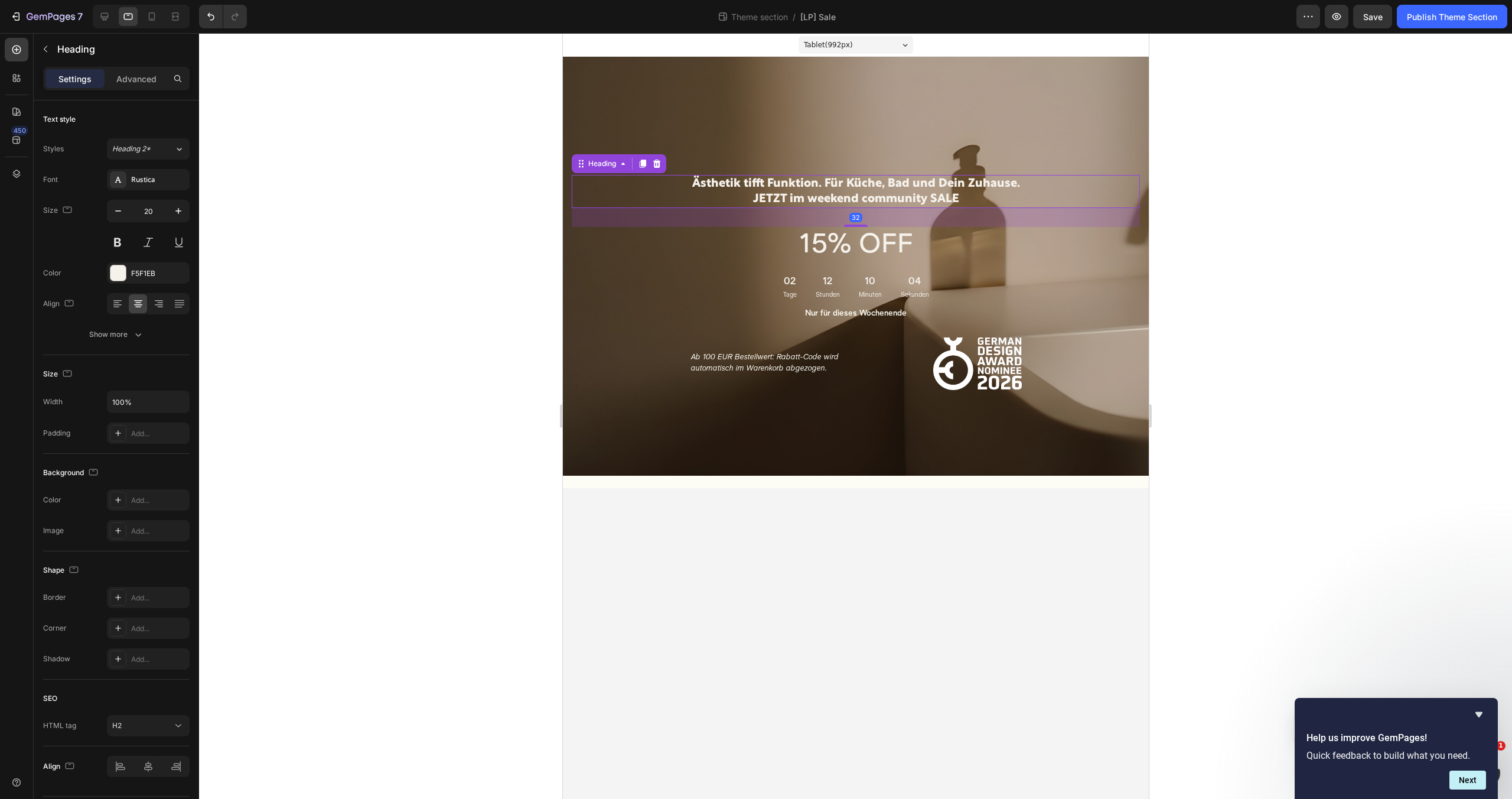
drag, startPoint x: 848, startPoint y: 215, endPoint x: 848, endPoint y: 226, distance: 11.0
click at [848, 226] on div at bounding box center [855, 226] width 24 height 2
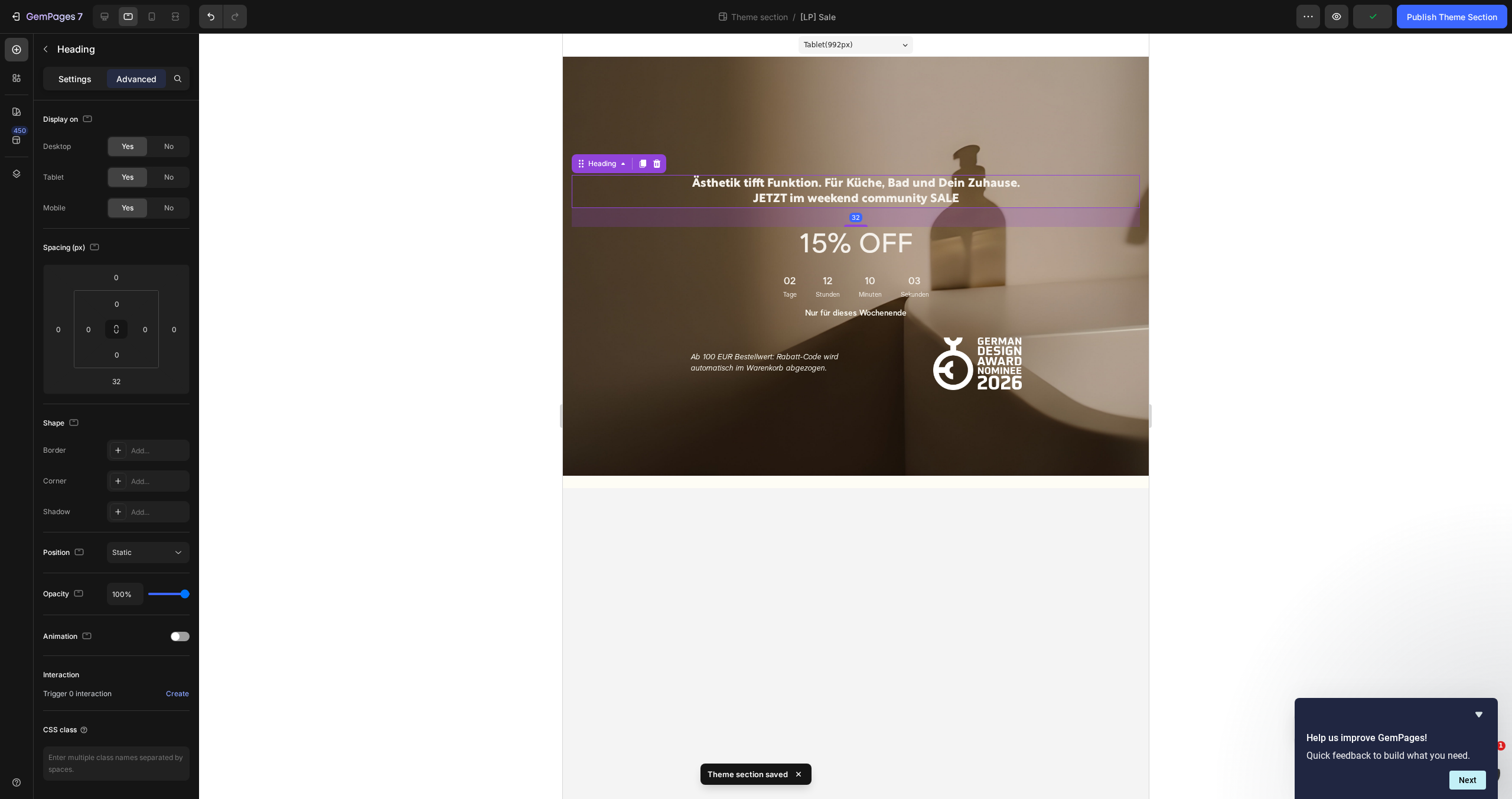
click at [65, 73] on p "Settings" at bounding box center [75, 79] width 33 height 12
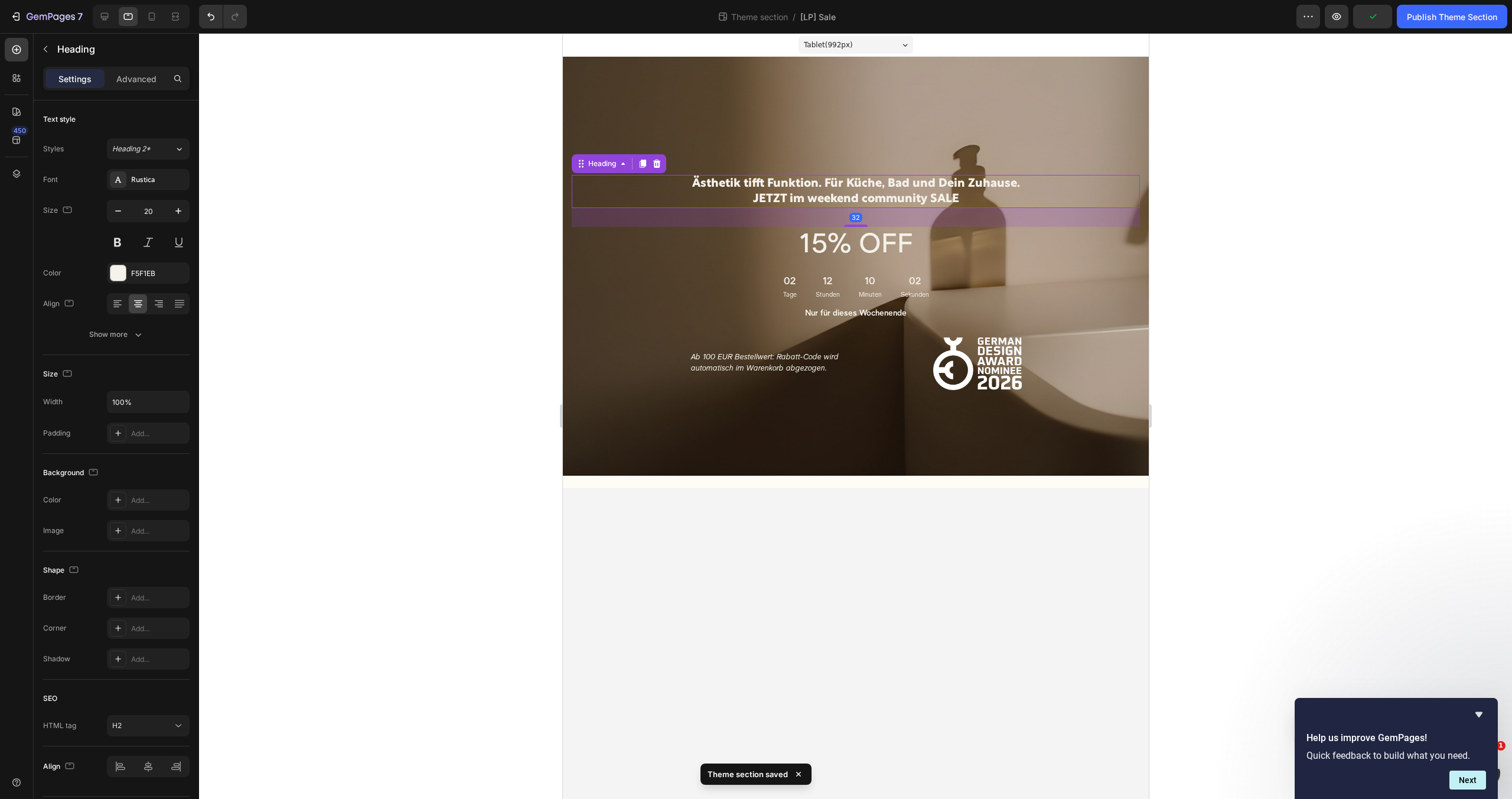
click at [711, 143] on div "Ästhetik tifft Funktion. Für Küche, Bad und Dein Zuhause. JETZT im weekend comm…" at bounding box center [855, 263] width 568 height 367
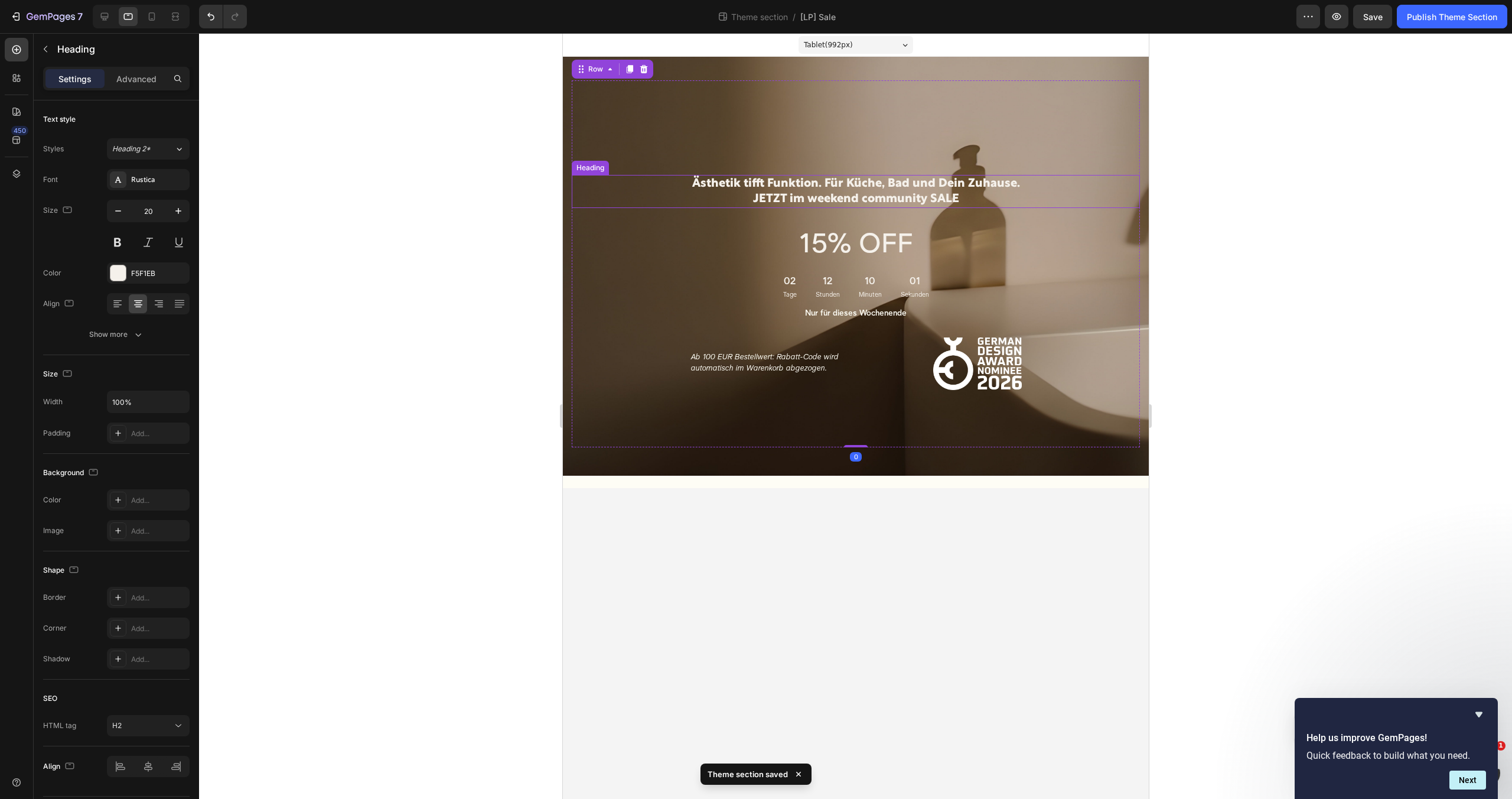
click at [728, 204] on p "Ästhetik tifft Funktion. Für Küche, Bad und Dein Zuhause. JETZT im weekend comm…" at bounding box center [855, 192] width 566 height 31
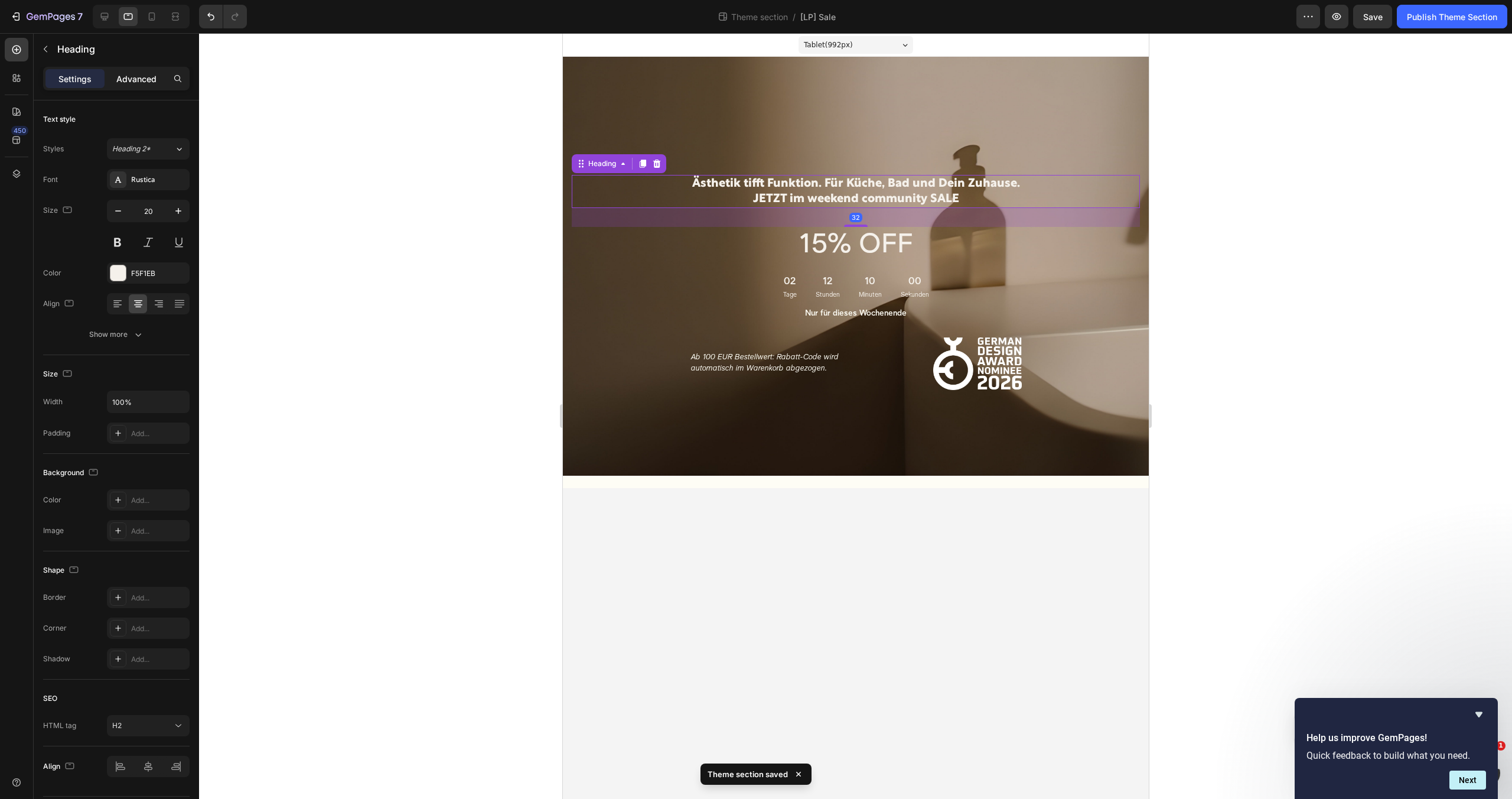
click at [134, 83] on p "Advanced" at bounding box center [136, 79] width 40 height 12
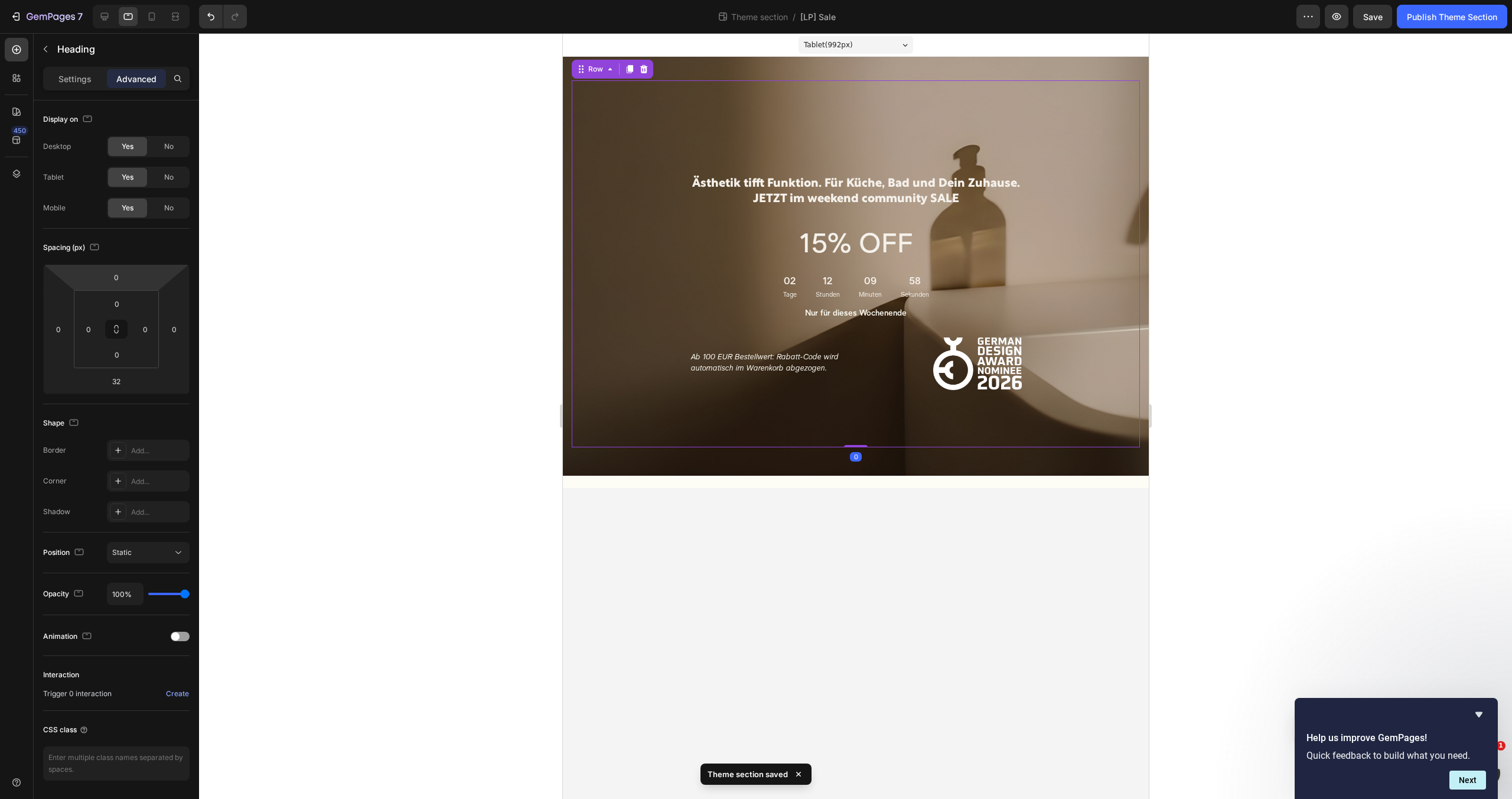
click at [807, 121] on div "Ästhetik tifft Funktion. Für Küche, Bad und Dein Zuhause. JETZT im weekend comm…" at bounding box center [855, 263] width 568 height 367
click at [803, 194] on p "Ästhetik tifft Funktion. Für Küche, Bad und Dein Zuhause. JETZT im weekend comm…" at bounding box center [855, 192] width 566 height 31
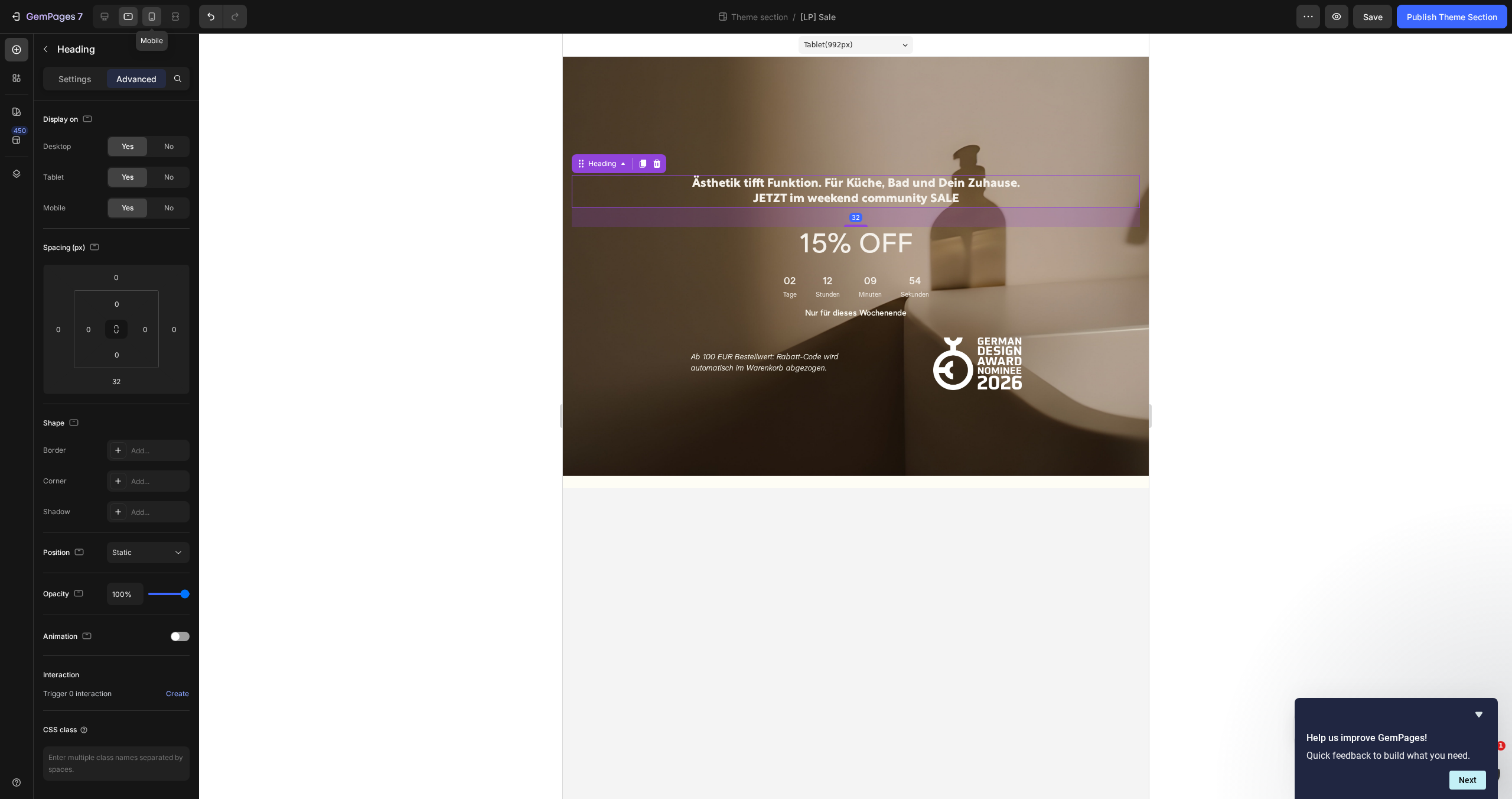
click at [155, 18] on icon at bounding box center [152, 16] width 6 height 8
type input "28"
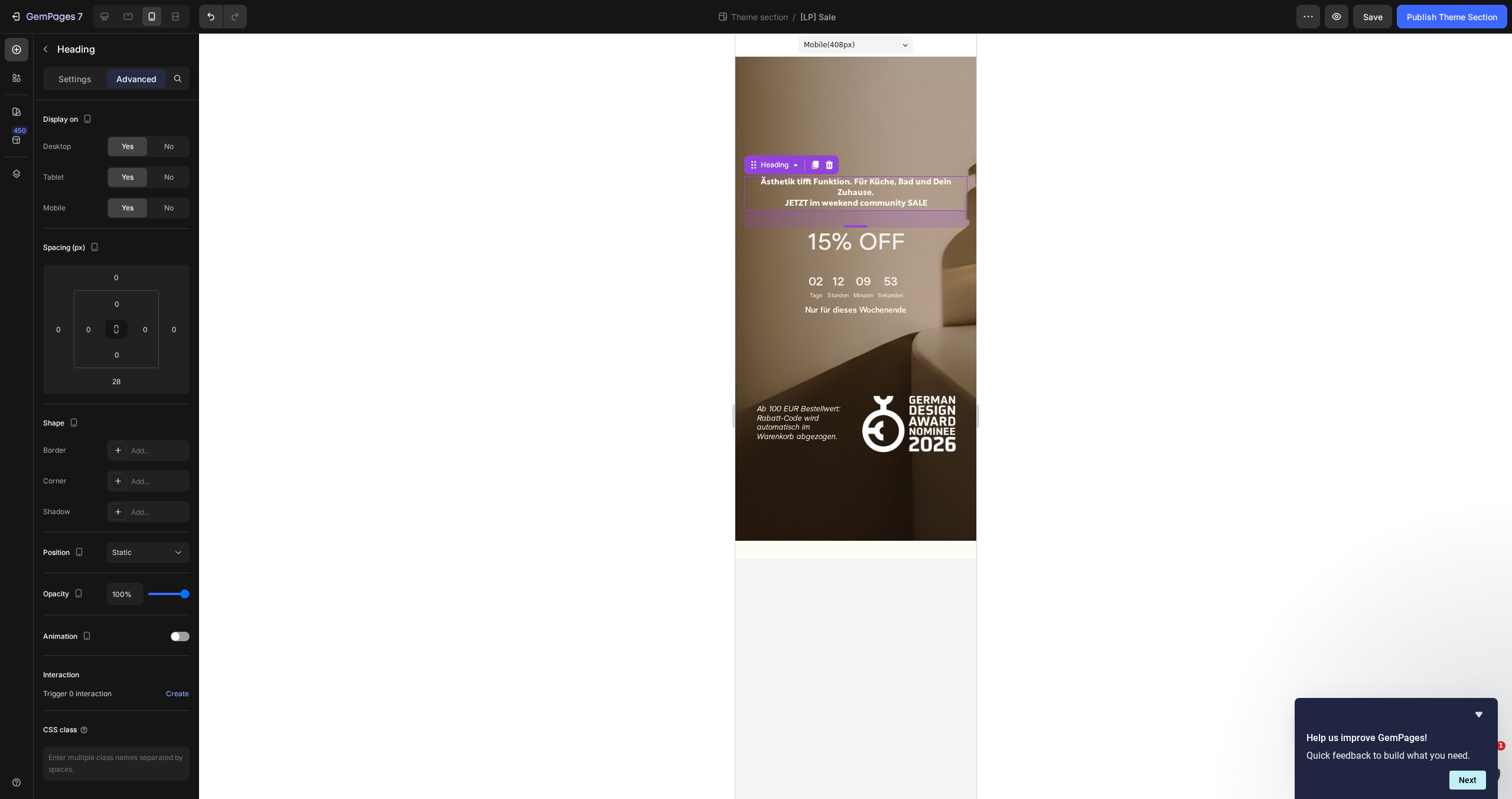
click at [1109, 214] on div at bounding box center [856, 416] width 1313 height 766
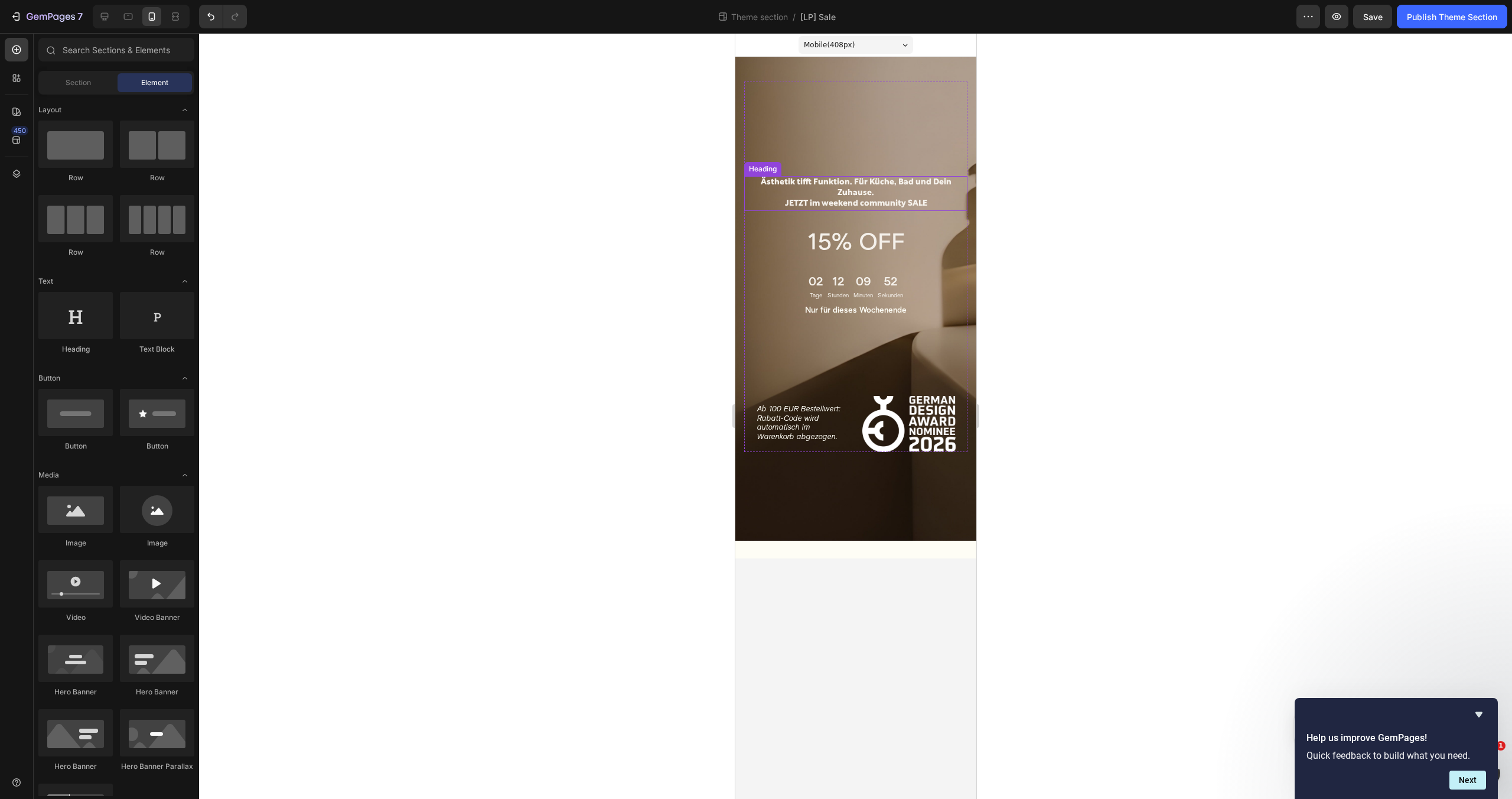
click at [866, 197] on p "Ästhetik tifft Funktion. Für Küche, Bad und Dein Zuhause. JETZT im weekend comm…" at bounding box center [855, 193] width 221 height 32
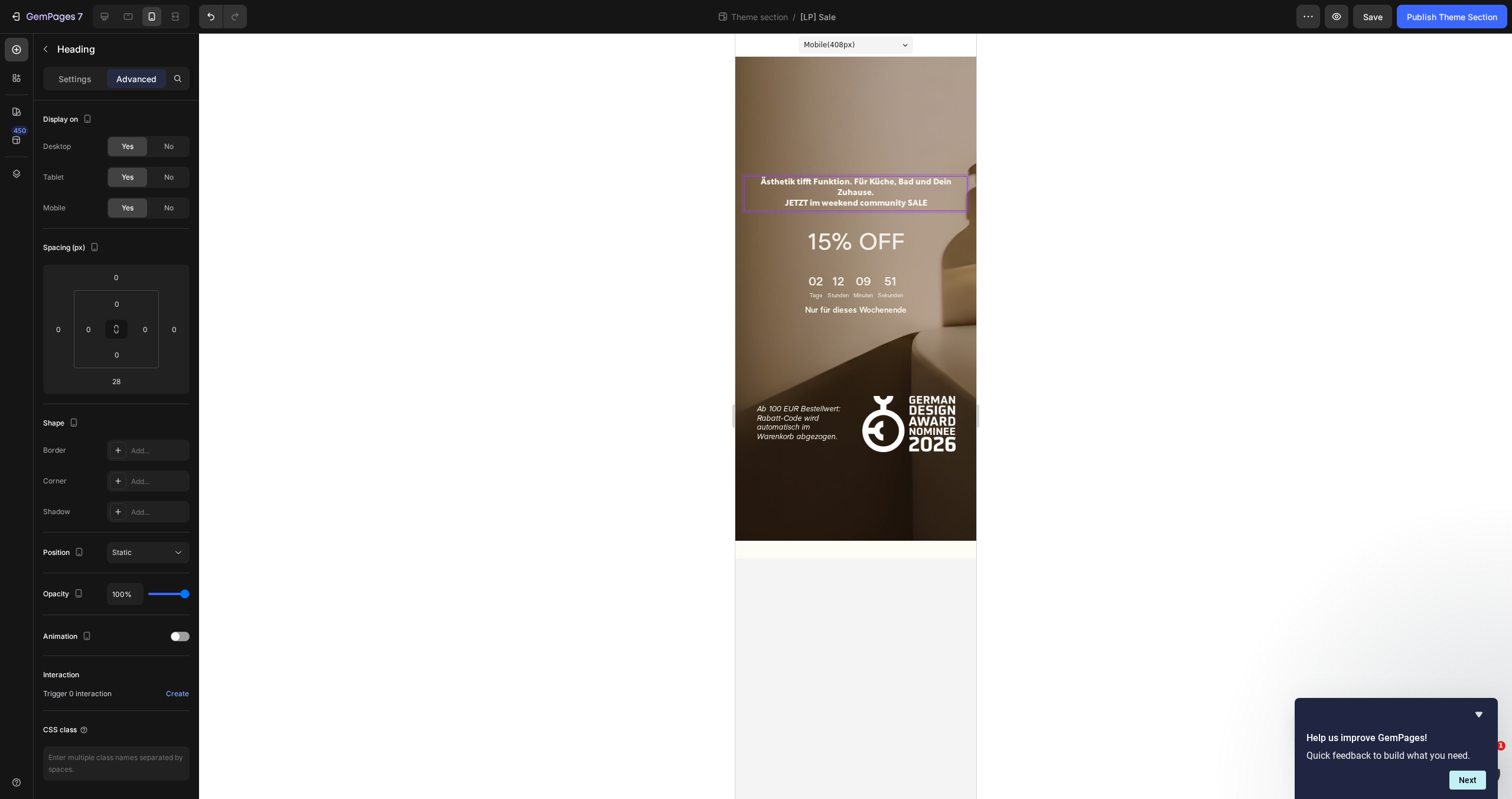
click at [878, 195] on p "Ästhetik tifft Funktion. Für Küche, Bad und Dein Zuhause. JETZT im weekend comm…" at bounding box center [855, 193] width 221 height 32
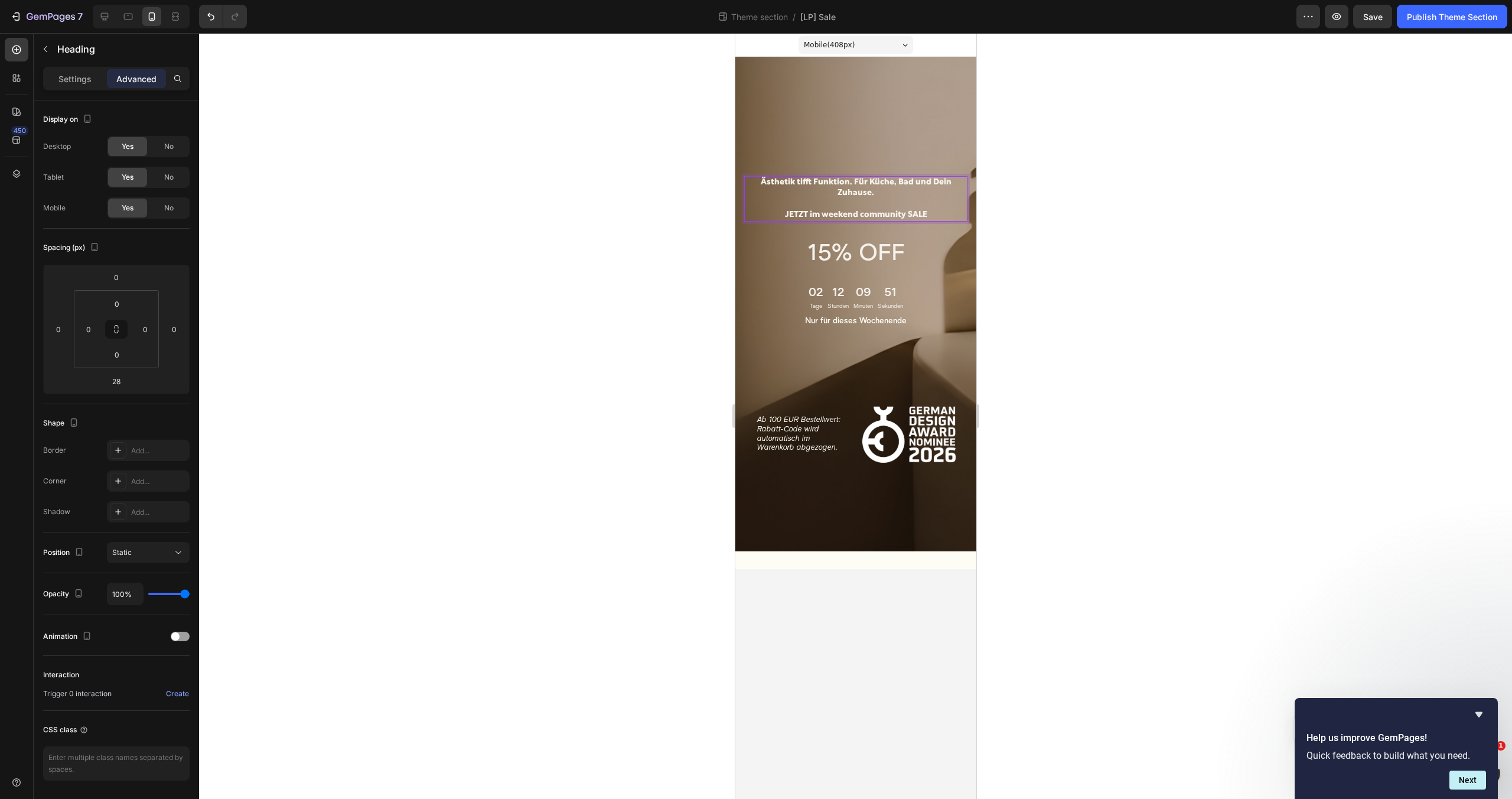
click at [1075, 204] on div at bounding box center [856, 416] width 1313 height 766
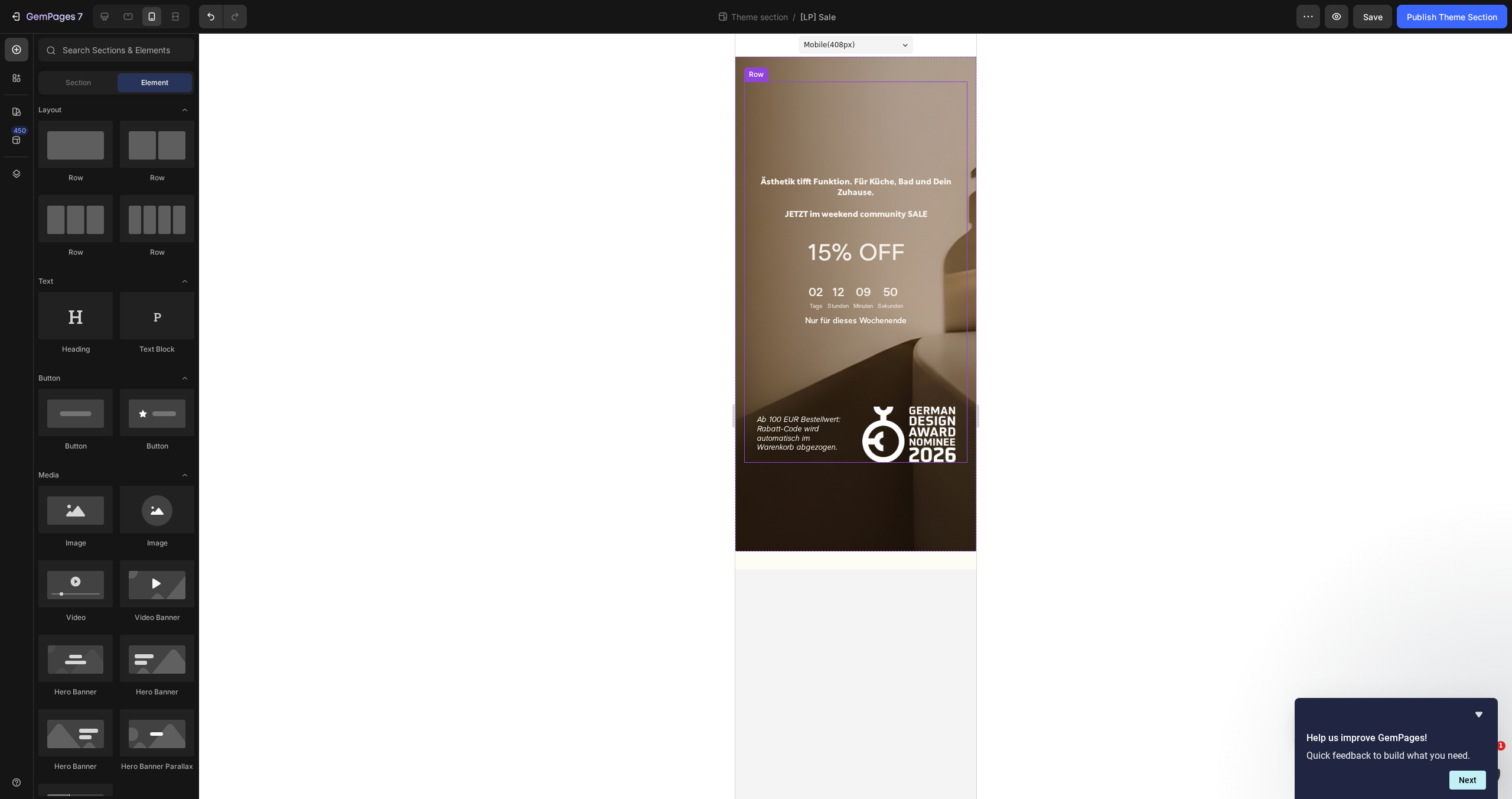
click at [886, 119] on div "Ästhetik tifft Funktion. Für Küche, Bad und Dein Zuhause. JETZT im weekend comm…" at bounding box center [855, 272] width 223 height 381
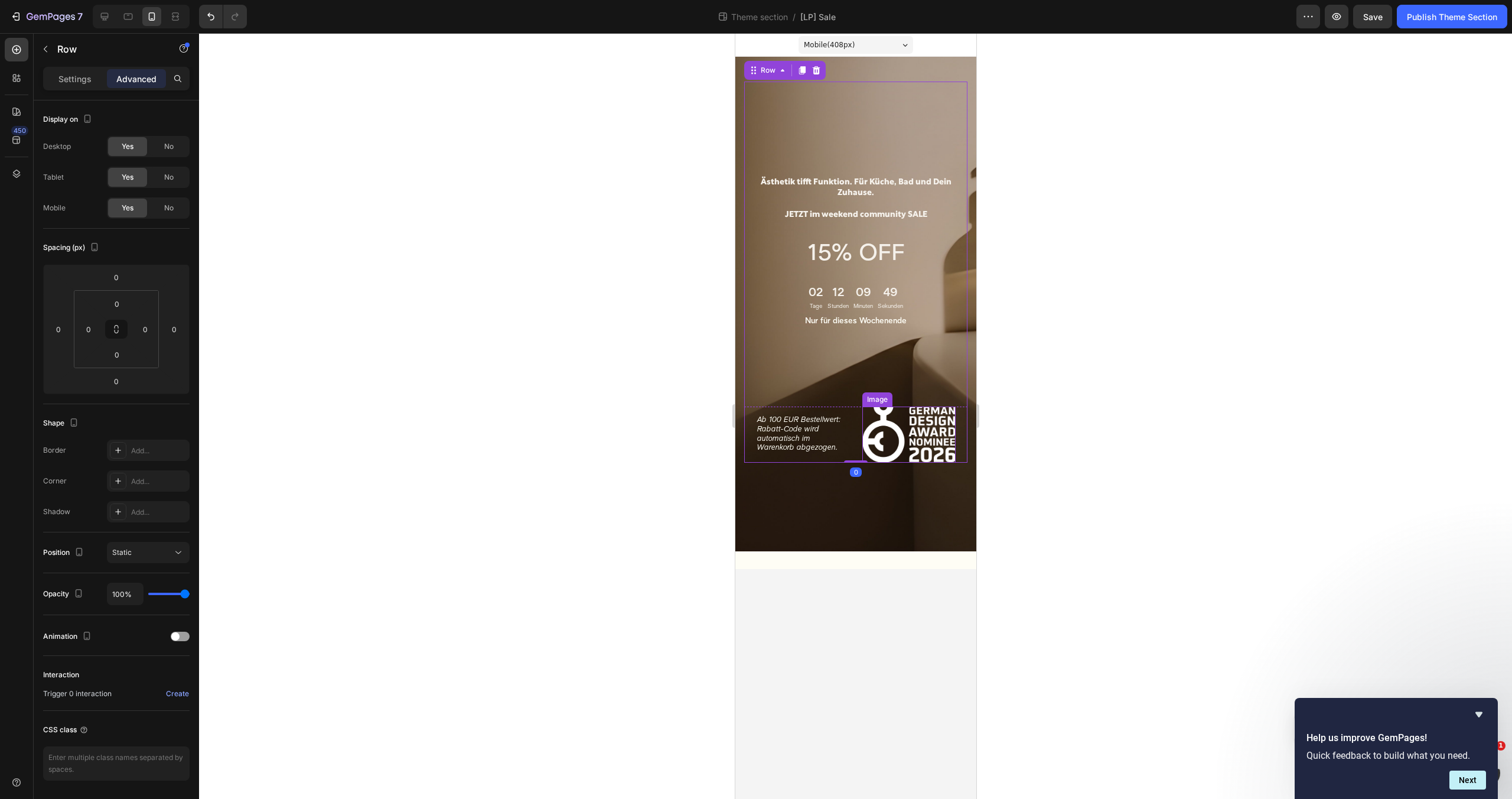
click at [909, 470] on div "Ästhetik tifft Funktion. Für Küche, Bad und Dein Zuhause. JETZT im weekend comm…" at bounding box center [855, 304] width 241 height 494
click at [893, 445] on img at bounding box center [909, 434] width 94 height 55
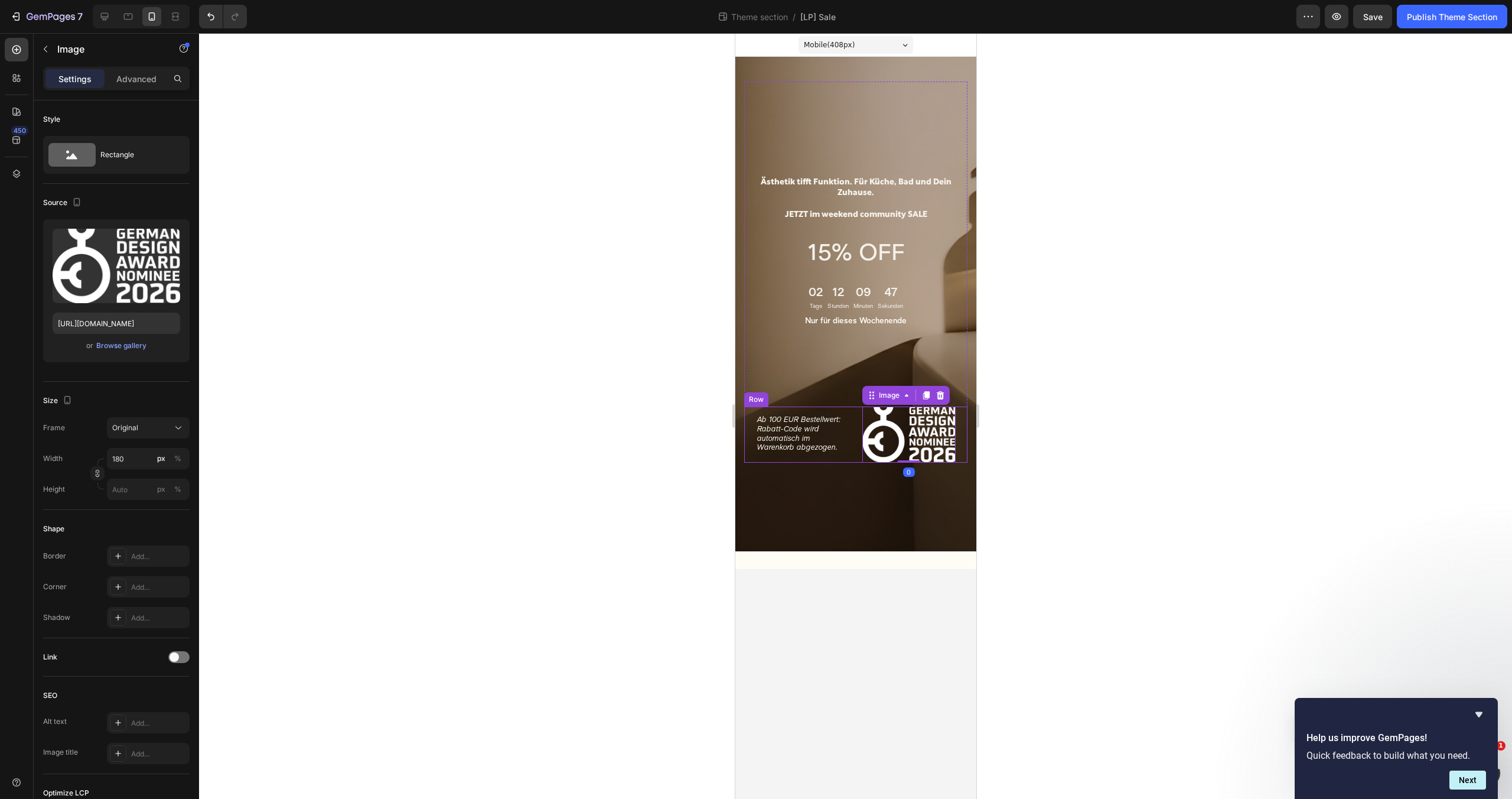
click at [854, 450] on div "Ab 100 EUR Bestellwert: Rabatt-Code wird automatisch im Warenkorb abgezogen. Te…" at bounding box center [855, 434] width 223 height 55
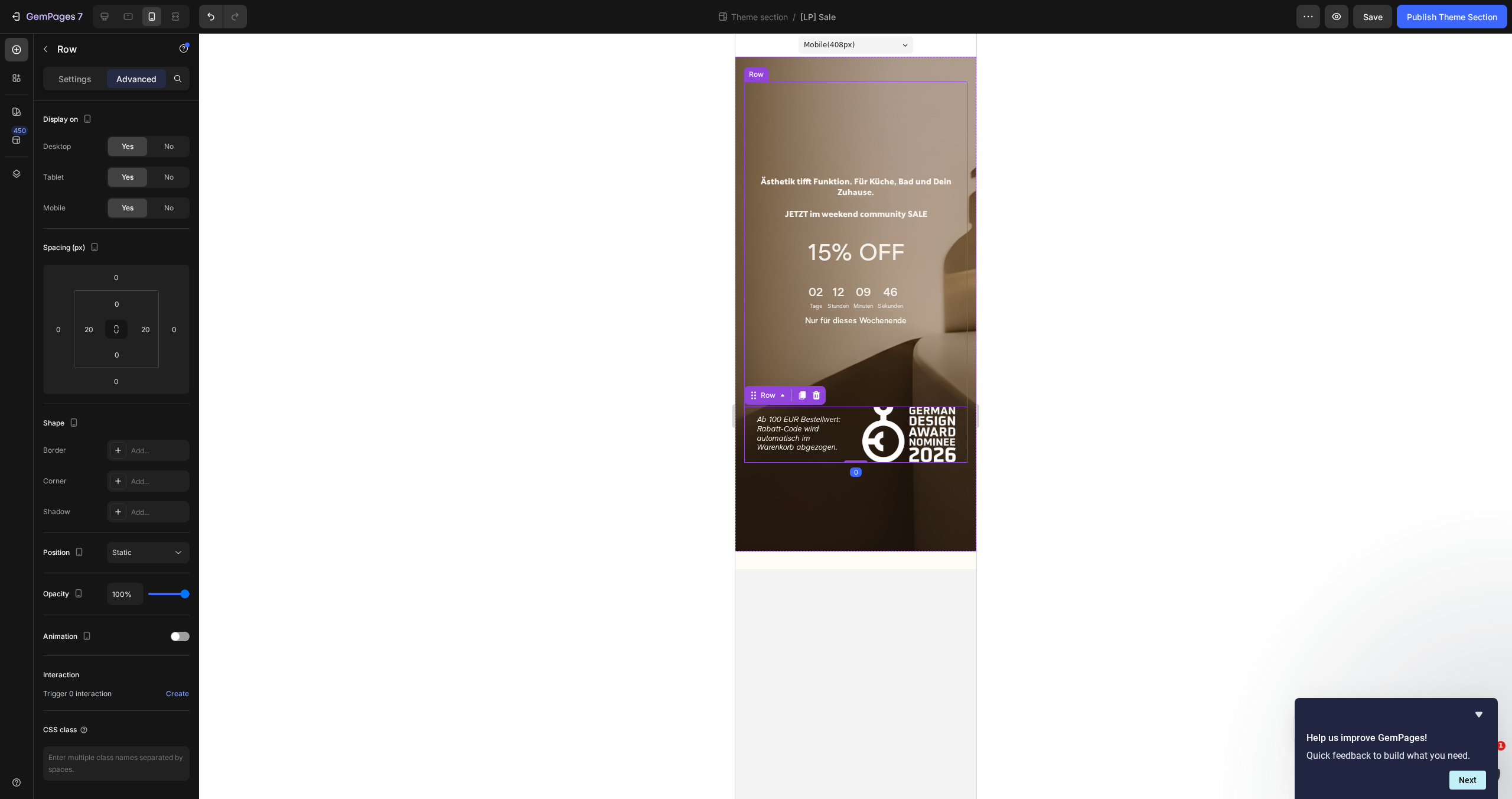
click at [850, 390] on div "Ästhetik tifft Funktion. Für Küche, Bad und Dein Zuhause. JETZT im weekend comm…" at bounding box center [855, 272] width 223 height 381
click at [832, 179] on p "Ästhetik tifft Funktion. Für Küche, Bad und Dein Zuhause. JETZT im weekend comm…" at bounding box center [855, 199] width 221 height 43
click at [906, 438] on img at bounding box center [909, 434] width 94 height 55
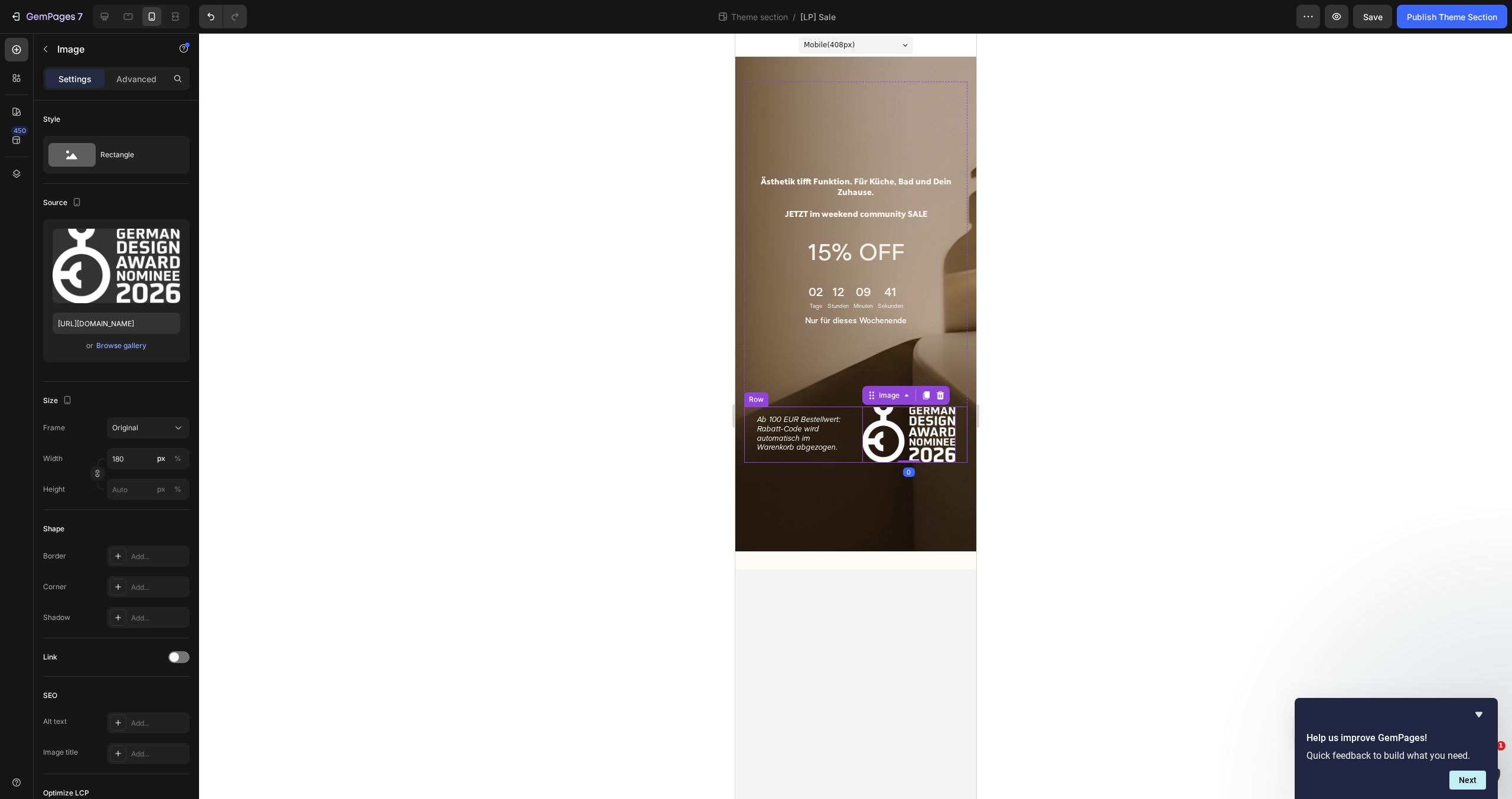
click at [853, 459] on div "Ab 100 EUR Bestellwert: Rabatt-Code wird automatisch im Warenkorb abgezogen. Te…" at bounding box center [855, 434] width 223 height 55
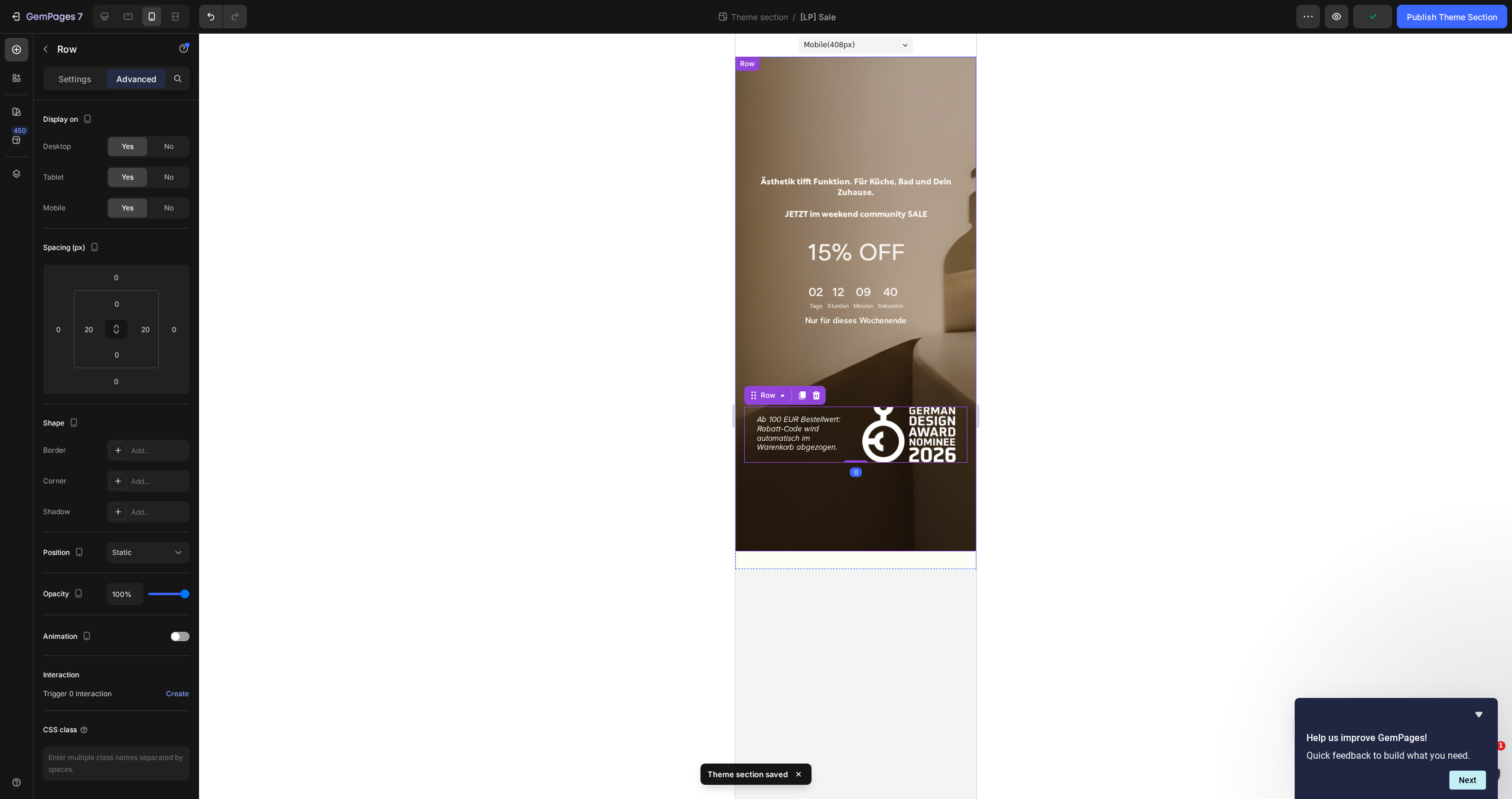
click at [822, 486] on div "Ästhetik tifft Funktion. Für Küche, Bad und Dein Zuhause. JETZT im weekend comm…" at bounding box center [855, 304] width 241 height 494
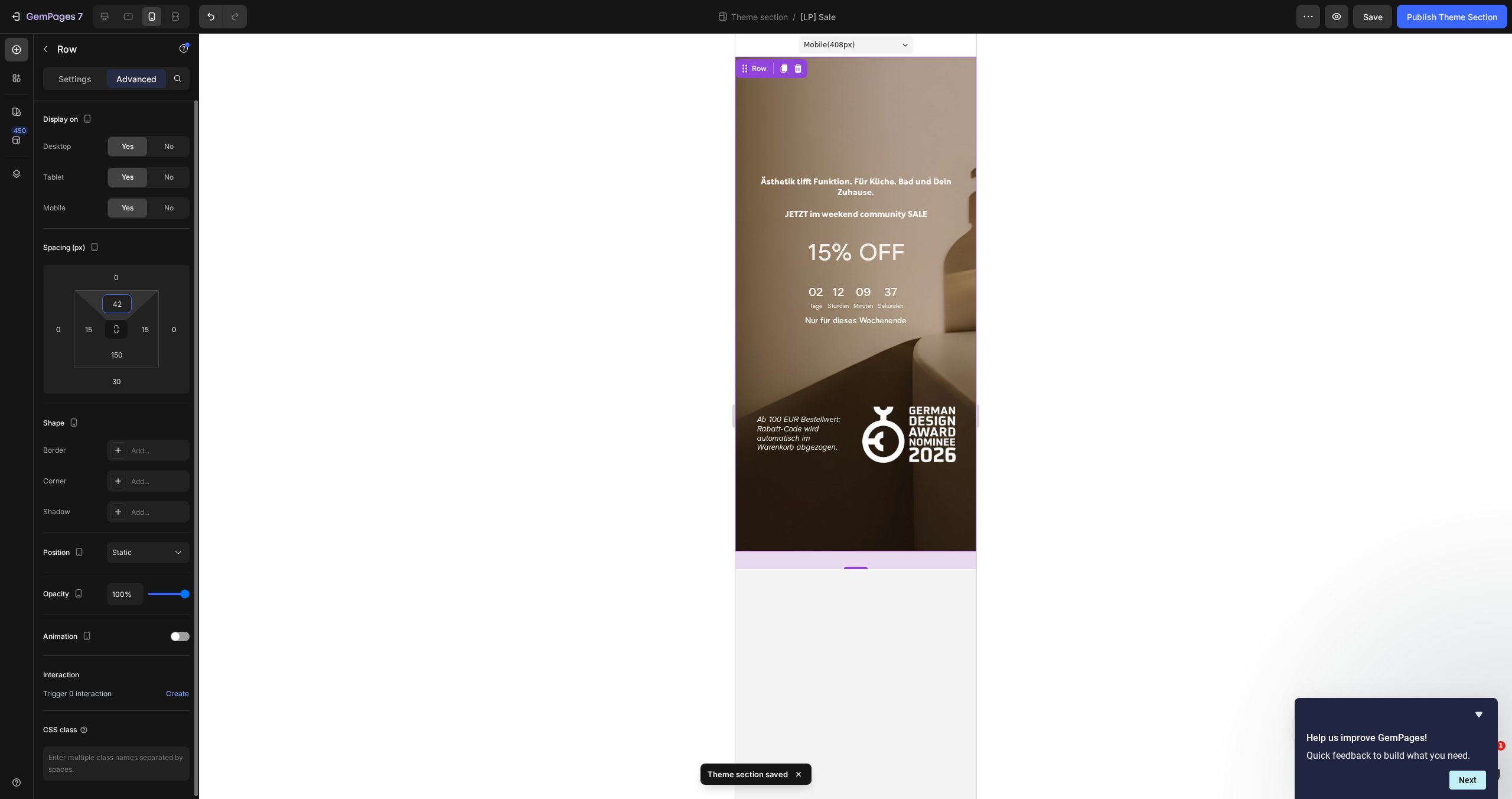
click at [118, 303] on input "42" at bounding box center [117, 303] width 24 height 18
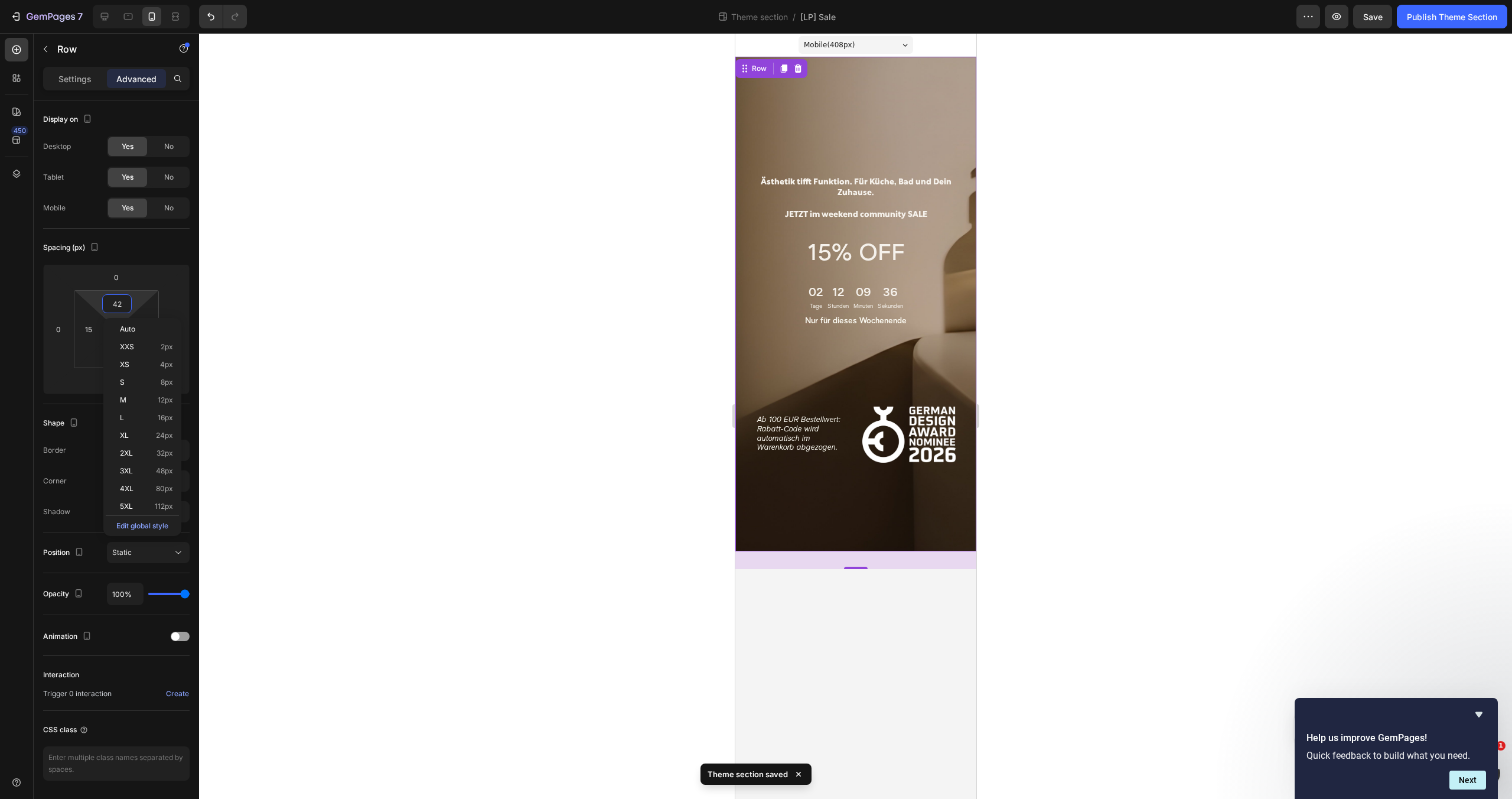
type input "0"
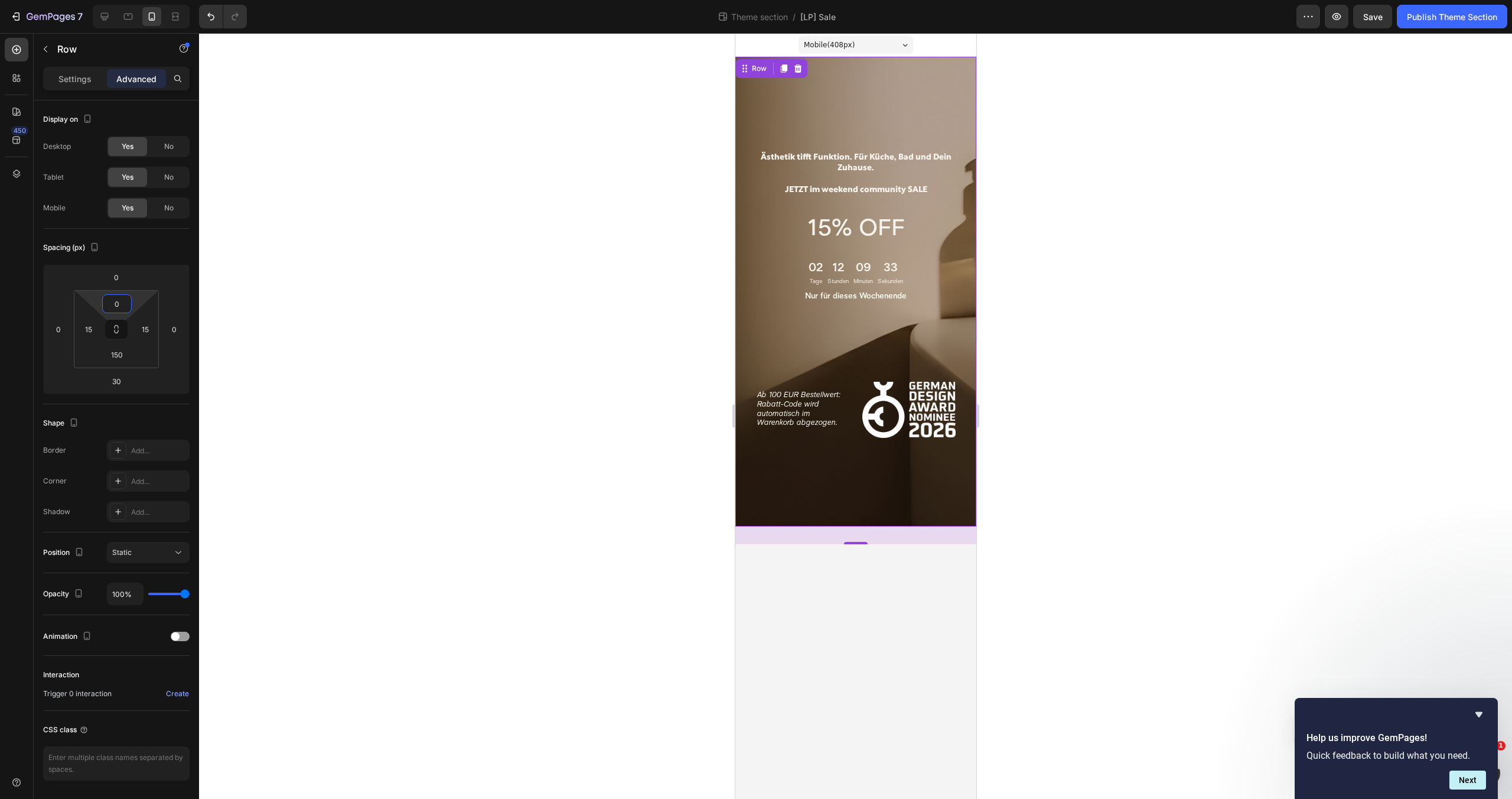
click at [509, 330] on div at bounding box center [856, 416] width 1313 height 766
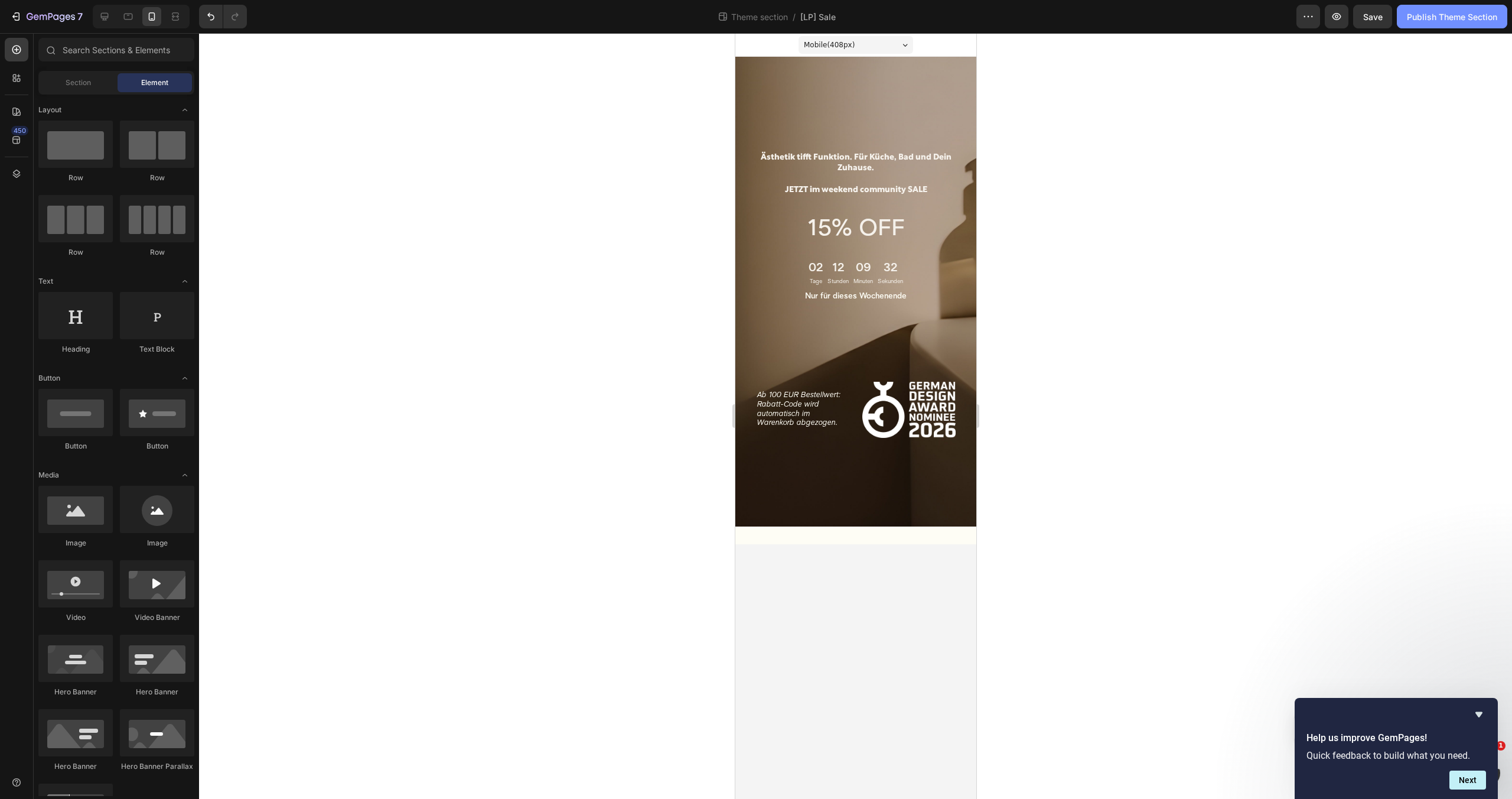
click at [1454, 20] on div "Publish Theme Section" at bounding box center [1451, 17] width 90 height 12
drag, startPoint x: 1069, startPoint y: 202, endPoint x: 990, endPoint y: 178, distance: 82.6
click at [1070, 202] on div at bounding box center [856, 416] width 1313 height 766
click at [836, 156] on p "Ästhetik tifft Funktion. Für Küche, Bad und Dein Zuhause. JETZT im weekend comm…" at bounding box center [855, 174] width 221 height 43
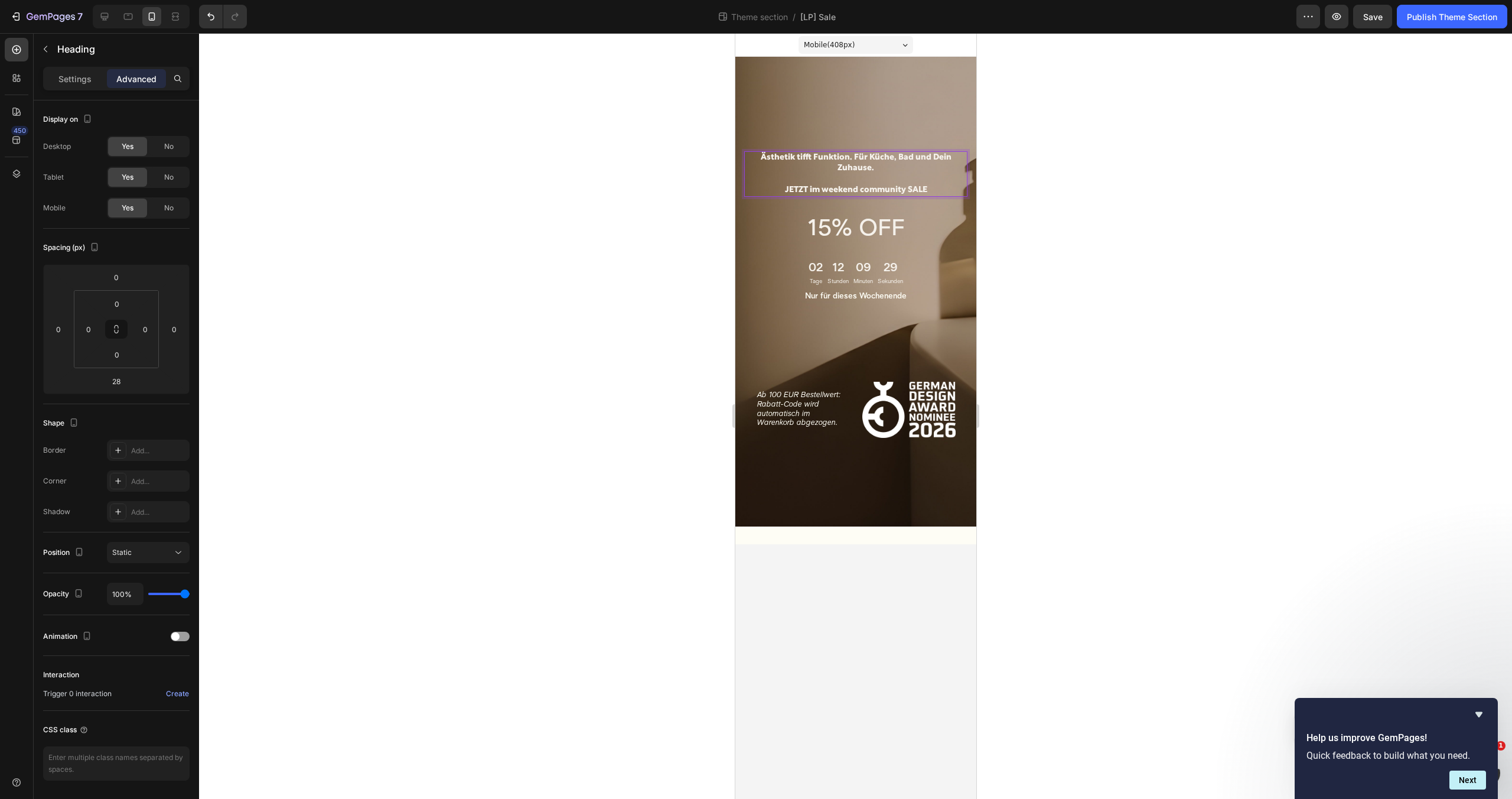
click at [855, 159] on p "Ästhetik tifft Funktion. Für Küche, Bad und Dein Zuhause. JETZT im weekend comm…" at bounding box center [855, 174] width 221 height 43
click at [1259, 192] on div at bounding box center [856, 416] width 1313 height 766
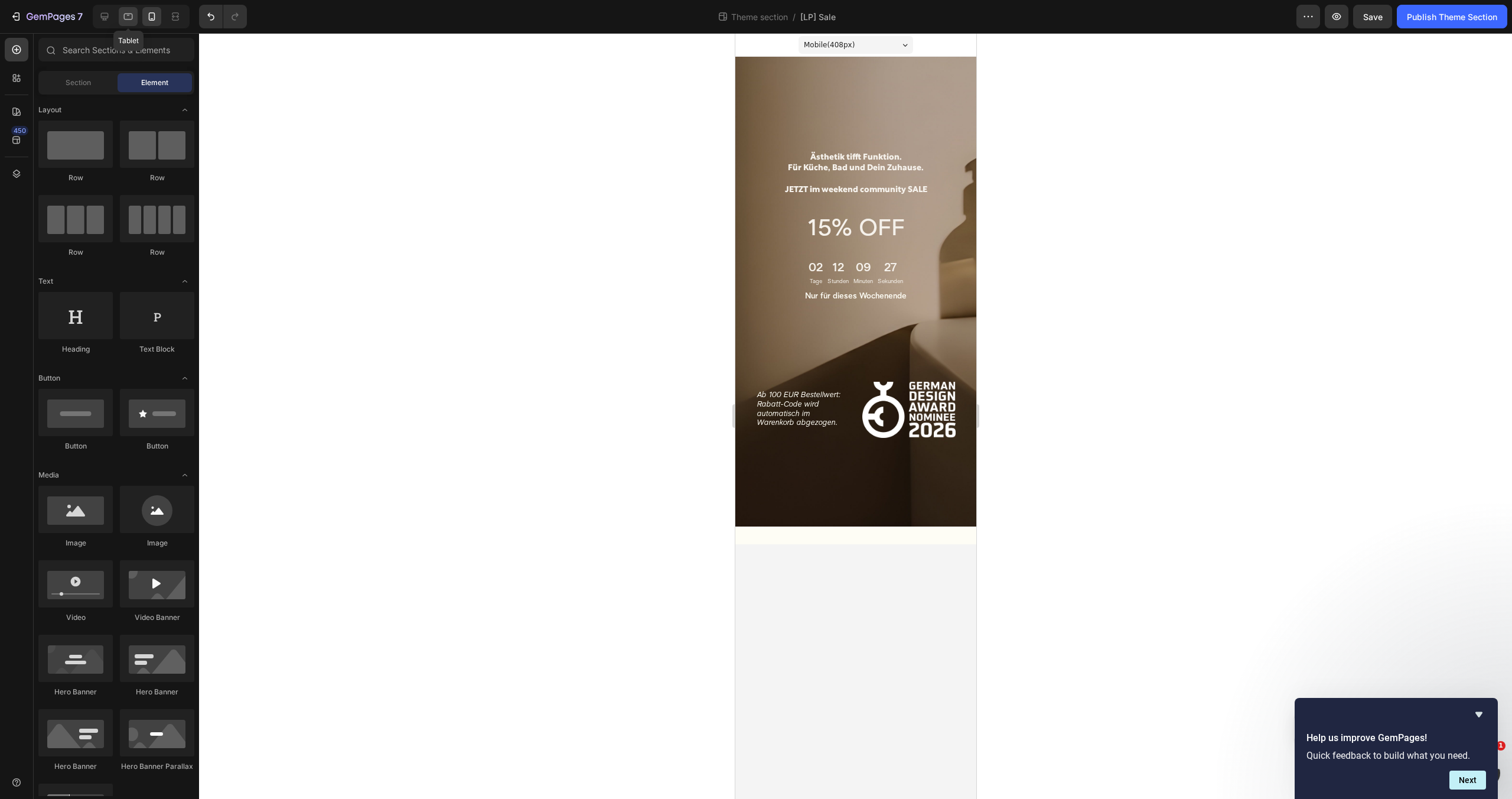
click at [132, 19] on icon at bounding box center [129, 17] width 9 height 6
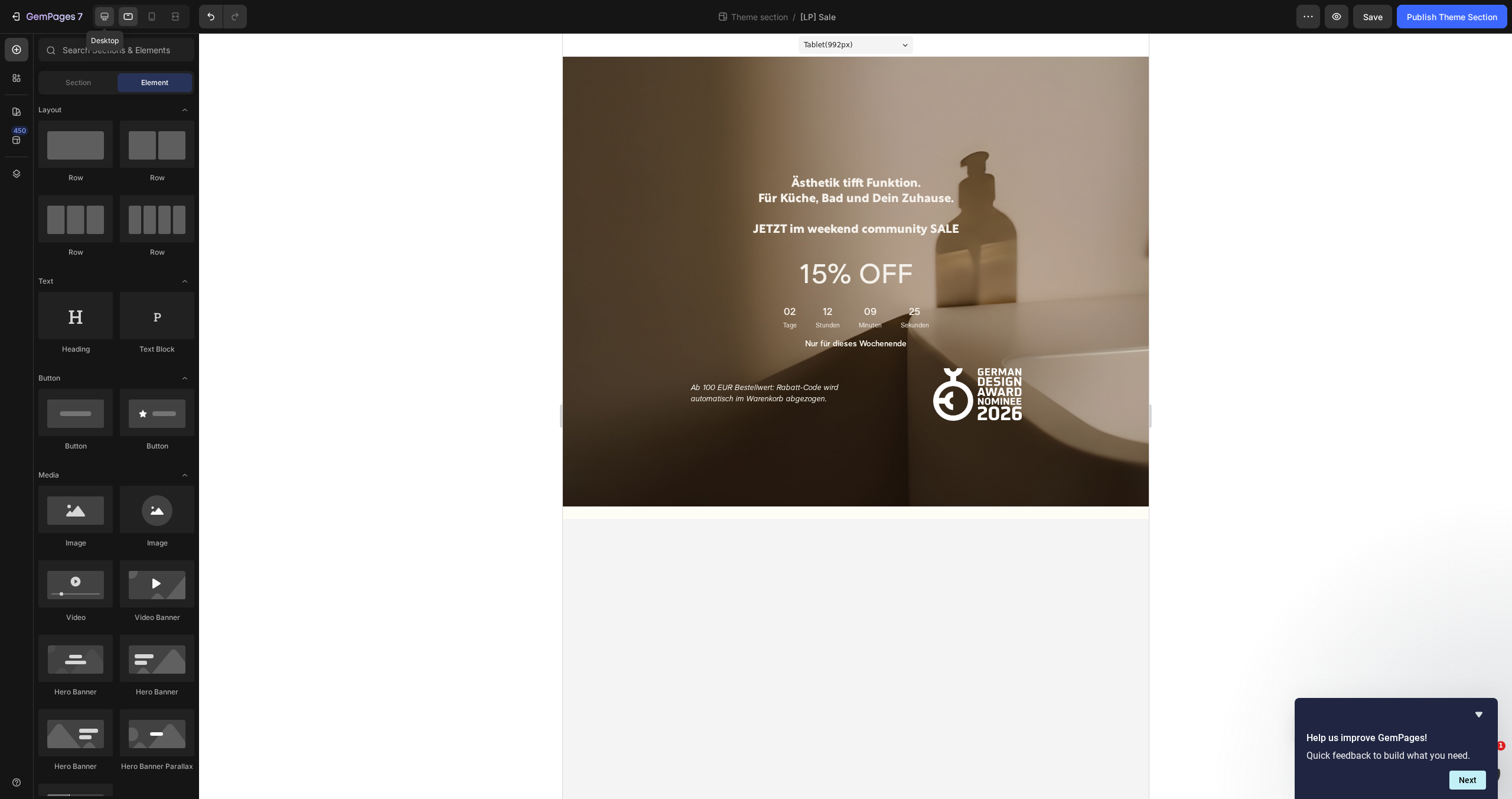
click at [100, 16] on icon at bounding box center [104, 16] width 12 height 12
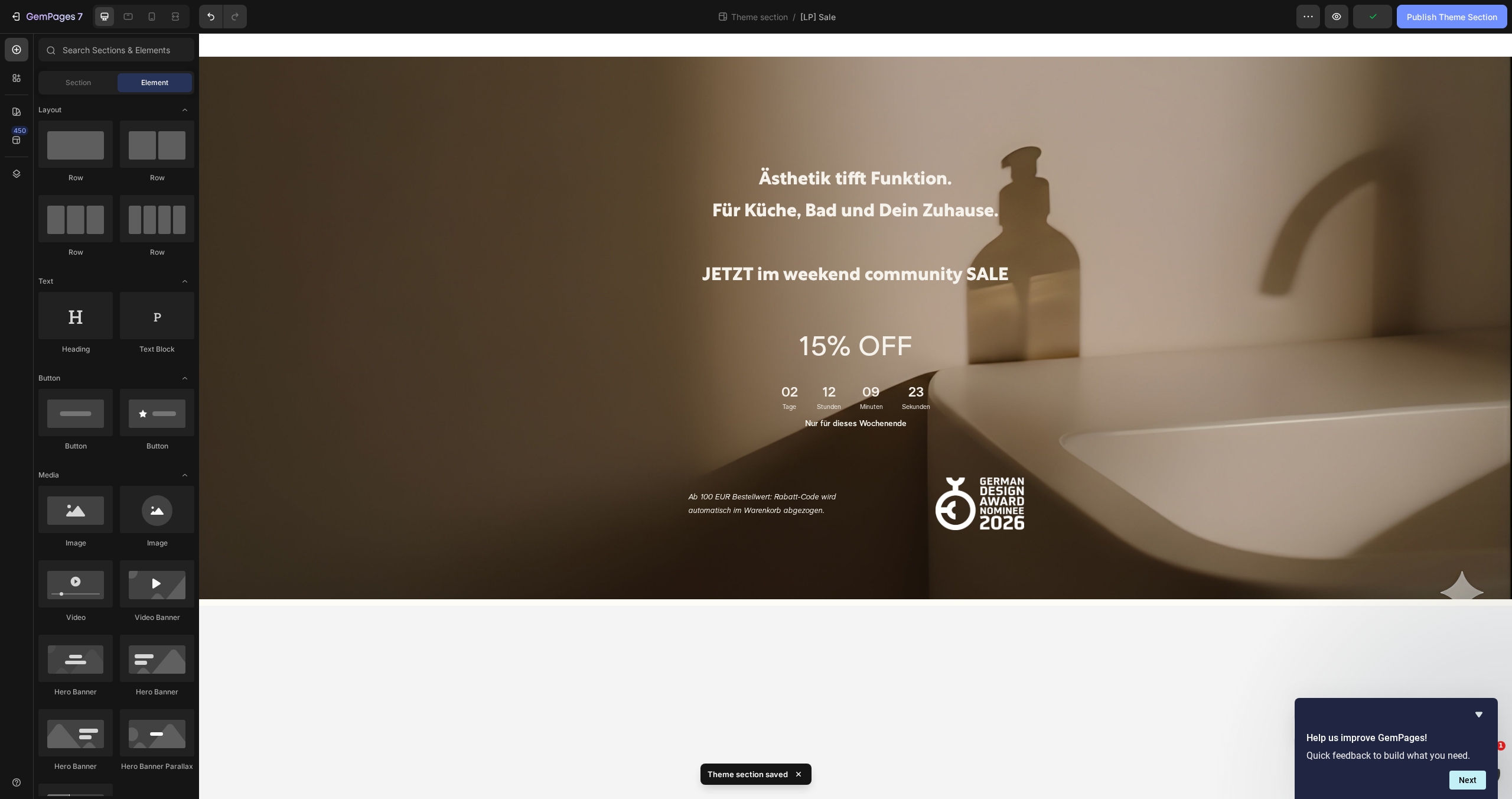
click at [1469, 18] on div "Publish Theme Section" at bounding box center [1451, 17] width 90 height 12
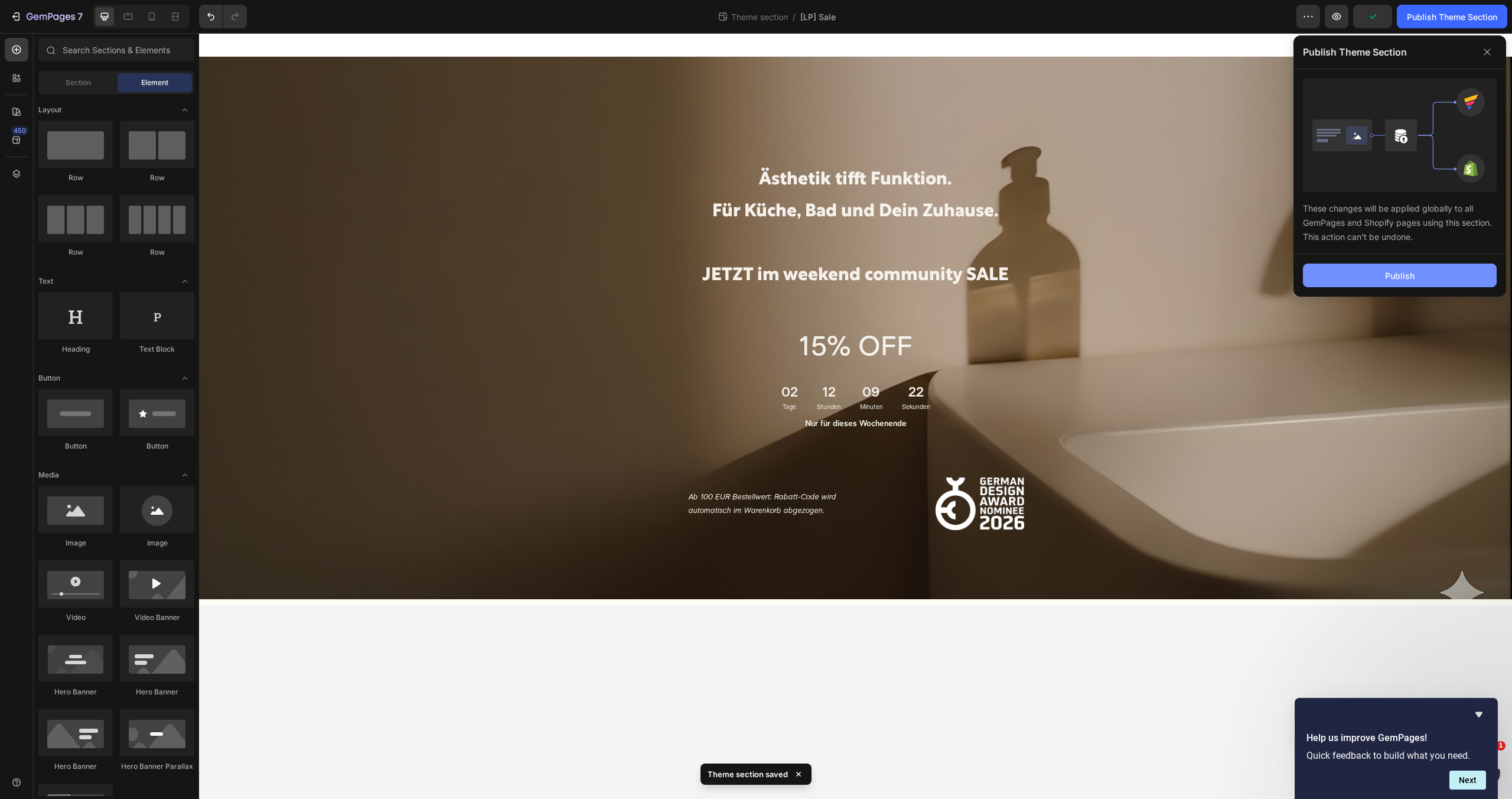
click at [1388, 274] on div "Publish" at bounding box center [1400, 276] width 29 height 12
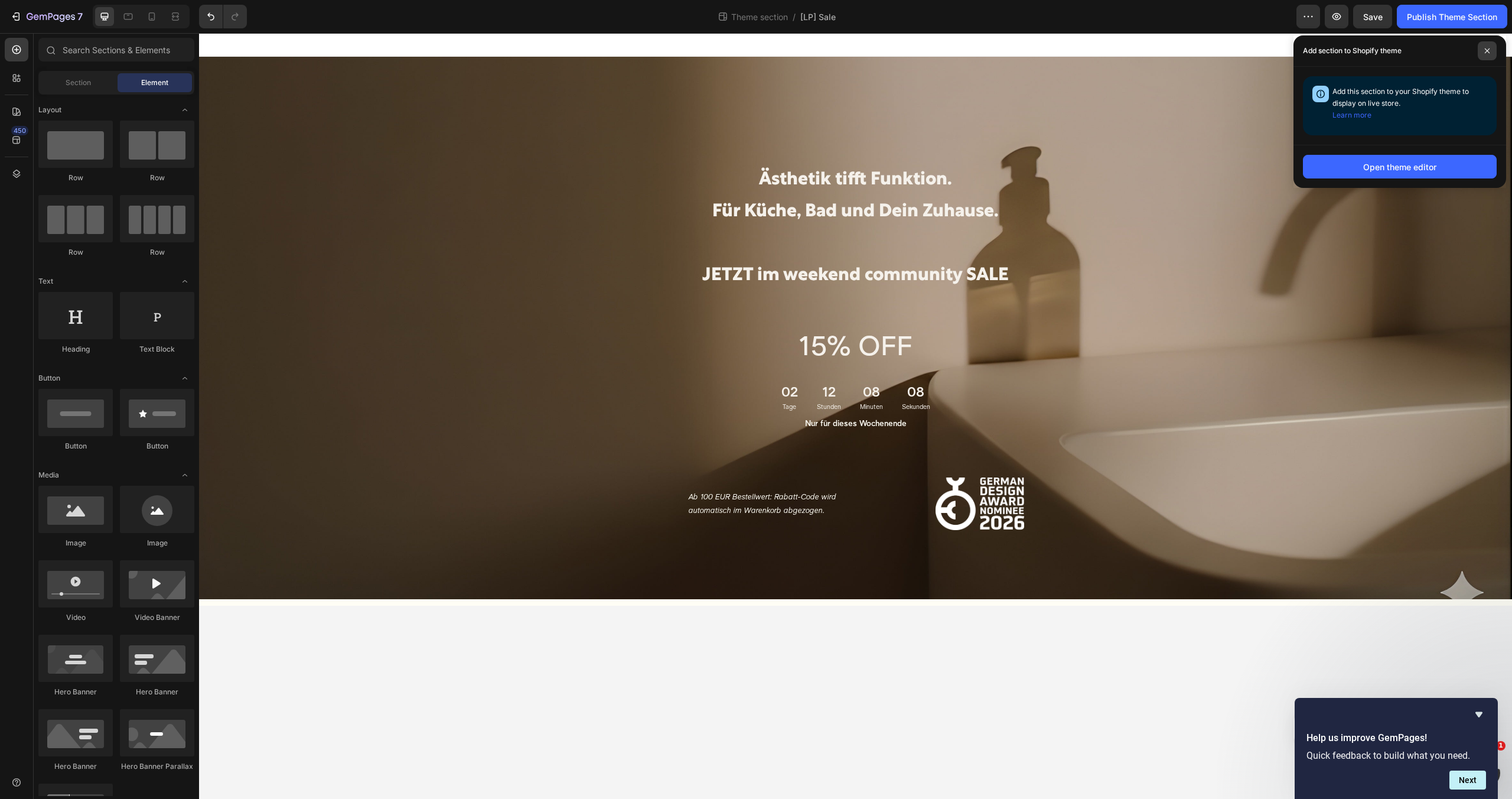
click at [1482, 47] on span at bounding box center [1487, 51] width 19 height 19
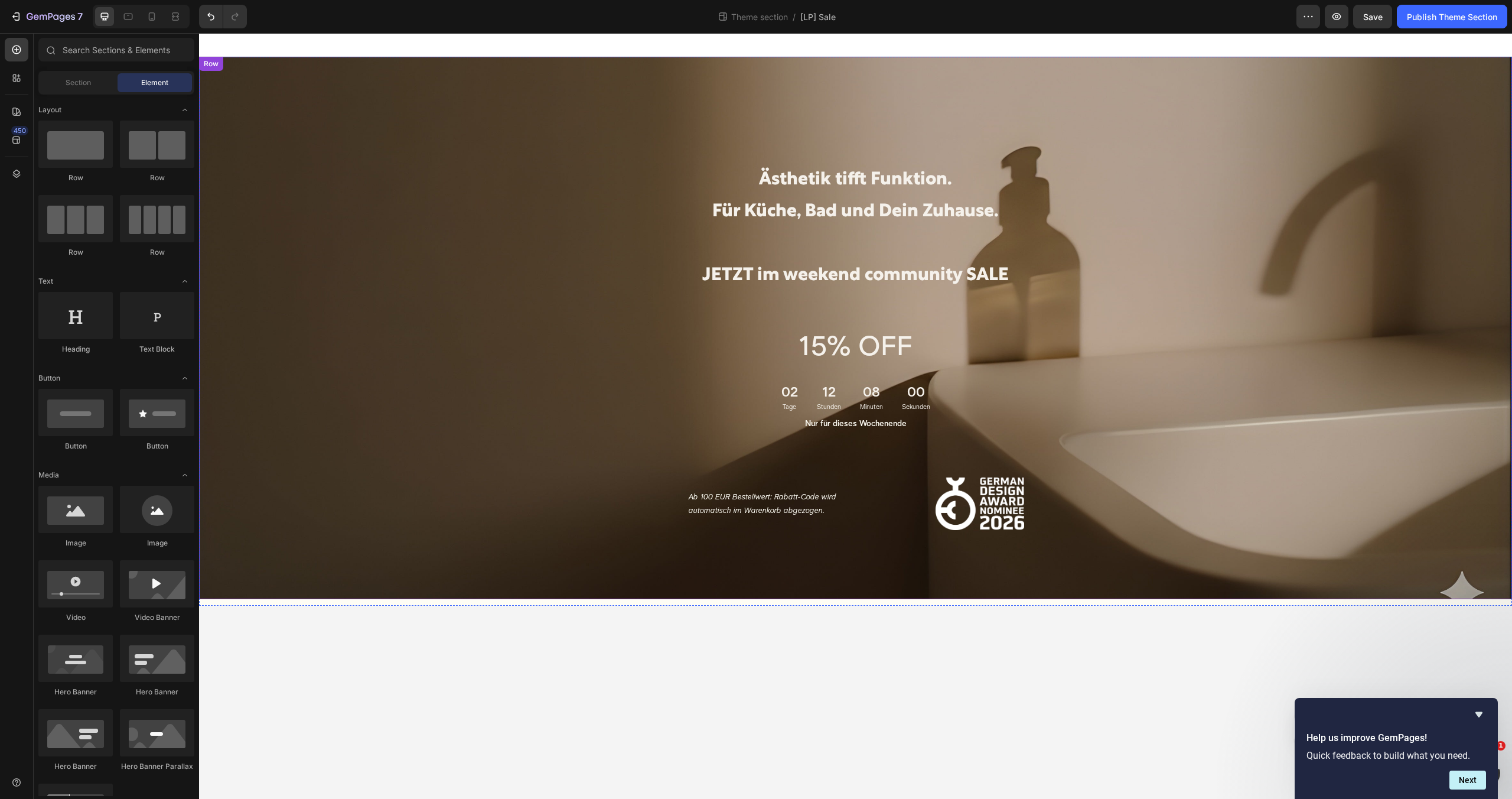
click at [470, 184] on div "Ästhetik tifft Funktion. Für Küche, Bad und Dein Zuhause. JETZT im weekend comm…" at bounding box center [855, 322] width 1295 height 530
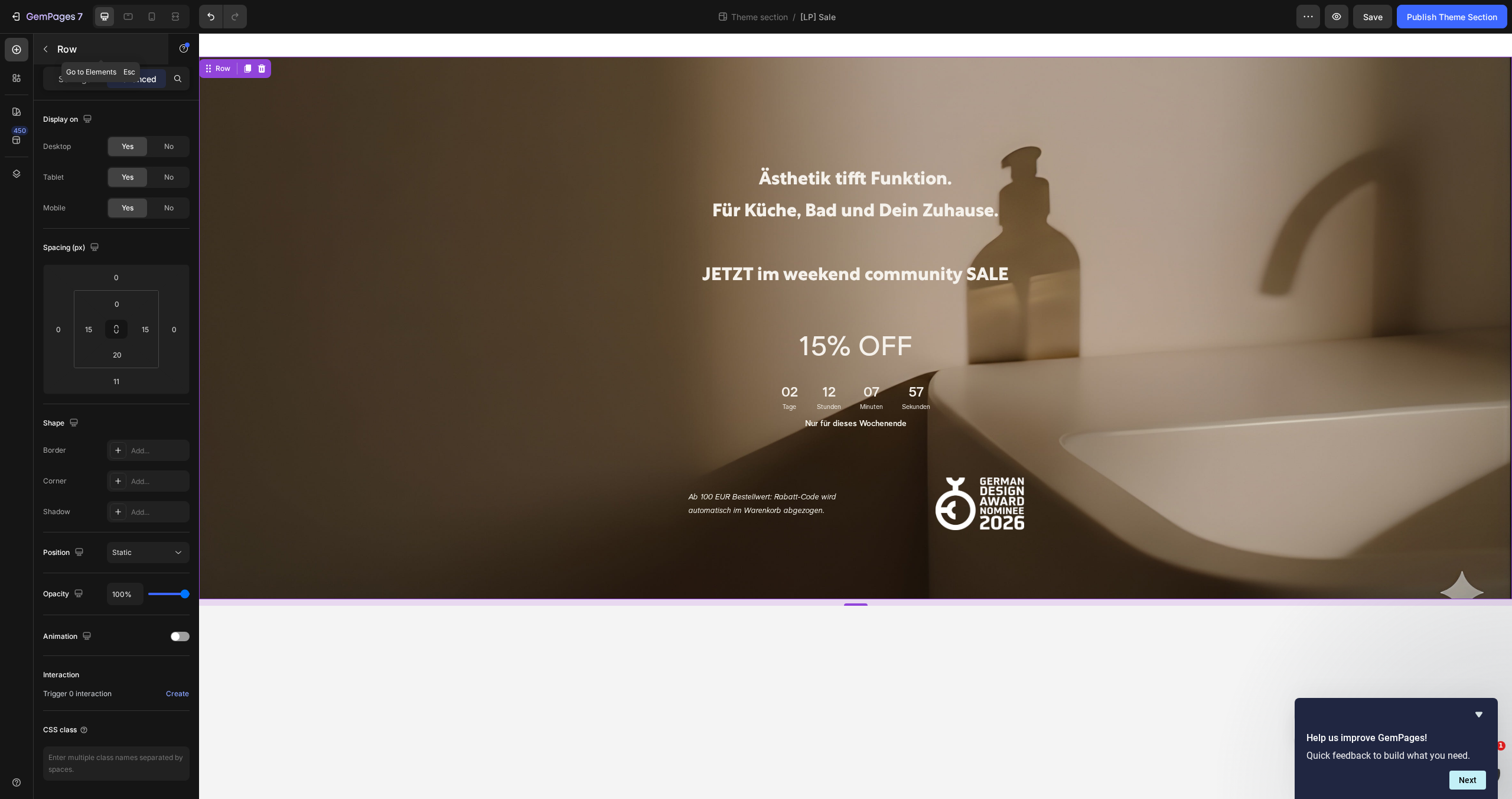
click at [48, 48] on icon "button" at bounding box center [45, 49] width 9 height 9
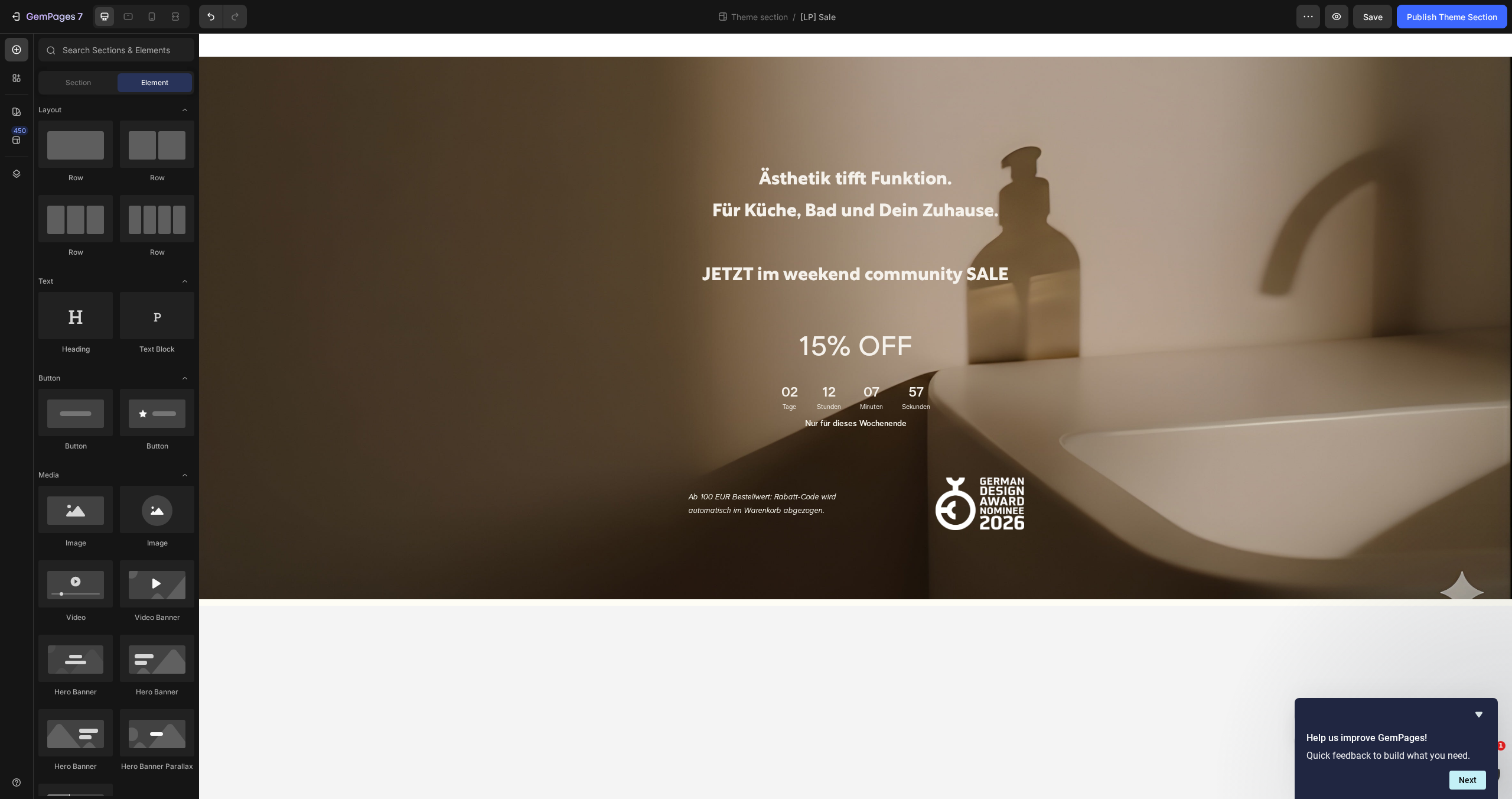
click at [422, 339] on div "Ästhetik tifft Funktion. Für Küche, Bad und Dein Zuhause. JETZT im weekend comm…" at bounding box center [855, 322] width 1295 height 530
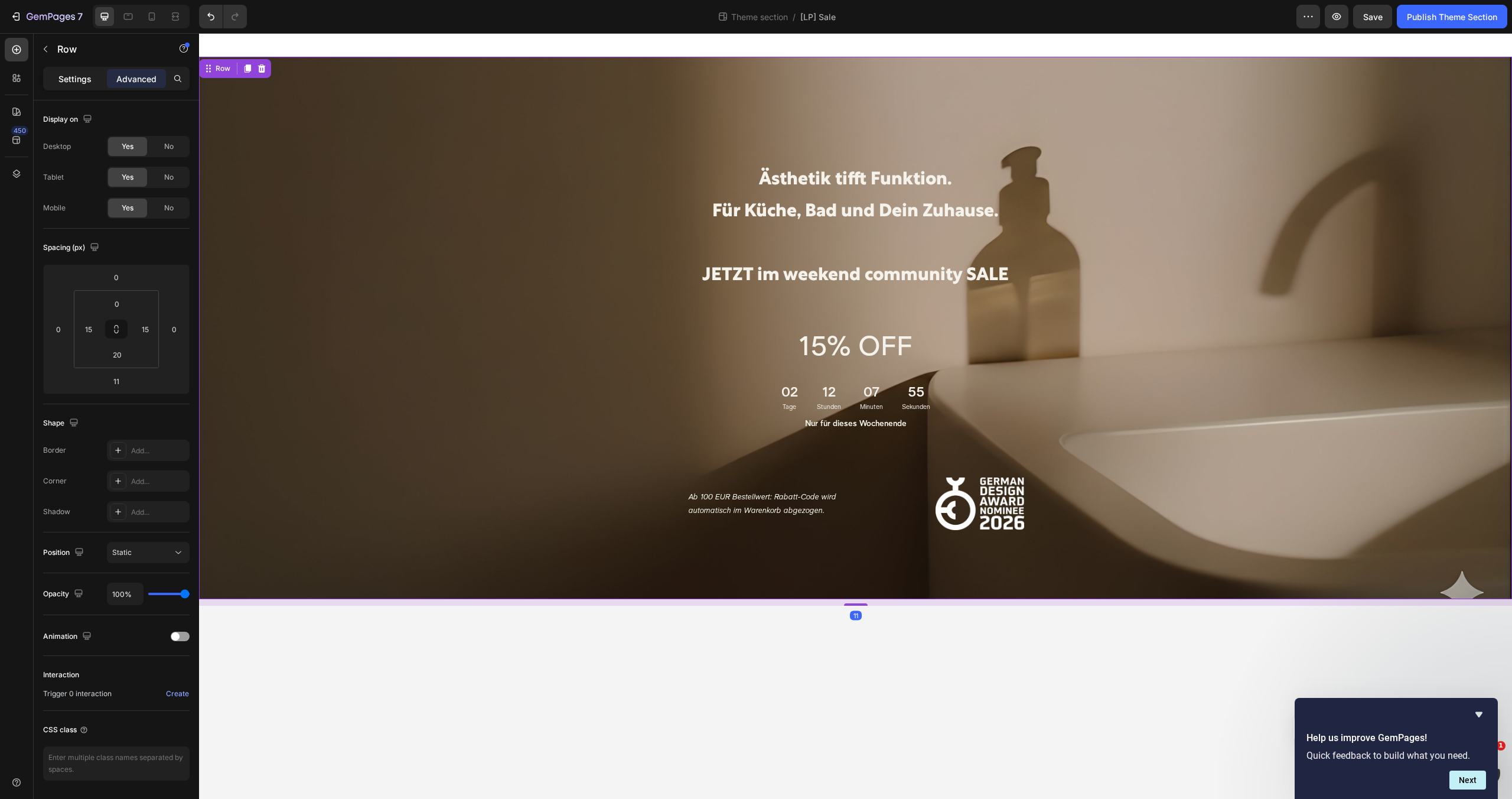
click at [90, 84] on p "Settings" at bounding box center [75, 79] width 33 height 12
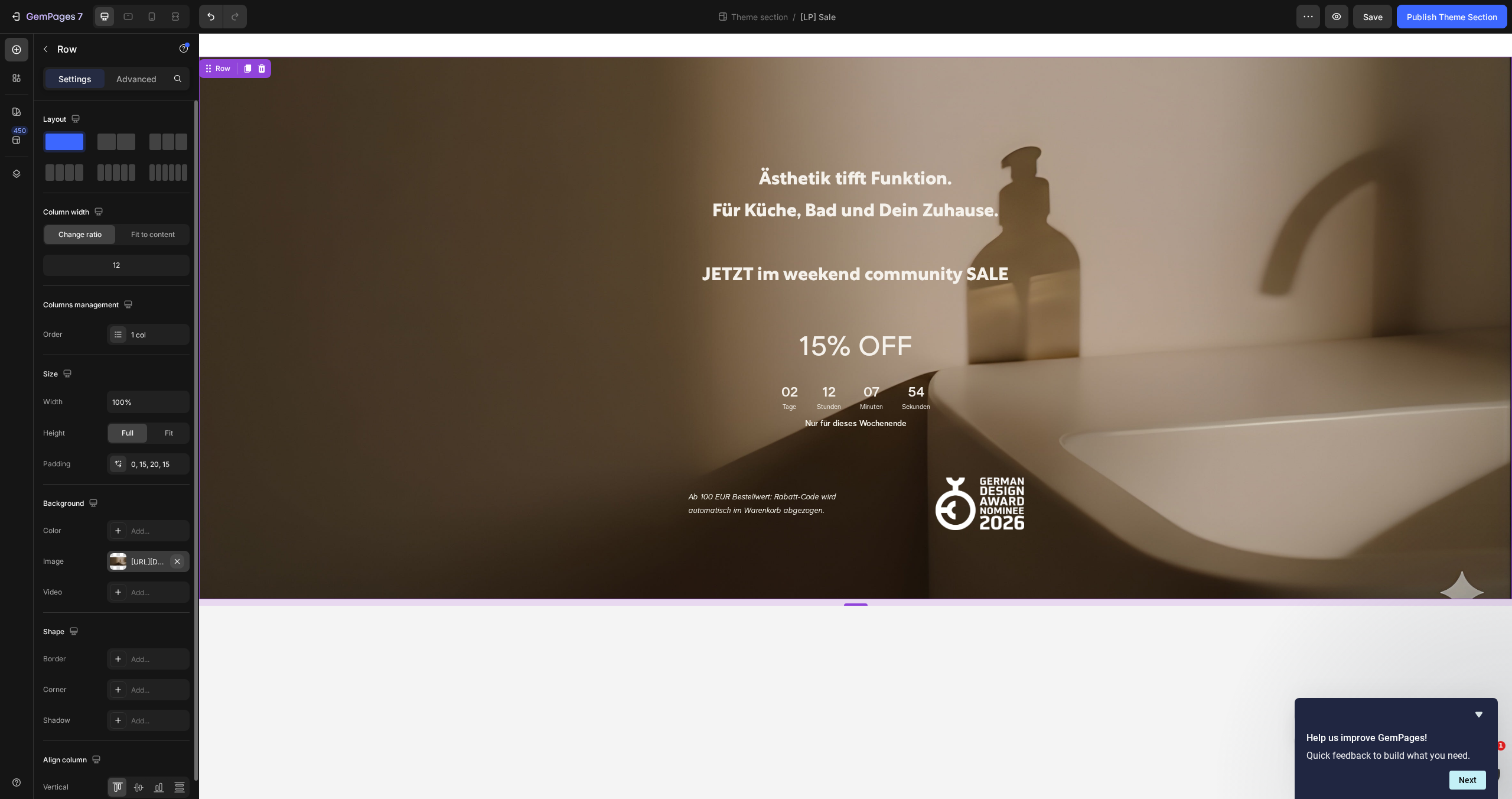
click at [179, 560] on icon "button" at bounding box center [177, 561] width 9 height 9
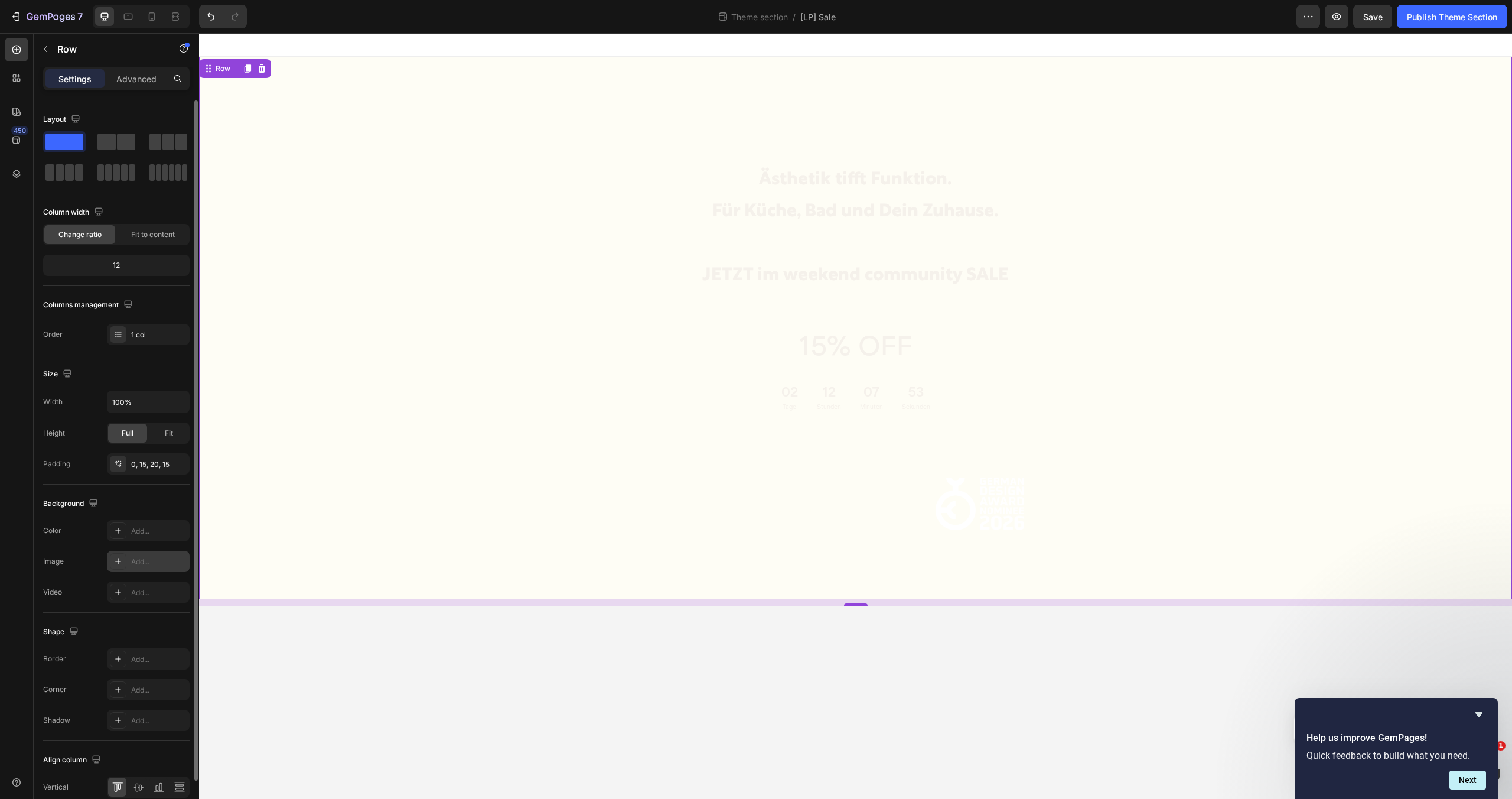
click at [126, 563] on div "Add..." at bounding box center [148, 561] width 82 height 22
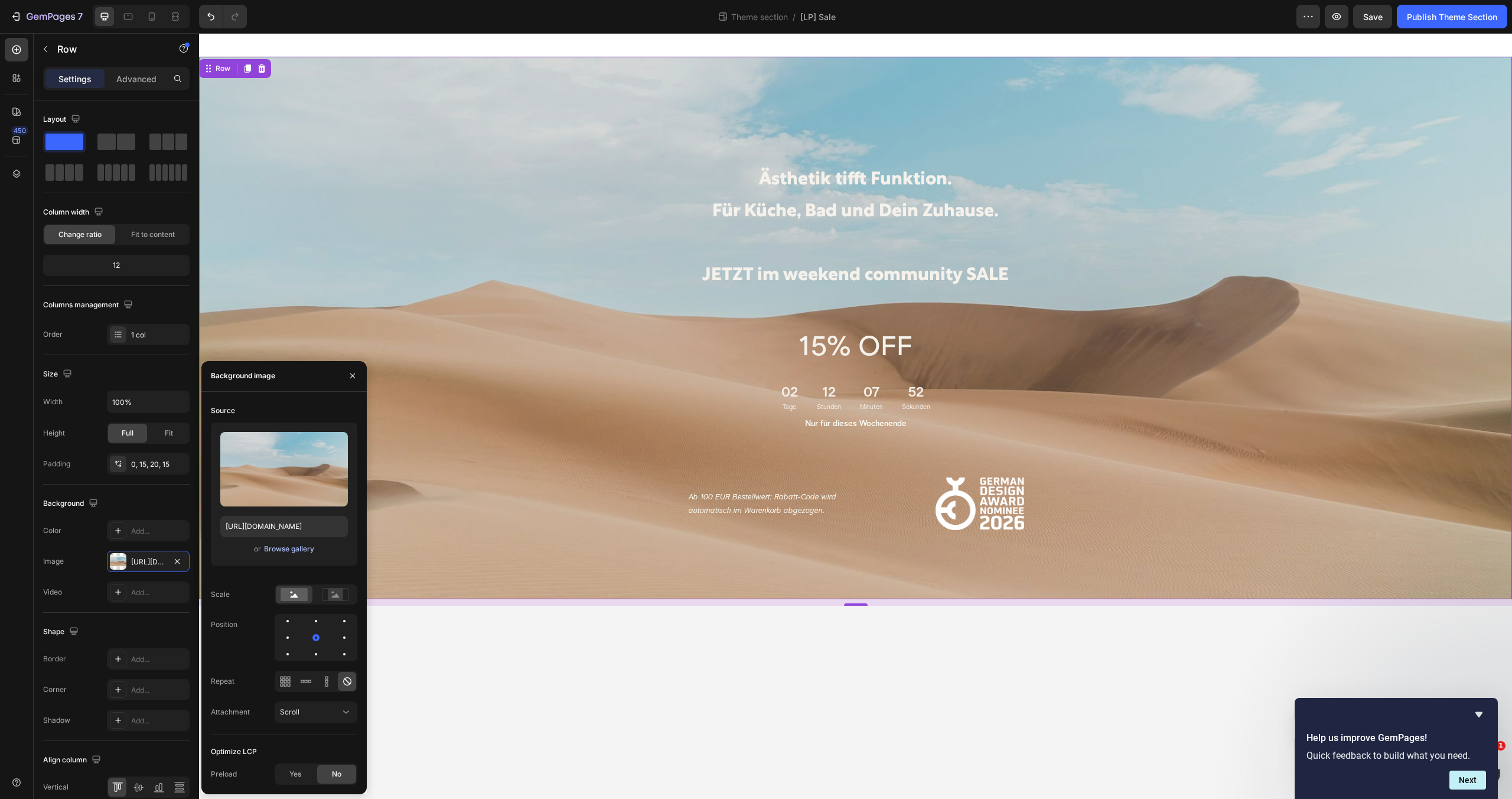
click at [279, 553] on div "Browse gallery" at bounding box center [289, 549] width 50 height 11
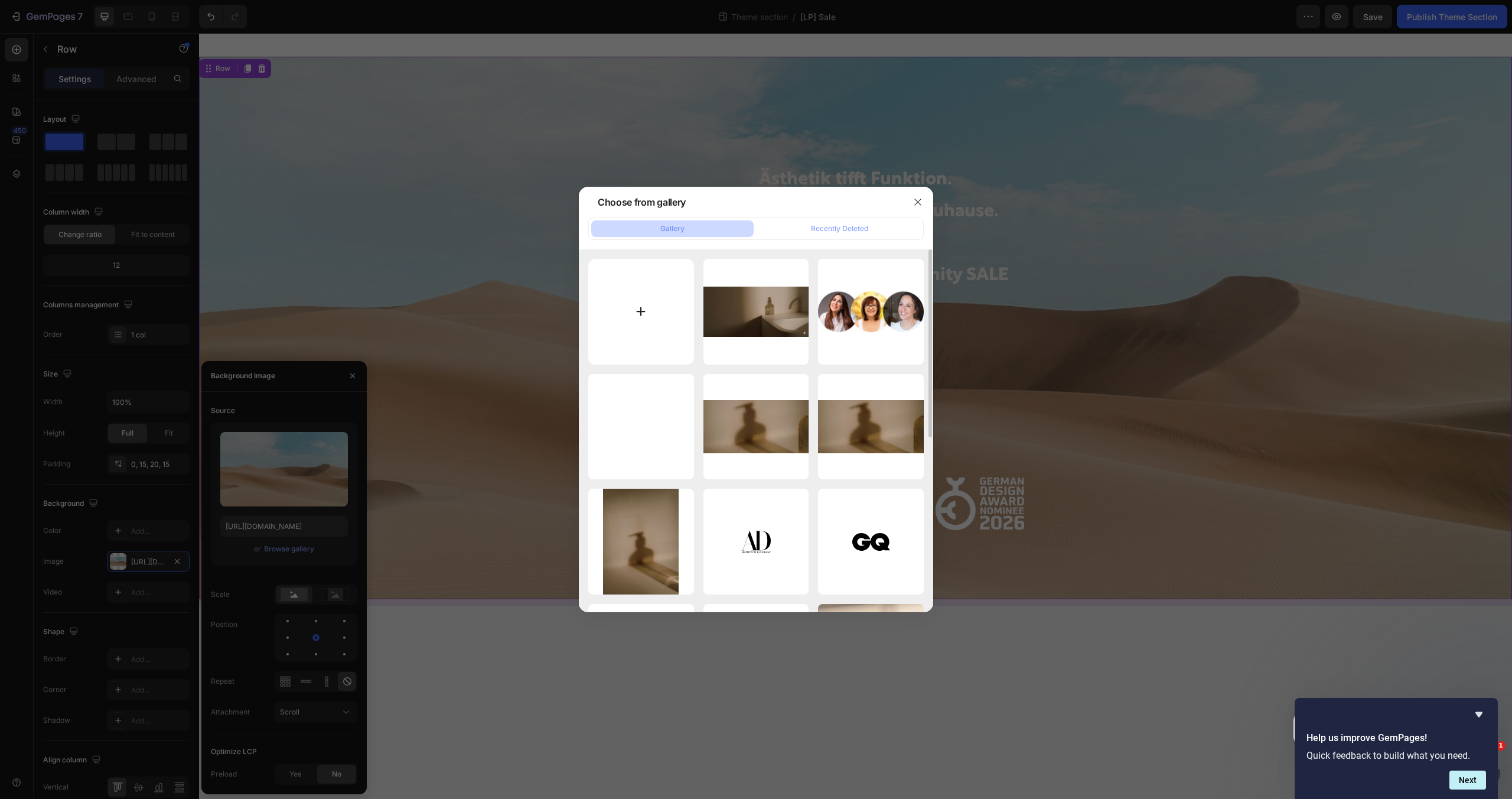
click at [616, 318] on input "file" at bounding box center [640, 311] width 105 height 105
type input "C:\fakepath\nordesign-badezimmer-aestethisch-ordnung-design-kueche-metall.png"
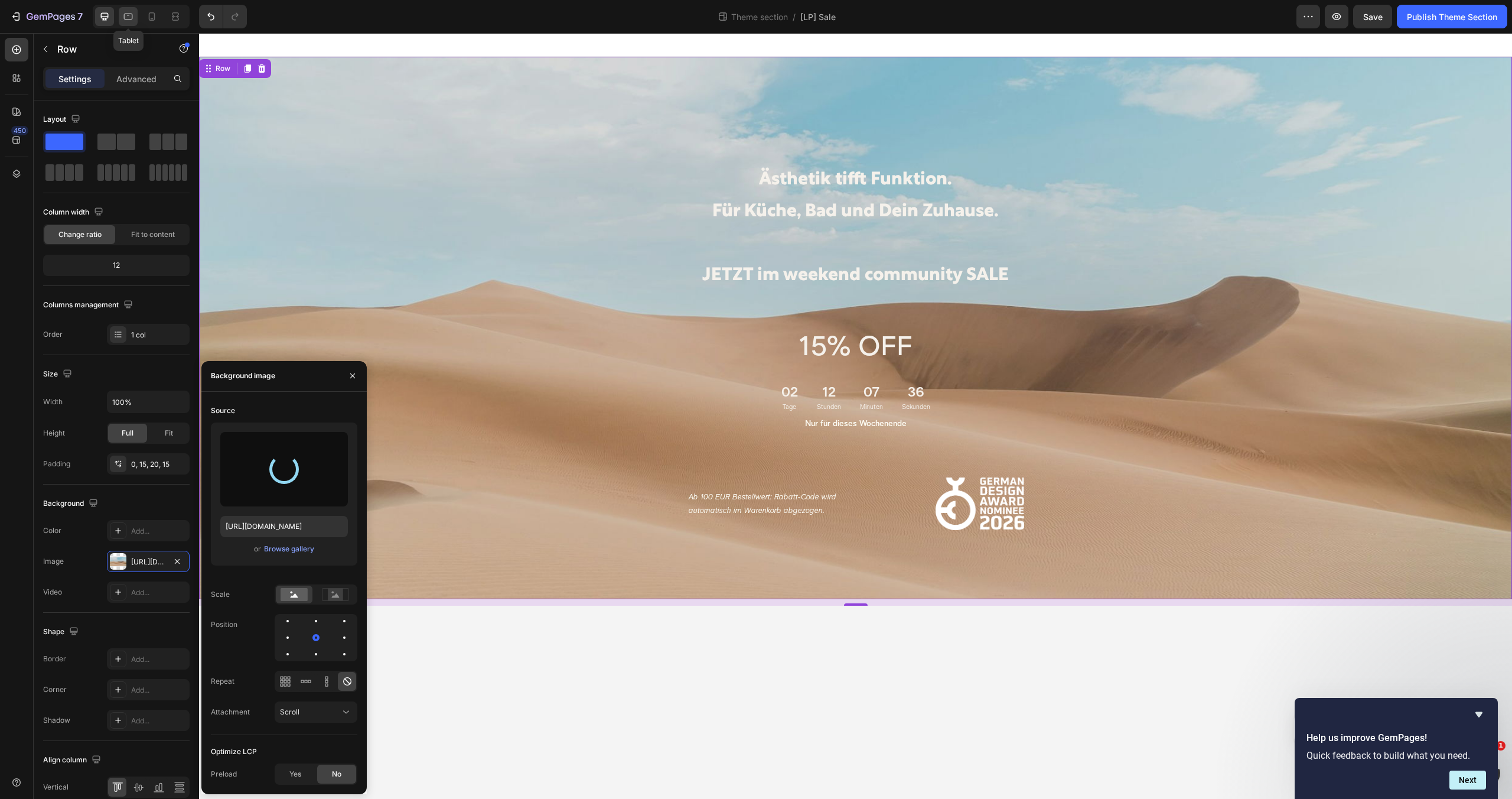
type input "[URL][DOMAIN_NAME]"
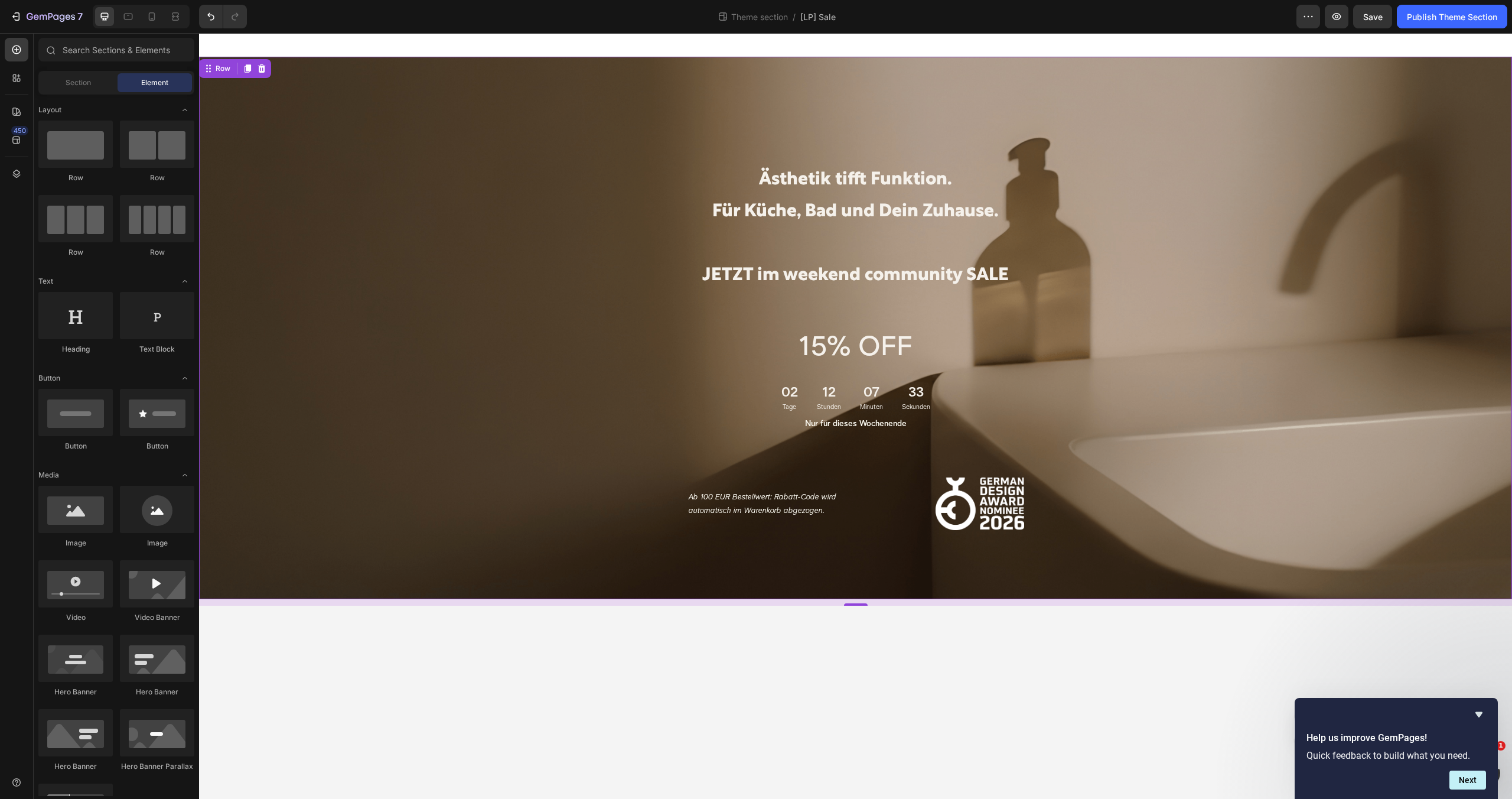
click at [502, 654] on body "Ästhetik tifft Funktion. Für Küche, Bad und Dein Zuhause. JETZT im weekend comm…" at bounding box center [856, 416] width 1313 height 766
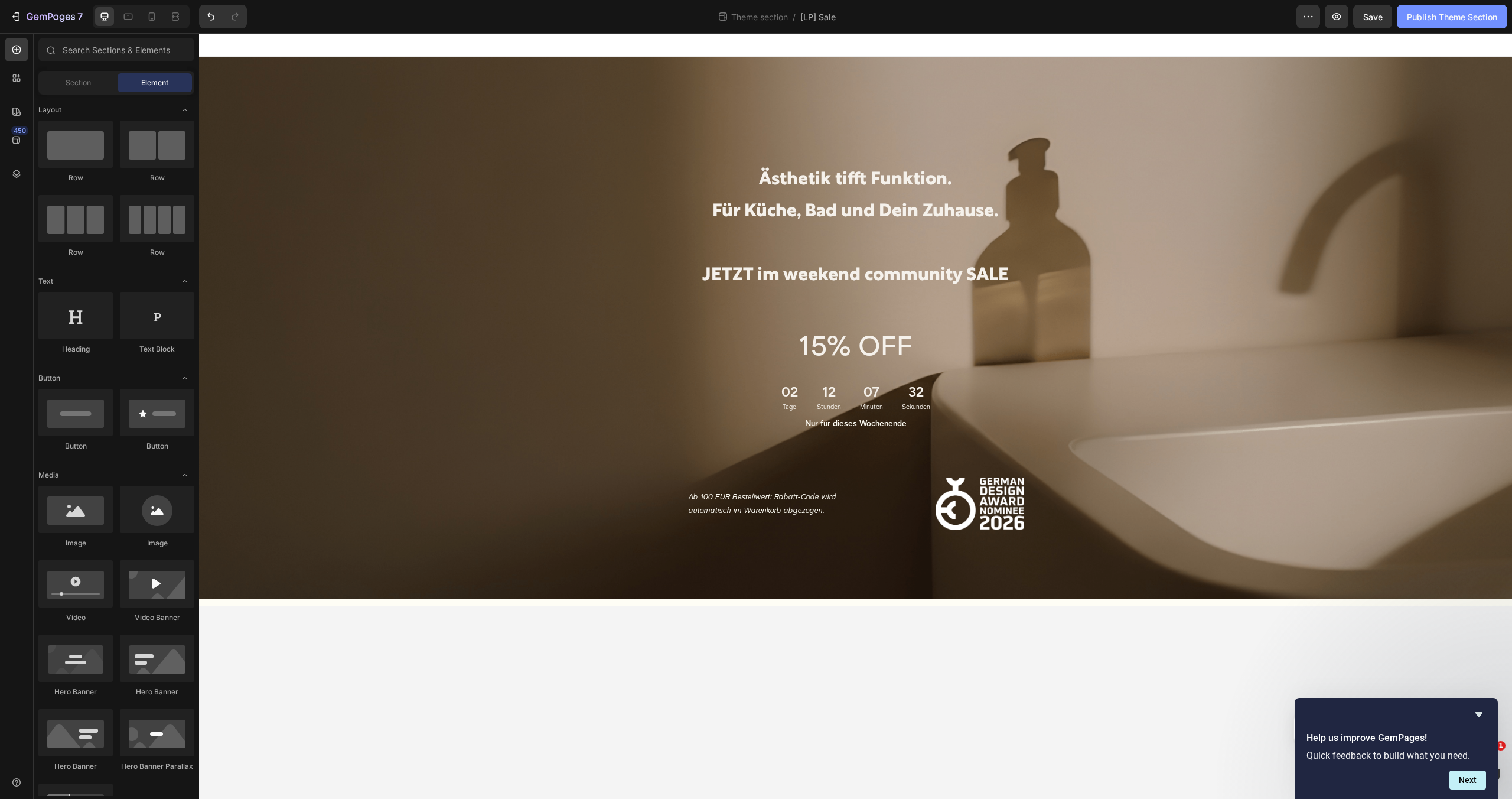
click at [1437, 13] on div "Publish Theme Section" at bounding box center [1451, 17] width 90 height 12
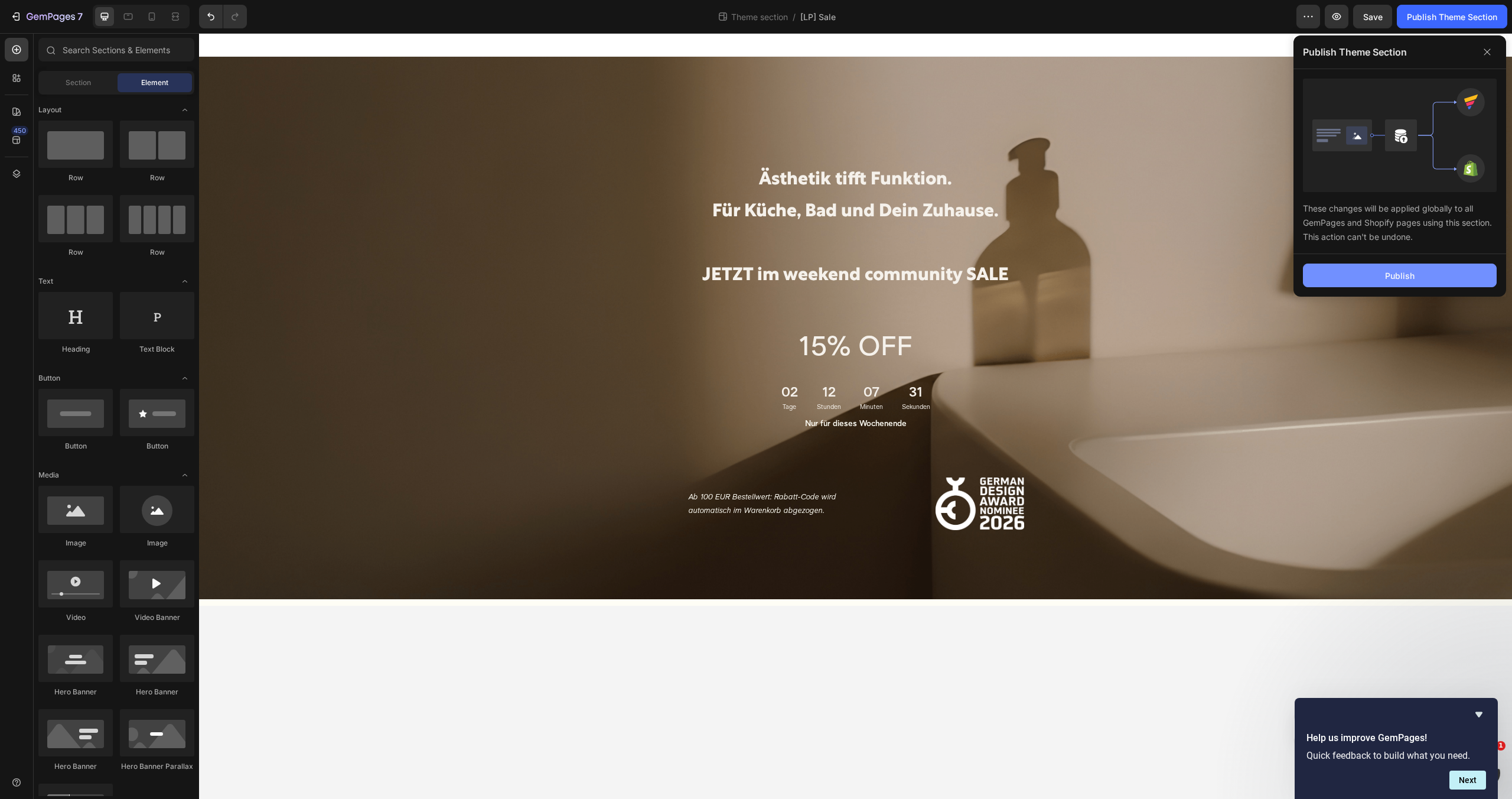
click at [1357, 277] on button "Publish" at bounding box center [1400, 275] width 194 height 24
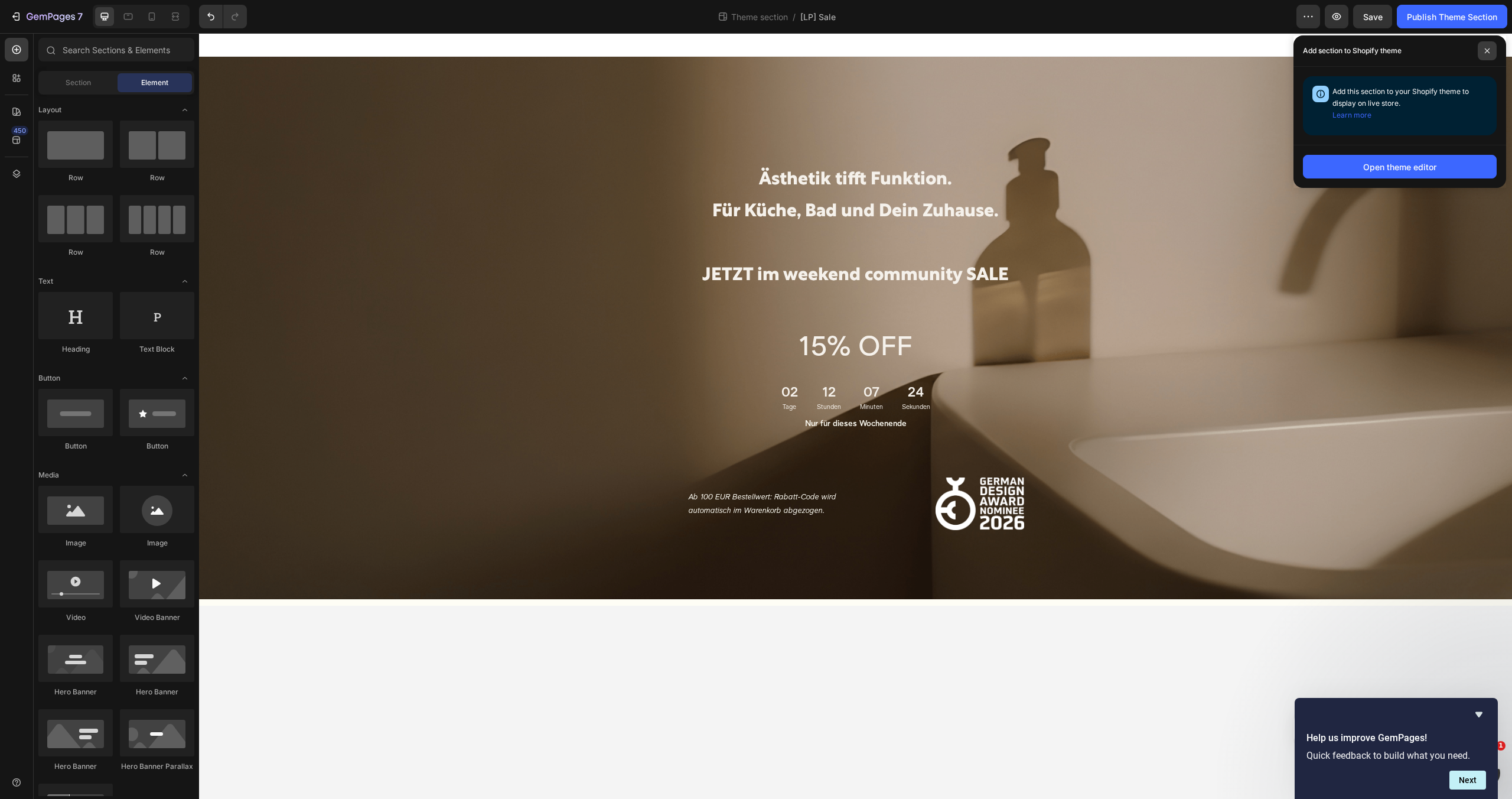
click at [1485, 49] on icon at bounding box center [1487, 51] width 6 height 6
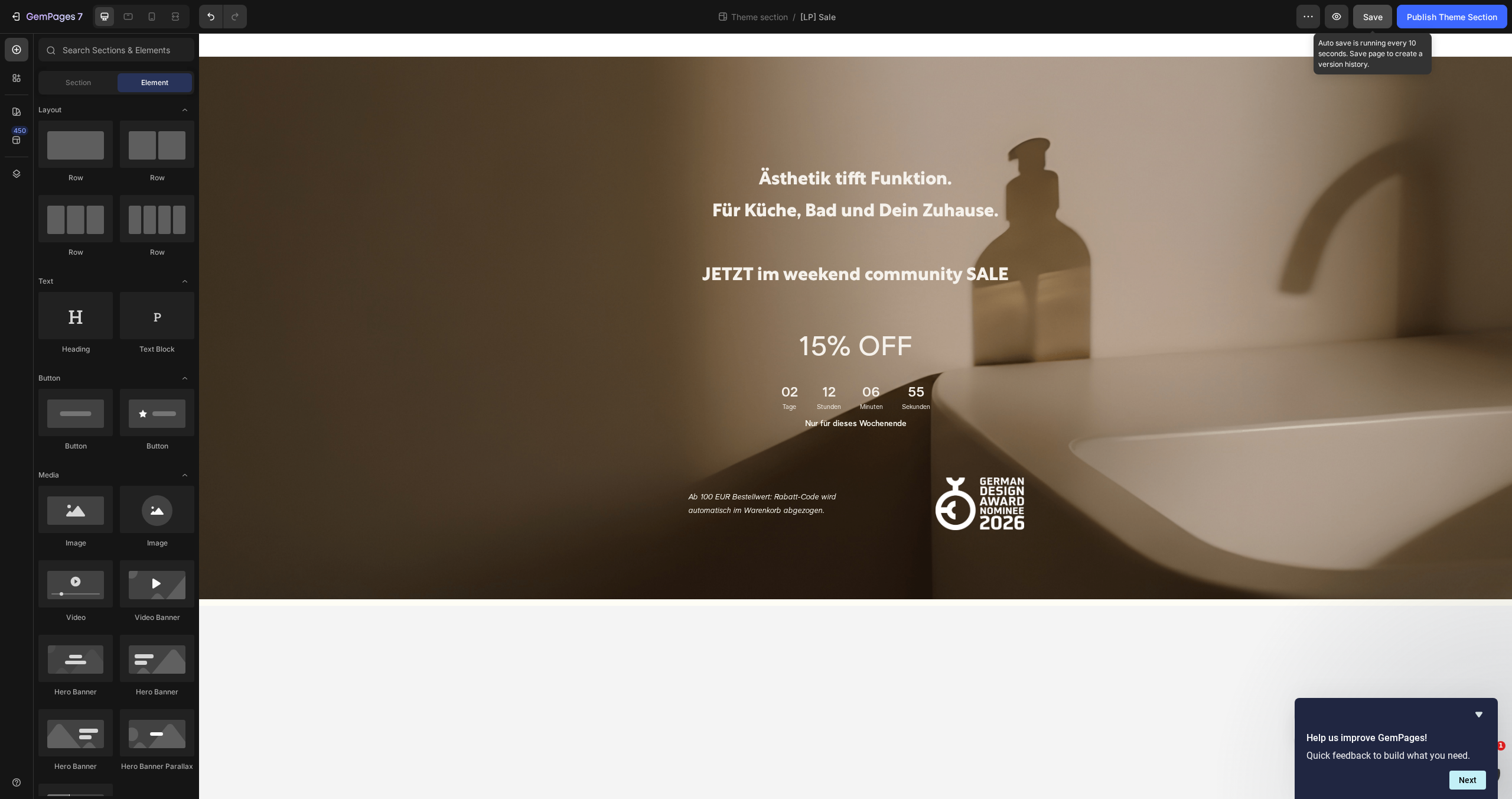
click at [1382, 16] on button "Save" at bounding box center [1372, 16] width 39 height 24
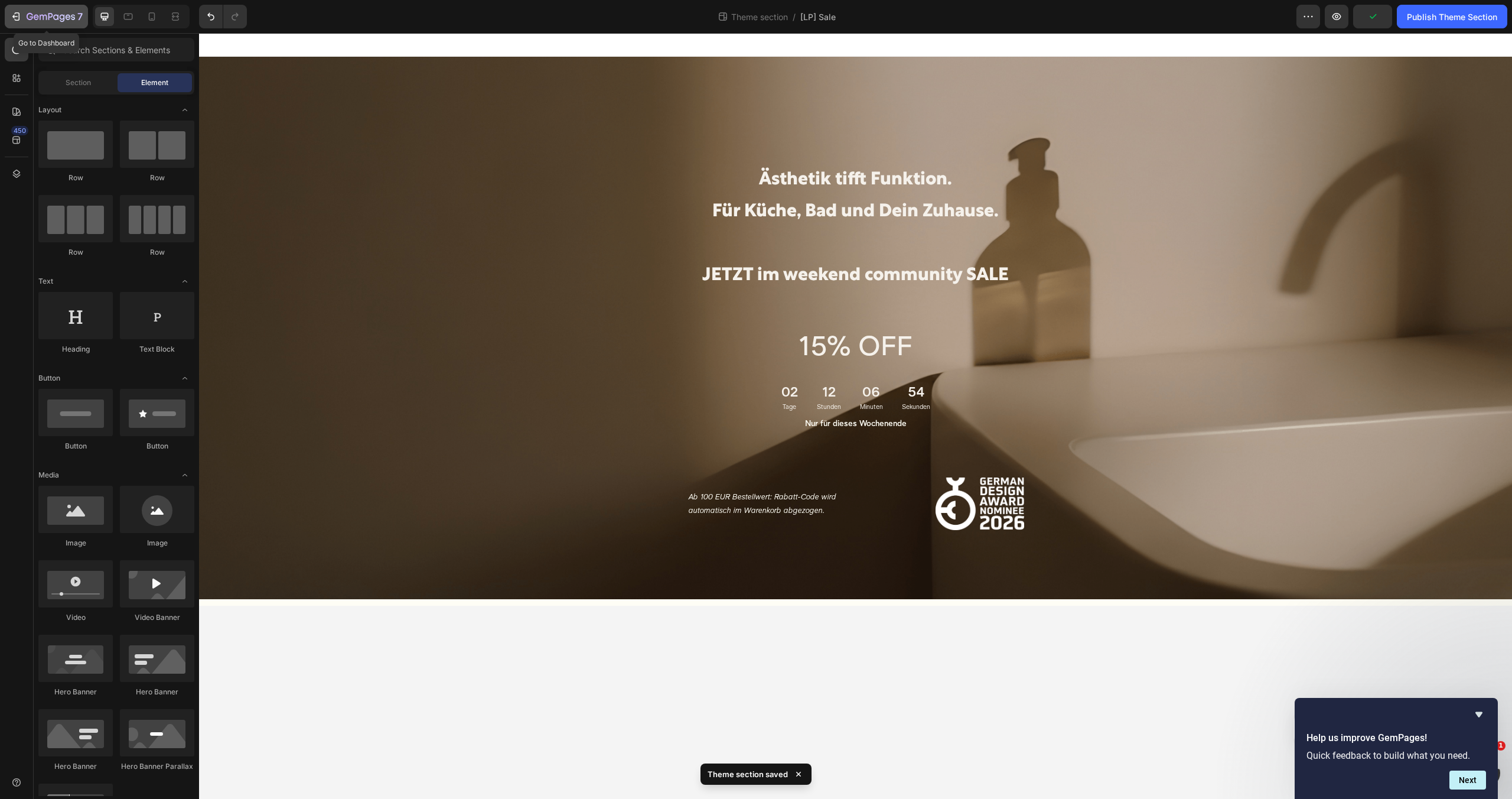
click at [46, 15] on icon "button" at bounding box center [42, 17] width 7 height 5
